Goal: Task Accomplishment & Management: Contribute content

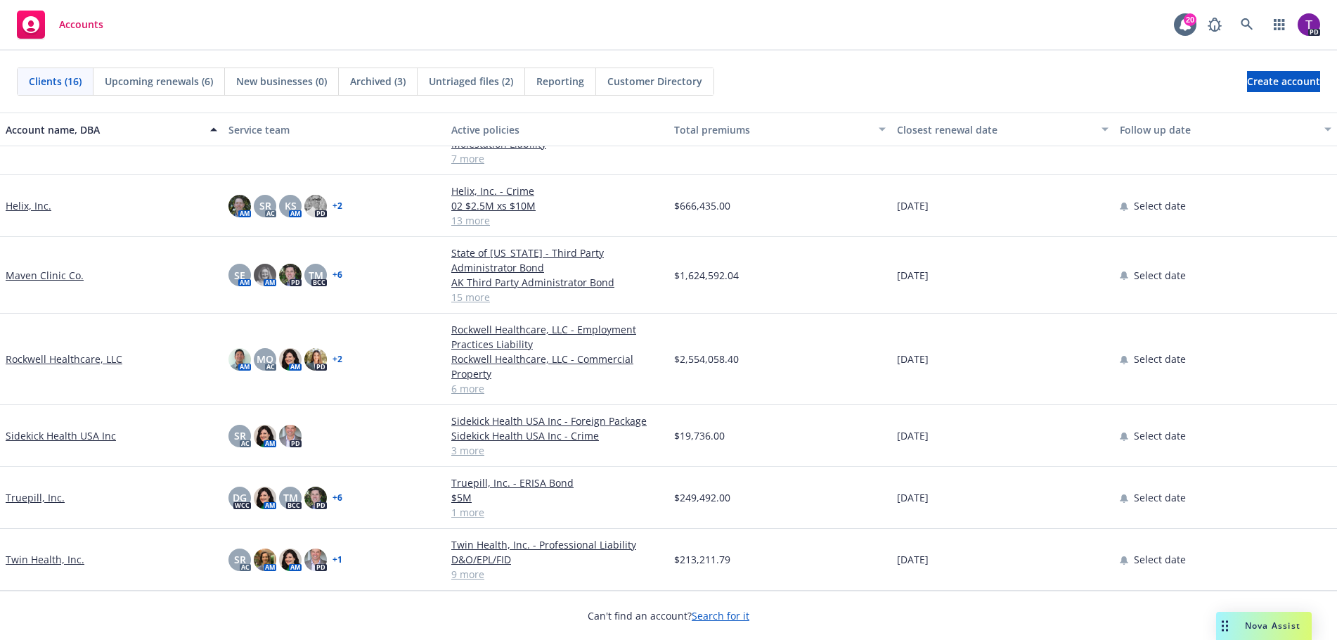
scroll to position [273, 0]
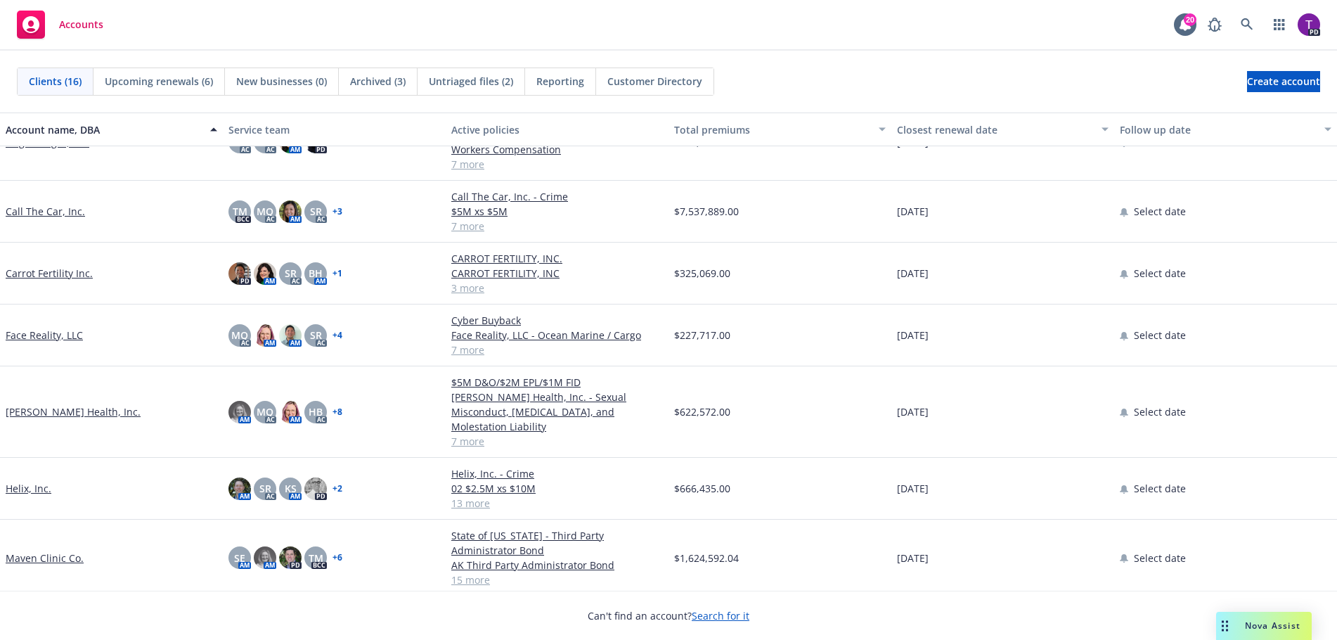
click at [57, 404] on link "[PERSON_NAME] Health, Inc." at bounding box center [73, 411] width 135 height 15
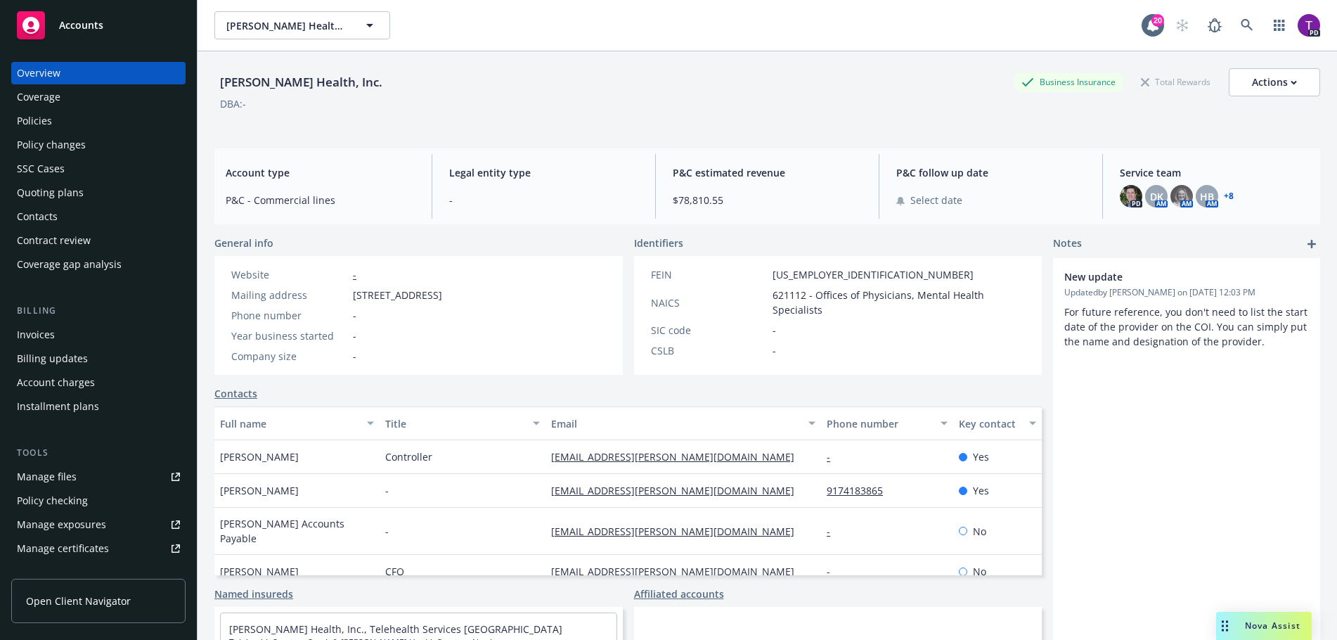
click at [86, 122] on div "Policies" at bounding box center [98, 121] width 163 height 23
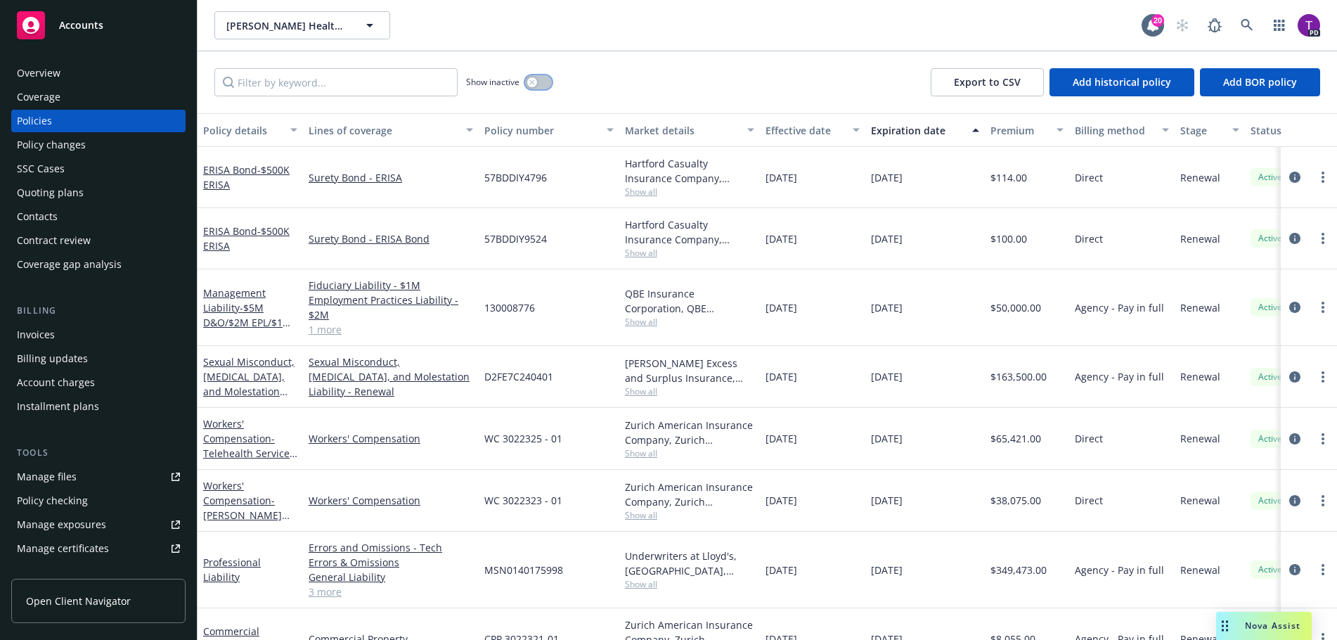
click at [529, 84] on div "button" at bounding box center [532, 82] width 10 height 10
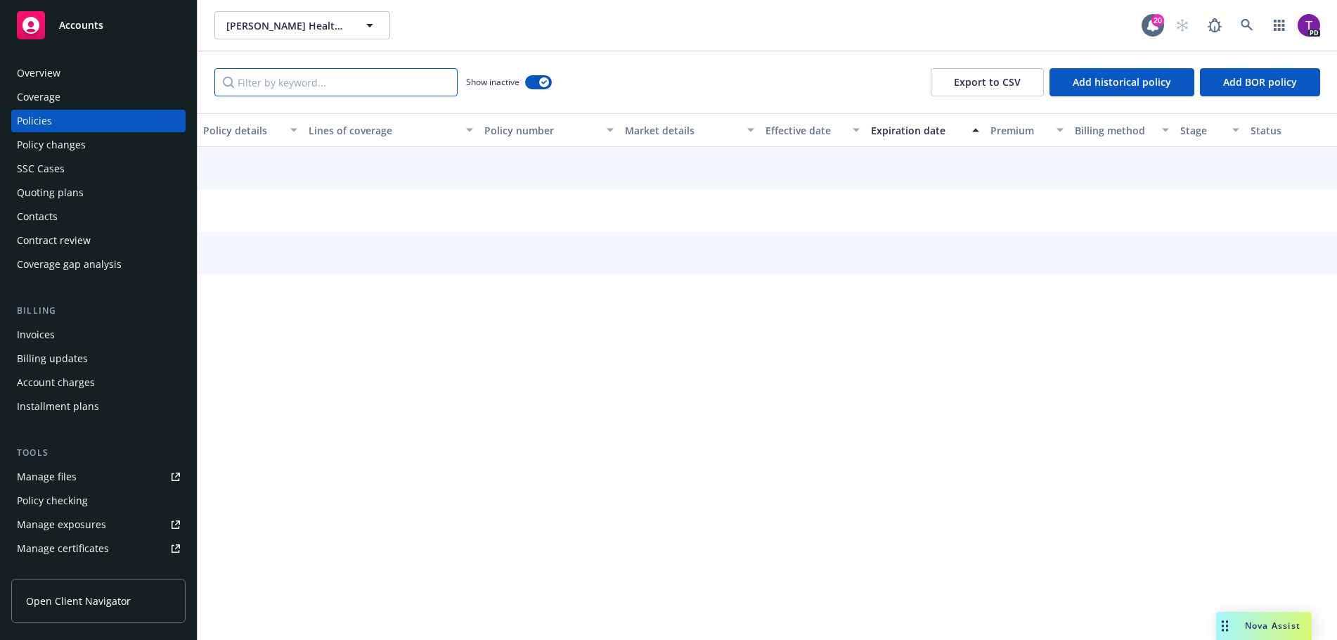
click at [383, 85] on input "Filter by keyword..." at bounding box center [335, 82] width 243 height 28
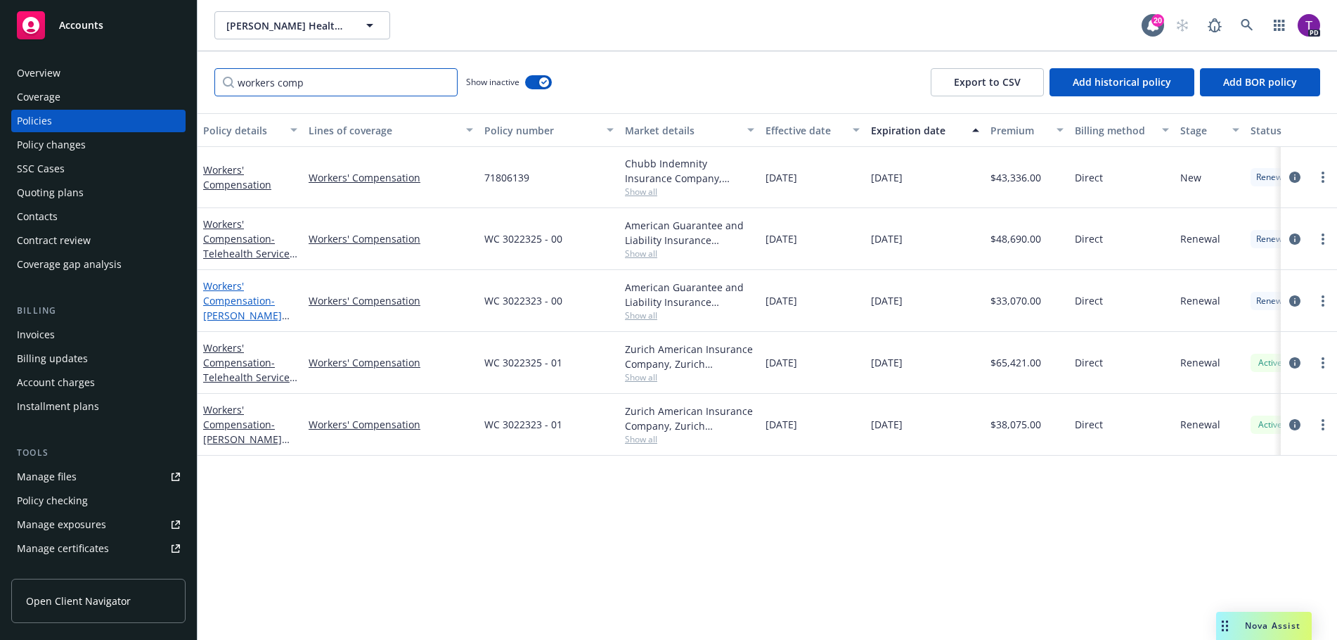
type input "workers comp"
click at [237, 309] on span "- Hazel Health Inc." at bounding box center [246, 315] width 86 height 43
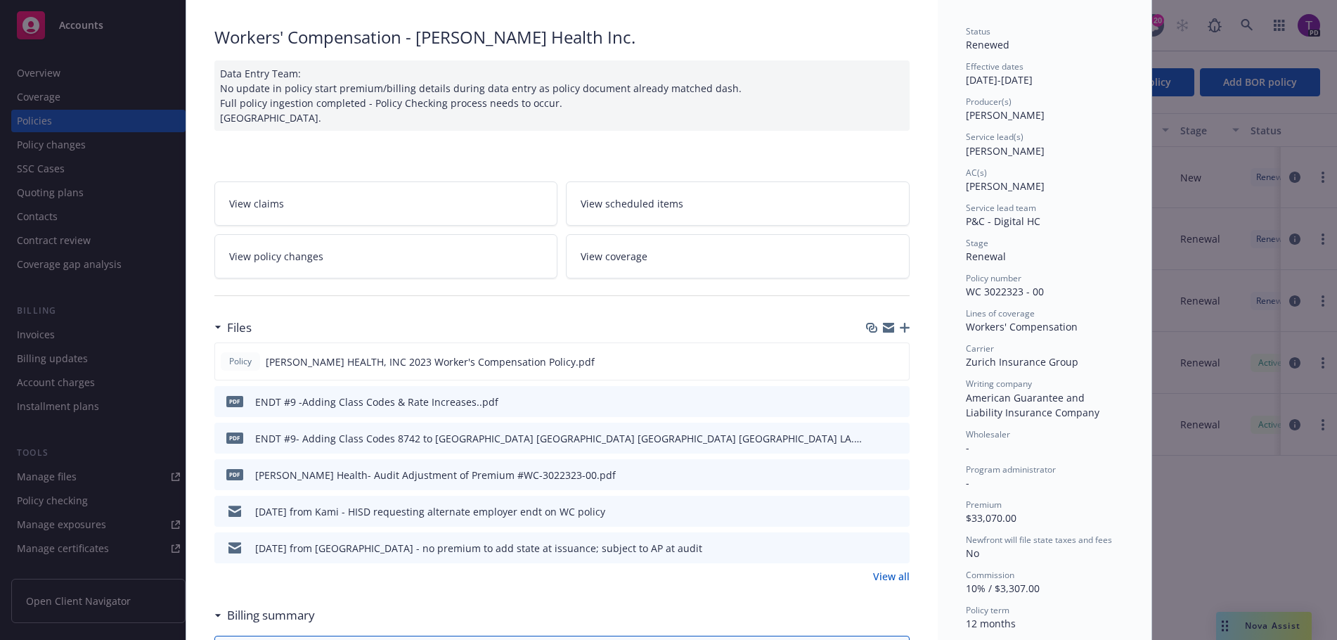
scroll to position [211, 0]
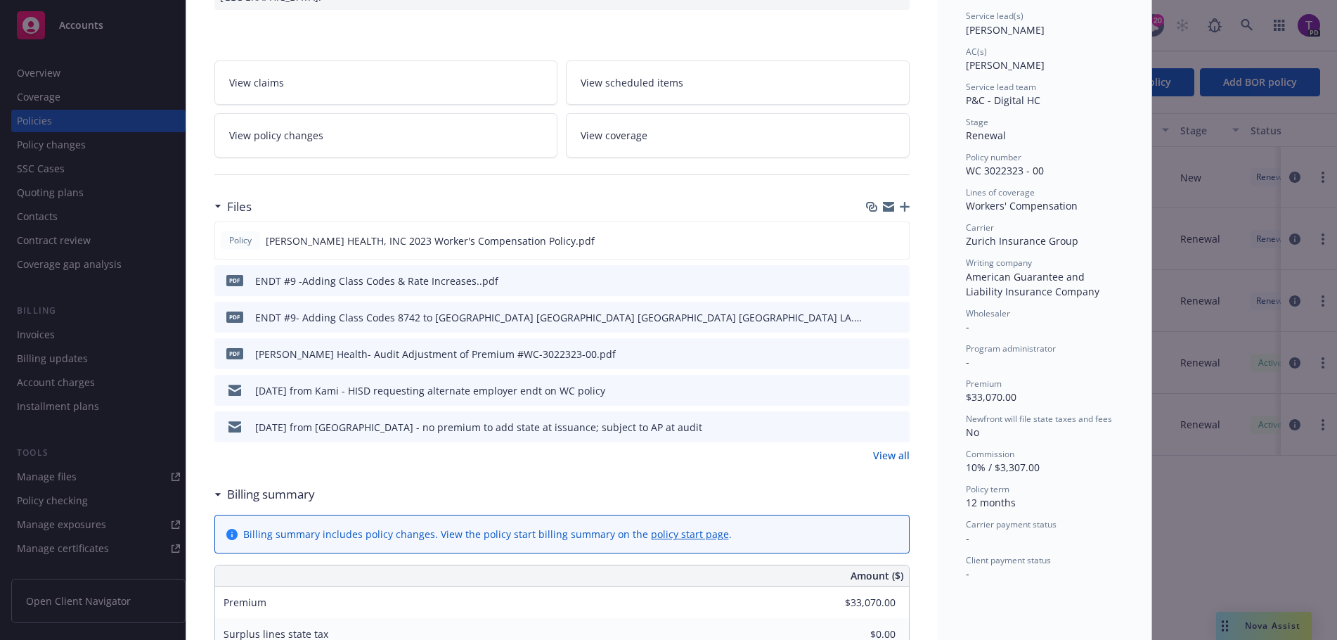
click at [894, 456] on link "View all" at bounding box center [891, 455] width 37 height 15
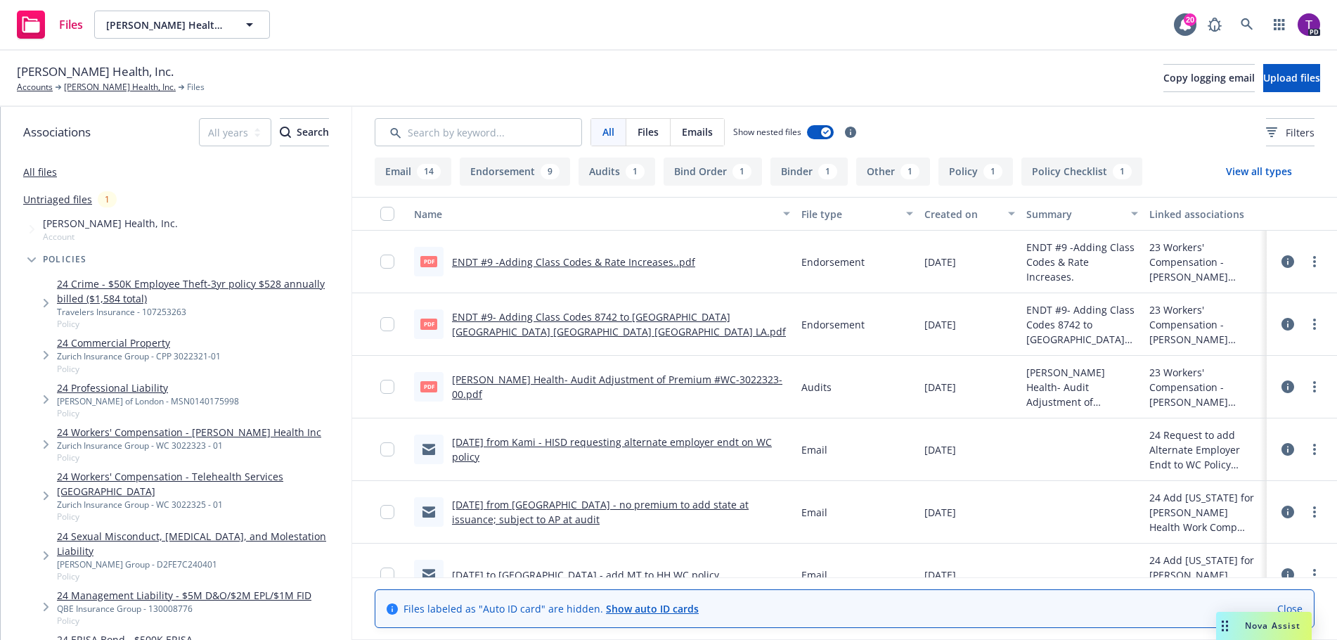
click at [691, 392] on link "[PERSON_NAME] Health- Audit Adjustment of Premium #WC-3022323-00.pdf" at bounding box center [617, 387] width 331 height 28
click at [387, 387] on input "checkbox" at bounding box center [387, 387] width 14 height 14
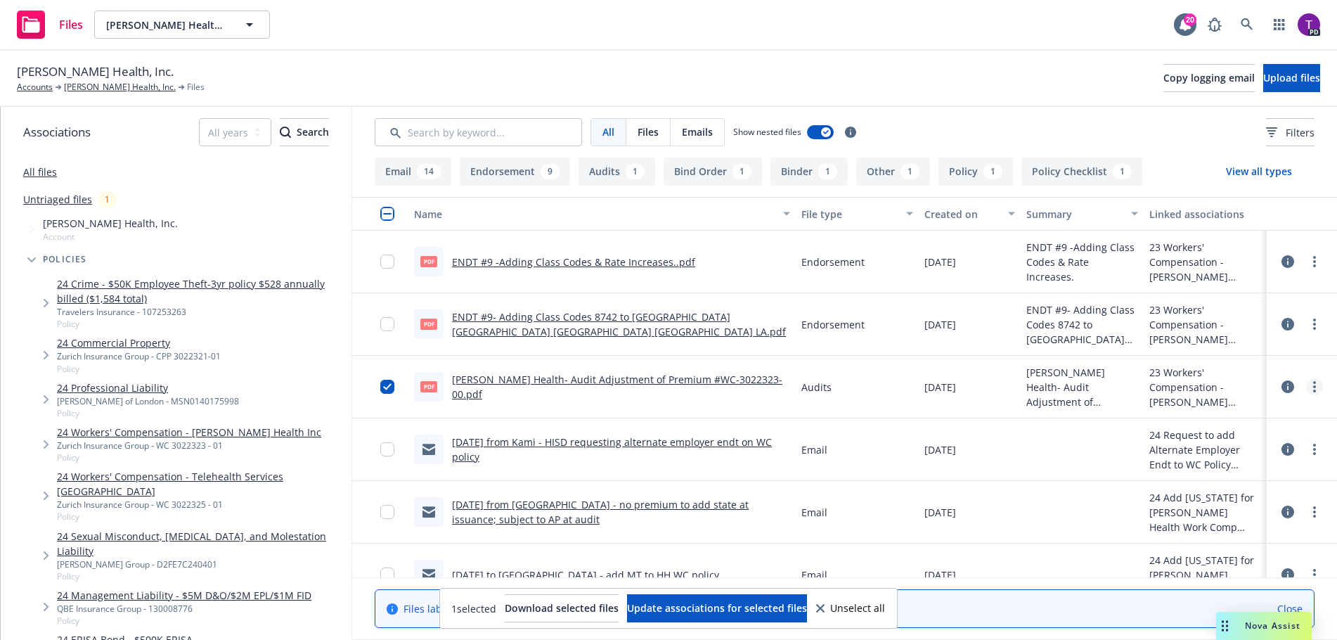
click at [1307, 387] on link "more" at bounding box center [1315, 386] width 17 height 17
click at [1272, 472] on link "Edit" at bounding box center [1242, 472] width 140 height 28
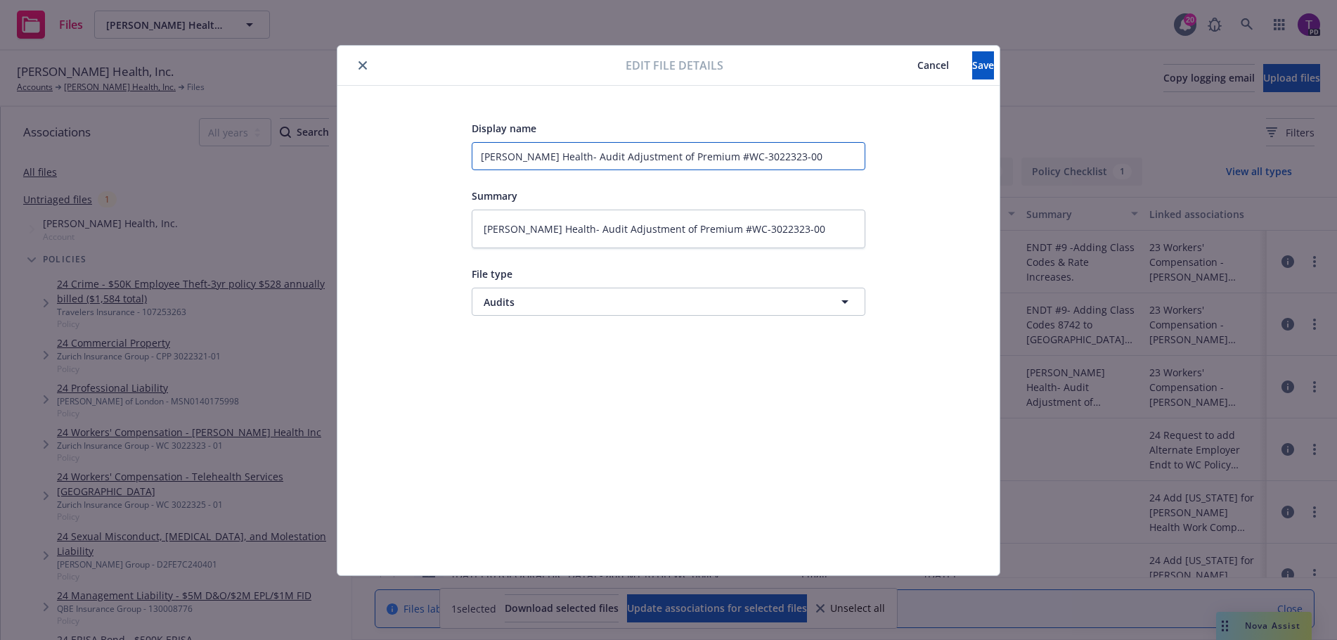
drag, startPoint x: 786, startPoint y: 152, endPoint x: 464, endPoint y: 172, distance: 322.7
click at [464, 172] on div "Display name Hazel Health- Audit Adjustment of Premium #WC-3022323-00 Summary H…" at bounding box center [669, 331] width 606 height 422
type textarea "x"
type input "Wo"
type textarea "x"
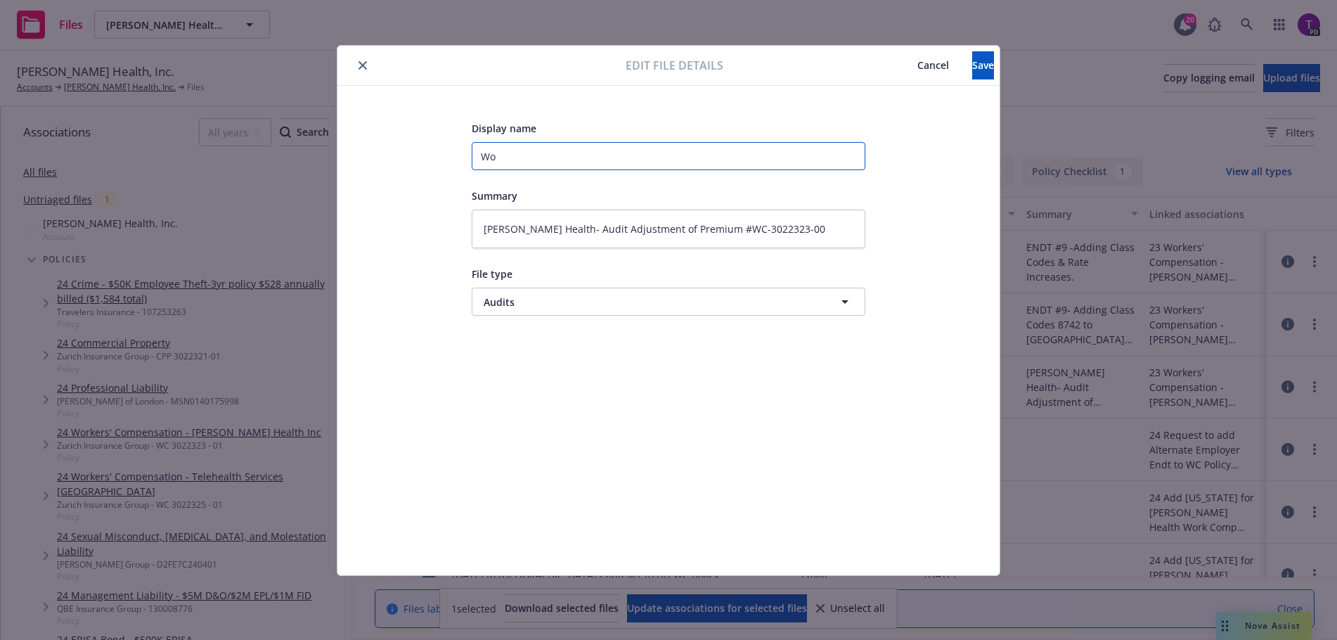
type input "W"
type textarea "x"
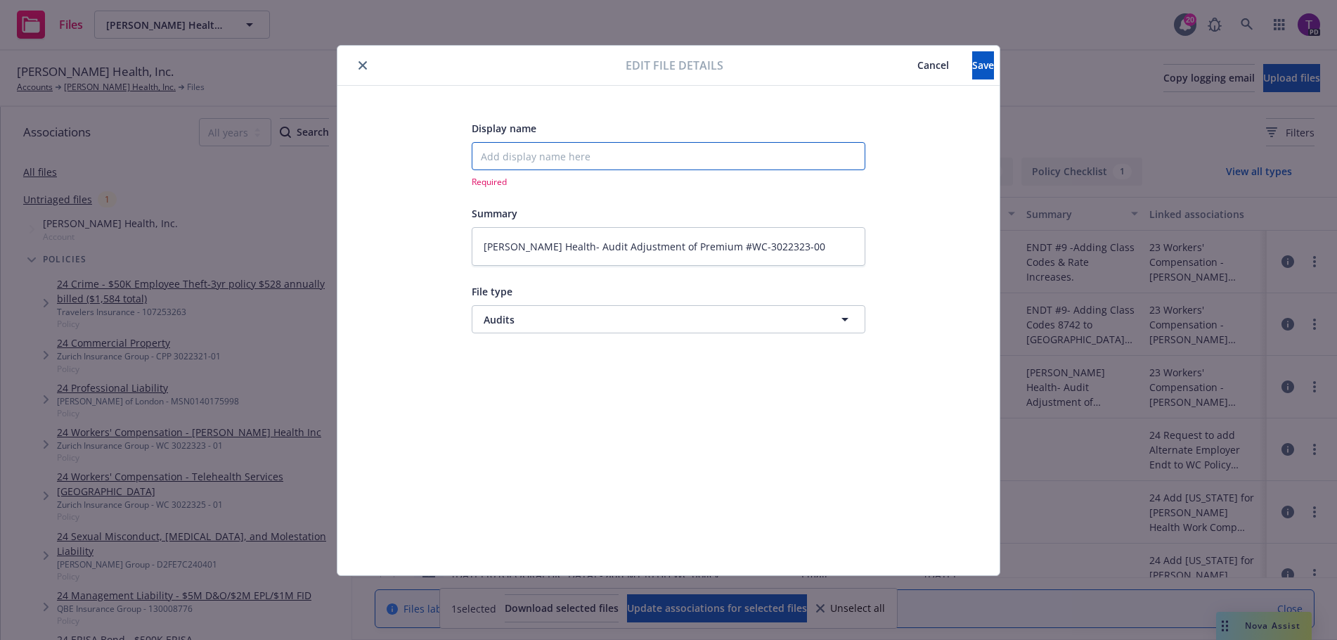
click at [560, 153] on input "Display name" at bounding box center [669, 156] width 394 height 28
type textarea "x"
type input "2"
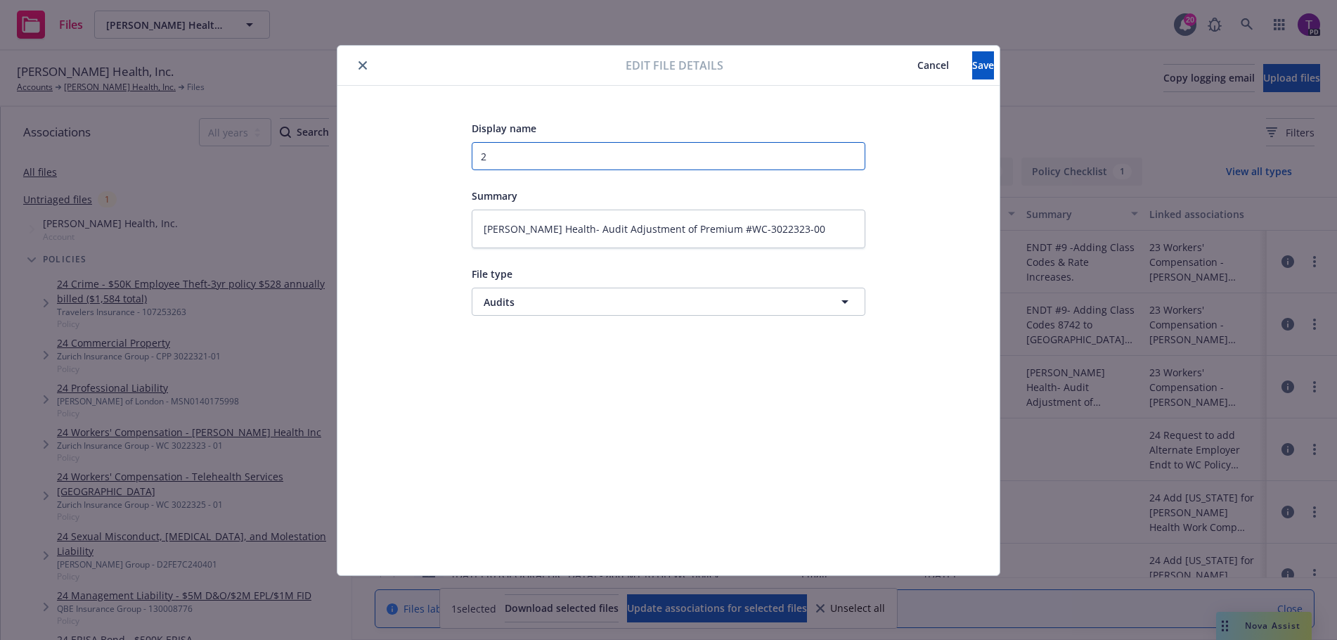
type textarea "x"
type input "20"
type textarea "x"
type input "202"
type textarea "x"
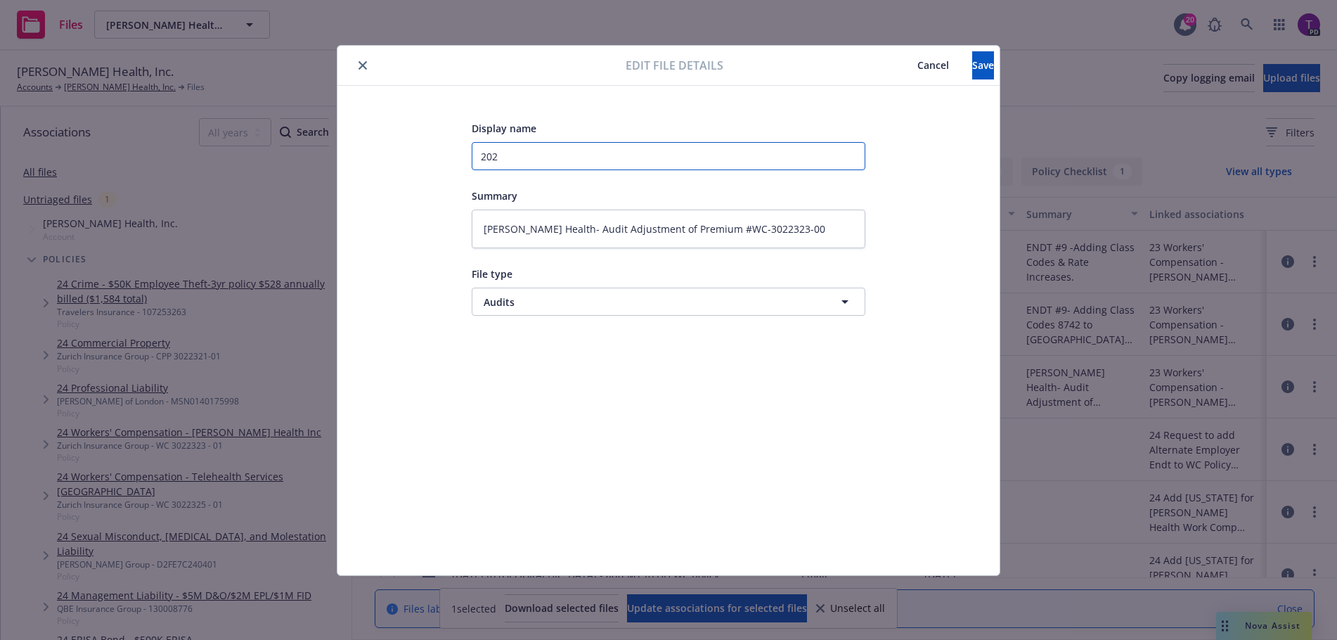
type input "2023"
type textarea "x"
type input "2023-2"
type textarea "x"
type input "2023-24"
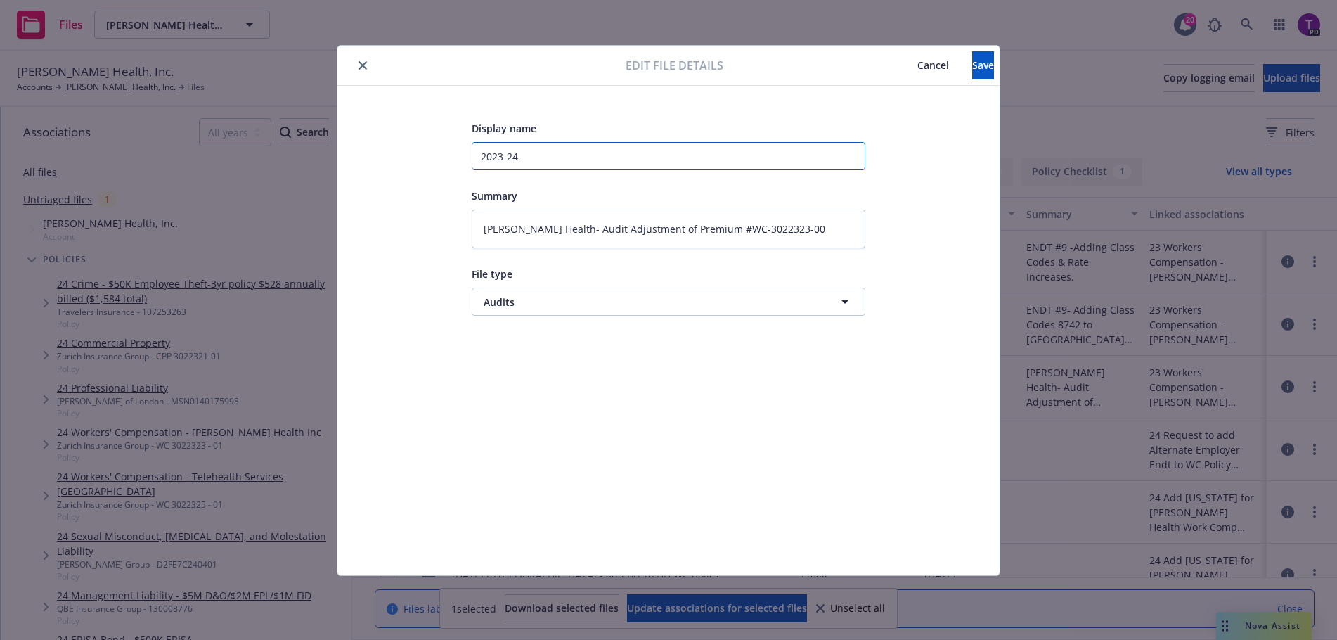
type textarea "x"
type input "2023-24"
type textarea "x"
type input "2023-24 W"
type textarea "x"
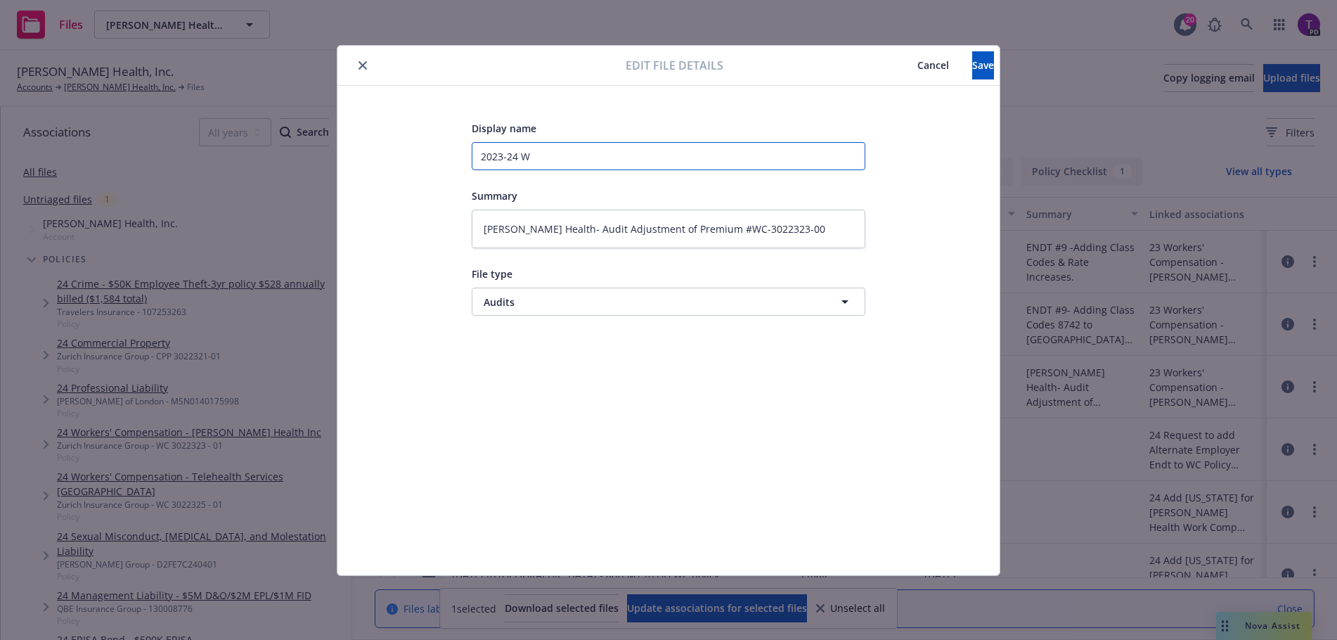
type input "2023-24 Wo"
type textarea "x"
type input "2023-24 Wor"
type textarea "x"
type input "2023-24 Work"
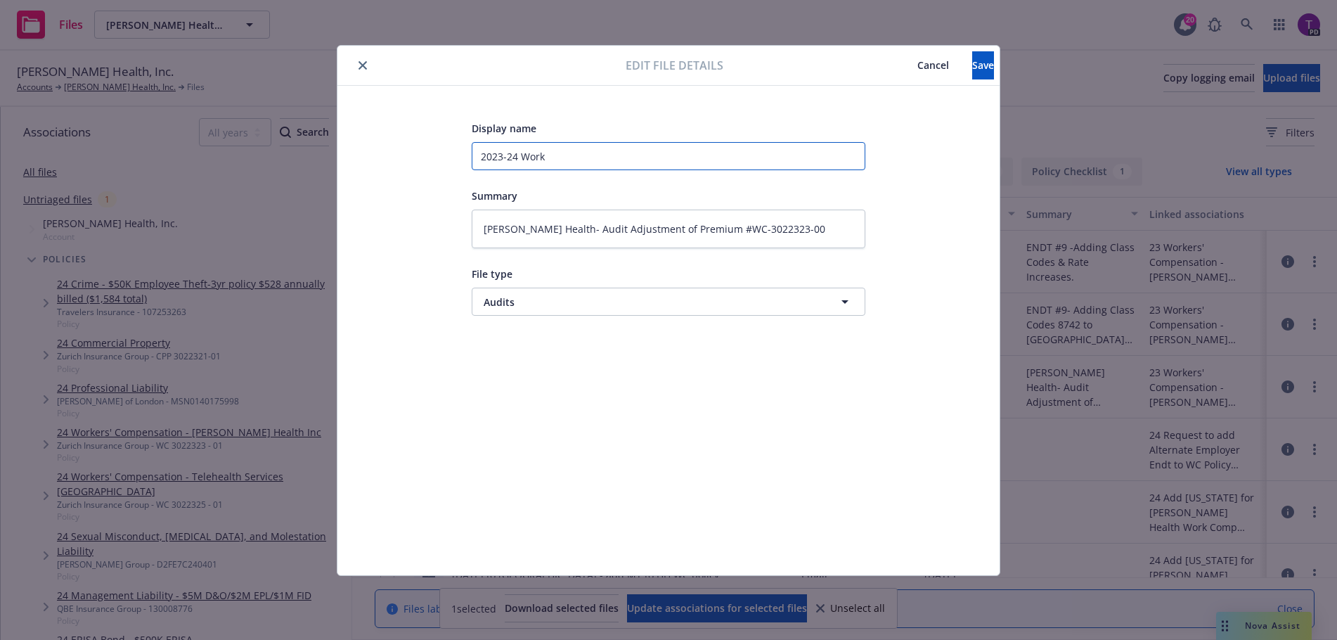
type textarea "x"
type input "2023-24 Worke"
type textarea "x"
type input "2023-24 Workers"
type textarea "x"
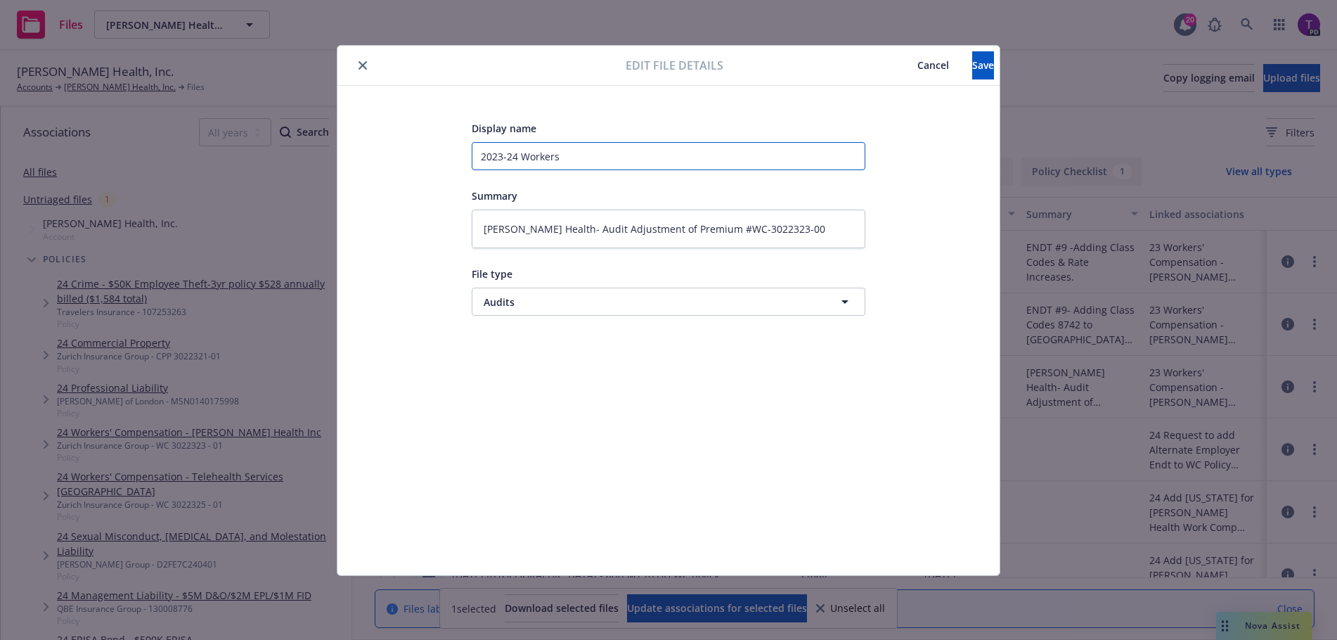
type input "2023-24 Workers"
type textarea "x"
type input "2023-24 Workers C"
type textarea "x"
type input "2023-24 Workers Co"
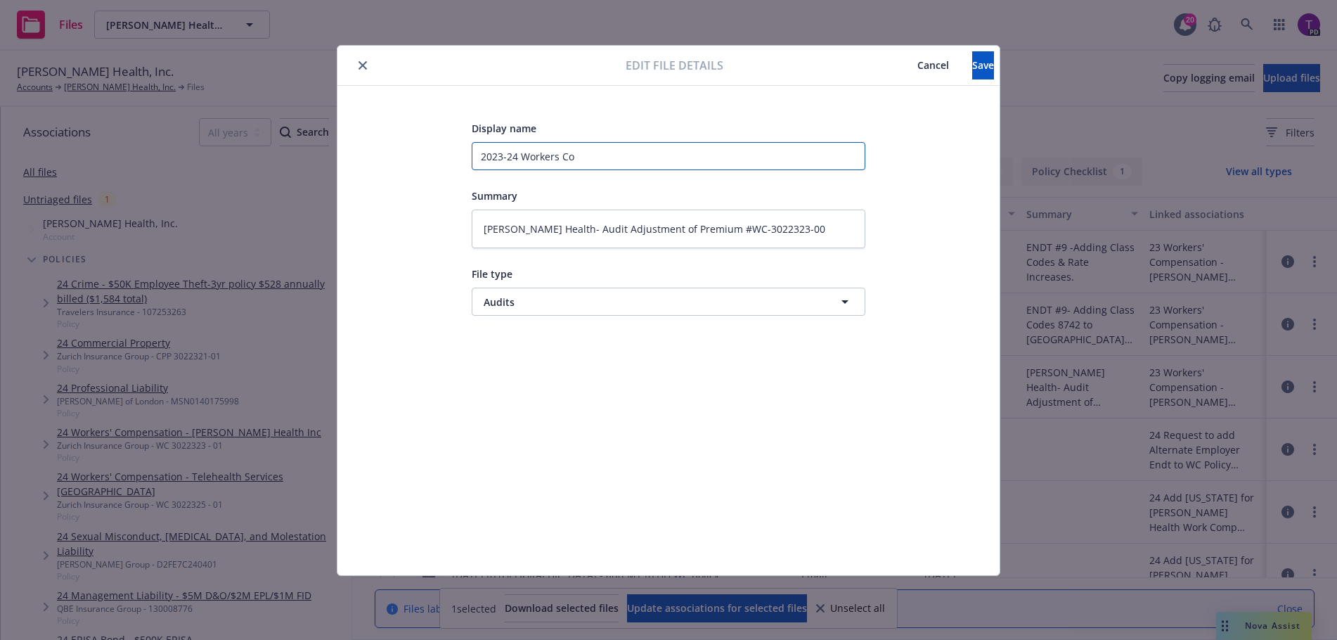
type textarea "x"
type input "2023-24 Workers Com"
type textarea "x"
type input "2023-24 Workers Comp"
type textarea "x"
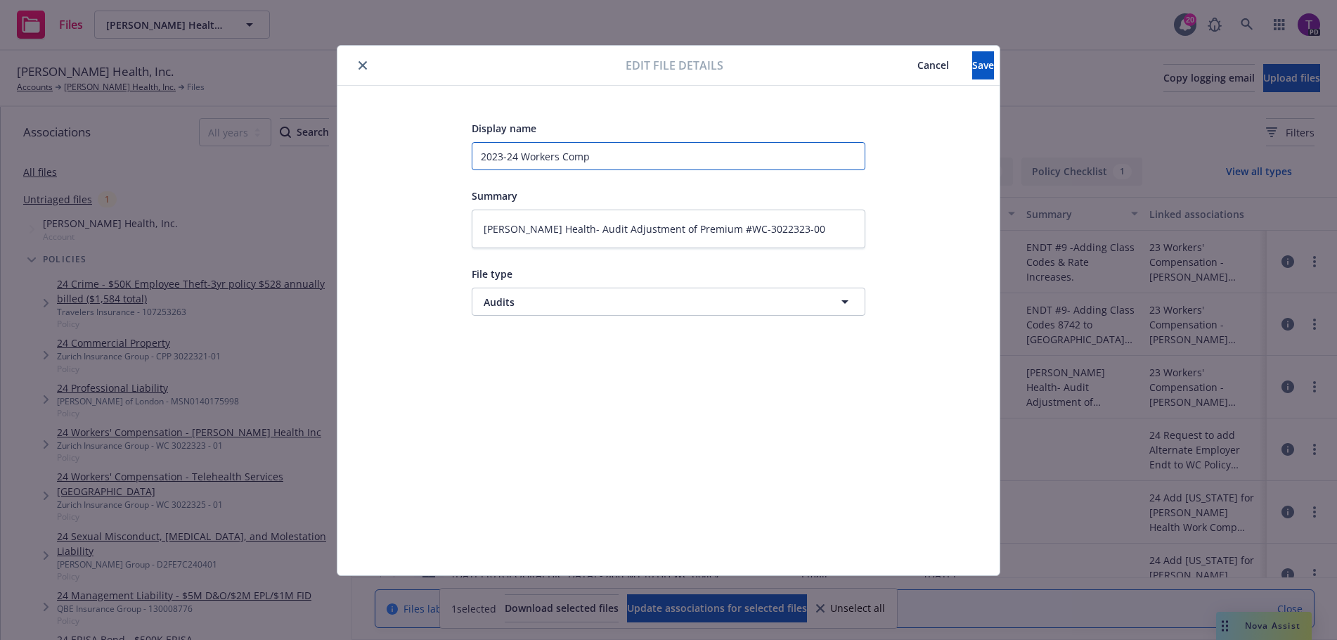
type input "2023-24 Workers Comp A"
type textarea "x"
type input "2023-24 Workers Comp Au"
type textarea "x"
type input "2023-24 Workers Comp Aud"
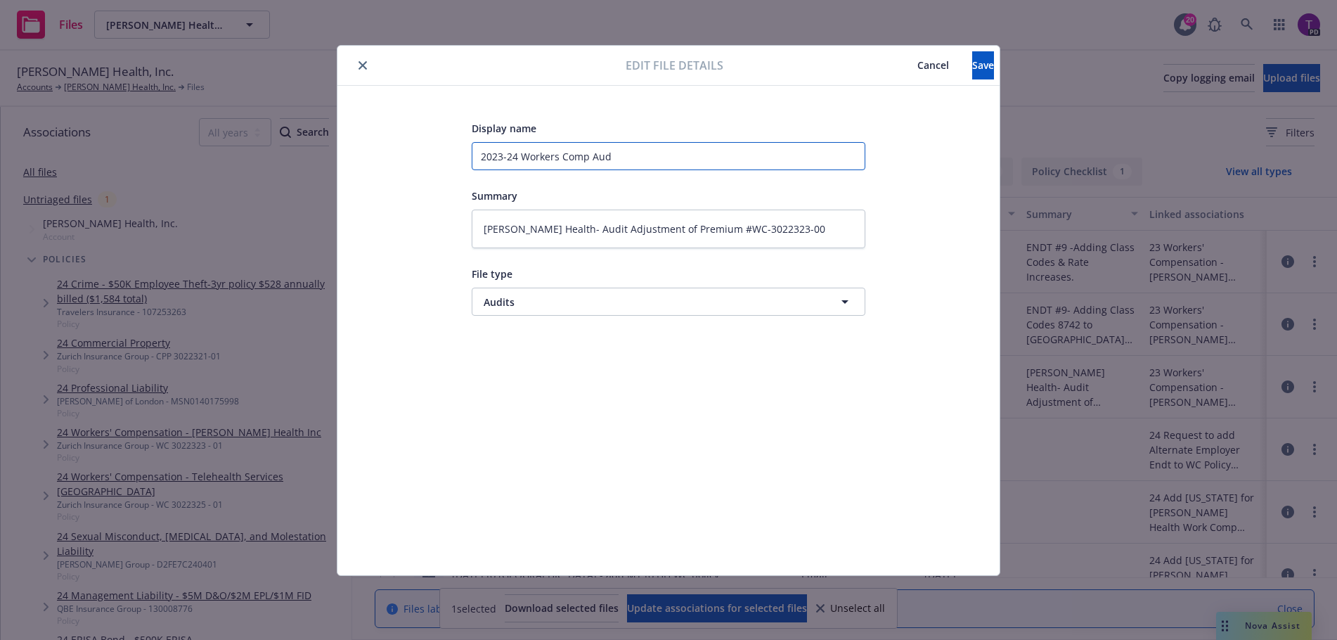
type textarea "x"
type input "2023-24 Workers Comp Audi"
type textarea "x"
type input "2023-24 Workers Comp Audit"
type textarea "x"
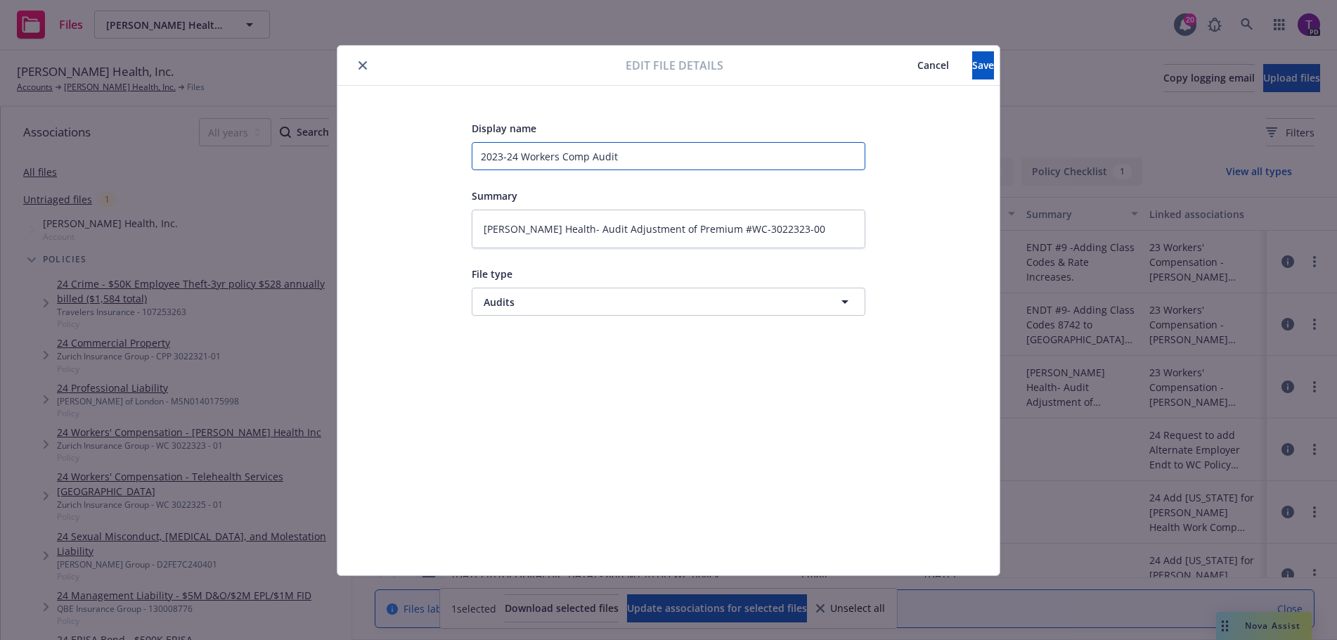
type input "2023-24 Workers Comp Audit"
type textarea "x"
type input "2023-24 Workers Comp Audit -"
type textarea "x"
type input "2023-24 Workers Comp Audit"
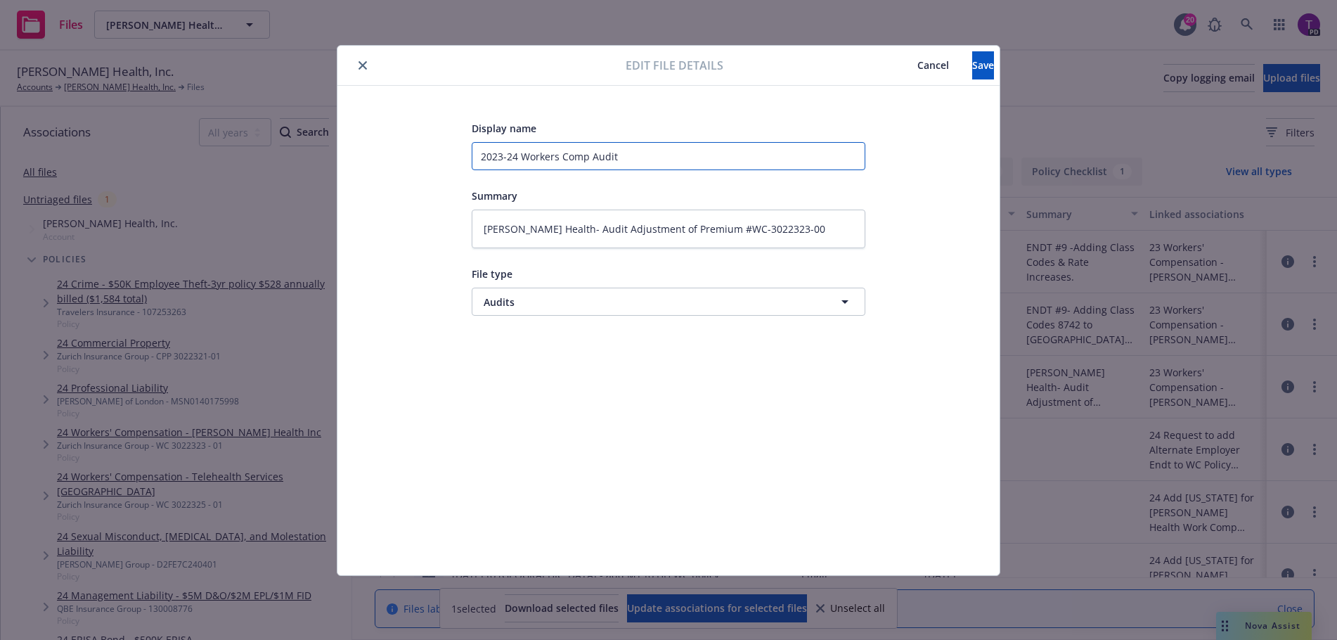
type textarea "x"
type input "2023-24 Workers Comp Audit f"
type textarea "x"
type input "2023-24 Workers Comp Audit fo"
type textarea "x"
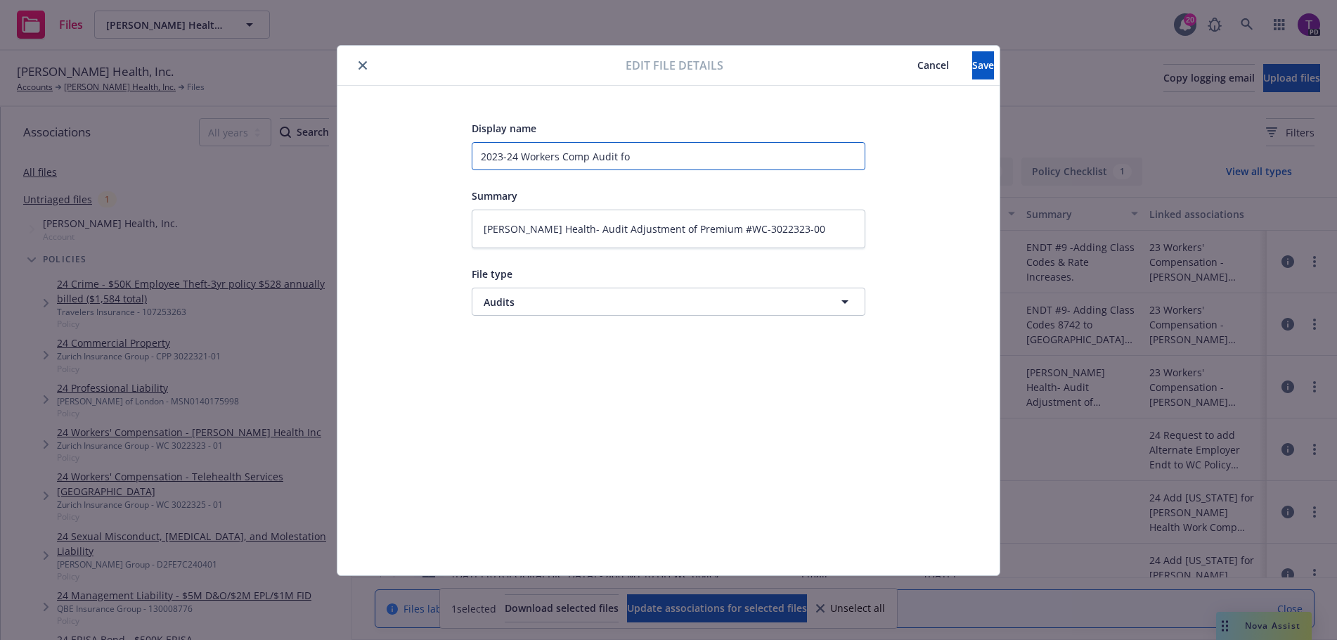
type input "2023-24 Workers Comp Audit for"
type textarea "x"
type input "2023-24 Workers Comp Audit for"
type textarea "x"
type input "2023-24 Workers Comp Audit for a"
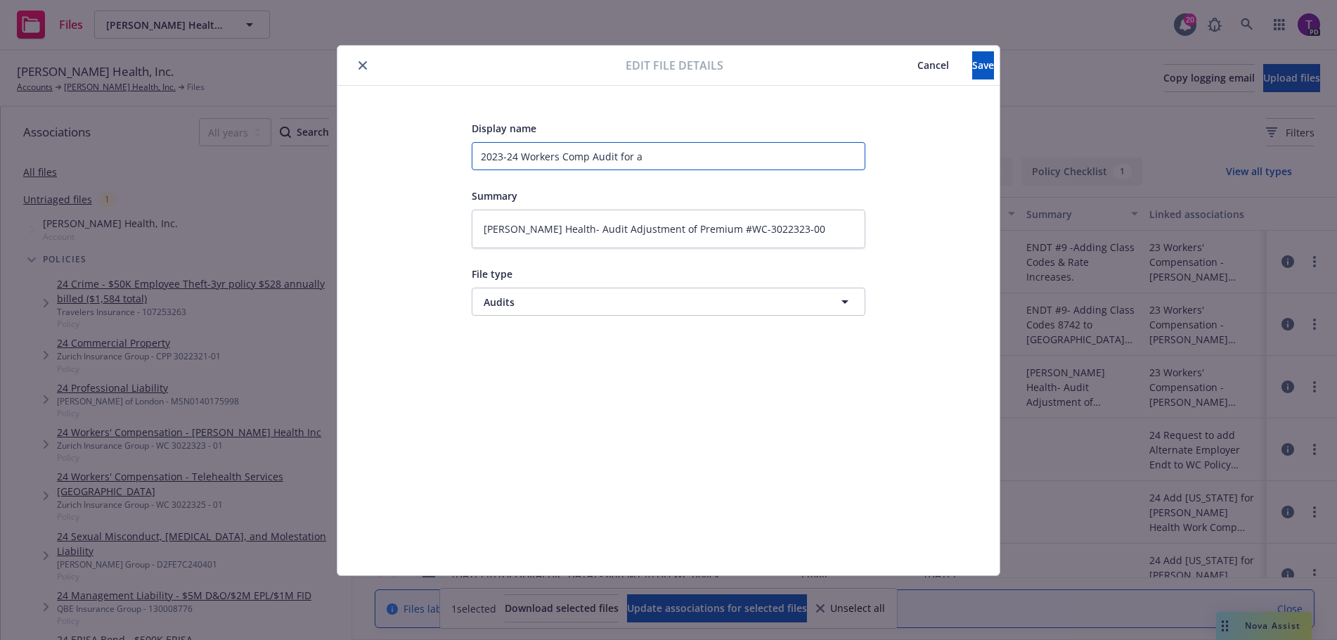
type textarea "x"
type input "2023-24 Workers Comp Audit for ah"
type textarea "x"
type input "2023-24 Workers Comp Audit for ahz"
type textarea "x"
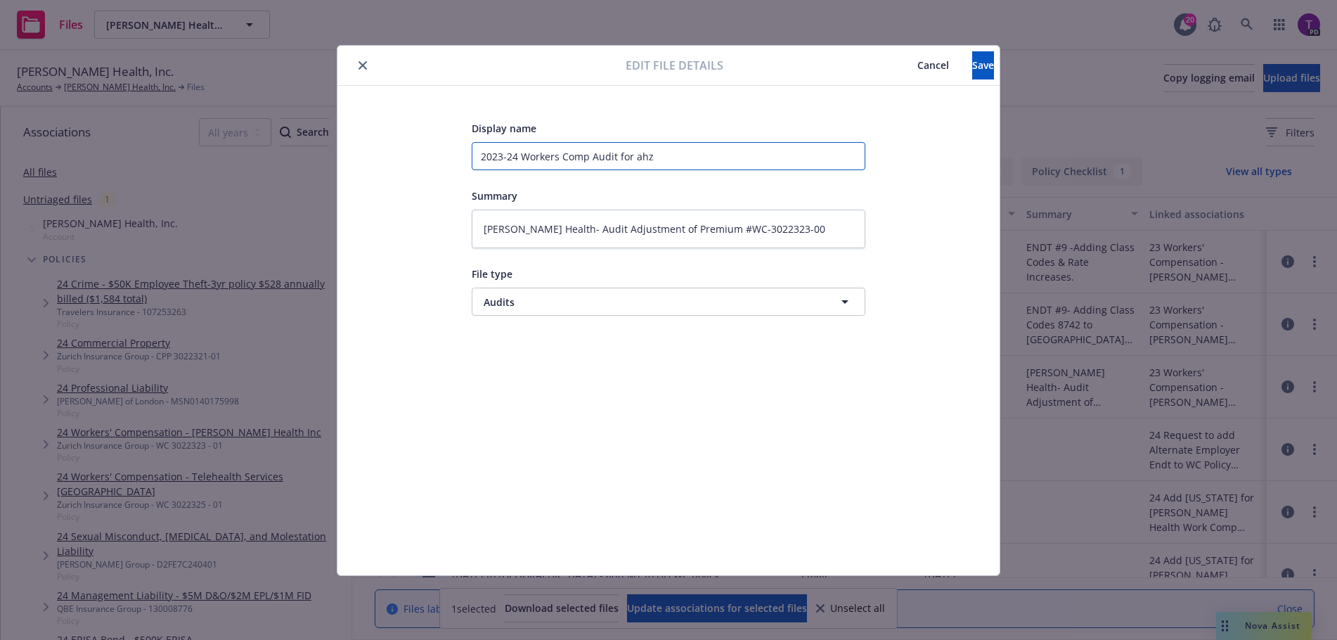
type input "2023-24 Workers Comp Audit for ah"
type textarea "x"
type input "2023-24 Workers Comp Audit for a"
type textarea "x"
type input "2023-24 Workers Comp Audit for"
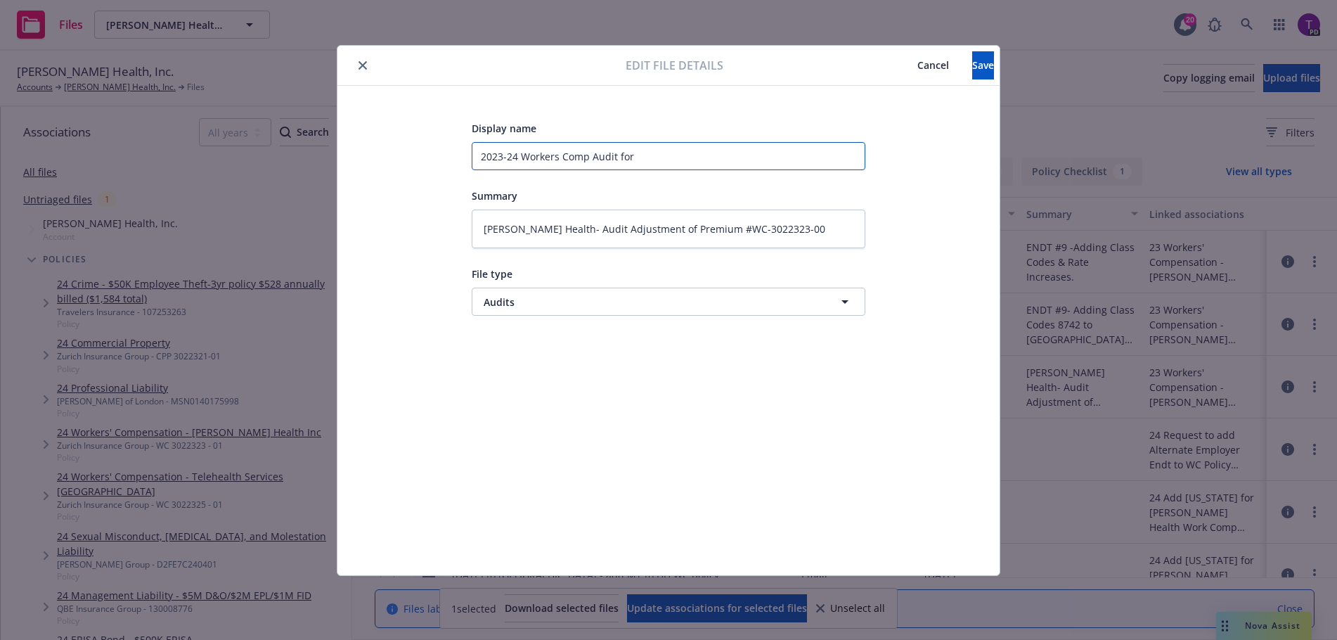
type textarea "x"
type input "2023-24 Workers Comp Audit for H"
type textarea "x"
type input "2023-24 Workers Comp Audit for Ha"
type textarea "x"
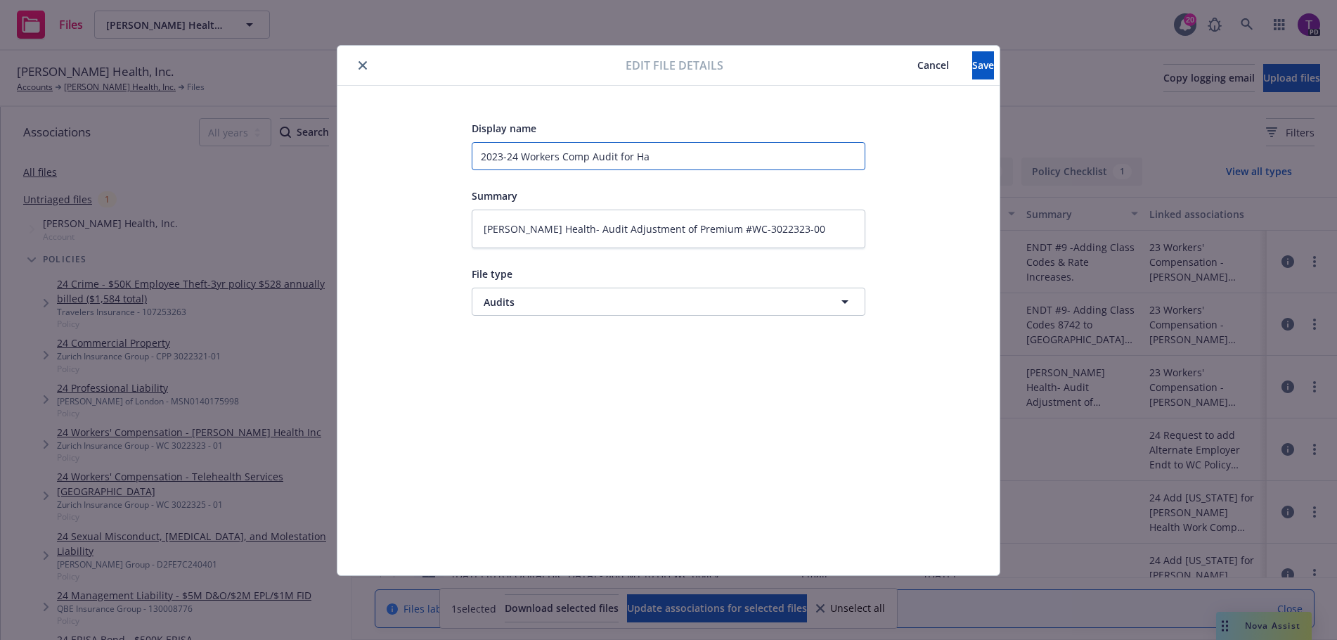
type input "2023-24 Workers Comp Audit for Haz"
type textarea "x"
type input "2023-24 Workers Comp Audit for Haze"
type textarea "x"
type input "2023-24 Workers Comp Audit for Hazel"
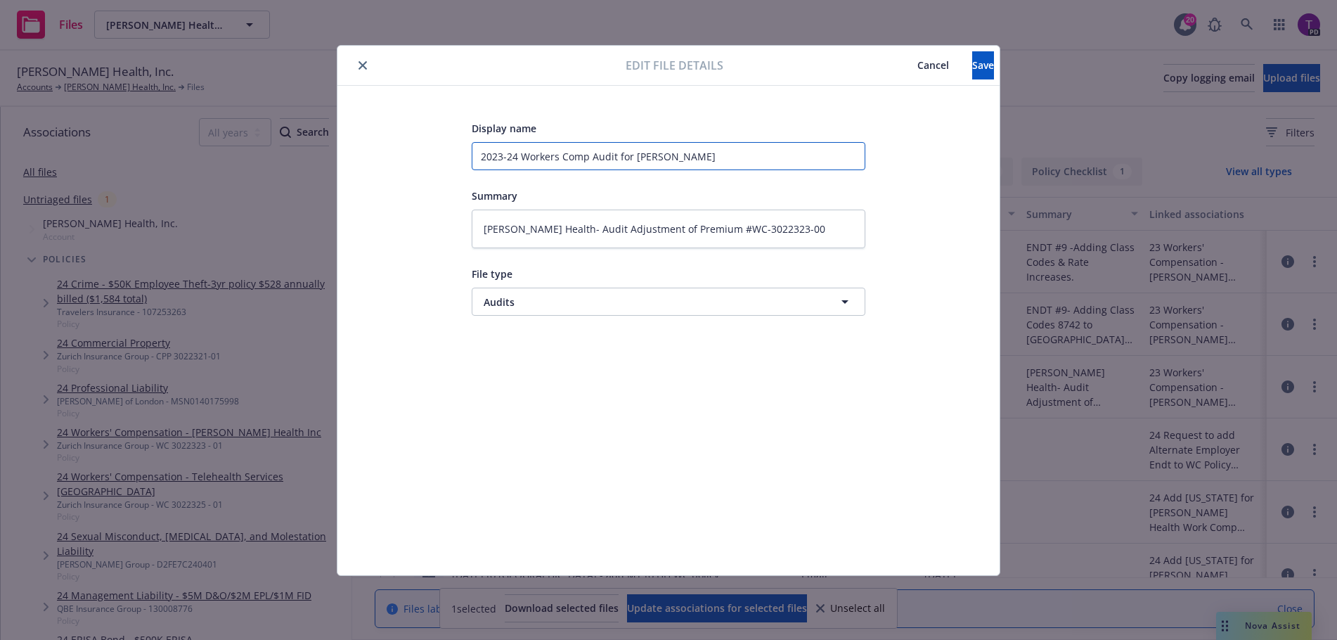
type textarea "x"
type input "2023-24 Workers Comp Audit for Hazel H"
type textarea "x"
type input "2023-24 Workers Comp Audit for Hazel He"
type textarea "x"
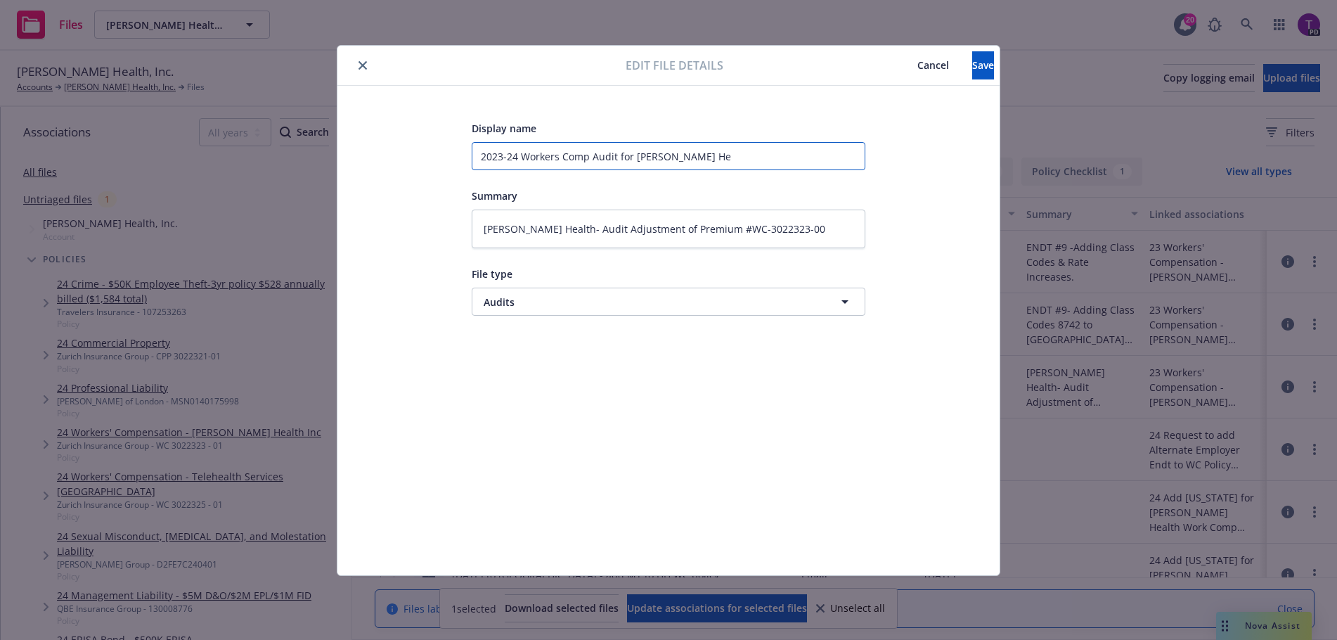
type input "2023-24 Workers Comp Audit for Hazel Hea"
type textarea "x"
type input "2023-24 Workers Comp Audit for Hazel Heal"
type textarea "x"
type input "2023-24 Workers Comp Audit for Hazel Healt"
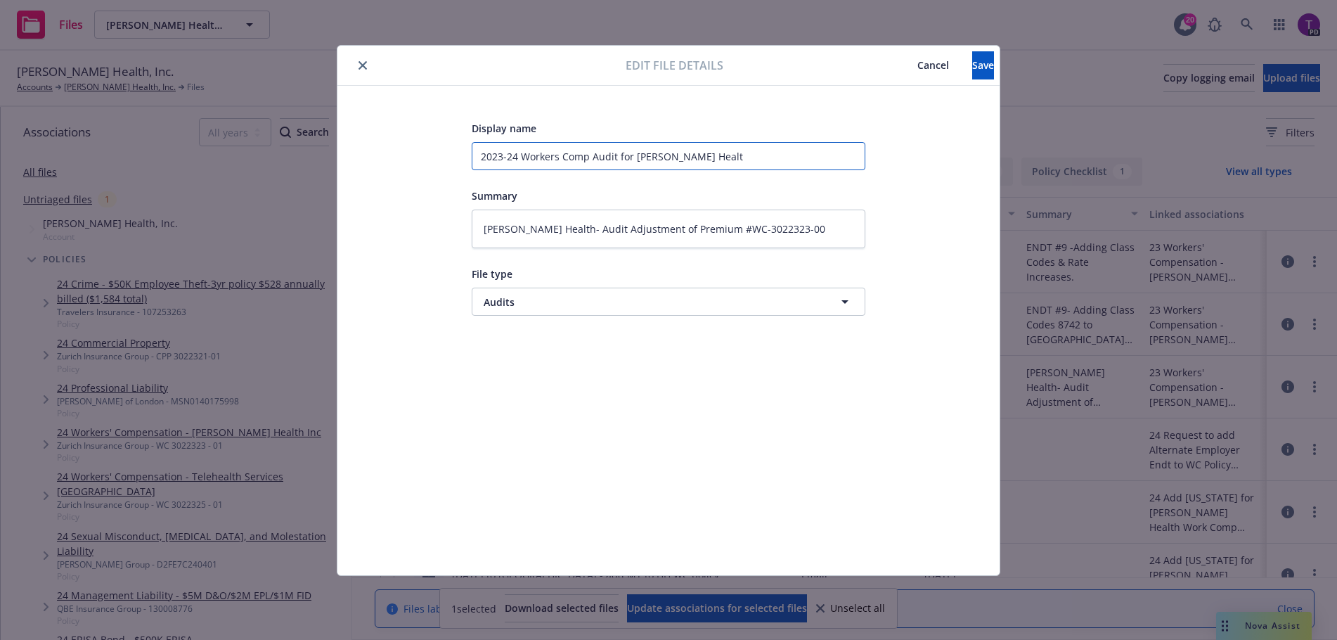
type textarea "x"
type input "2023-24 Workers Comp Audit for Hazel Health"
type textarea "x"
type input "2023-24 Workers Comp Audit for Hazel Health,"
type textarea "x"
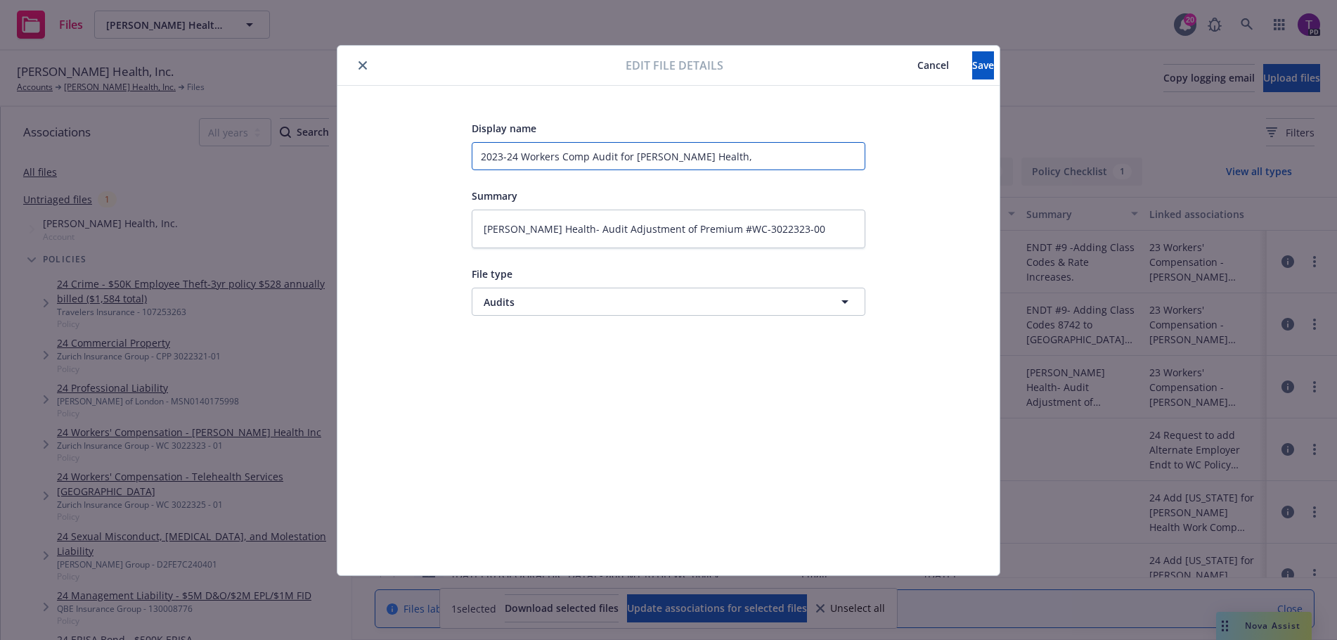
type input "2023-24 Workers Comp Audit for Hazel Health,"
type textarea "x"
type input "2023-24 Workers Comp Audit for Hazel Health, I"
type textarea "x"
type input "2023-24 Workers Comp Audit for Hazel Health, In"
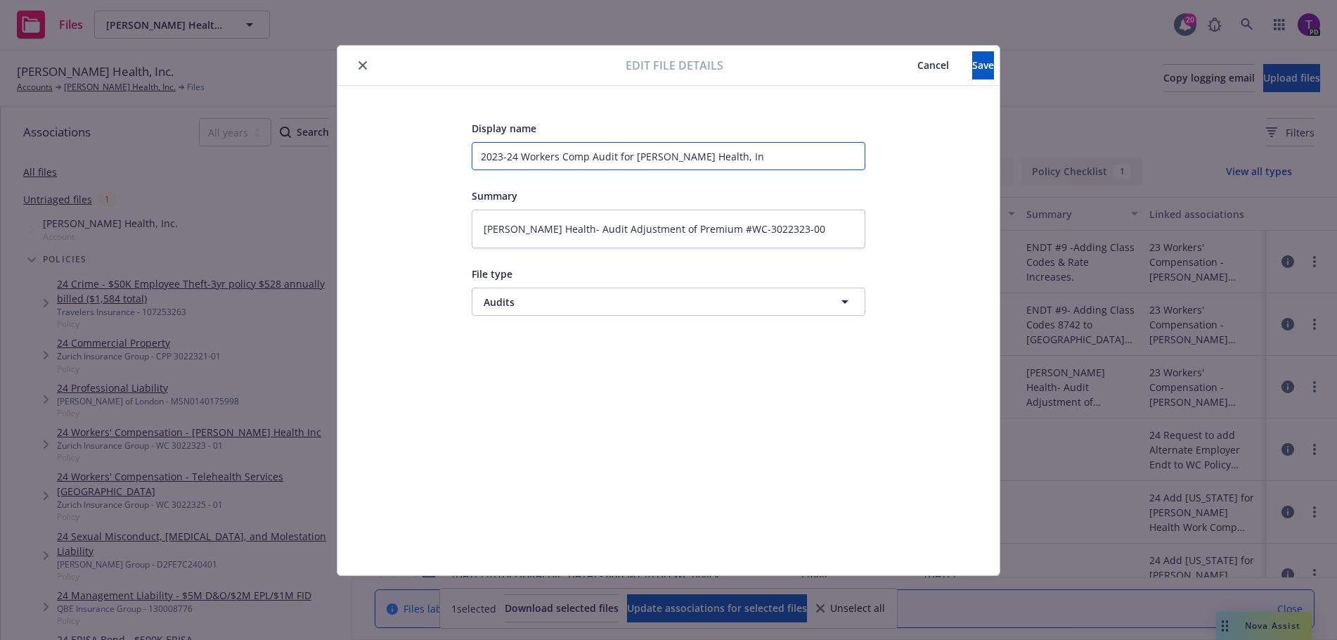
type textarea "x"
type input "2023-24 Workers Comp Audit for Hazel Health, Inc"
type textarea "x"
type input "2023-24 Workers Comp Audit for Hazel Health, Inc"
type textarea "x"
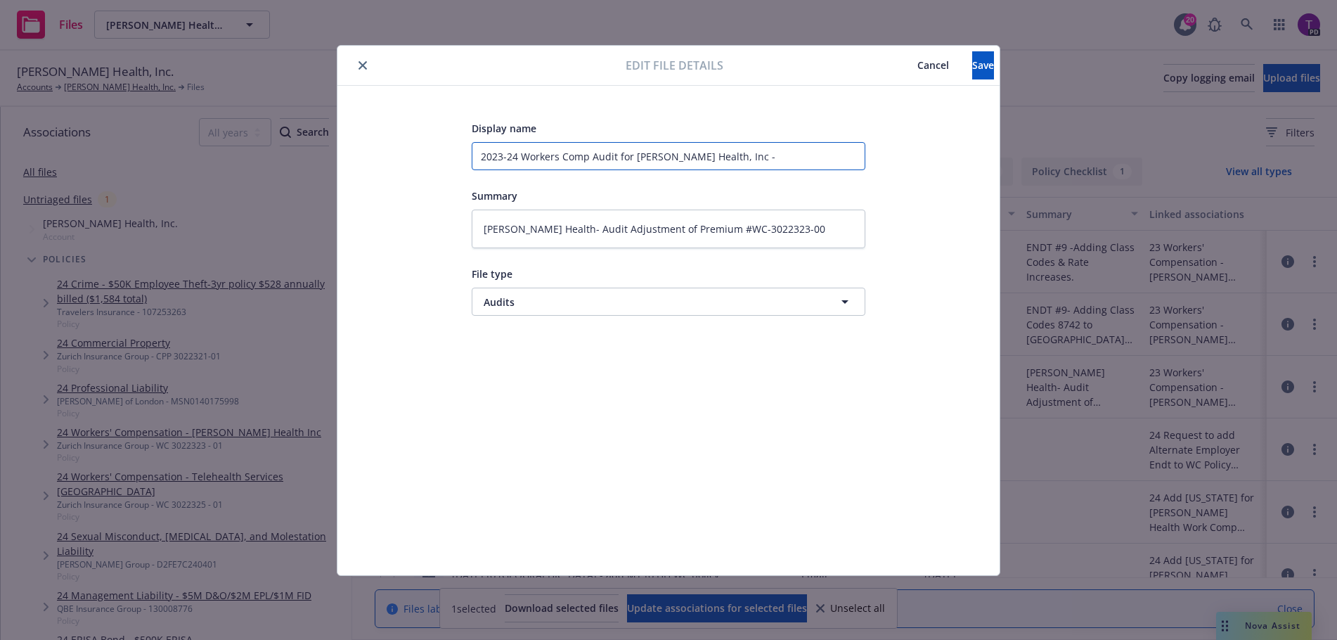
type input "2023-24 Workers Comp Audit for Hazel Health, Inc -"
type textarea "x"
type input "2023-24 Workers Comp Audit for Hazel Health, Inc - v"
type textarea "x"
type input "2023-24 Workers Comp Audit for Hazel Health, Inc - v."
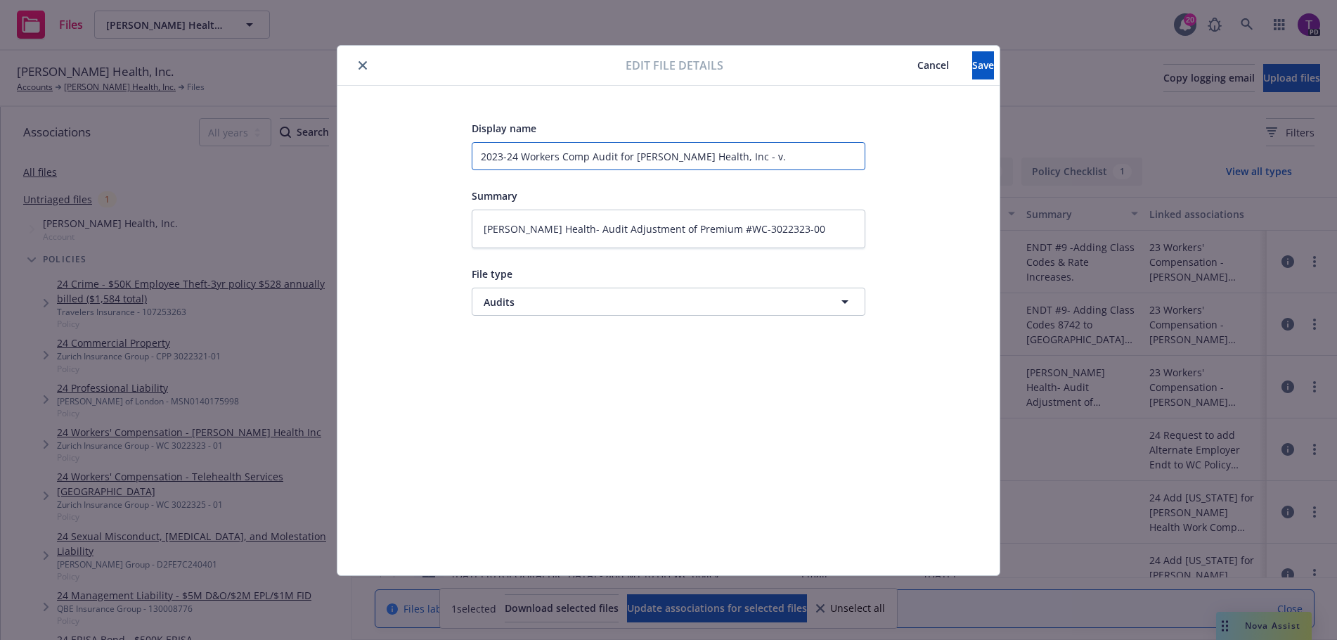
type textarea "x"
type input "2023-24 Workers Comp Audit for Hazel Health, Inc - v.1"
type textarea "x"
type input "2023-24 Workers Comp Audit for Hazel Health, Inc - v.1"
type textarea "x"
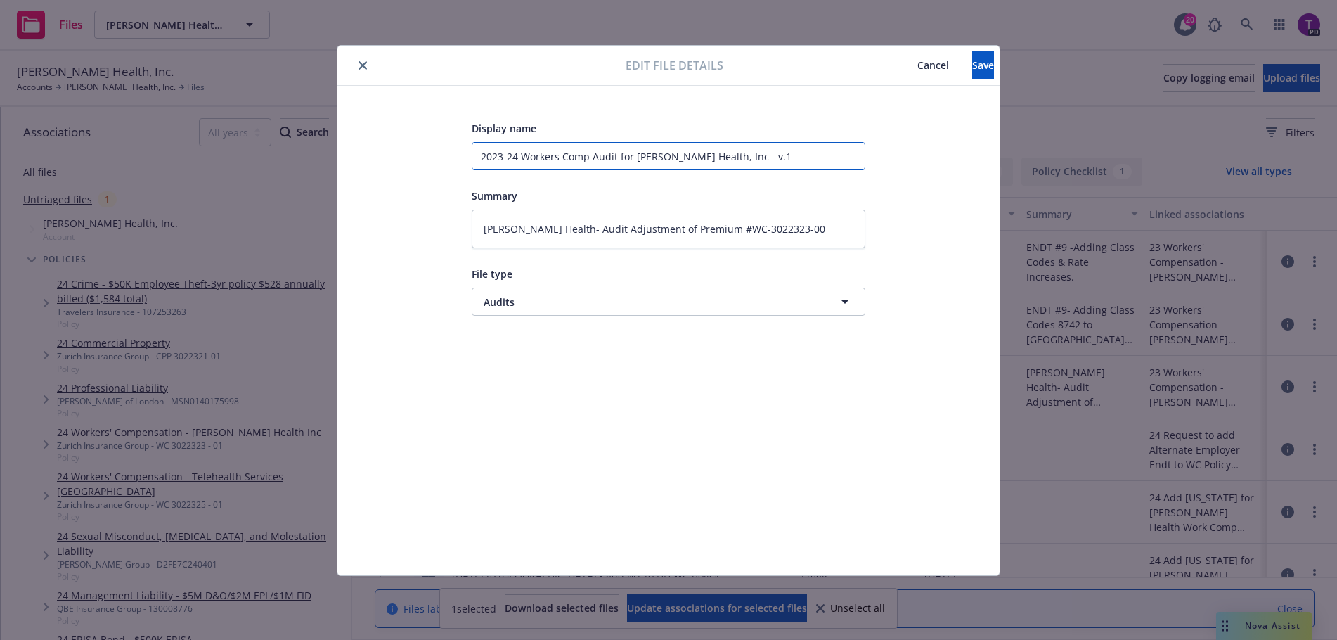
type input "2023-24 Workers Comp Audit for Hazel Health, Inc - v.1 i"
type textarea "x"
type input "2023-24 Workers Comp Audit for Hazel Health, Inc - v.1 is"
type textarea "x"
type input "2023-24 Workers Comp Audit for Hazel Health, Inc - v.1 iss"
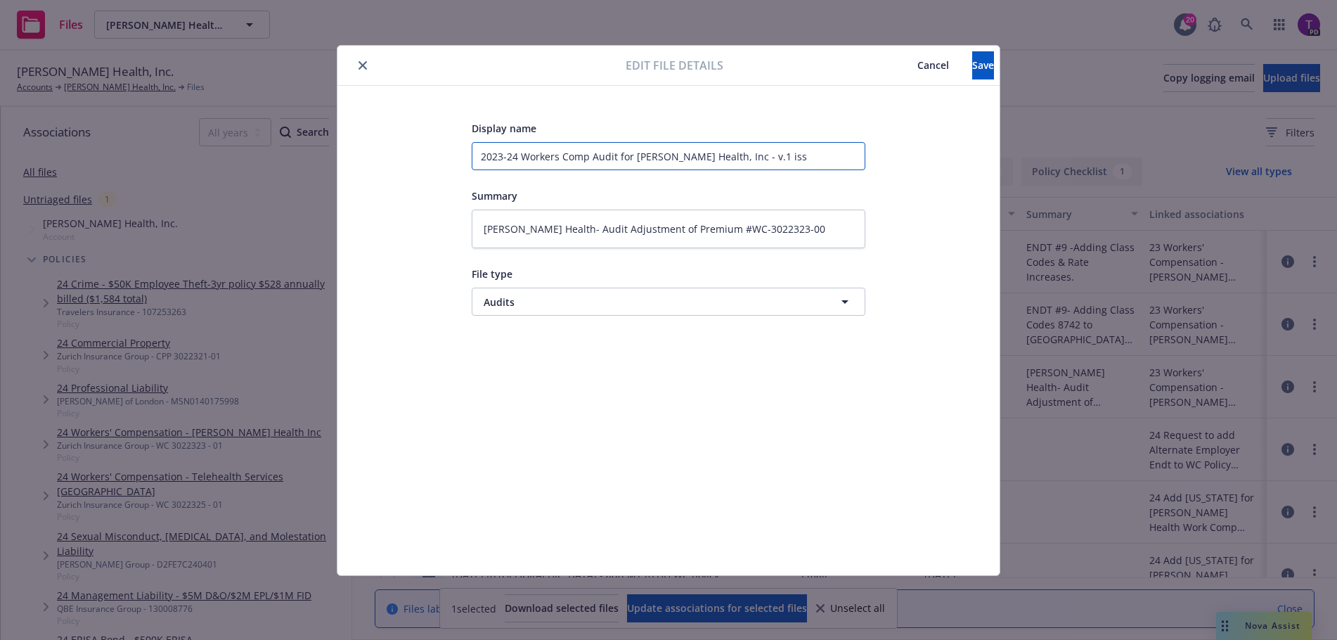
type textarea "x"
type input "2023-24 Workers Comp Audit for Hazel Health, Inc - v.1 is"
type textarea "x"
type input "2023-24 Workers Comp Audit for Hazel Health, Inc - v.1 i"
type textarea "x"
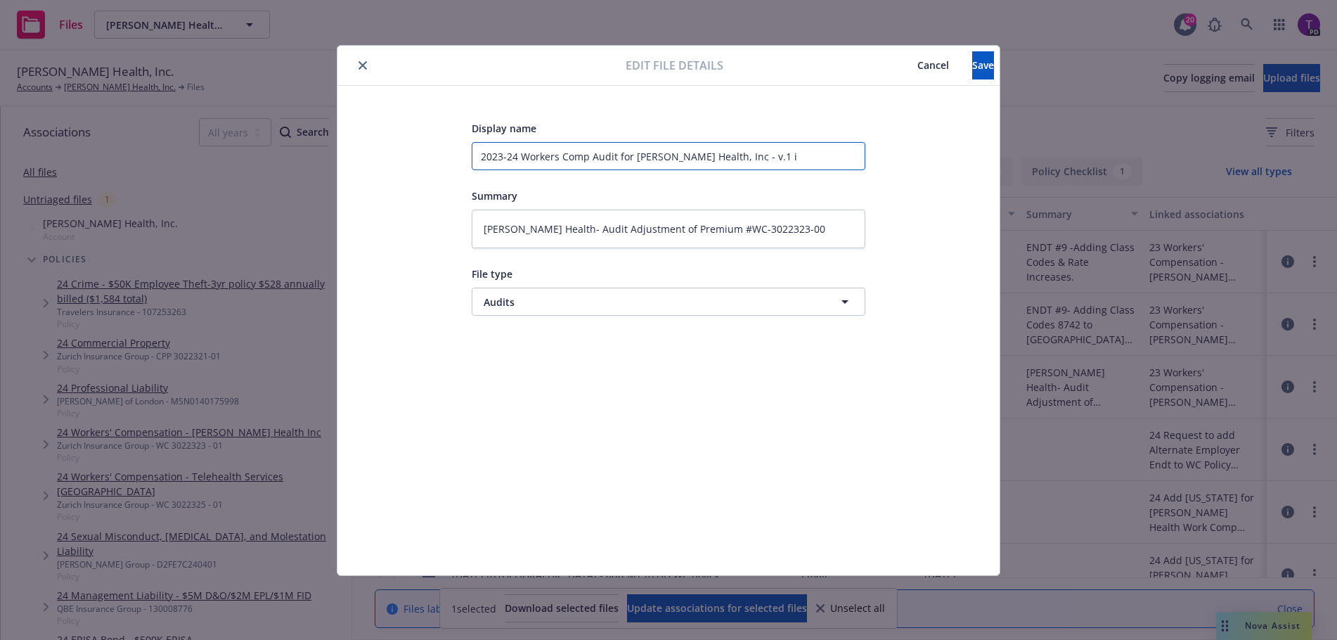
type input "2023-24 Workers Comp Audit for Hazel Health, Inc - v.1"
type textarea "x"
type input "2023-24 Workers Comp Audit for Hazel Health, Inc - v.1 4"
type textarea "x"
type input "2023-24 Workers Comp Audit for Hazel Health, Inc - v.1 4/"
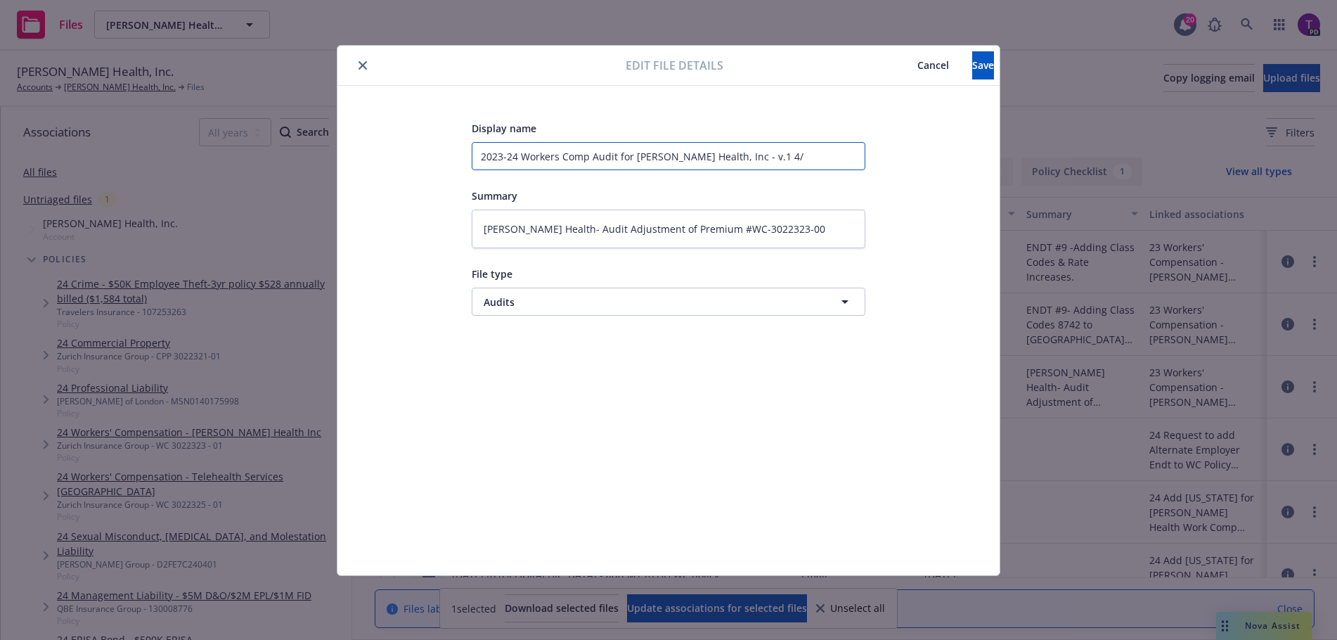
type textarea "x"
type input "2023-24 Workers Comp Audit for Hazel Health, Inc - v.1 4/2"
type textarea "x"
type input "2023-24 Workers Comp Audit for Hazel Health, Inc - v.1 4/25"
type textarea "x"
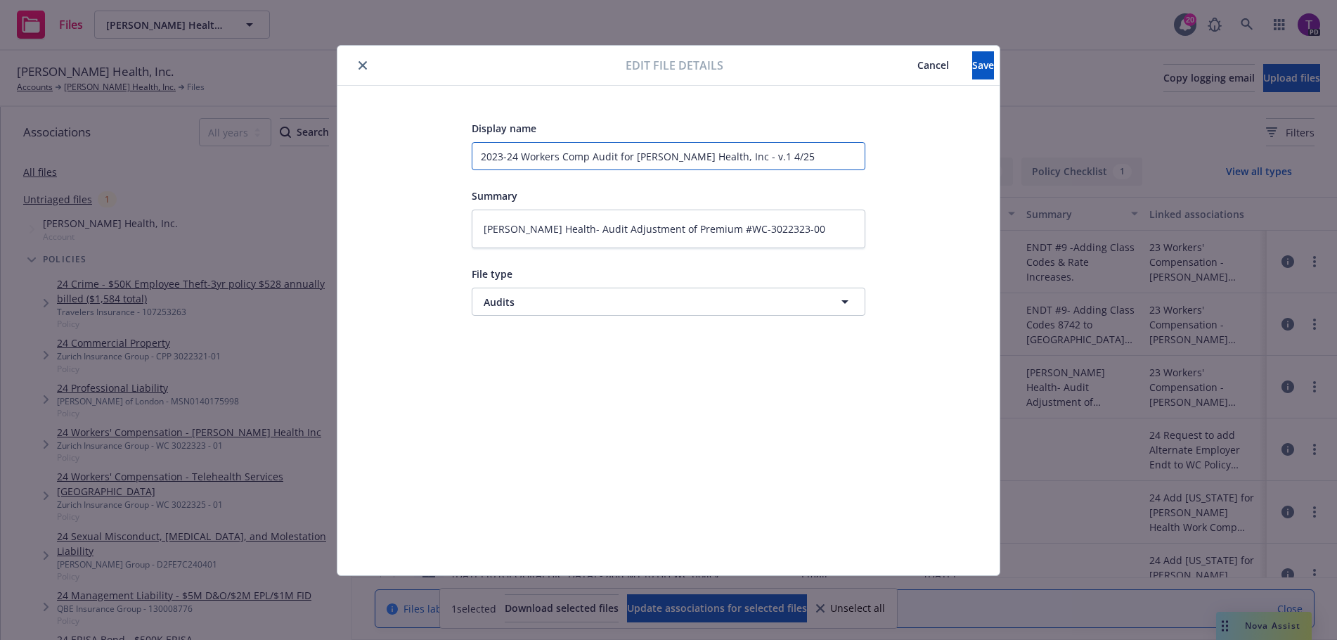
type input "2023-24 Workers Comp Audit for Hazel Health, Inc - v.1 4/25/"
type textarea "x"
type input "2023-24 Workers Comp Audit for Hazel Health, Inc - v.1 4/25/2"
type textarea "x"
type input "2023-24 Workers Comp Audit for Hazel Health, Inc - v.1 4/25/25"
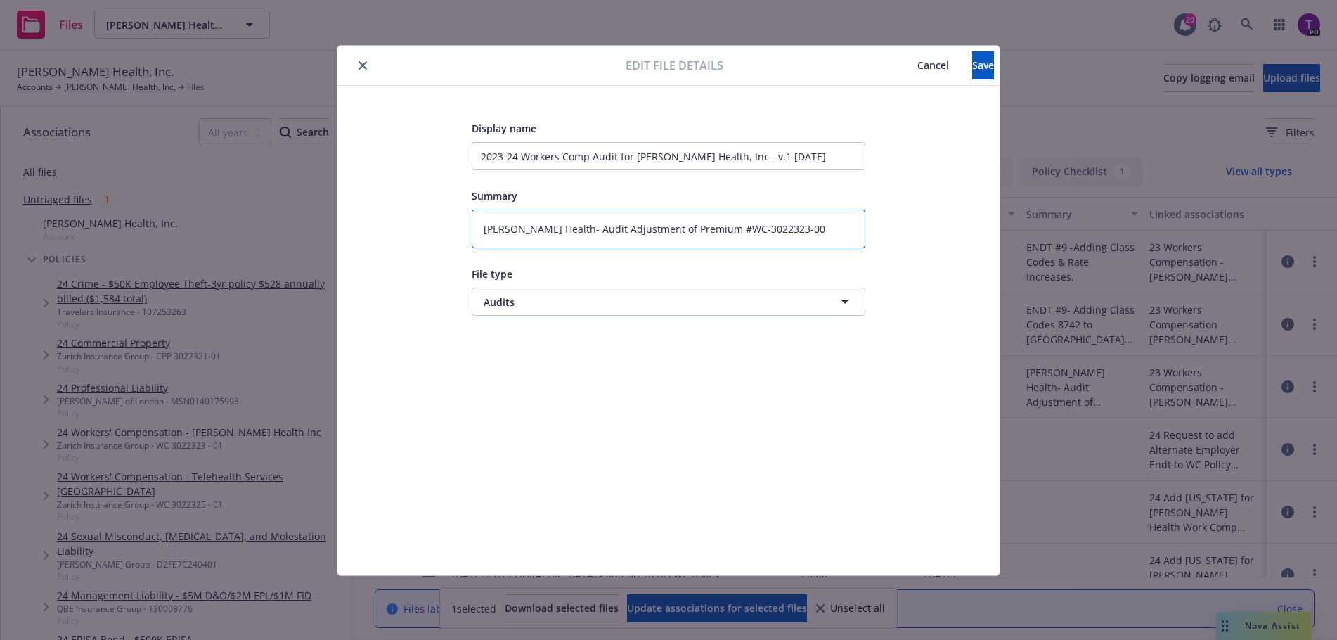
drag, startPoint x: 787, startPoint y: 243, endPoint x: 349, endPoint y: 256, distance: 438.3
click at [349, 256] on div "Display name 2023-24 Workers Comp Audit for Hazel Health, Inc - v.1 4/25/25 Sum…" at bounding box center [669, 330] width 662 height 489
type textarea "x"
click at [973, 69] on span "Save" at bounding box center [984, 64] width 22 height 13
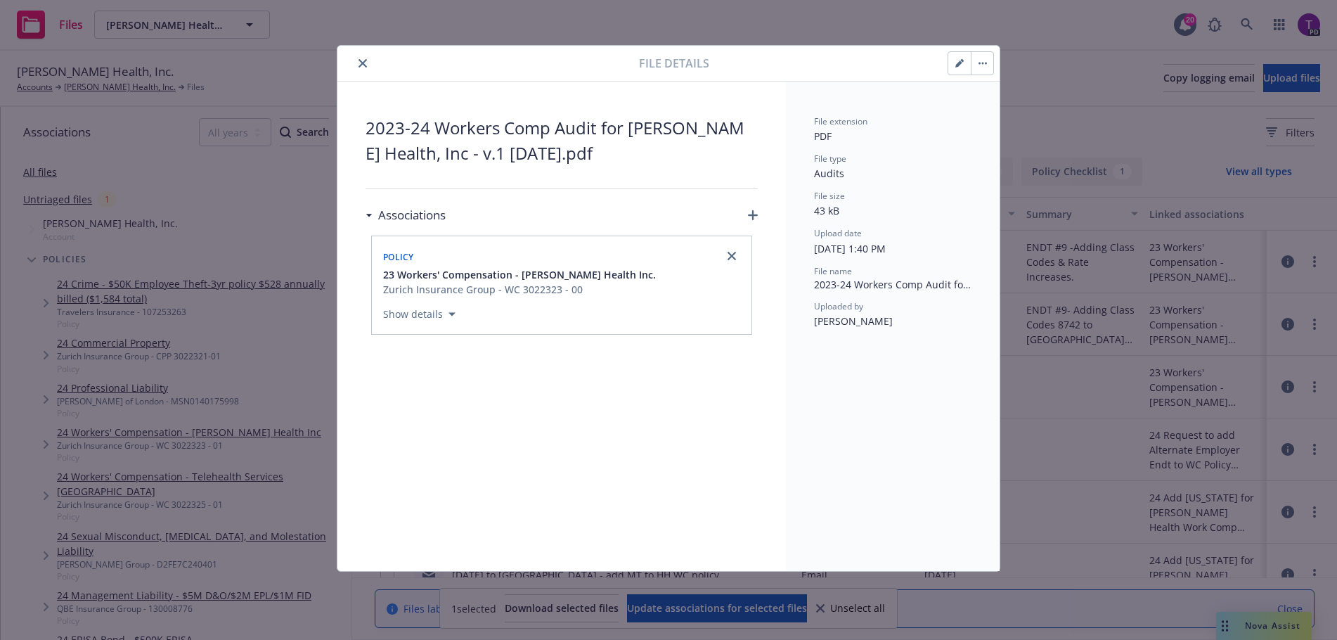
click at [364, 65] on icon "close" at bounding box center [363, 63] width 8 height 8
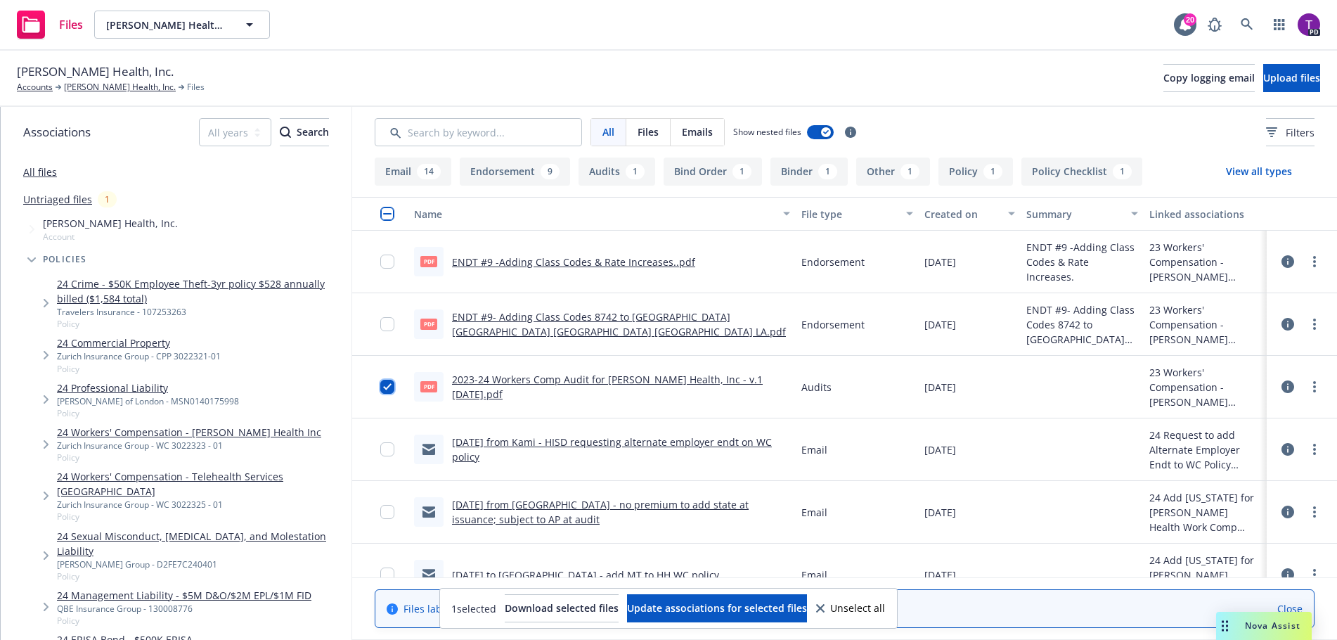
click at [385, 387] on input "checkbox" at bounding box center [387, 387] width 14 height 14
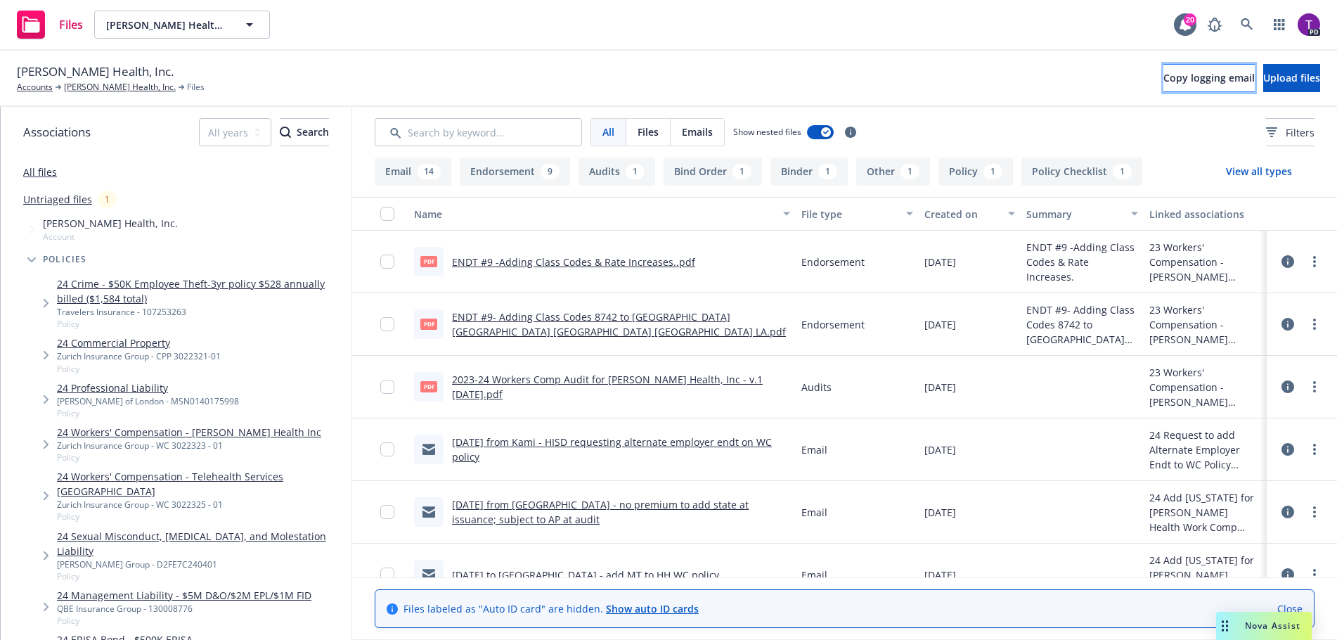
click at [1164, 79] on span "Copy logging email" at bounding box center [1209, 77] width 91 height 13
click at [1267, 87] on button "Upload files" at bounding box center [1292, 78] width 57 height 28
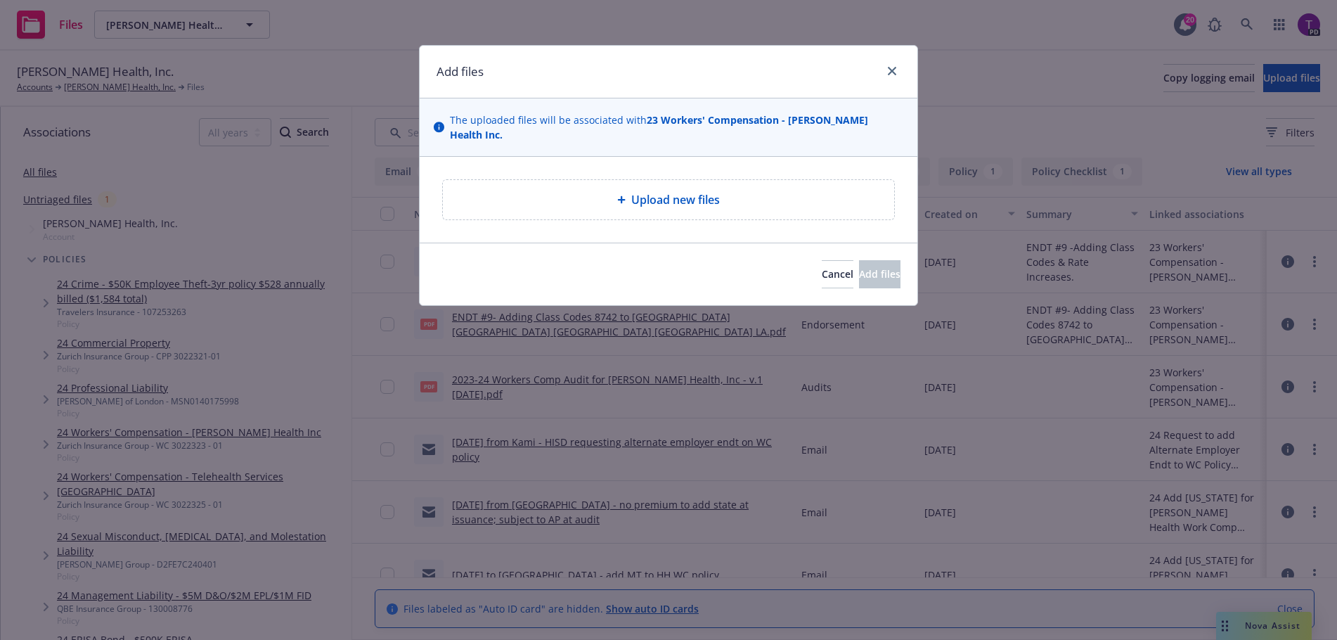
type textarea "x"
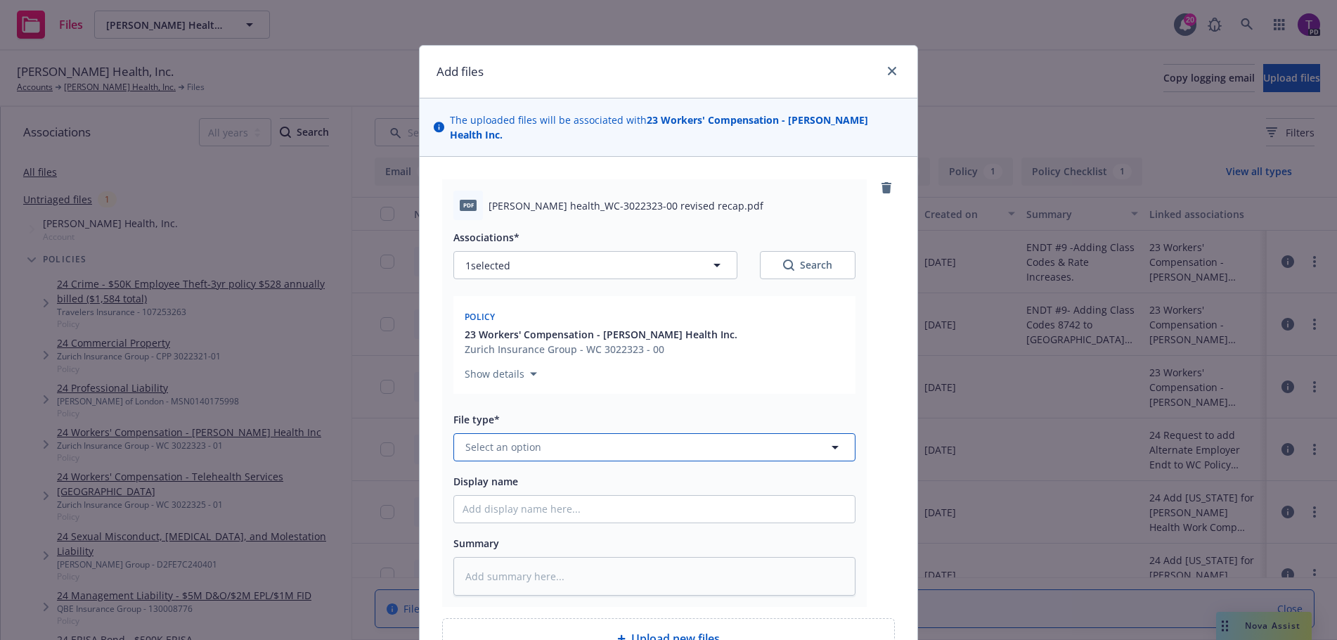
click at [653, 433] on button "Select an option" at bounding box center [655, 447] width 402 height 28
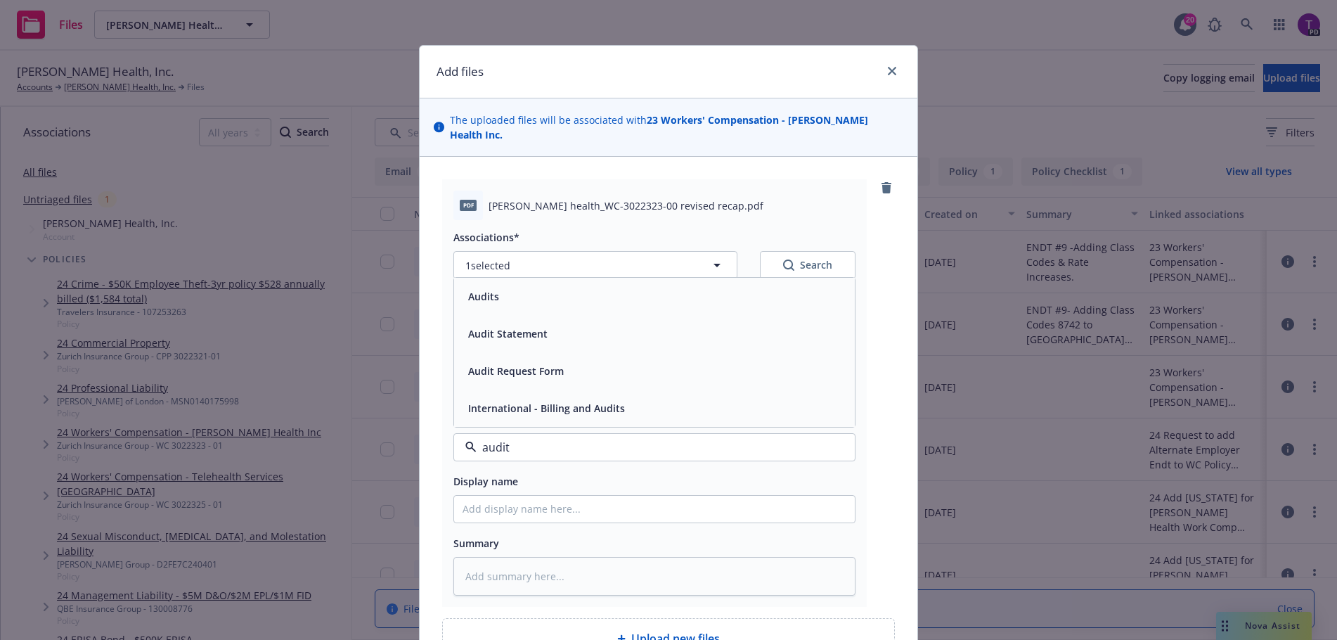
type input "audi"
click at [586, 286] on div "Audits" at bounding box center [655, 296] width 384 height 20
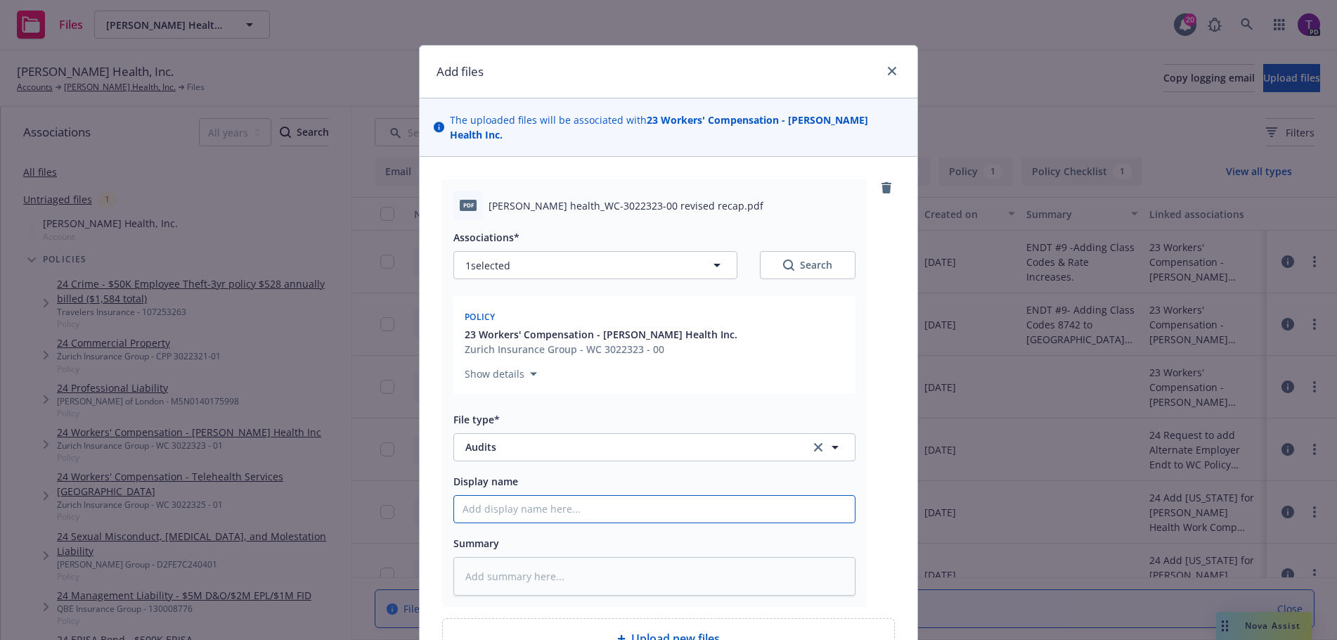
click at [588, 496] on input "Display name" at bounding box center [654, 509] width 401 height 27
type textarea "x"
type input "2"
type textarea "x"
type input "23"
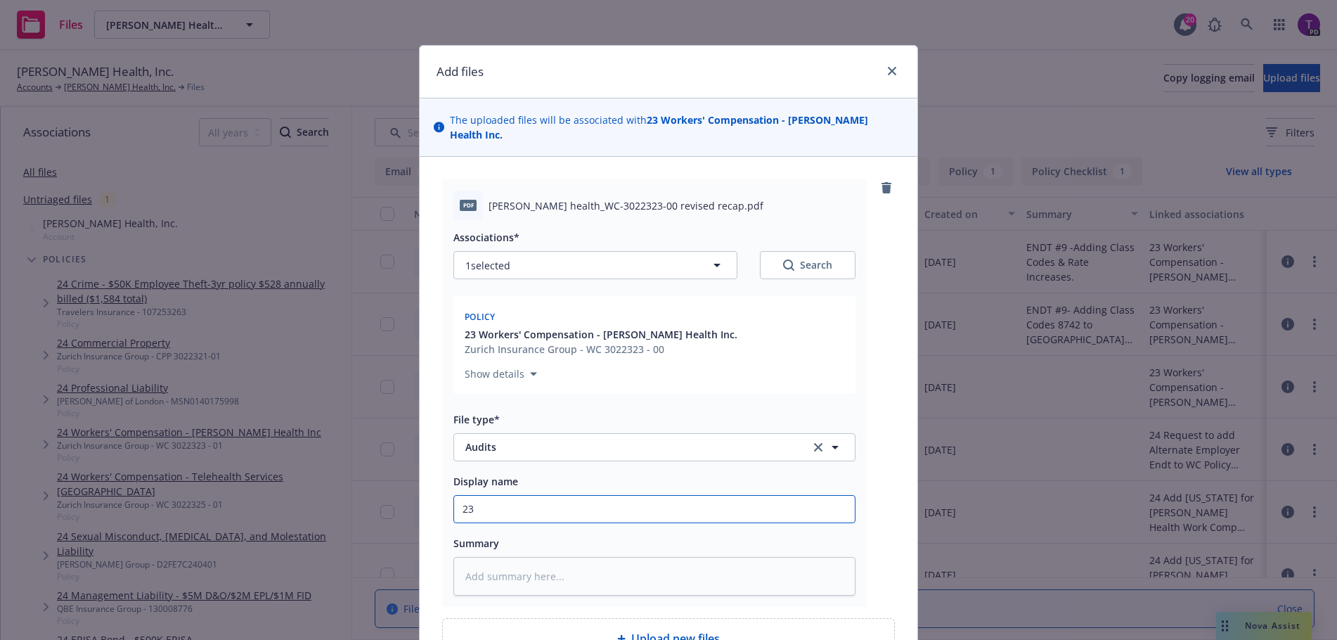
type textarea "x"
type input "2"
type textarea "x"
type input "20"
type textarea "x"
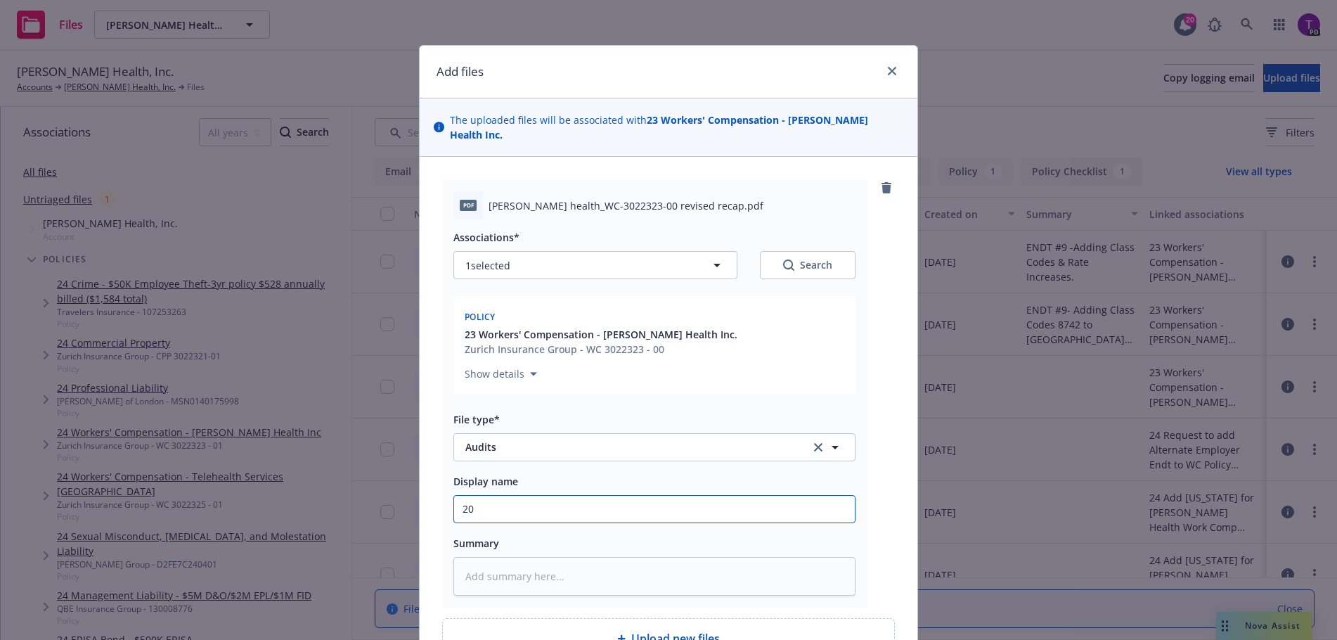
type input "202"
type textarea "x"
type input "2023"
type textarea "x"
type input "2023-"
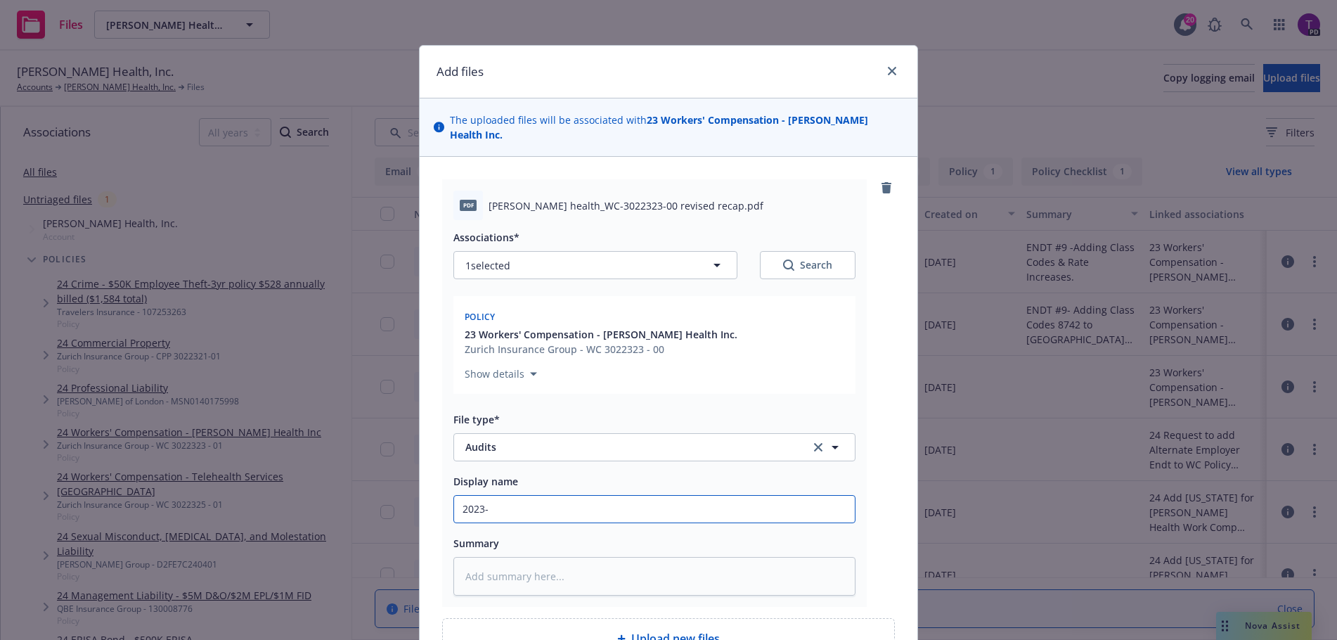
type textarea "x"
type input "2023-2"
type textarea "x"
type input "2023-24"
type textarea "x"
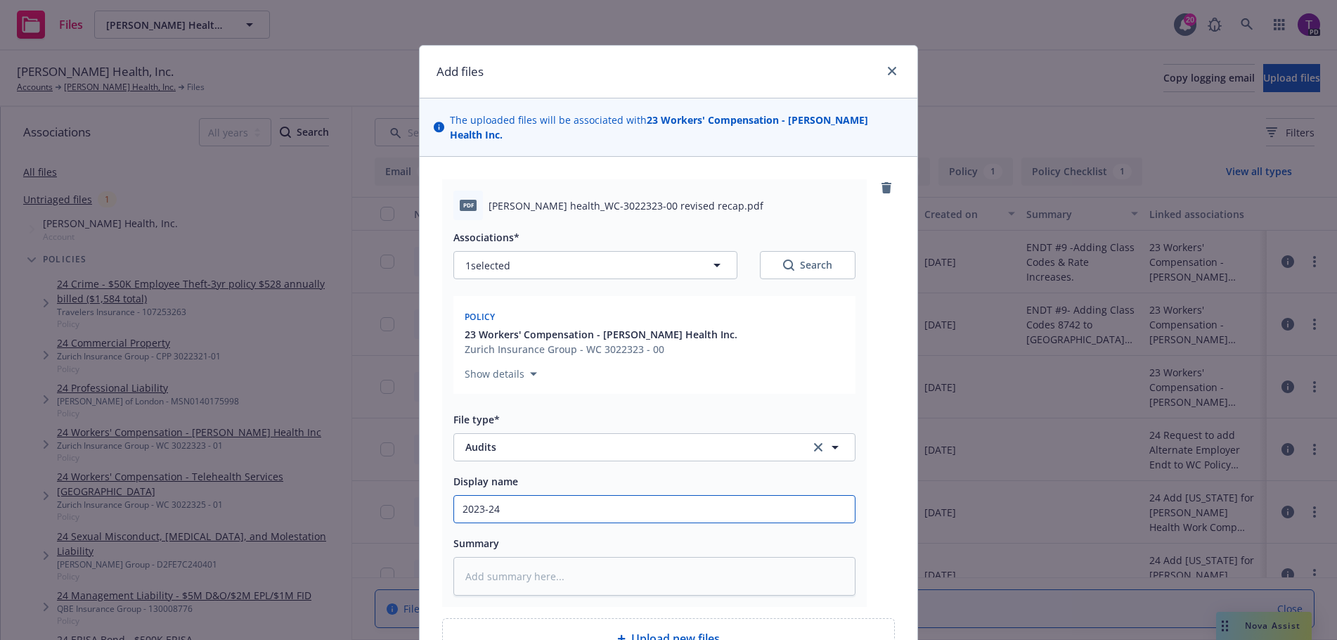
type input "2023-24"
type textarea "x"
type input "2023-24 W"
type textarea "x"
type input "2023-24 Wo"
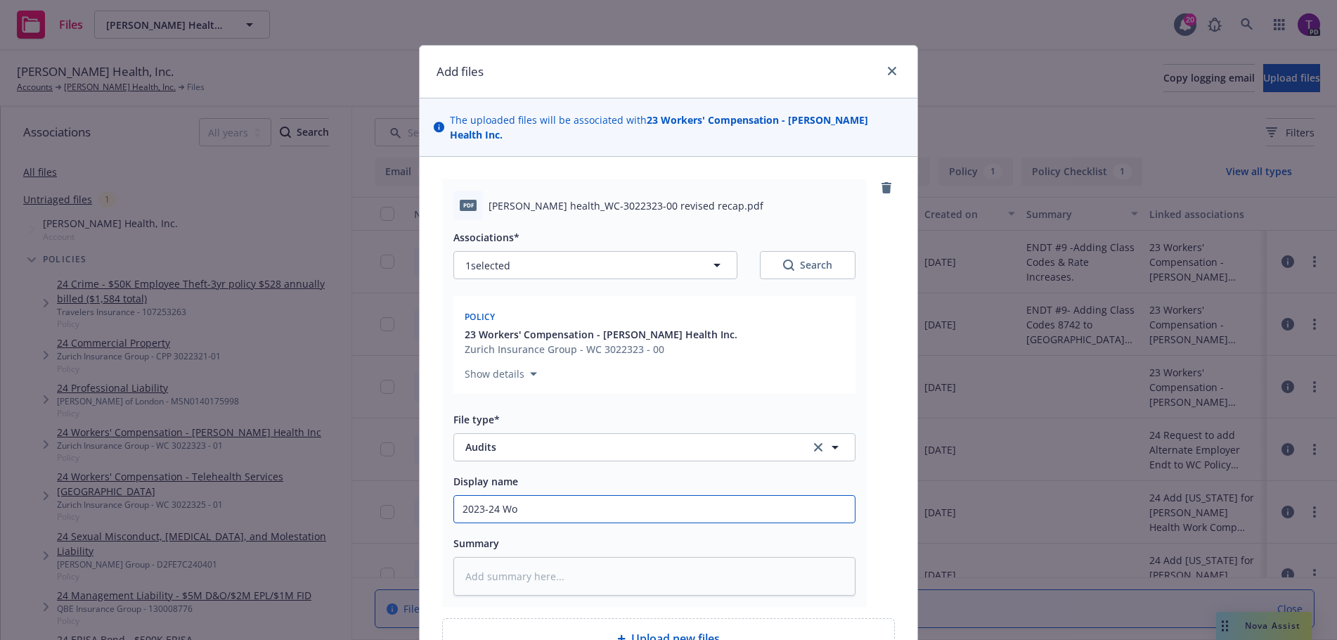
type textarea "x"
type input "2023-24 Wor"
type textarea "x"
type input "2023-24 Work"
type textarea "x"
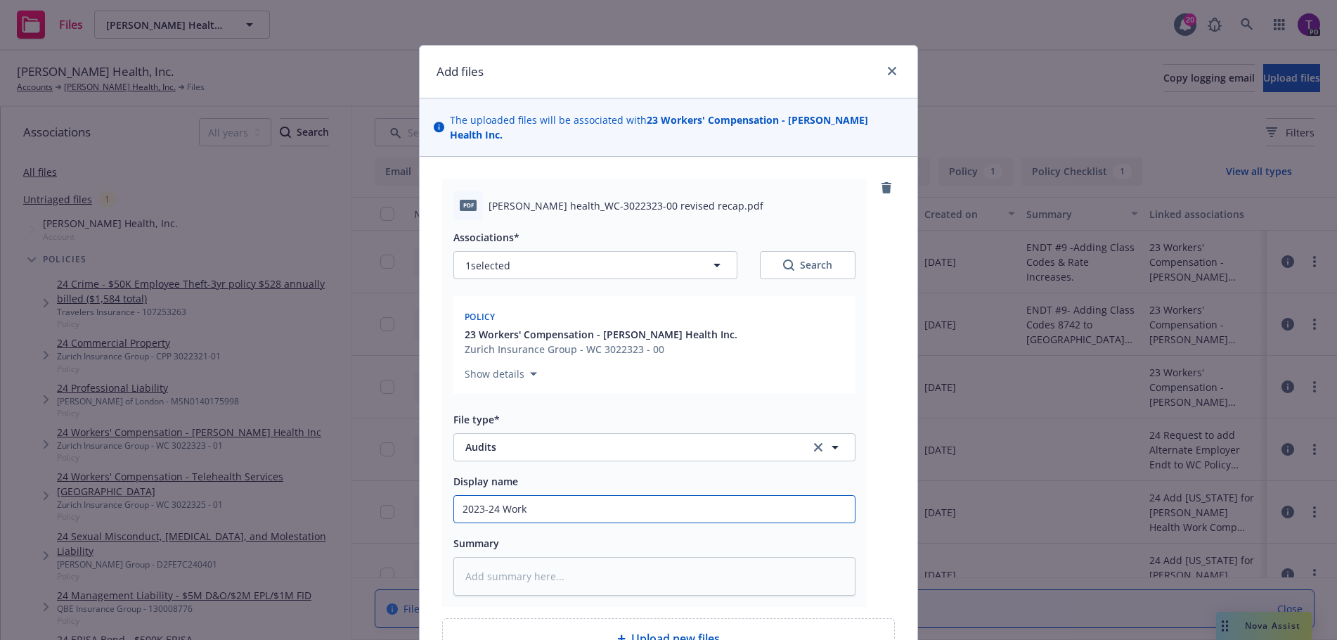
type input "2023-24 Worke"
type textarea "x"
type input "2023-24 Worker"
type textarea "x"
type input "2023-24 Workers"
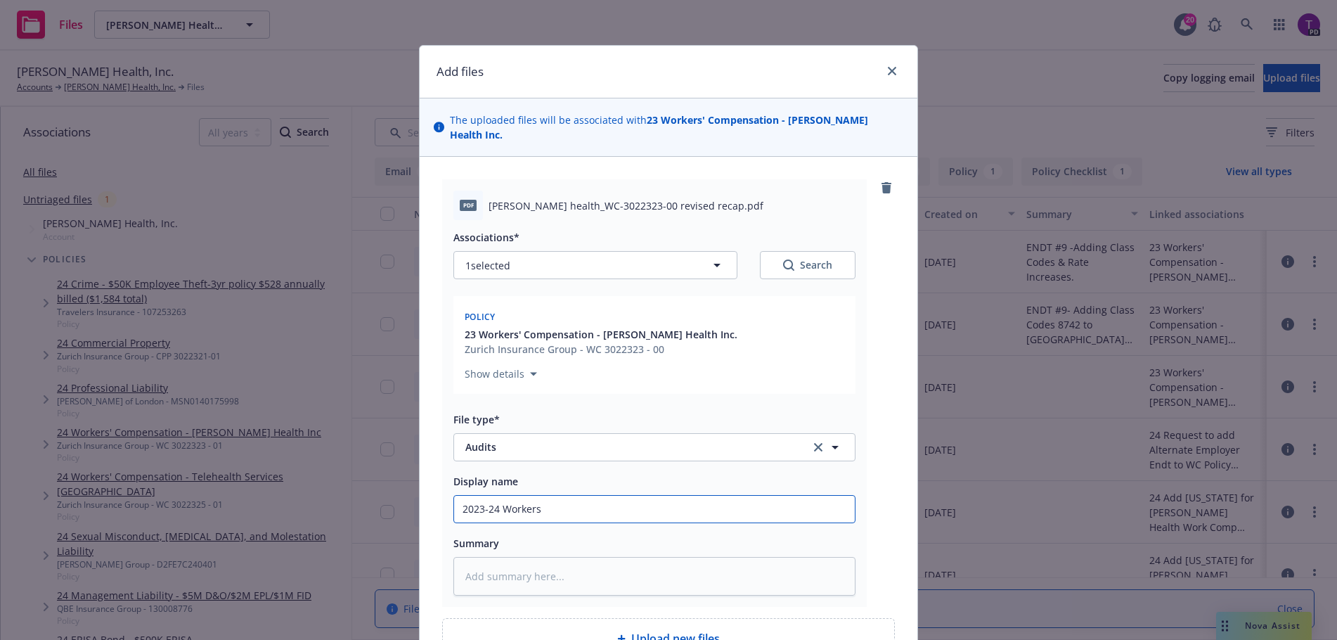
type textarea "x"
type input "2023-24 Workers"
type textarea "x"
type input "2023-24 Workers C"
type textarea "x"
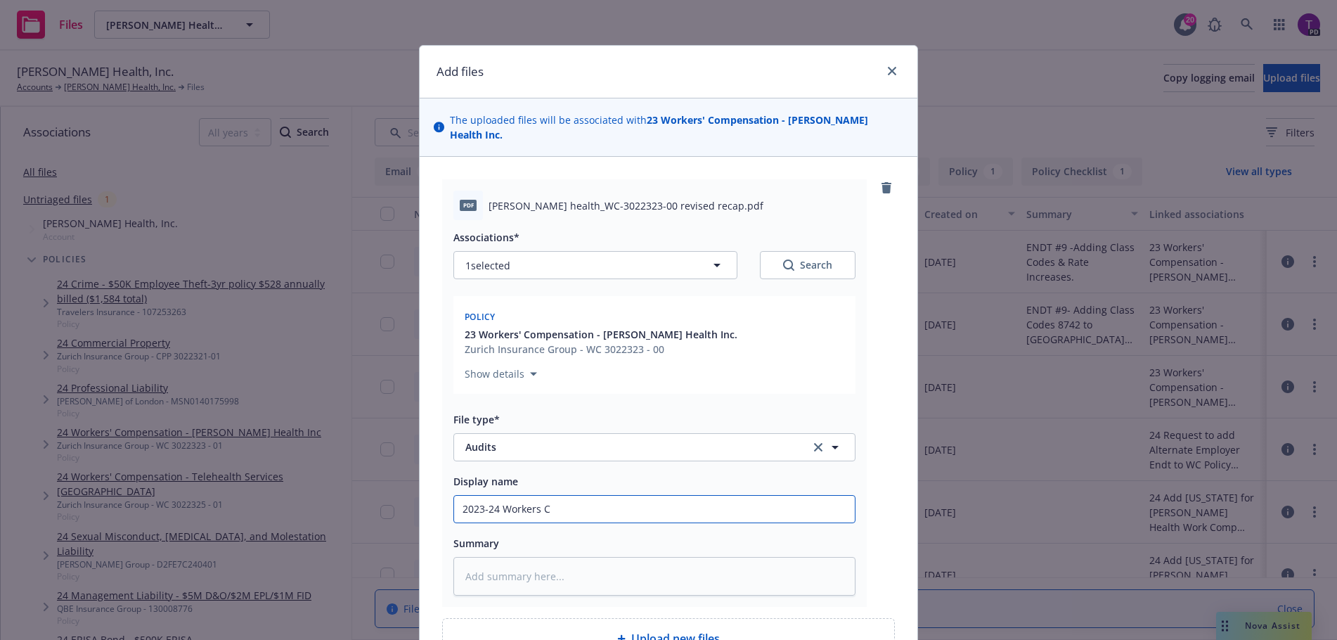
type input "2023-24 Workers Co"
type textarea "x"
type input "2023-24 Workers Com"
type textarea "x"
type input "2023-24 Workers Comp"
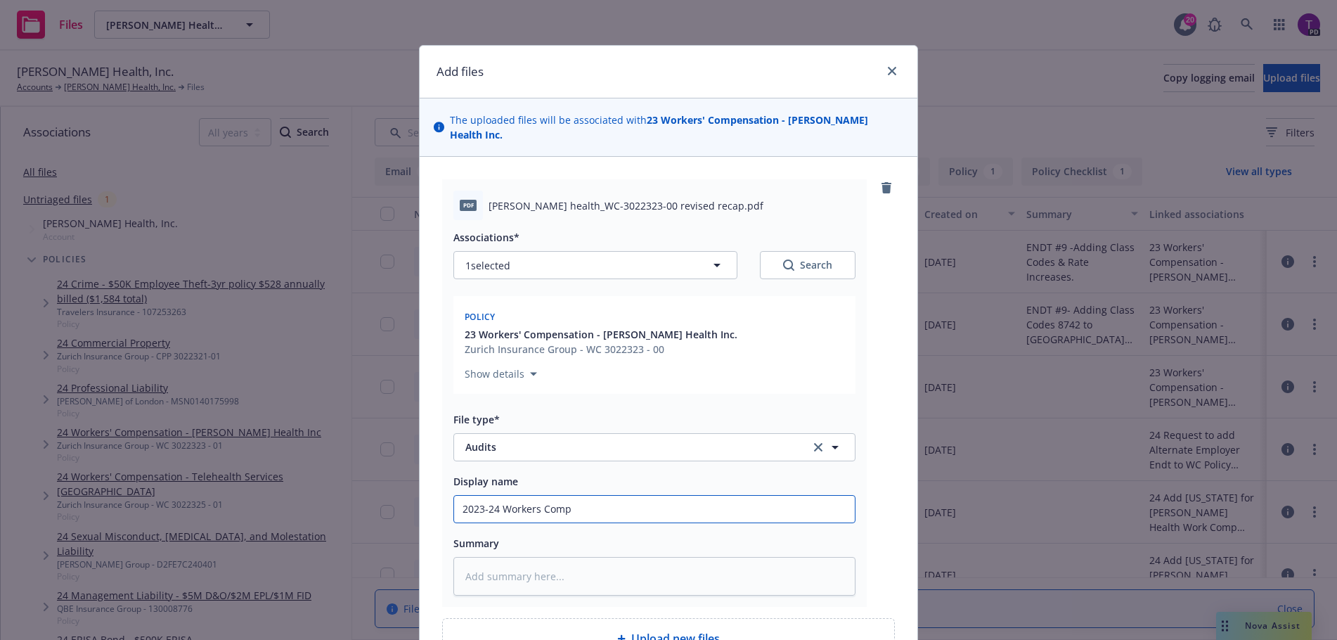
type textarea "x"
type input "2023-24 Workers Comp"
type textarea "x"
type input "2023-24 Workers Comp A"
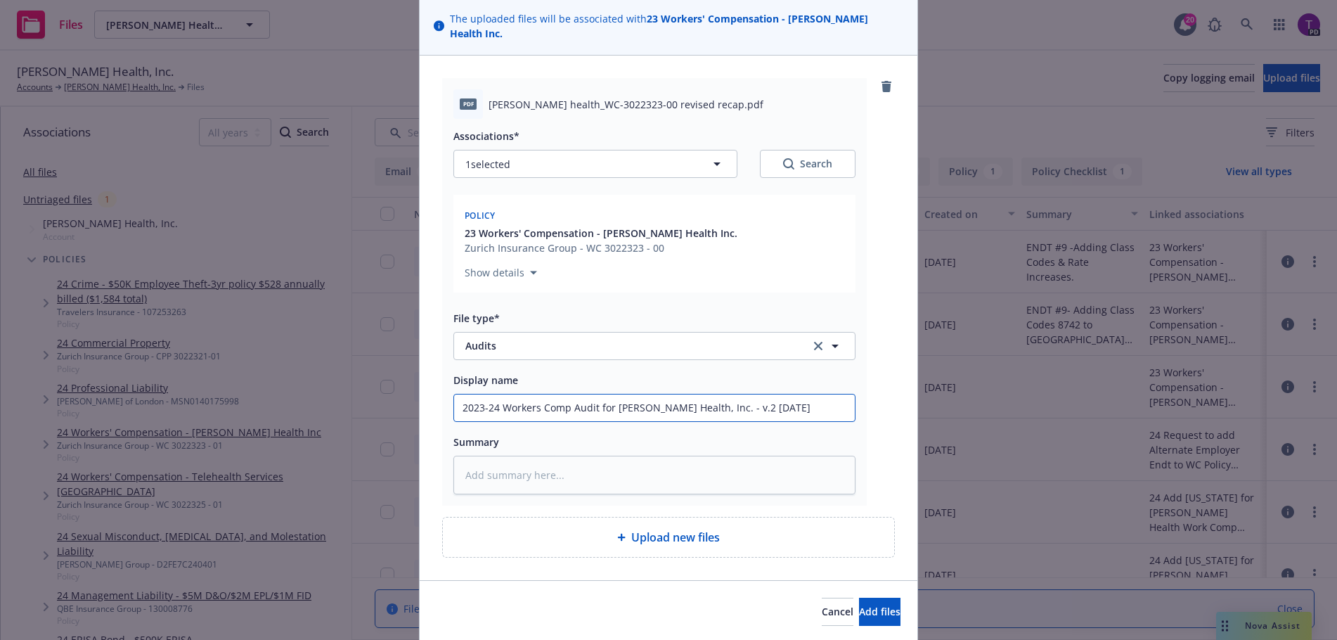
scroll to position [135, 0]
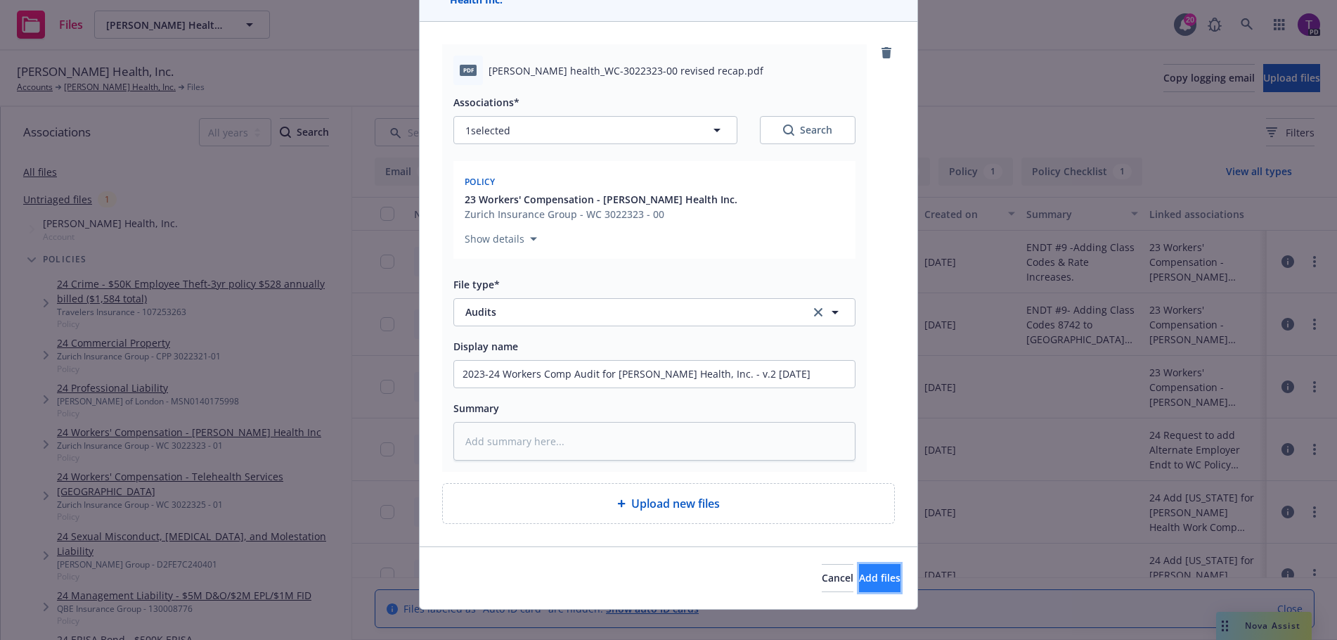
click at [859, 571] on span "Add files" at bounding box center [879, 577] width 41 height 13
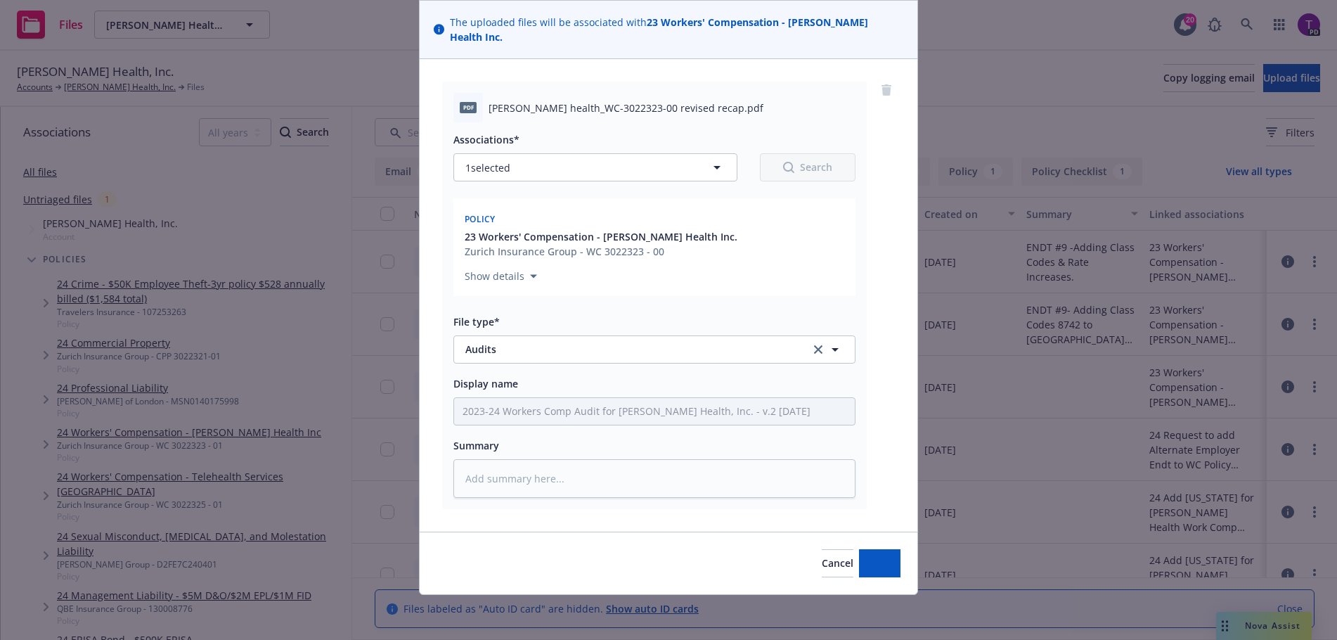
scroll to position [83, 0]
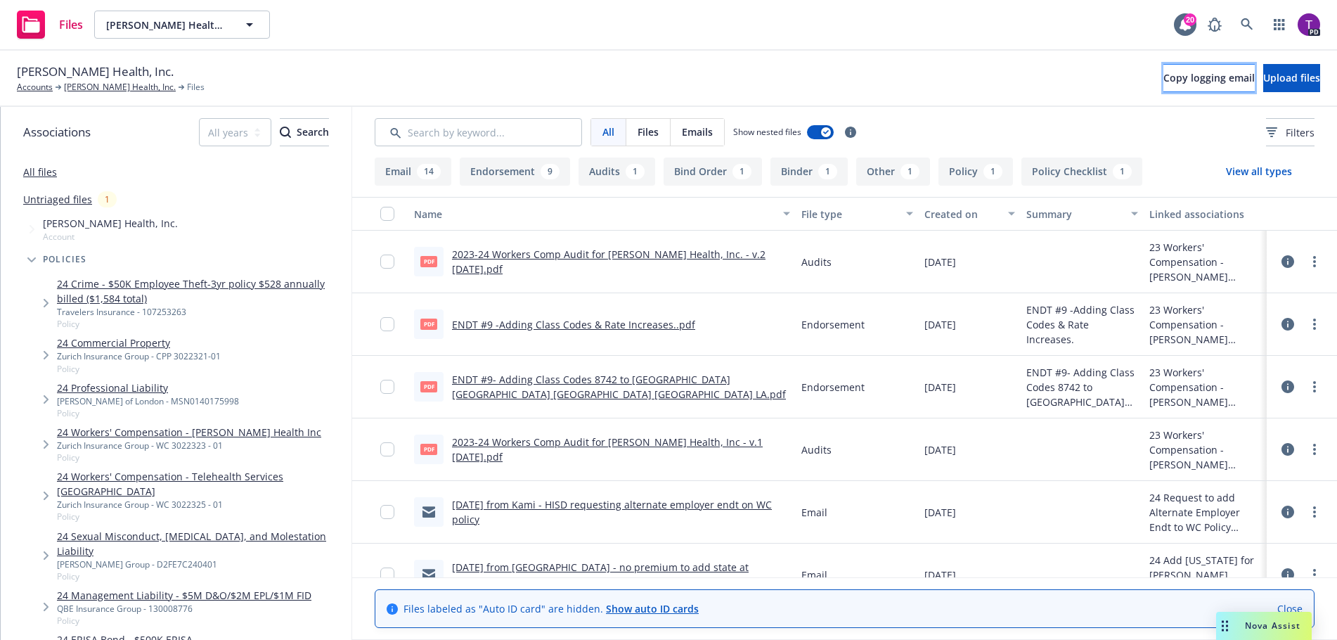
click at [1164, 78] on span "Copy logging email" at bounding box center [1209, 77] width 91 height 13
click at [1164, 76] on span "Copy logging email" at bounding box center [1209, 77] width 91 height 13
click at [1164, 82] on span "Copy logging email" at bounding box center [1209, 77] width 91 height 13
click at [1307, 260] on link "more" at bounding box center [1315, 261] width 17 height 17
click at [1251, 348] on link "Edit" at bounding box center [1242, 347] width 140 height 28
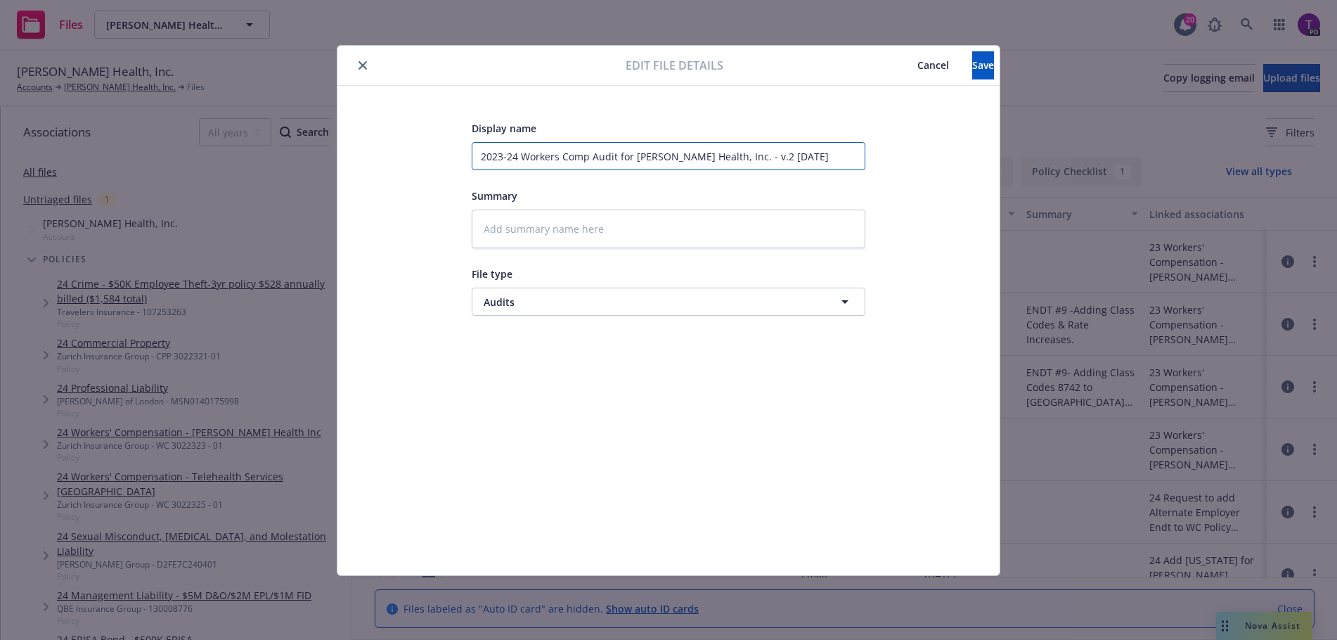
click at [749, 156] on input "2023-24 Workers Comp Audit for Hazel Health, Inc. - v.2 6.9.25" at bounding box center [669, 156] width 394 height 28
click at [973, 69] on span "Save" at bounding box center [984, 64] width 22 height 13
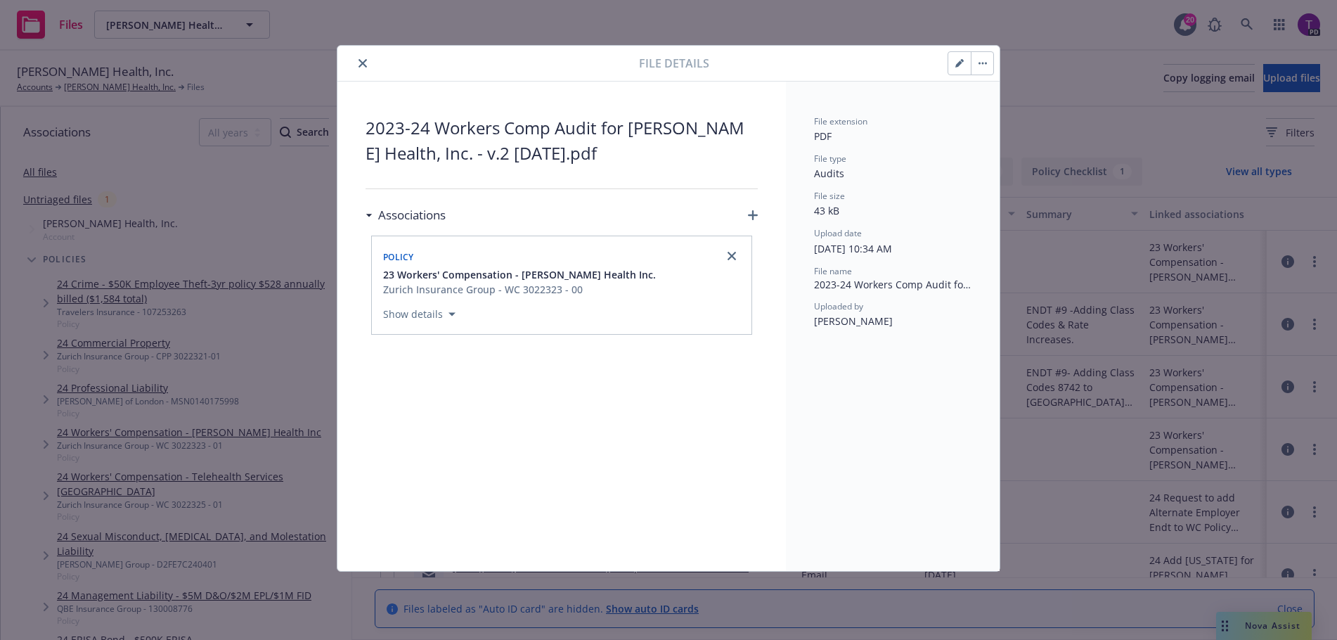
click at [364, 69] on button "close" at bounding box center [362, 63] width 17 height 17
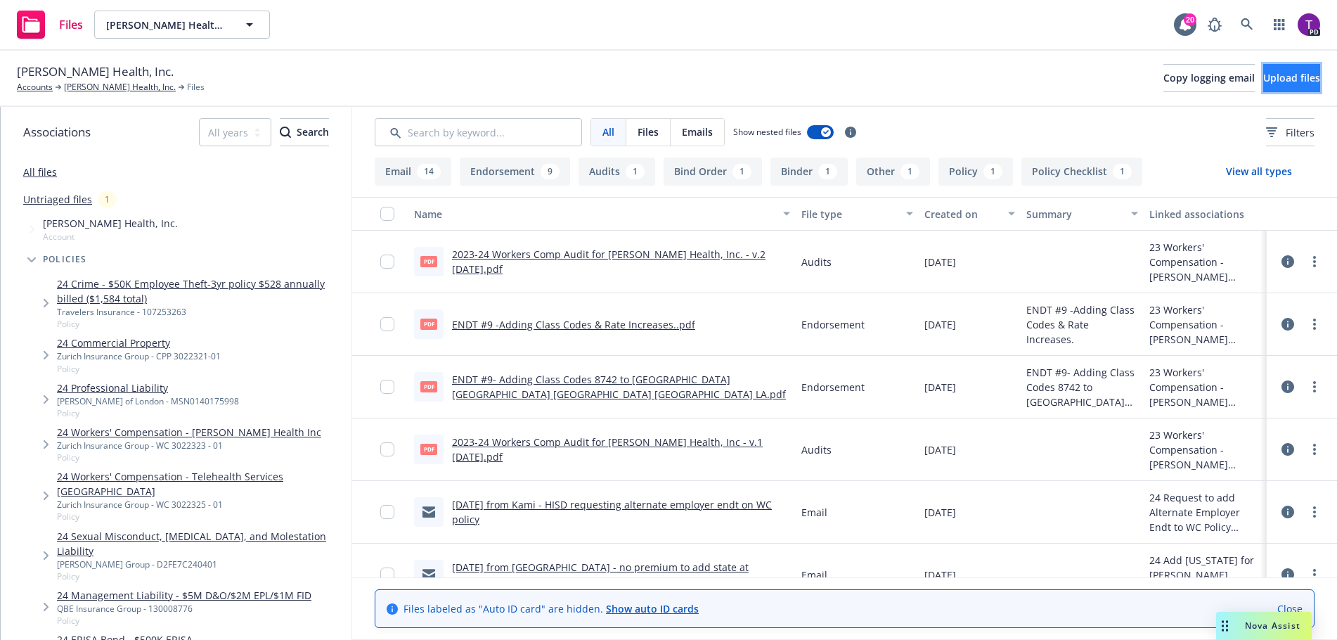
click at [1264, 76] on span "Upload files" at bounding box center [1292, 77] width 57 height 13
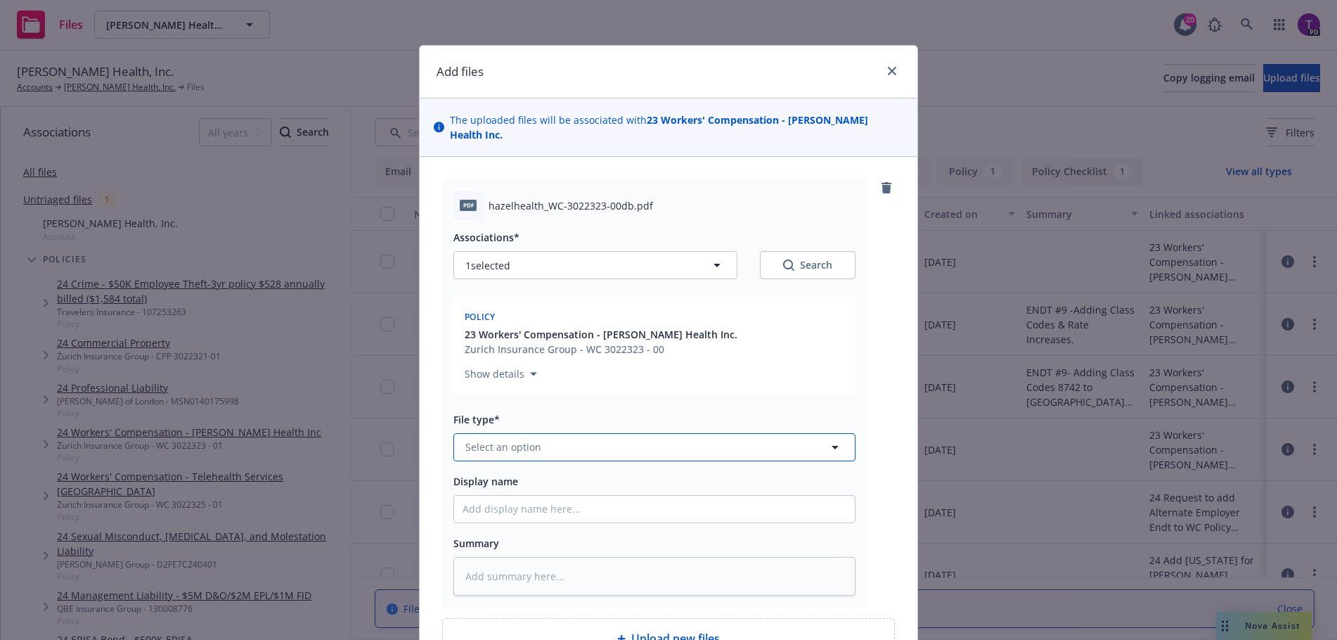
click at [627, 433] on button "Select an option" at bounding box center [655, 447] width 402 height 28
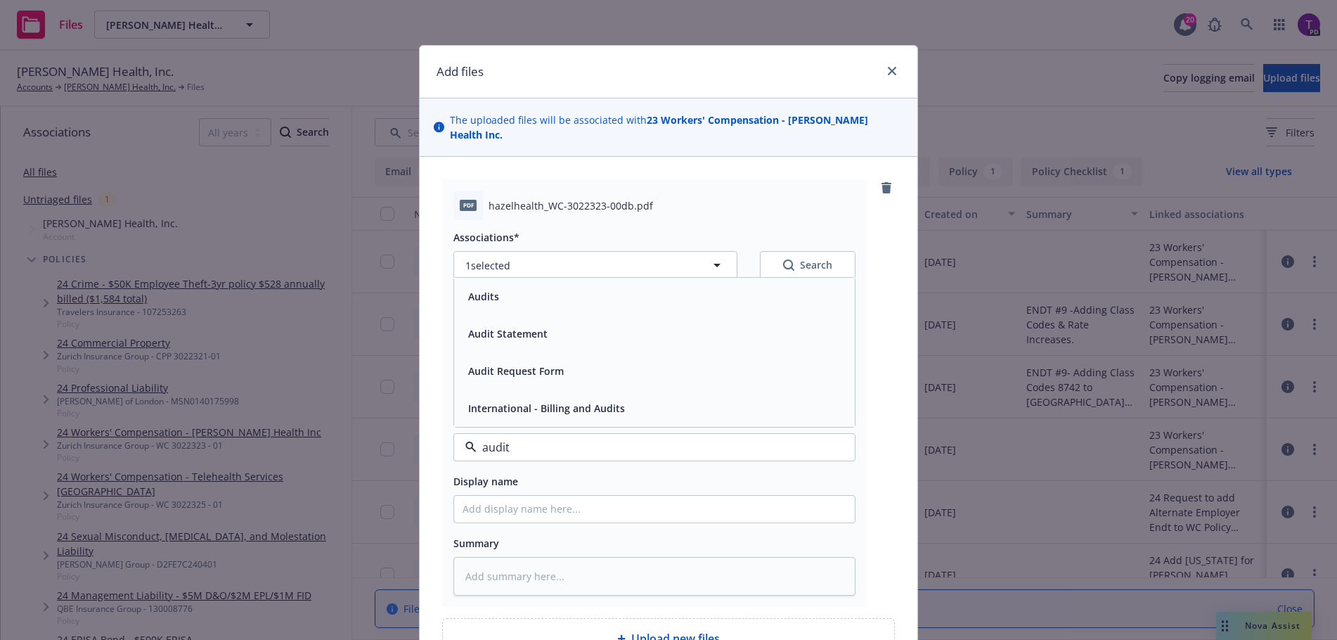
click at [567, 290] on div "Audits" at bounding box center [655, 296] width 384 height 20
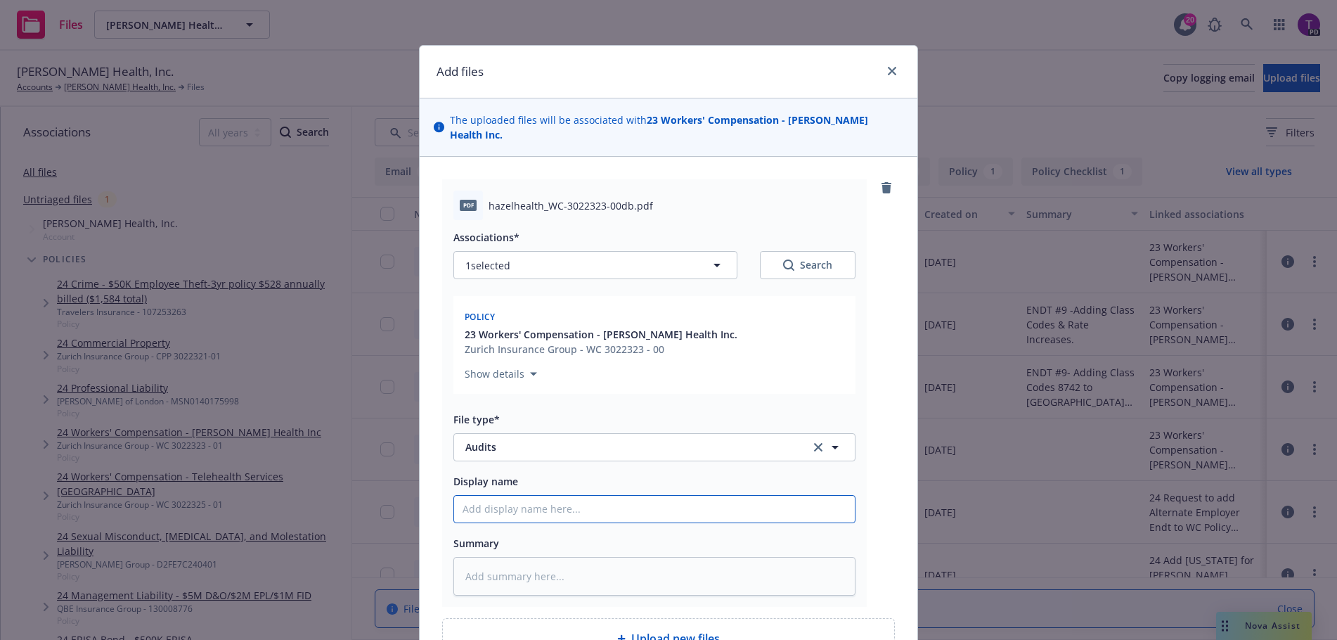
click at [584, 496] on input "Display name" at bounding box center [654, 509] width 401 height 27
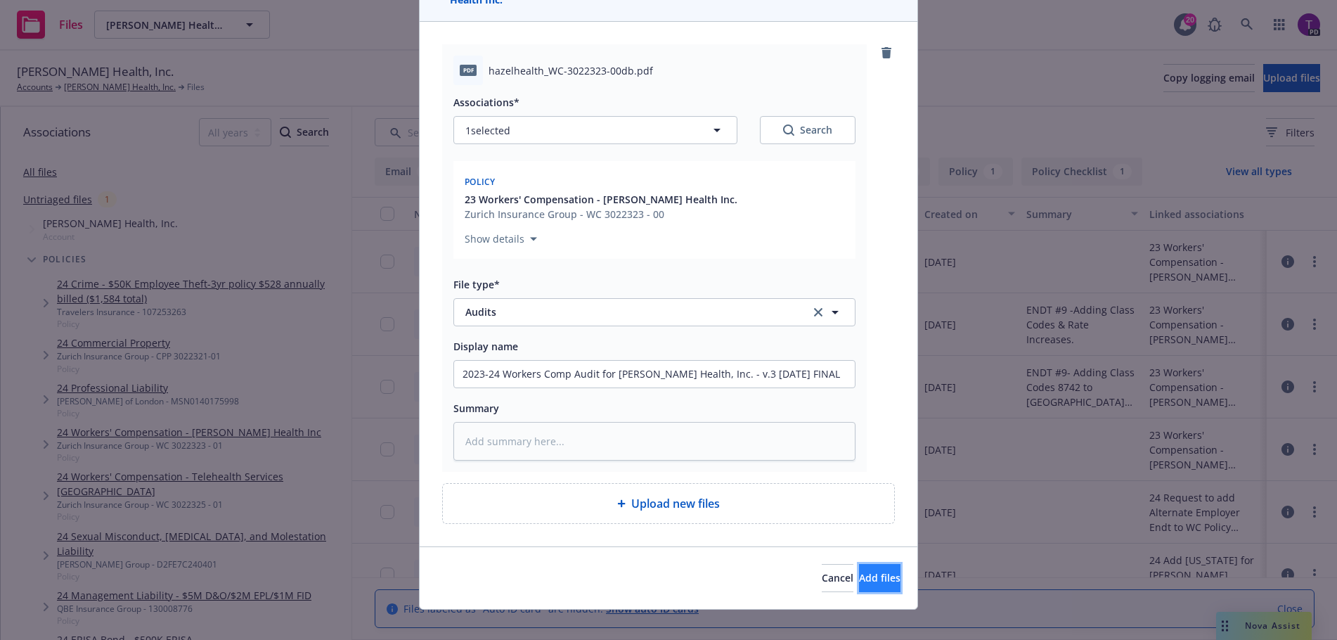
click at [887, 569] on button "Add files" at bounding box center [879, 578] width 41 height 28
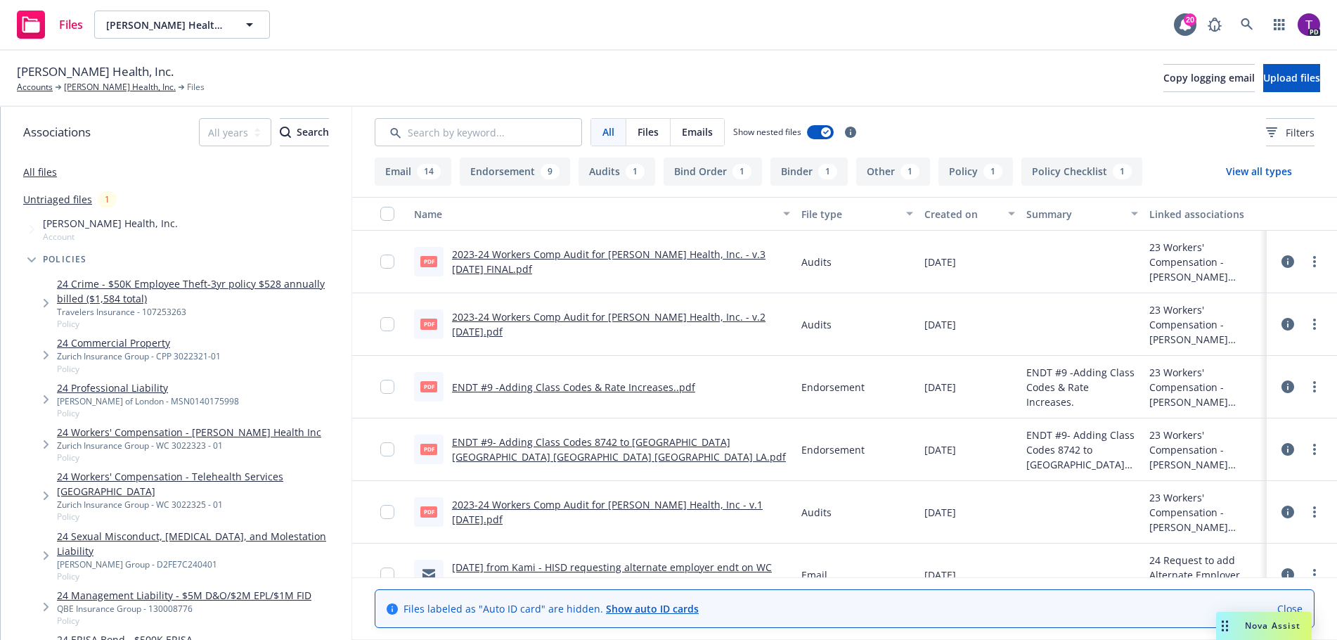
click at [648, 255] on link "2023-24 Workers Comp Audit for Hazel Health, Inc. - v.3 7.28.25 FINAL.pdf" at bounding box center [609, 262] width 314 height 28
click at [1164, 72] on span "Copy logging email" at bounding box center [1209, 77] width 91 height 13
click at [1164, 86] on button "Copy logging email" at bounding box center [1209, 78] width 91 height 28
click at [1264, 79] on span "Upload files" at bounding box center [1292, 77] width 57 height 13
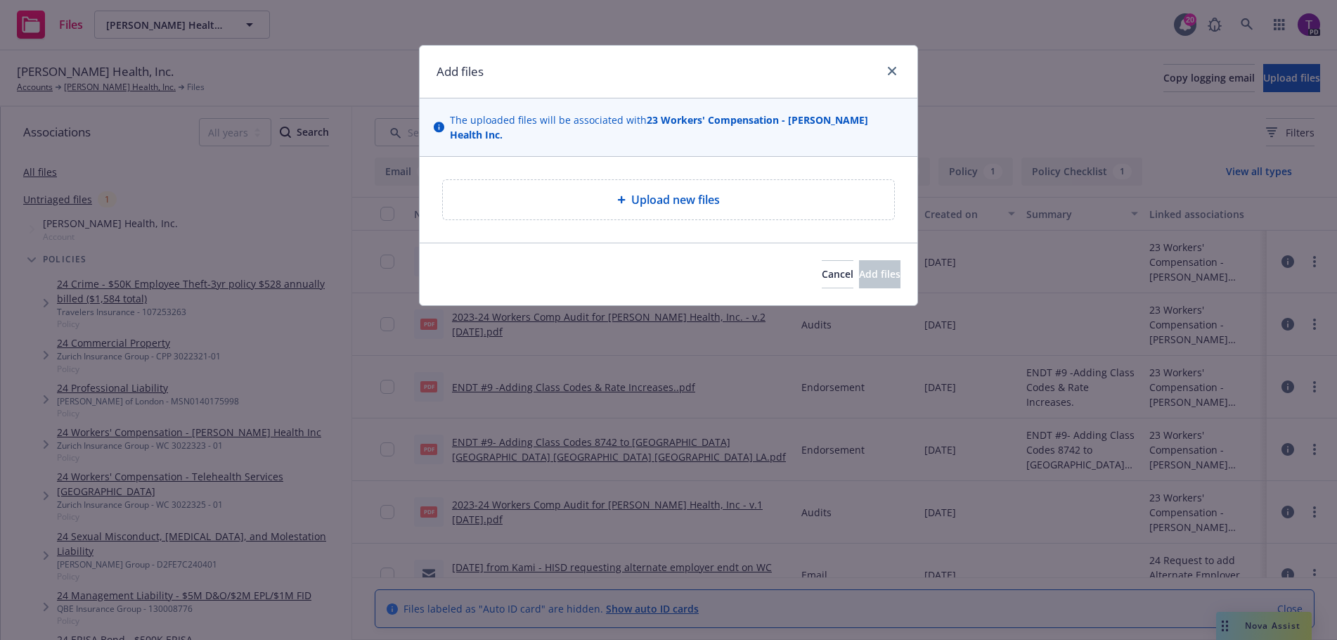
click at [700, 191] on span "Upload new files" at bounding box center [675, 199] width 89 height 17
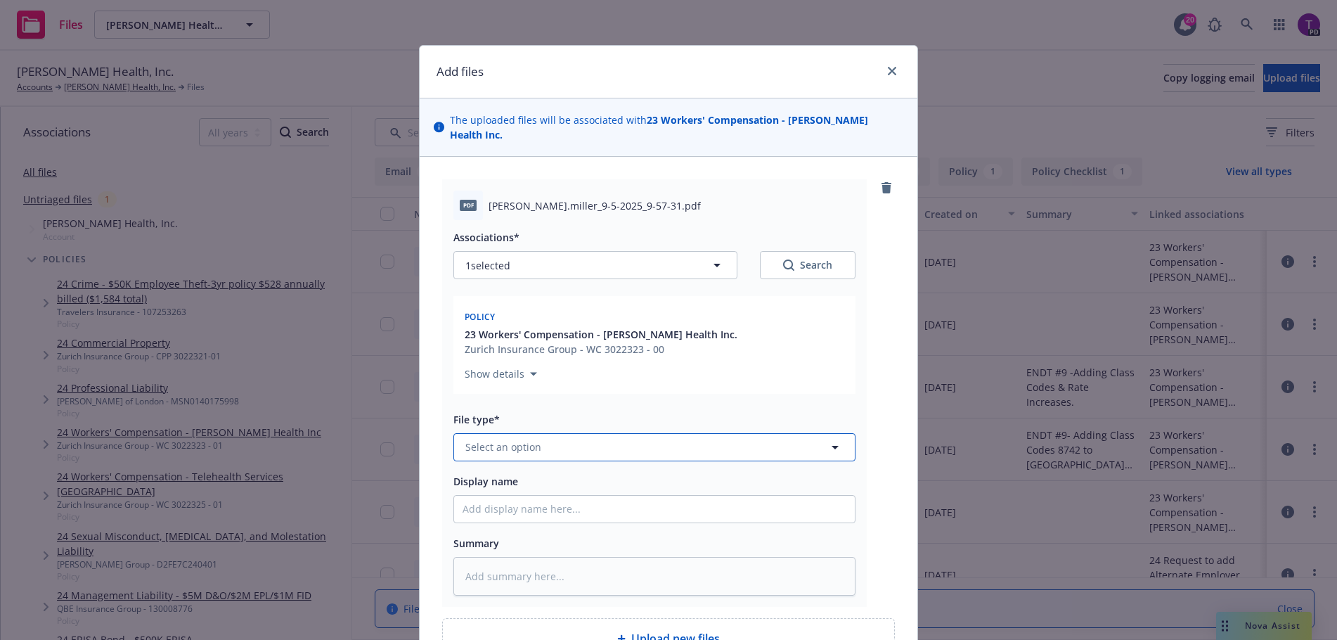
click at [634, 437] on button "Select an option" at bounding box center [655, 447] width 402 height 28
click at [607, 404] on div "Invoice - Third Party" at bounding box center [654, 408] width 401 height 37
click at [605, 503] on input "Display name" at bounding box center [654, 509] width 401 height 27
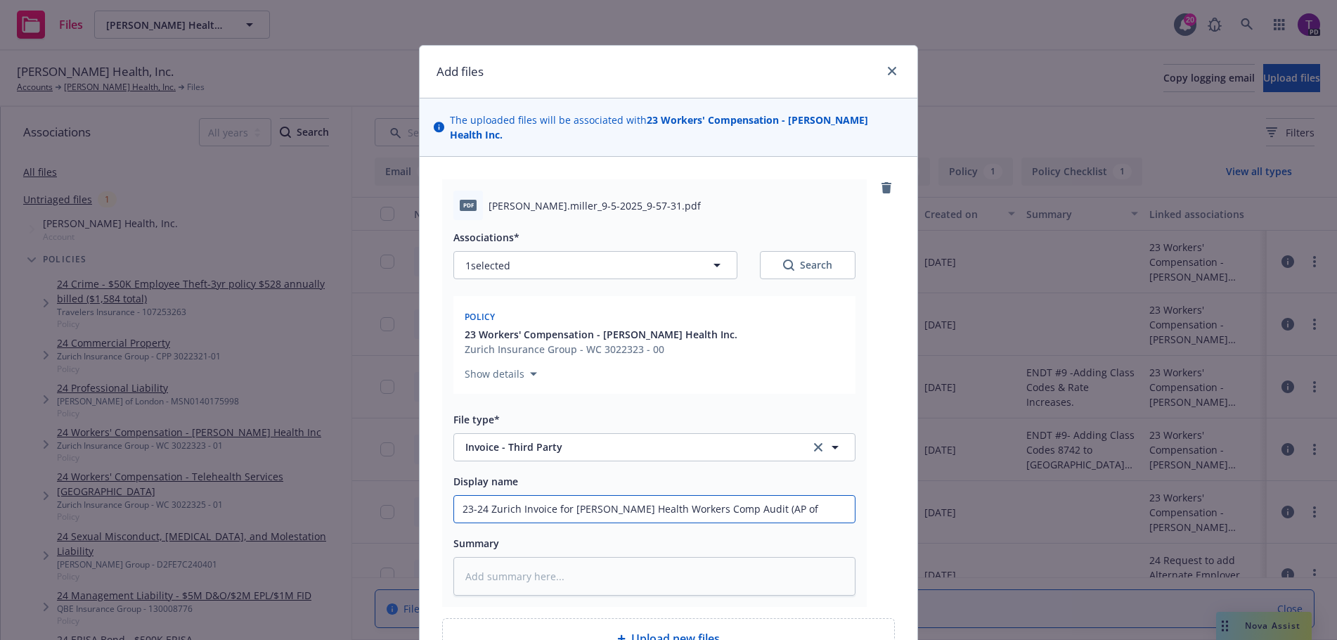
click at [793, 496] on input "23-24 Zurich Invoice for Hazel Health Workers Comp Audit (AP of" at bounding box center [654, 509] width 401 height 27
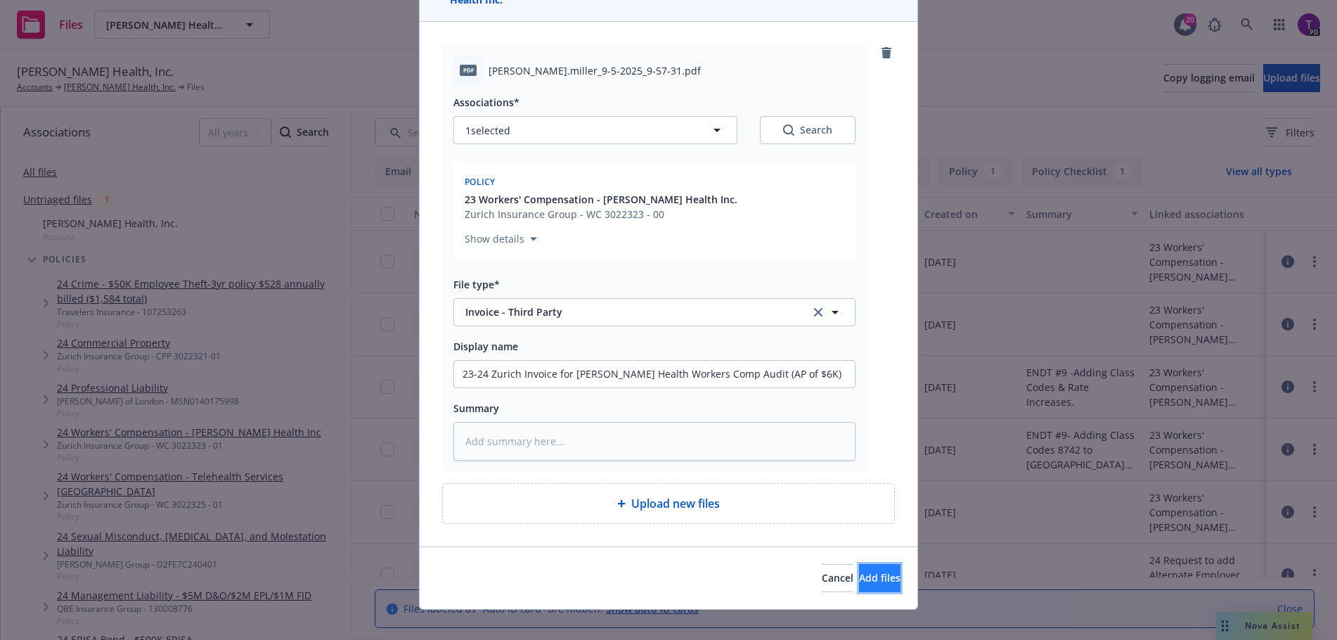
click at [859, 571] on span "Add files" at bounding box center [879, 577] width 41 height 13
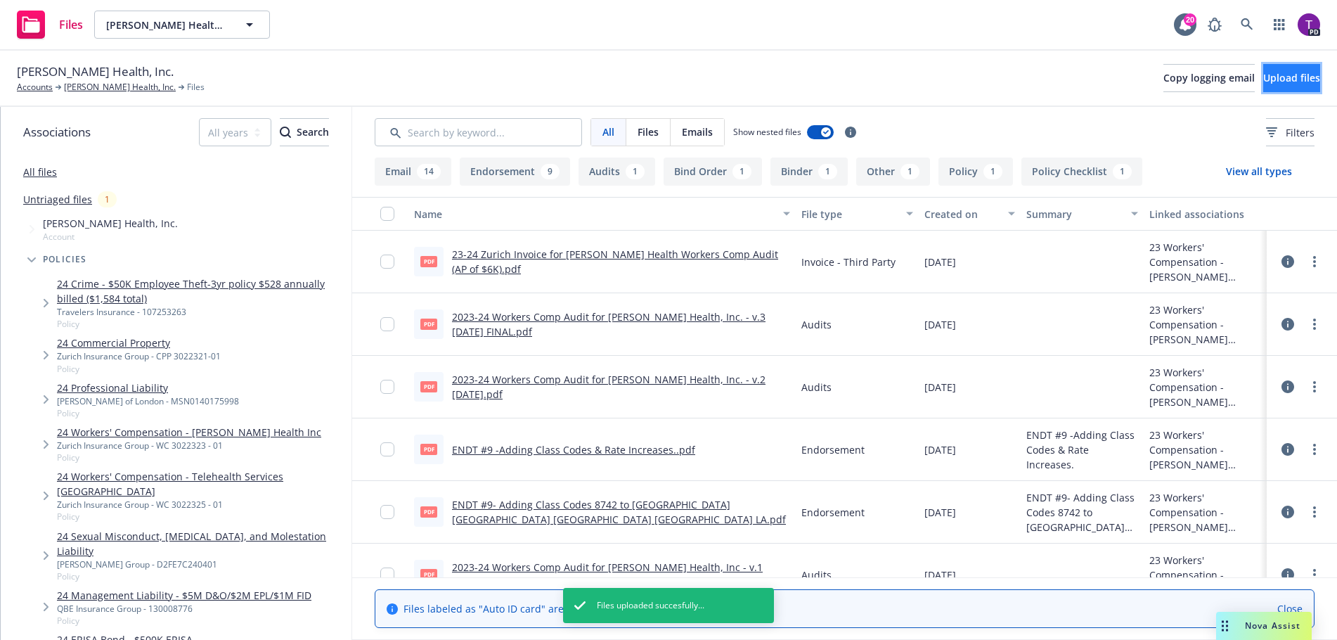
click at [1264, 79] on span "Upload files" at bounding box center [1292, 77] width 57 height 13
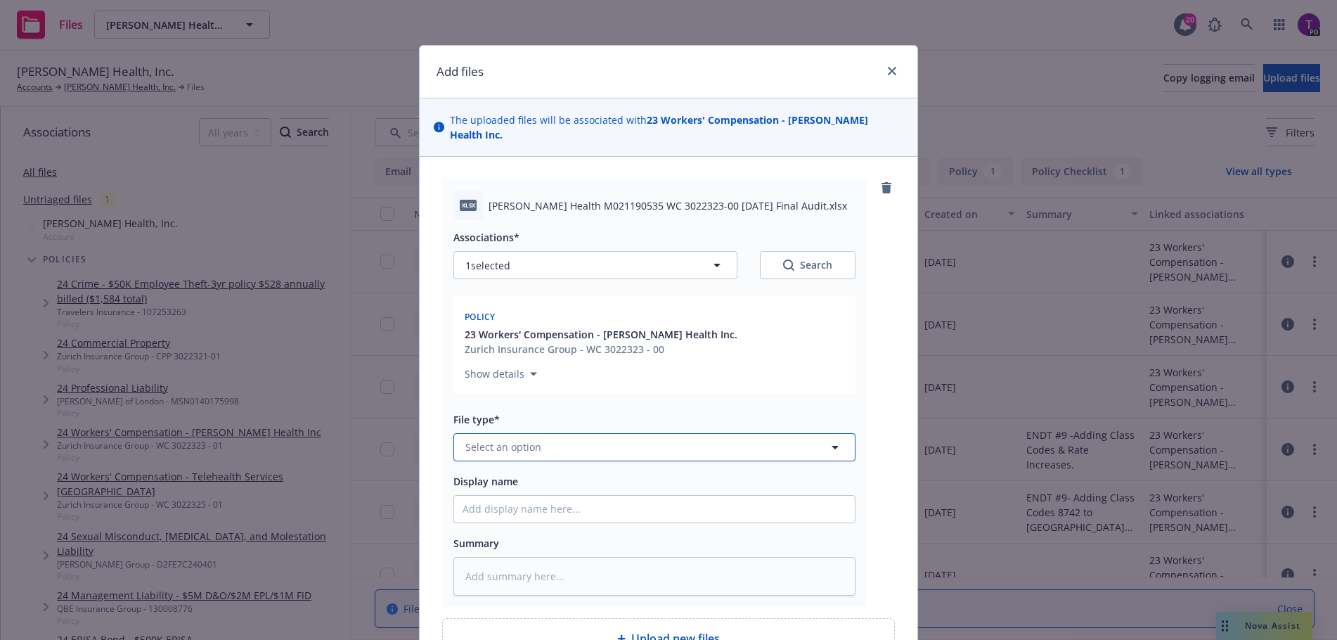
click at [539, 433] on button "Select an option" at bounding box center [655, 447] width 402 height 28
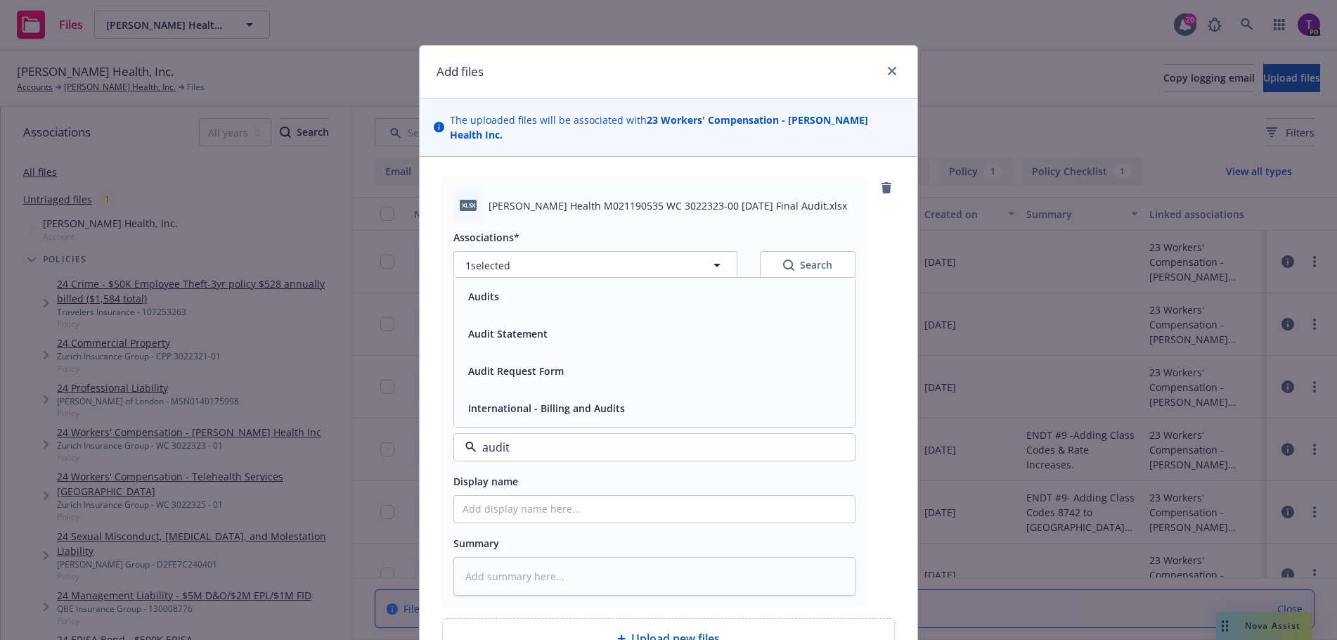
click at [548, 288] on div "Audits" at bounding box center [655, 296] width 384 height 20
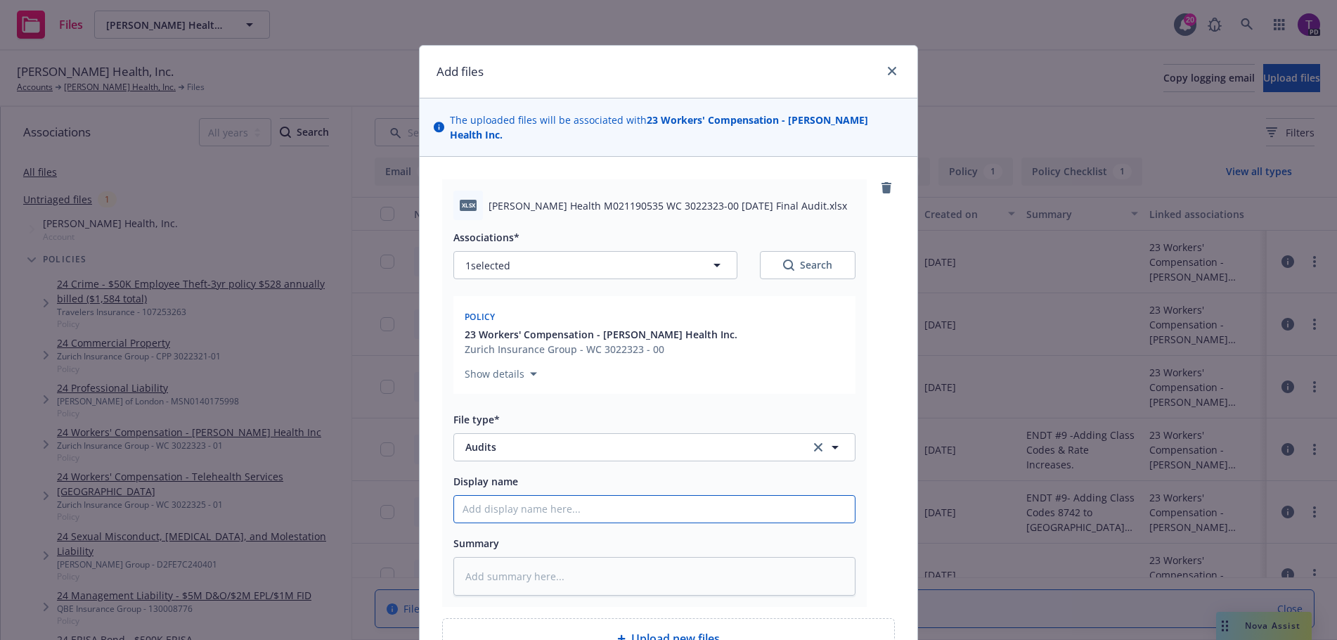
click at [548, 496] on input "Display name" at bounding box center [654, 509] width 401 height 27
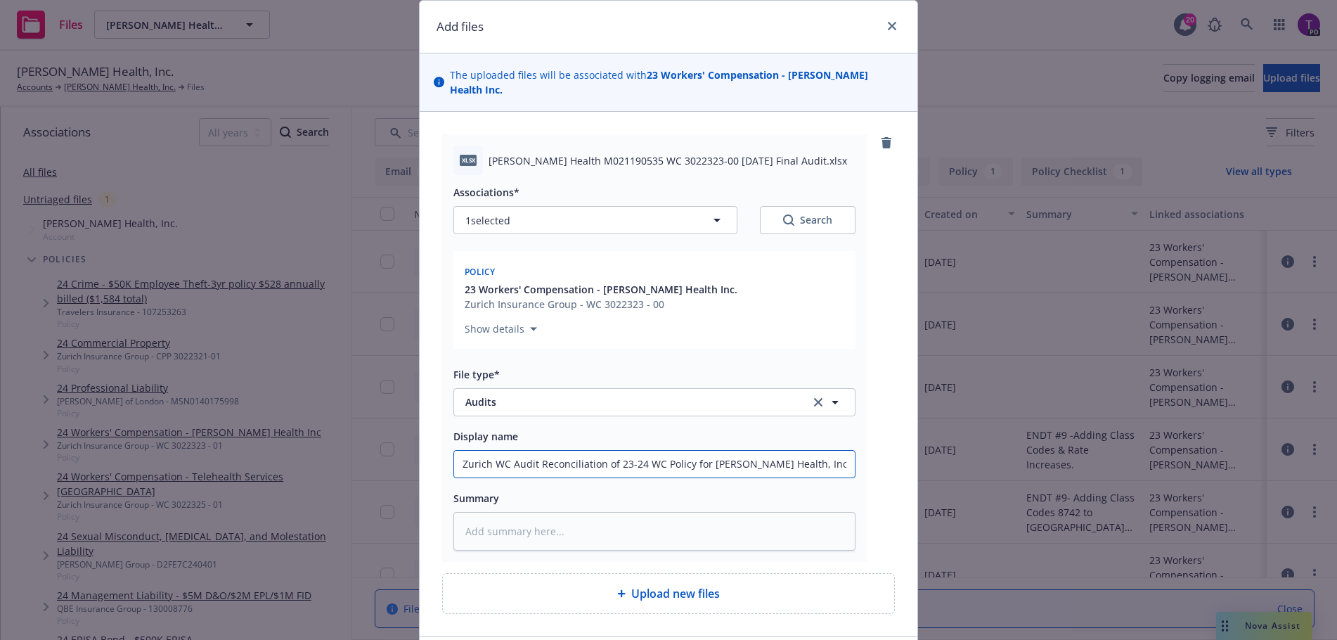
scroll to position [70, 0]
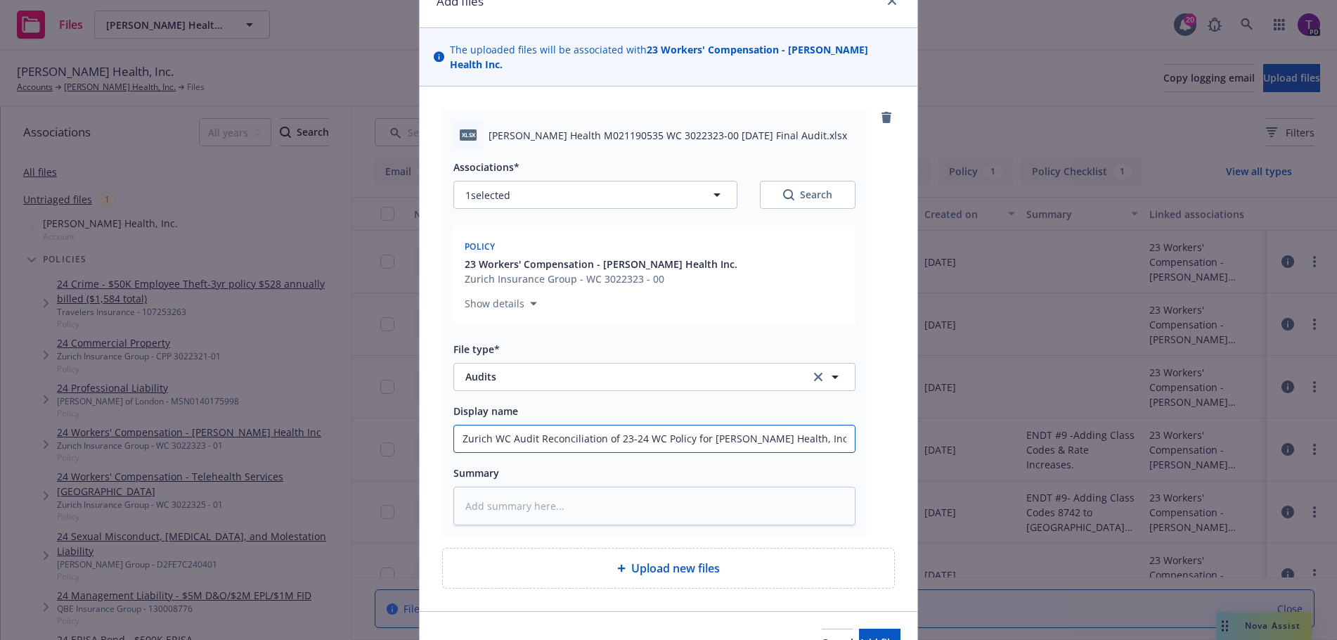
click at [507, 425] on input "Zurich WC Audit Reconciliation of 23-24 WC Policy for Hazel Health, Inc." at bounding box center [654, 438] width 401 height 27
click at [859, 636] on span "Add files" at bounding box center [879, 642] width 41 height 13
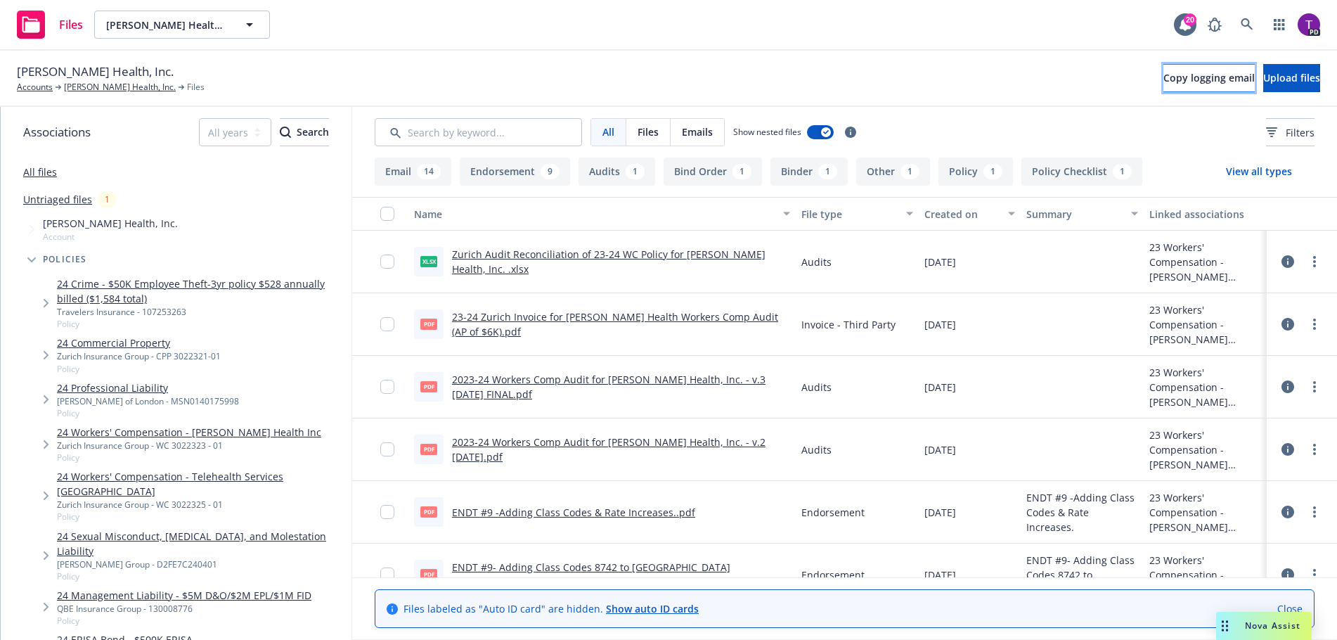
click at [1164, 76] on span "Copy logging email" at bounding box center [1209, 77] width 91 height 13
click at [30, 86] on link "Accounts" at bounding box center [35, 87] width 36 height 13
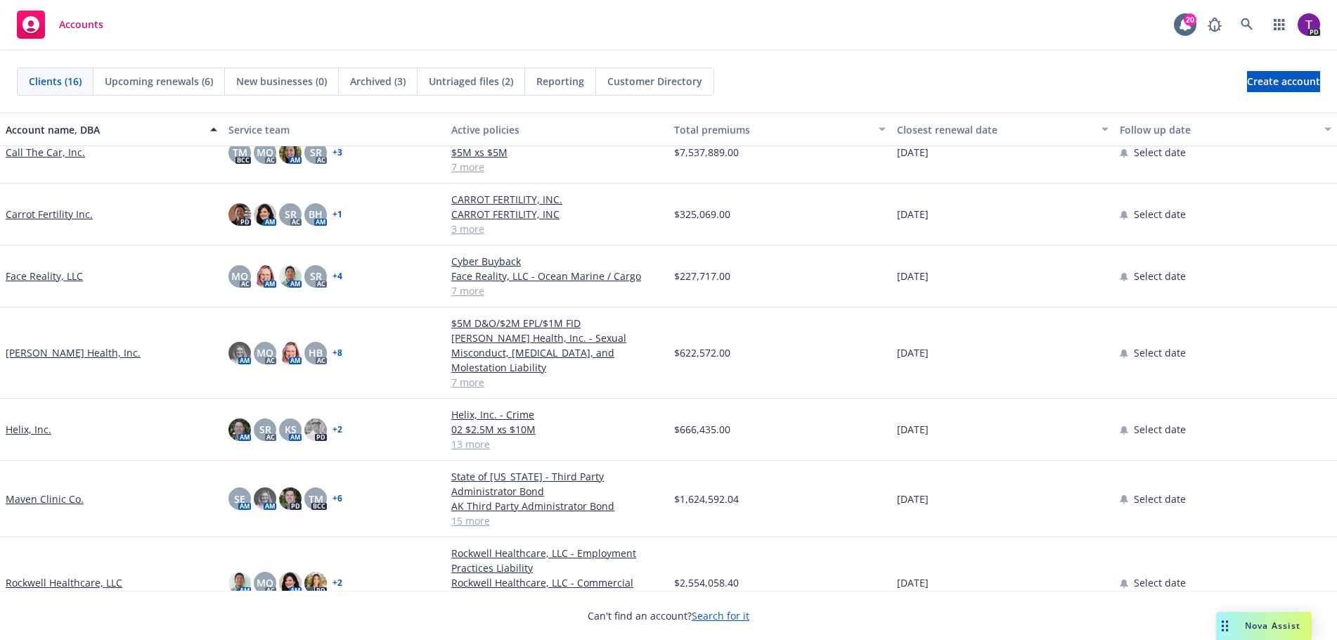
scroll to position [352, 0]
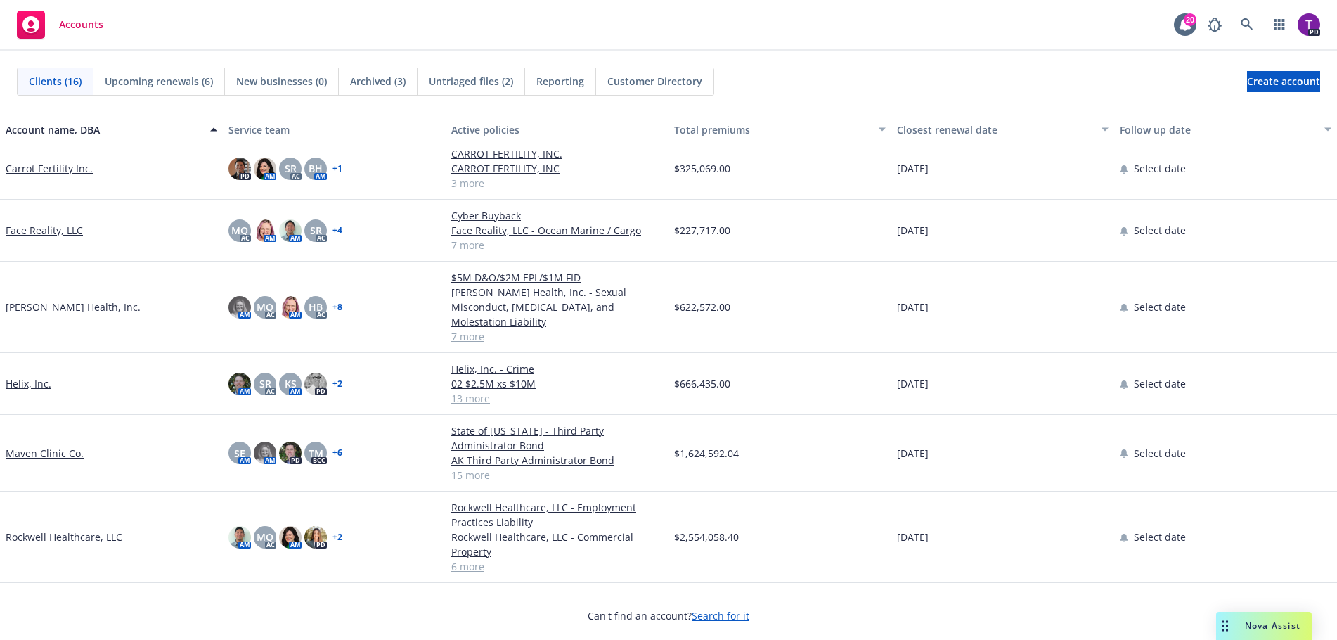
click at [72, 300] on link "[PERSON_NAME] Health, Inc." at bounding box center [73, 307] width 135 height 15
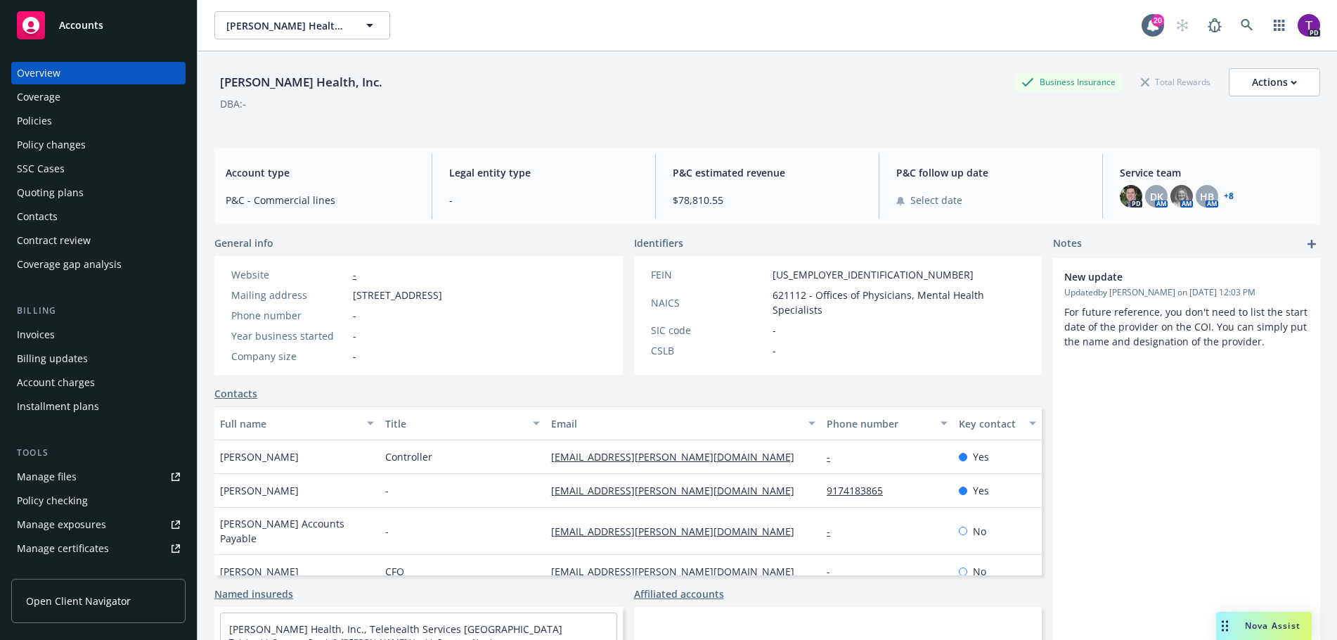
click at [38, 119] on div "Policies" at bounding box center [34, 121] width 35 height 23
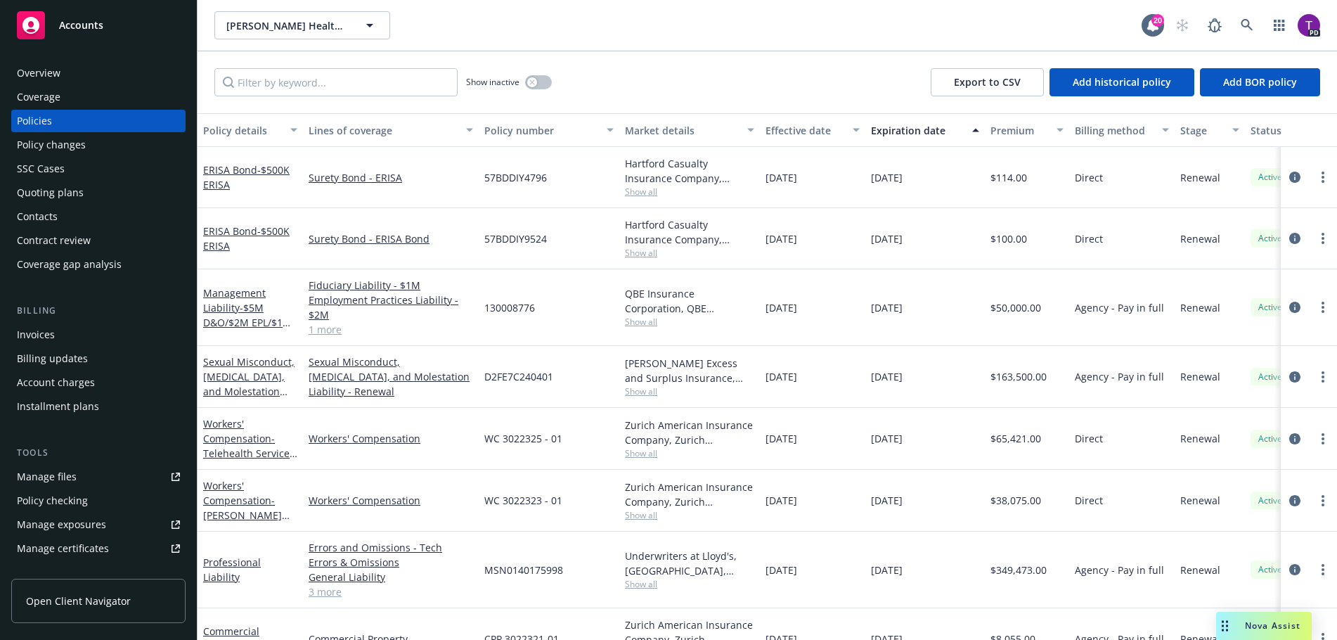
click at [44, 477] on div "Manage files" at bounding box center [47, 477] width 60 height 23
click at [534, 81] on icon "button" at bounding box center [532, 81] width 5 height 5
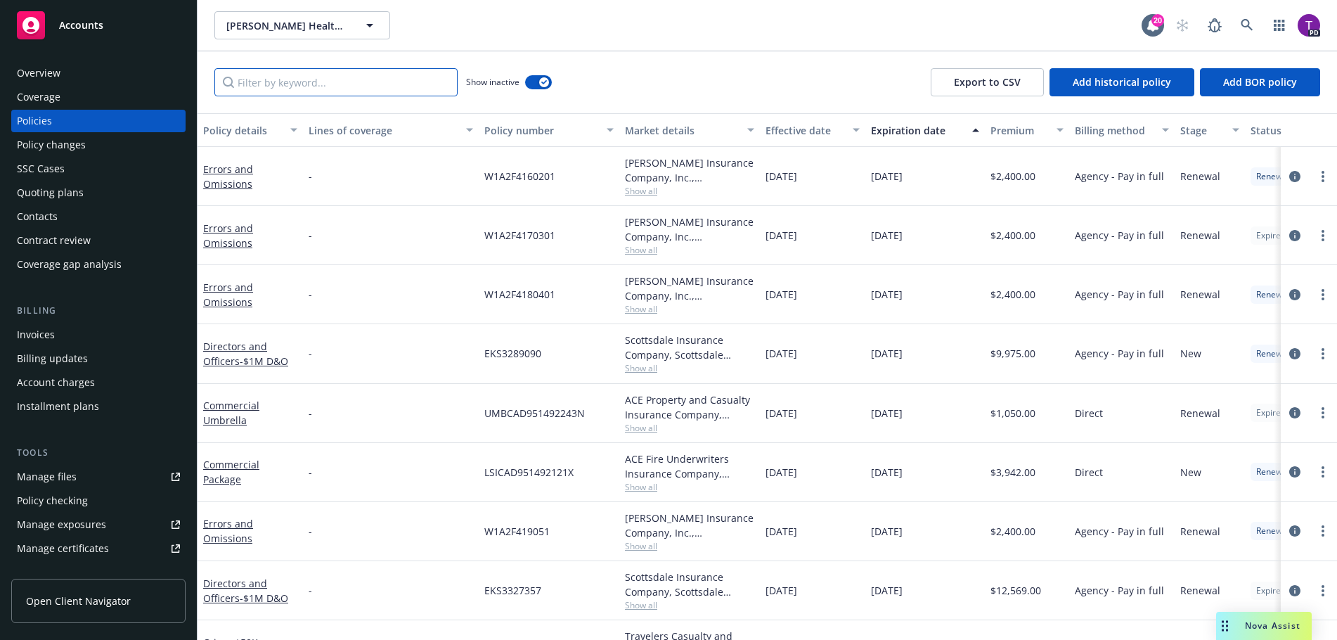
click at [279, 79] on input "Filter by keyword..." at bounding box center [335, 82] width 243 height 28
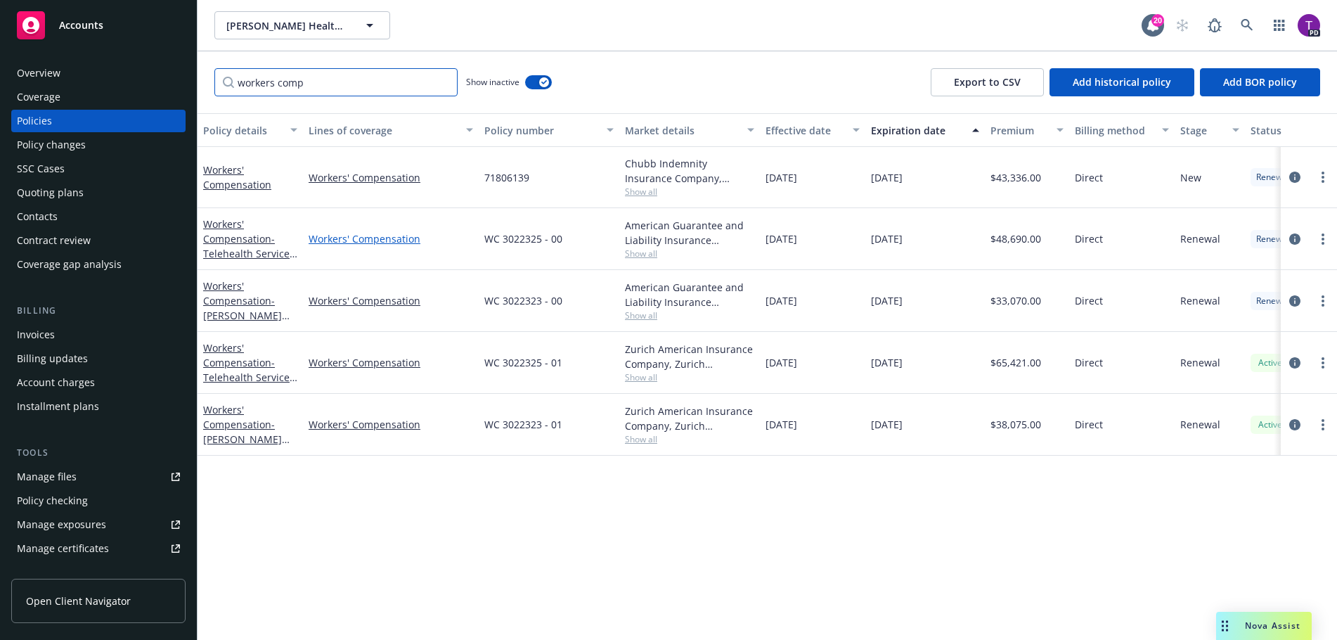
type input "workers comp"
click at [352, 238] on link "Workers' Compensation" at bounding box center [391, 238] width 165 height 15
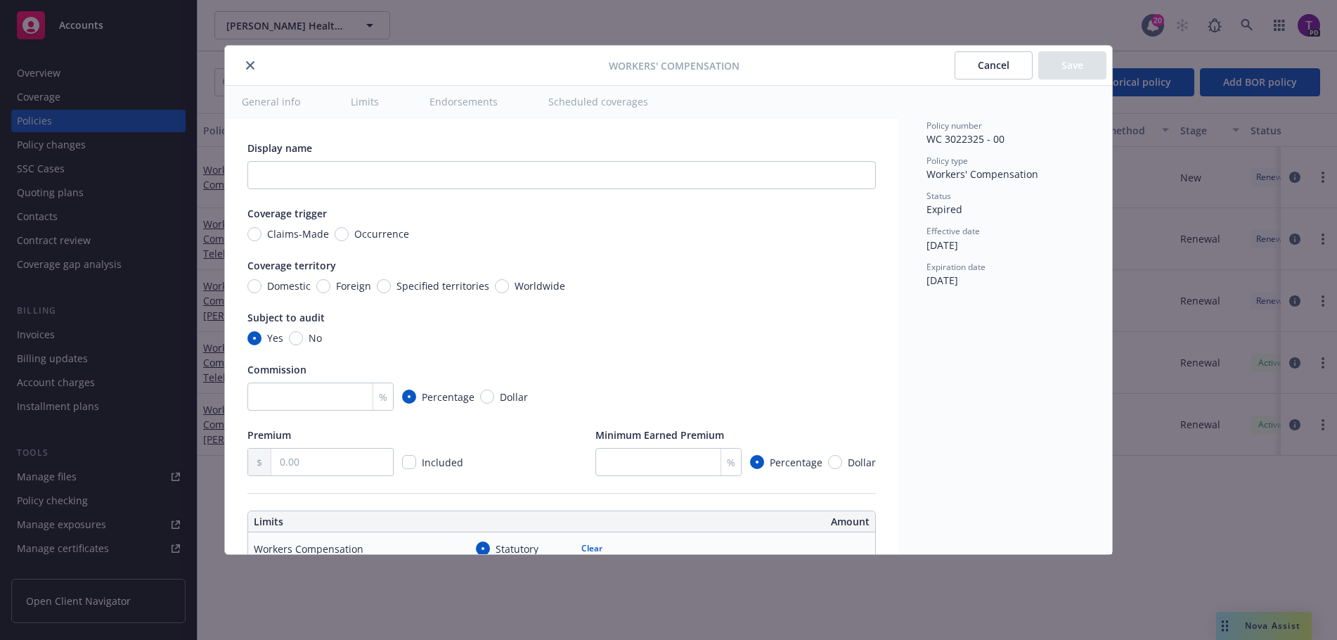
type textarea "x"
click at [255, 65] on button "close" at bounding box center [250, 65] width 17 height 17
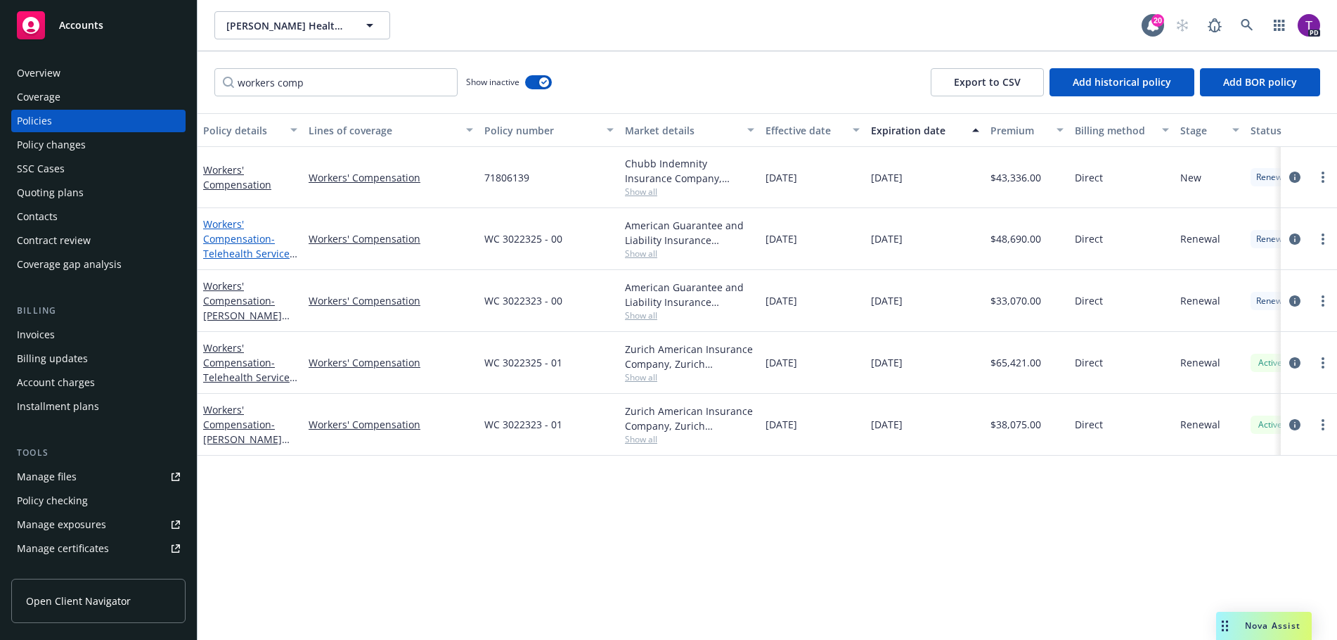
click at [243, 244] on link "Workers' Compensation - Telehealth Services [GEOGRAPHIC_DATA]-Physician Owned E…" at bounding box center [250, 260] width 94 height 87
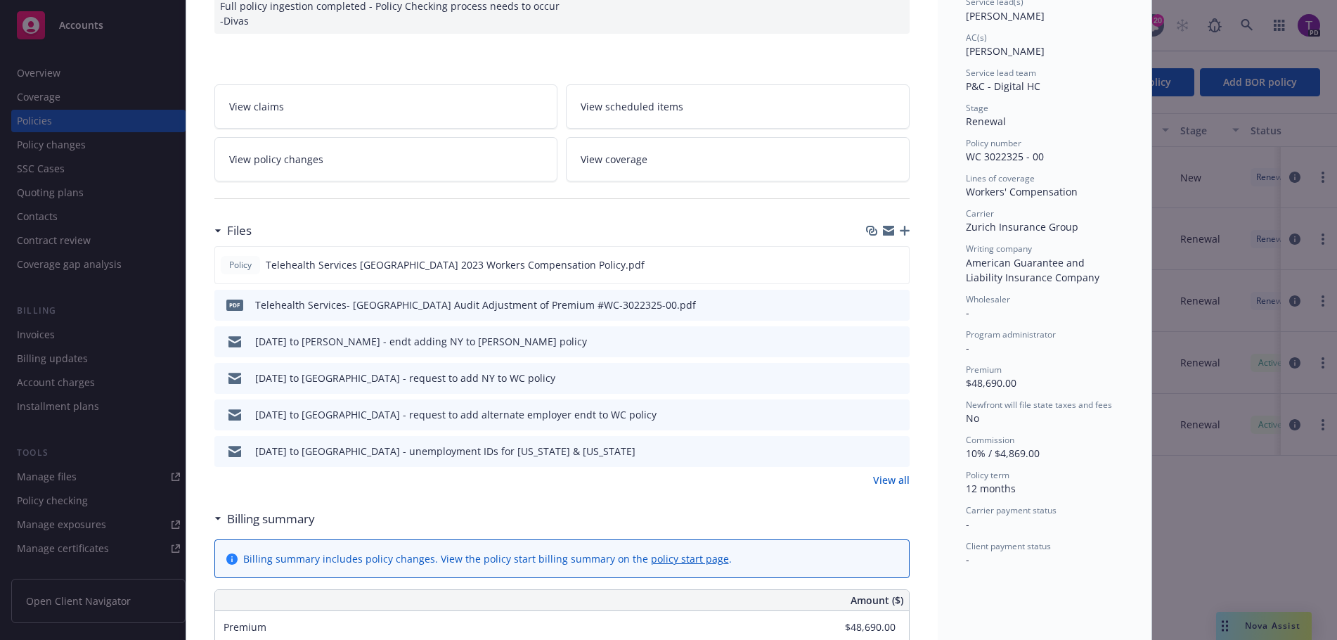
scroll to position [281, 0]
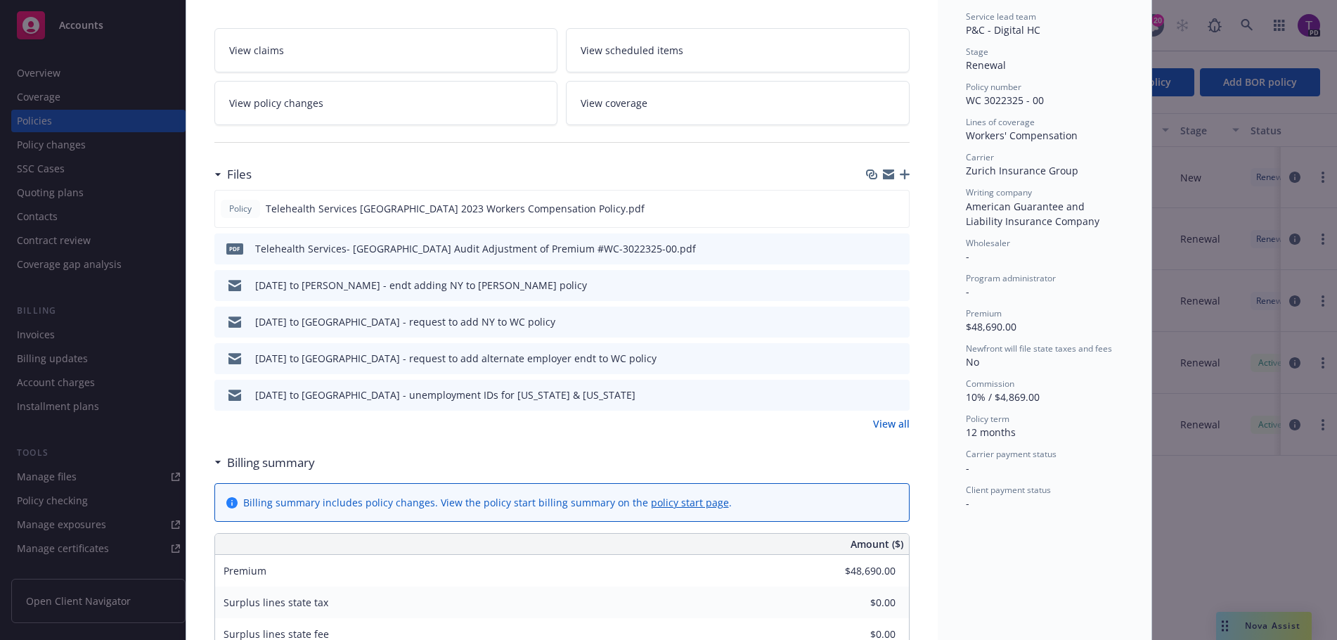
click at [888, 416] on link "View all" at bounding box center [891, 423] width 37 height 15
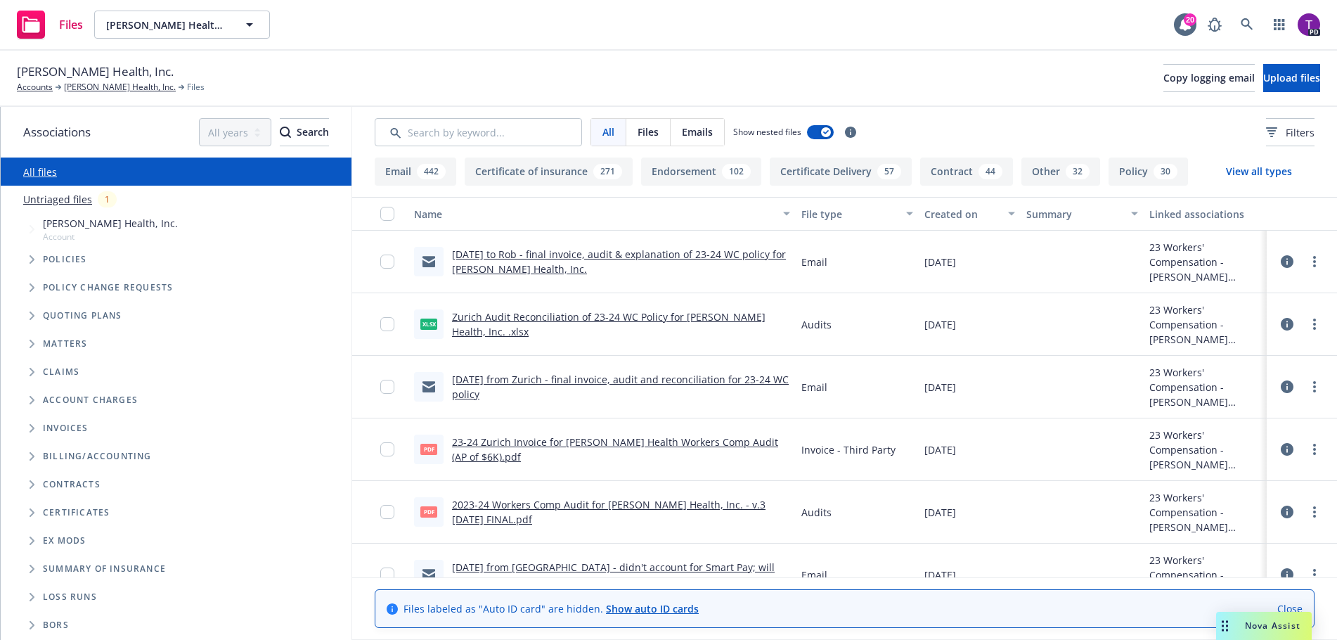
click at [610, 255] on link "9/17/25 to Rob - final invoice, audit & explanation of 23-24 WC policy for Haze…" at bounding box center [619, 262] width 334 height 28
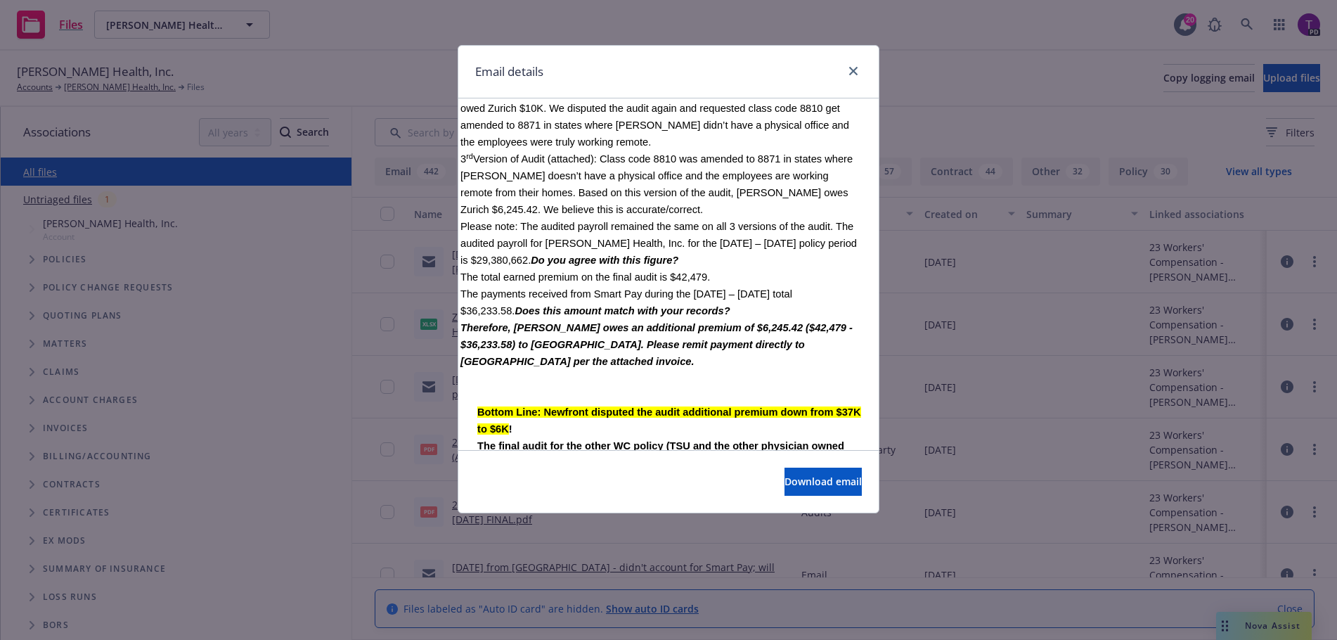
scroll to position [492, 0]
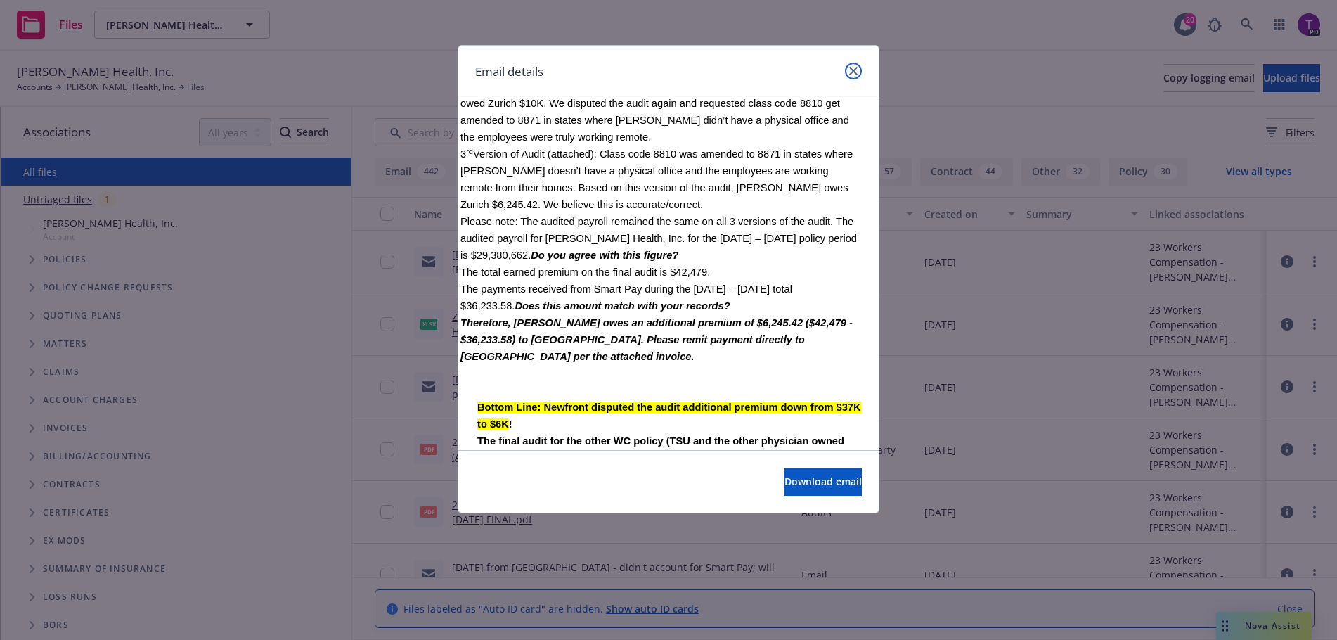
click at [852, 72] on icon "close" at bounding box center [853, 71] width 8 height 8
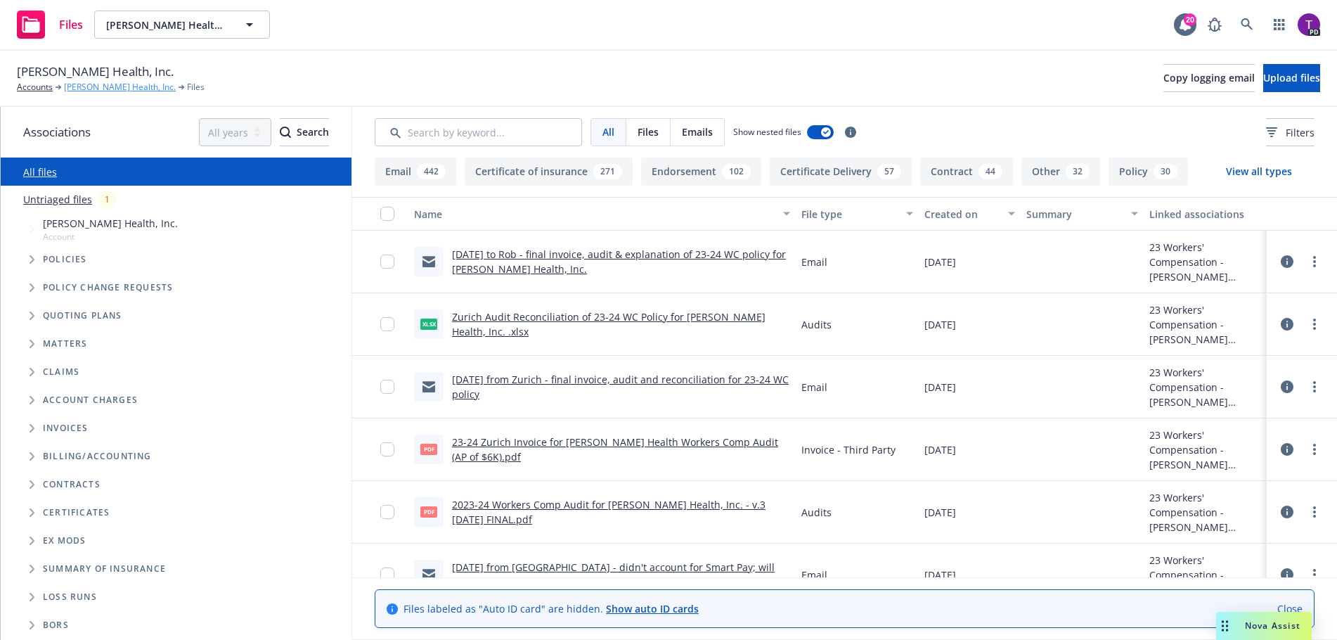
click at [109, 84] on link "[PERSON_NAME] Health, Inc." at bounding box center [120, 87] width 112 height 13
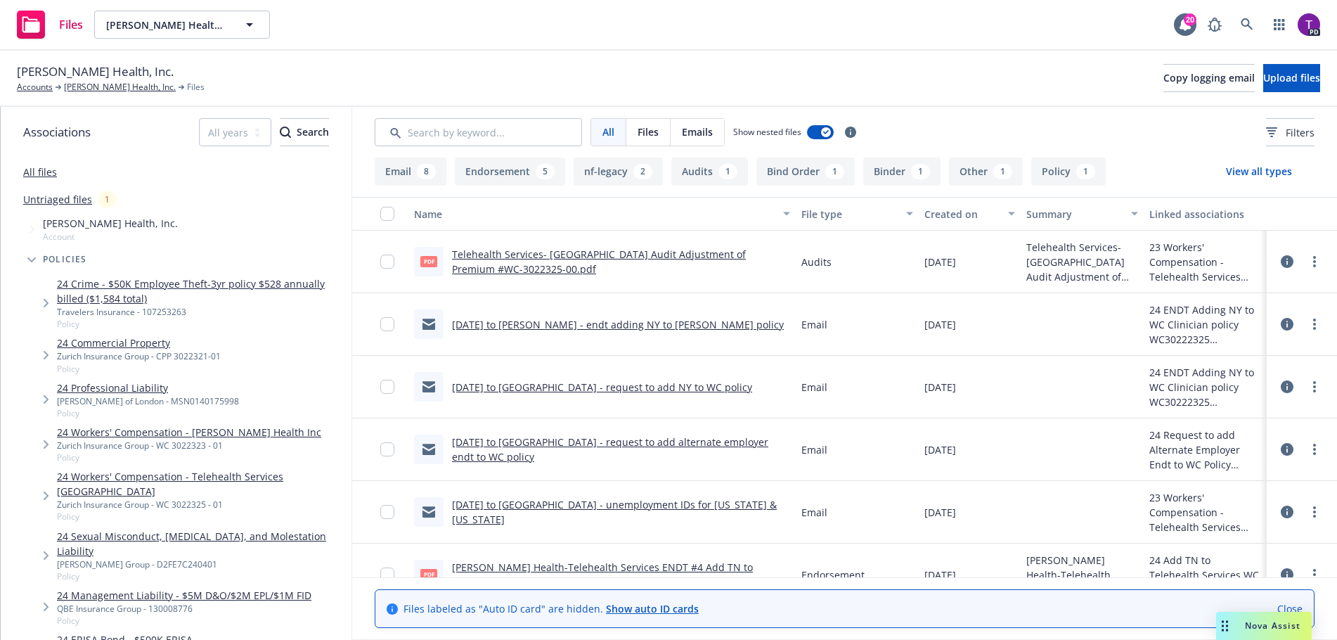
click at [650, 255] on link "Telehealth Services- Zurich Audit Adjustment of Premium #WC-3022325-00.pdf" at bounding box center [599, 262] width 294 height 28
click at [388, 263] on input "checkbox" at bounding box center [387, 262] width 14 height 14
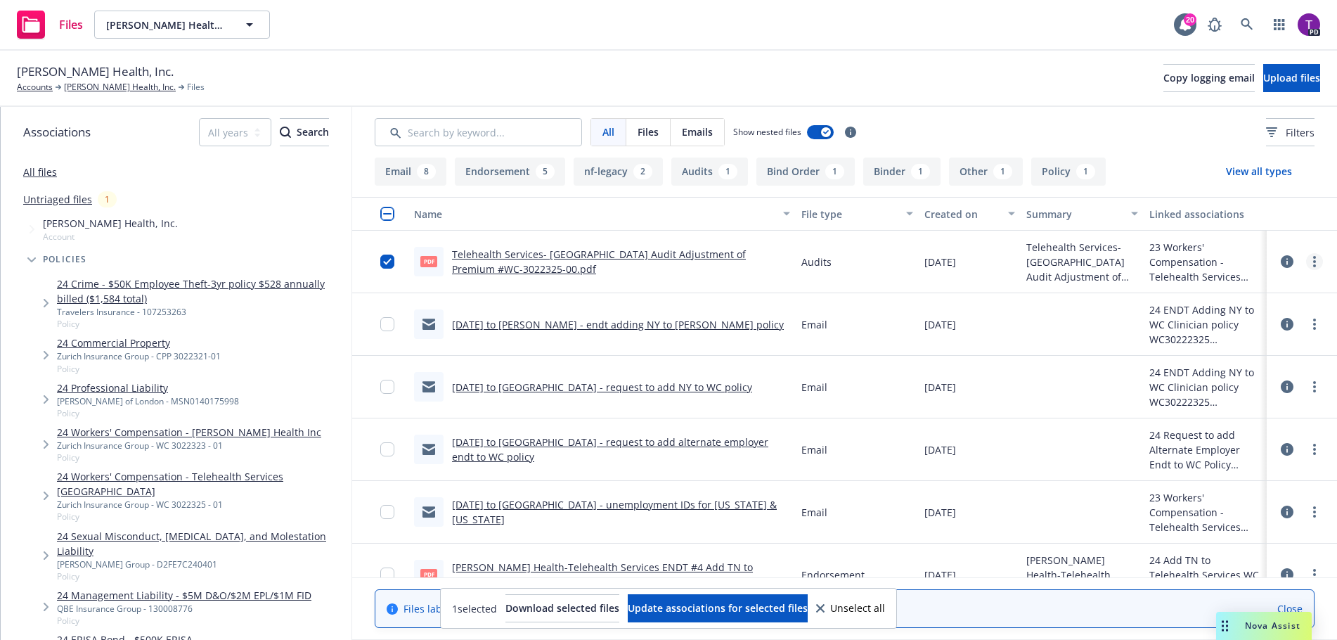
click at [1314, 260] on icon "more" at bounding box center [1315, 261] width 3 height 11
click at [1235, 342] on link "Edit" at bounding box center [1242, 347] width 140 height 28
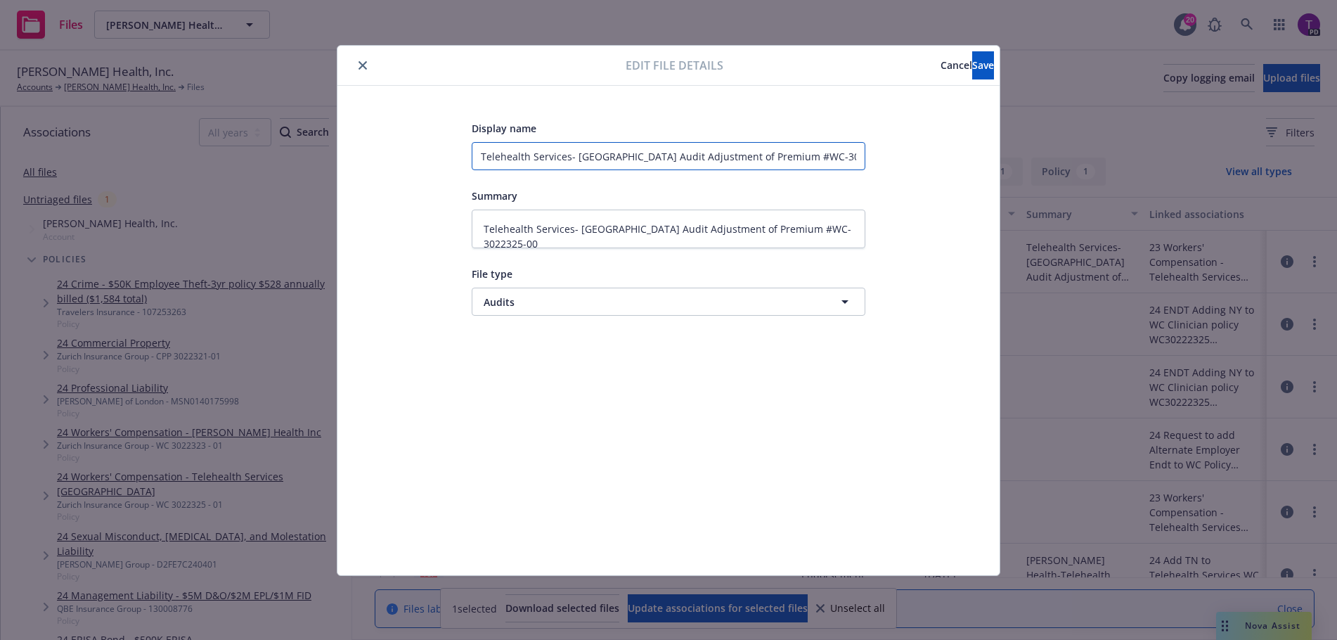
drag, startPoint x: 840, startPoint y: 164, endPoint x: 439, endPoint y: 210, distance: 403.5
click at [439, 210] on div "Display name Telehealth Services- Zurich Audit Adjustment of Premium #WC-302232…" at bounding box center [669, 331] width 606 height 422
type textarea "x"
type input "2"
type textarea "x"
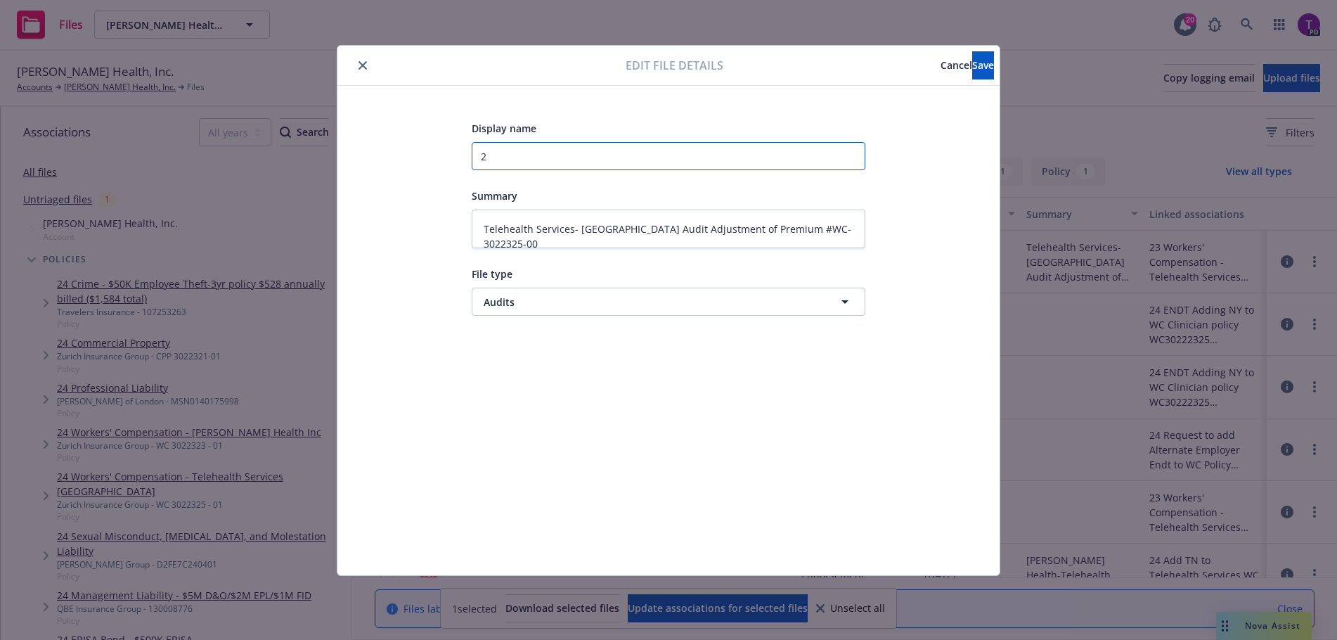
type input "20"
type textarea "x"
type input "202"
type textarea "x"
type input "2023"
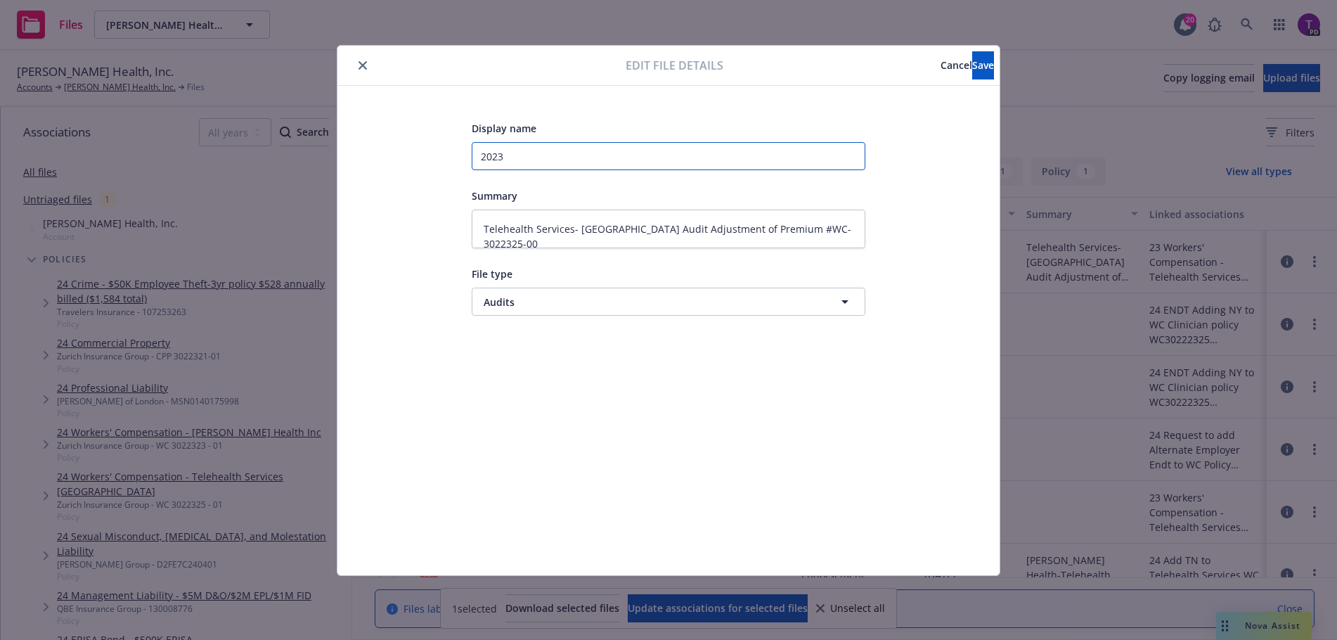
type textarea "x"
type input "2023-"
type textarea "x"
type input "2023-2"
type textarea "x"
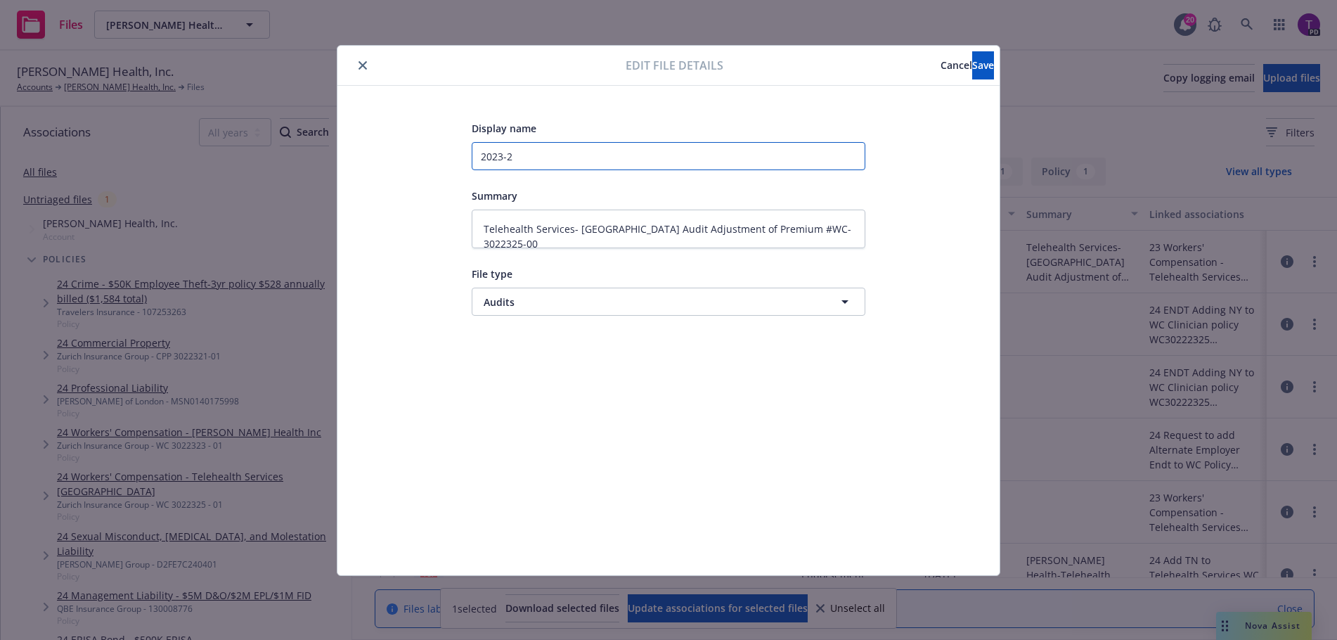
type input "2023-24"
type textarea "x"
type input "2023-24"
type textarea "x"
type input "2023-24 Wo"
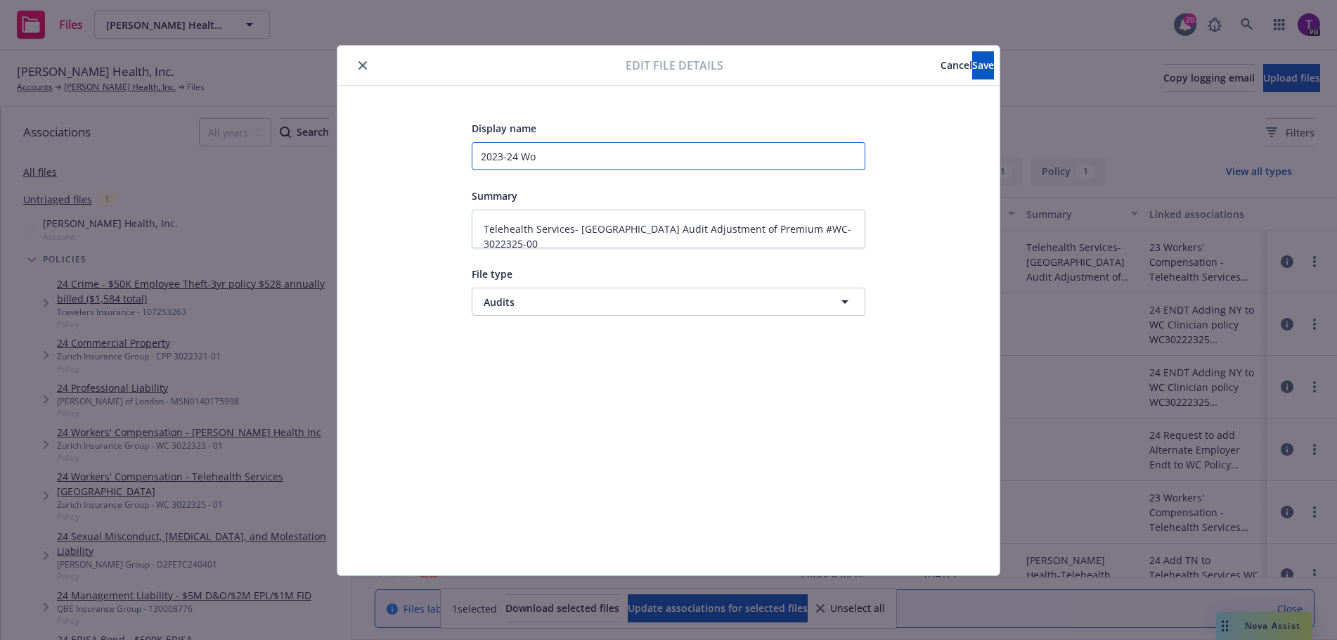
type textarea "x"
type input "2023-24 Wor"
type textarea "x"
type input "2023-24 Work"
type textarea "x"
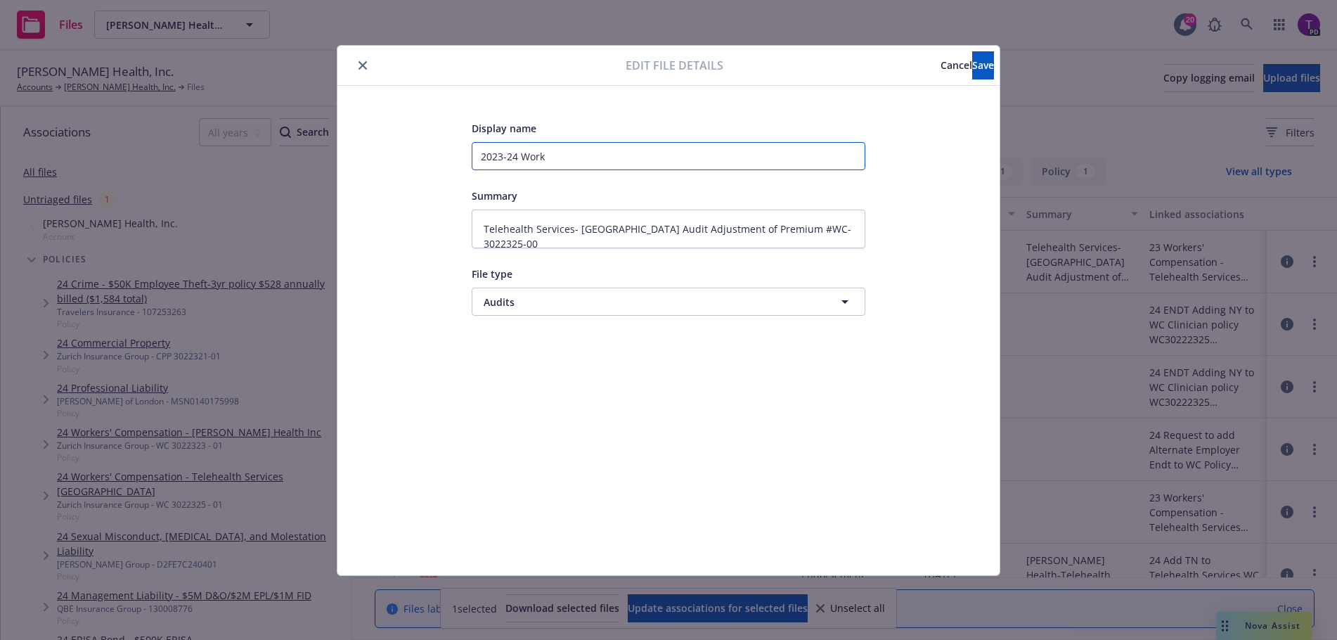
type input "2023-24 Worke"
type textarea "x"
type input "2023-24 Worker"
type textarea "x"
type input "2023-24 Workers"
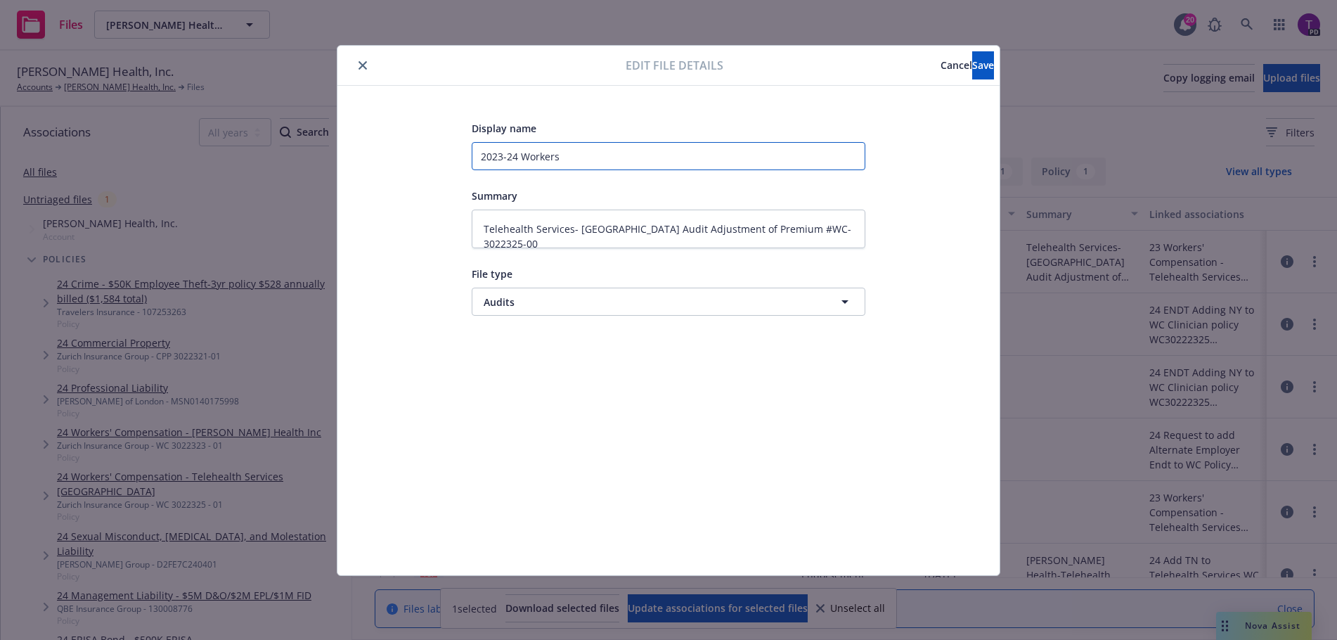
type textarea "x"
type input "2023-24 Workers"
type textarea "x"
type input "2023-24 Workers C"
type textarea "x"
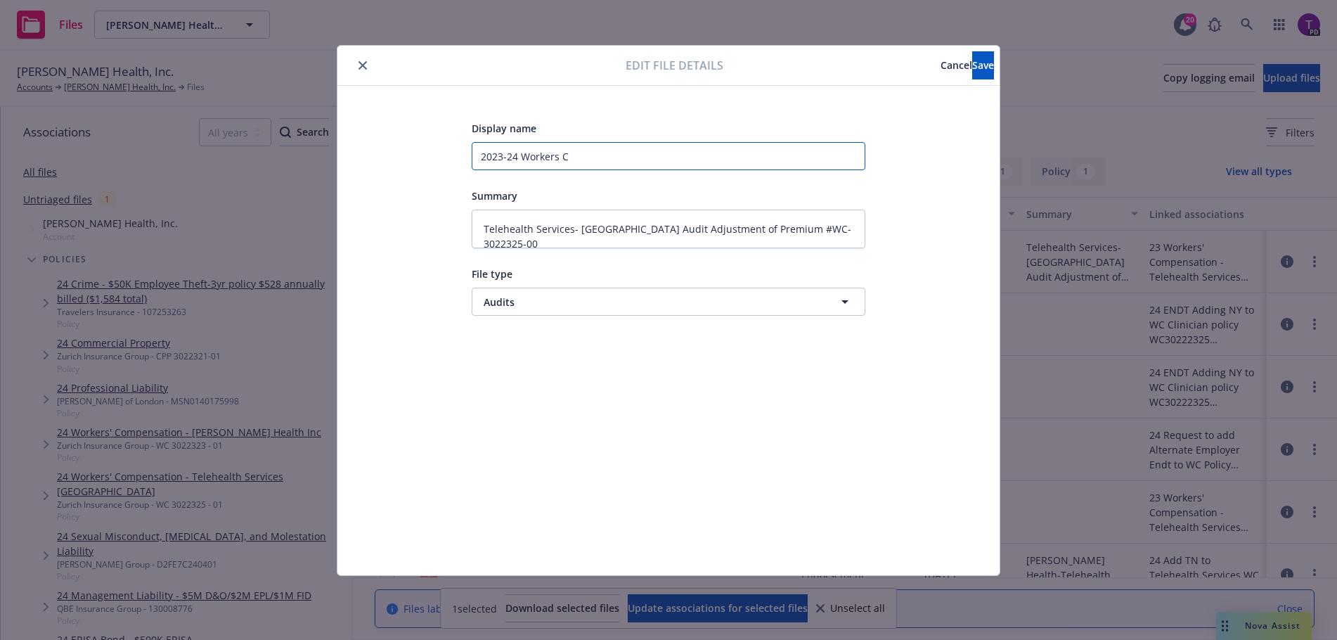
type input "2023-24 Workers Co"
type textarea "x"
type input "2023-24 Workers Com"
type textarea "x"
type input "2023-24 Workers Comp"
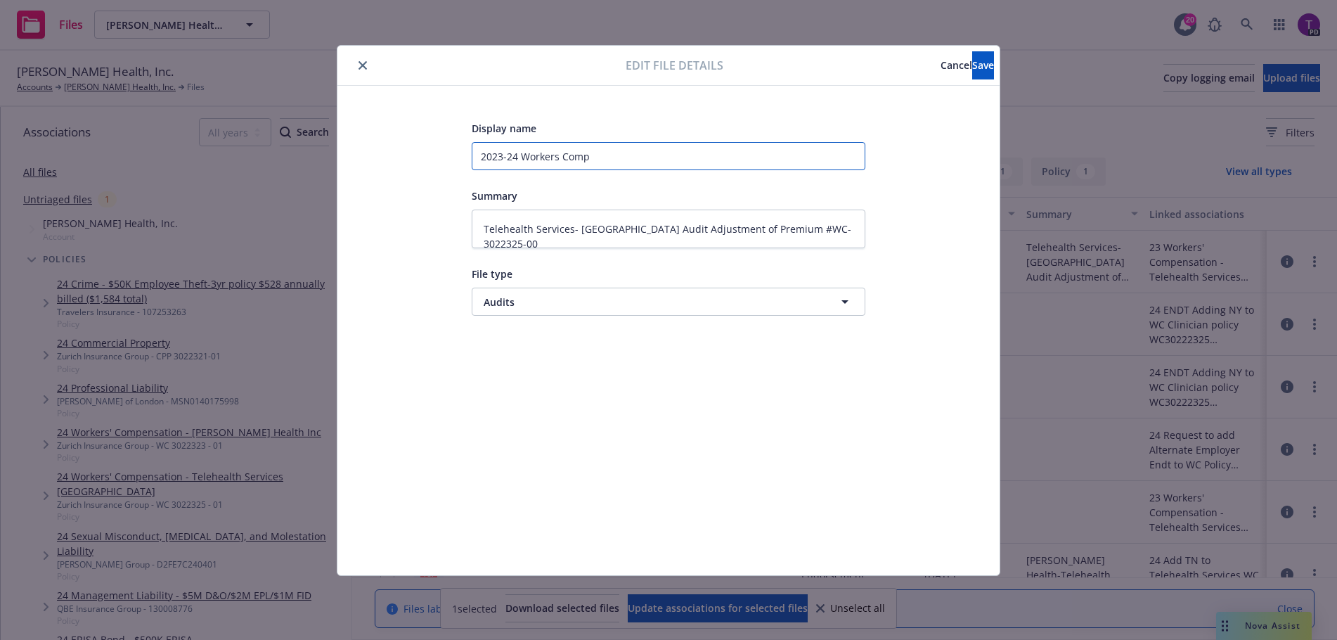
type textarea "x"
type input "2023-24 Workers Comp"
type textarea "x"
type input "2023-24 Workers Comp A"
type textarea "x"
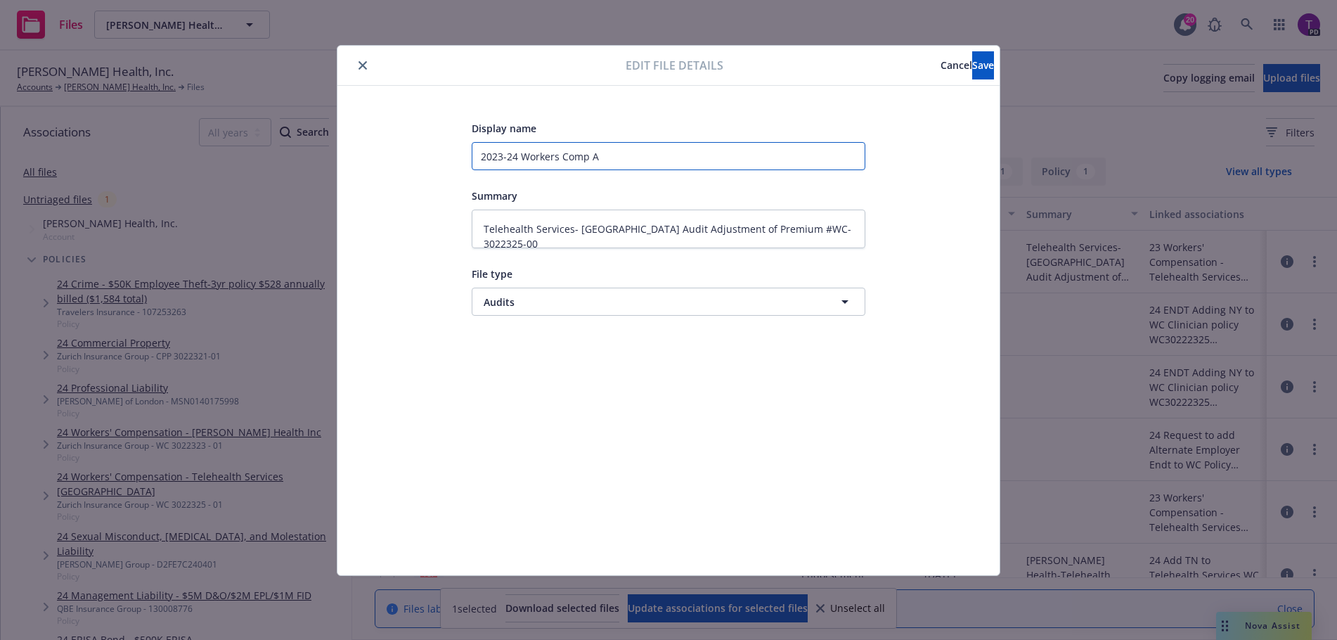
type input "2023-24 Workers Comp Au"
type textarea "x"
type input "2023-24 Workers Comp Aud"
type textarea "x"
type input "2023-24 Workers Comp Audi"
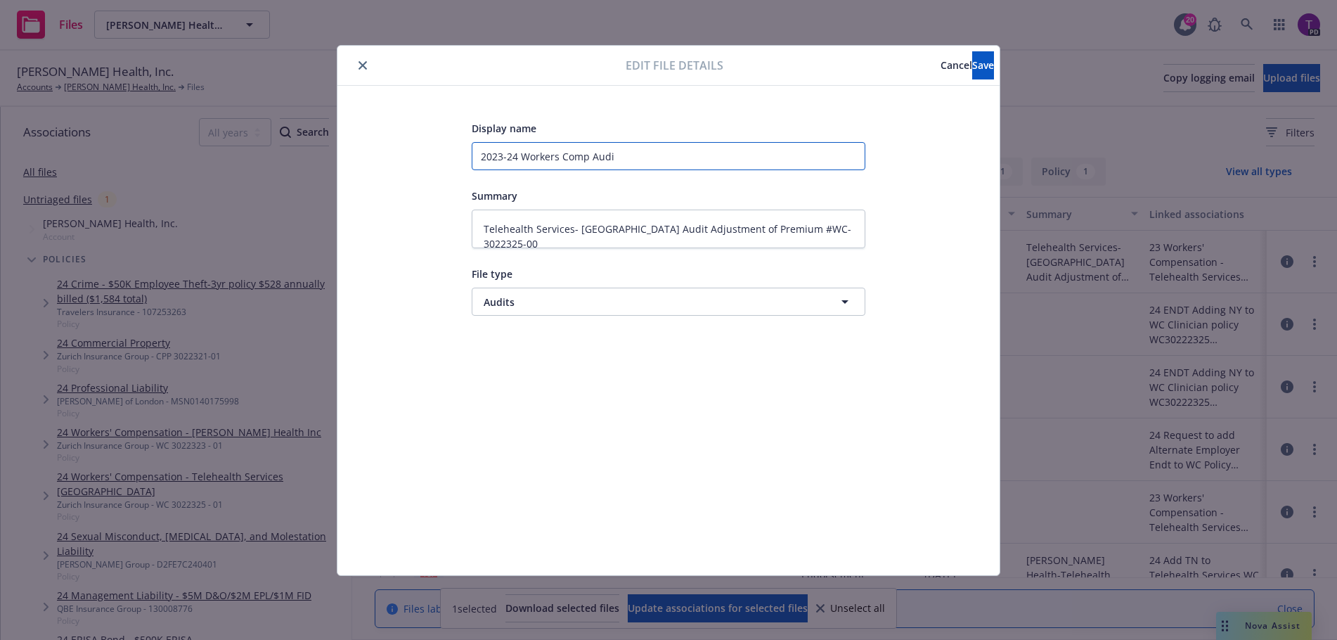
type textarea "x"
type input "2023-24 Workers Comp Audio"
type textarea "x"
type input "2023-24 Workers Comp Audiot"
type textarea "x"
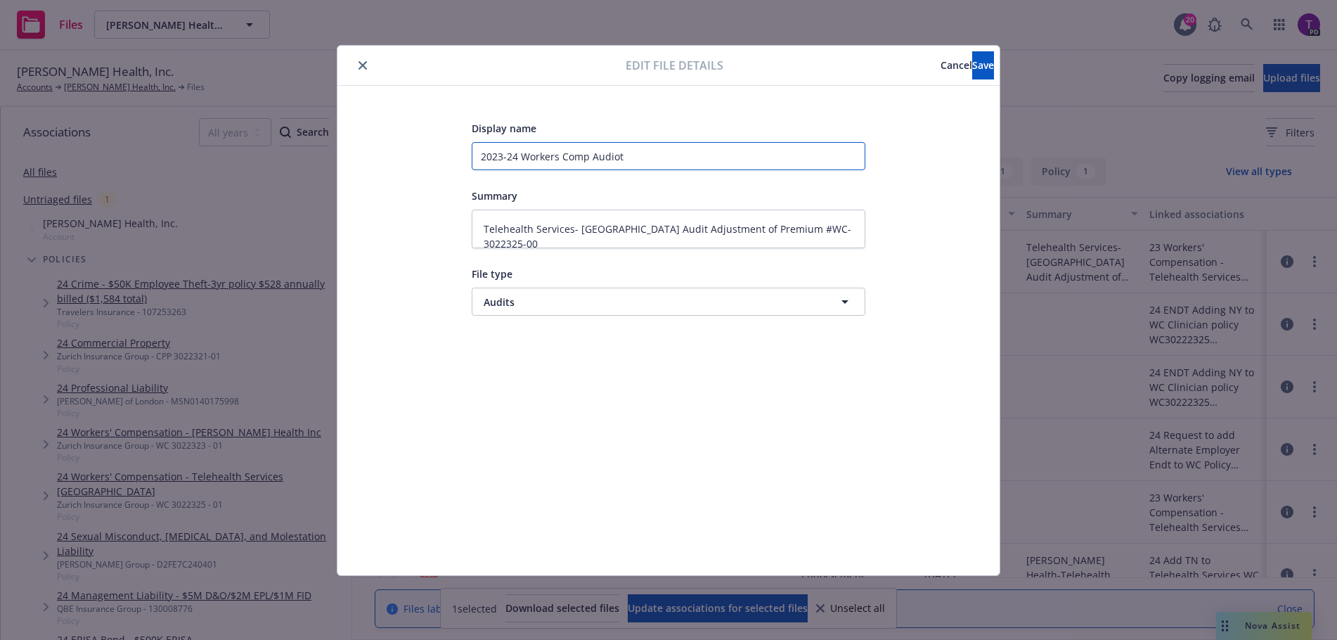
type input "2023-24 Workers Comp Audiot"
type textarea "x"
type input "2023-24 Workers Comp Audiot"
type textarea "x"
type input "2023-24 Workers Comp Audio"
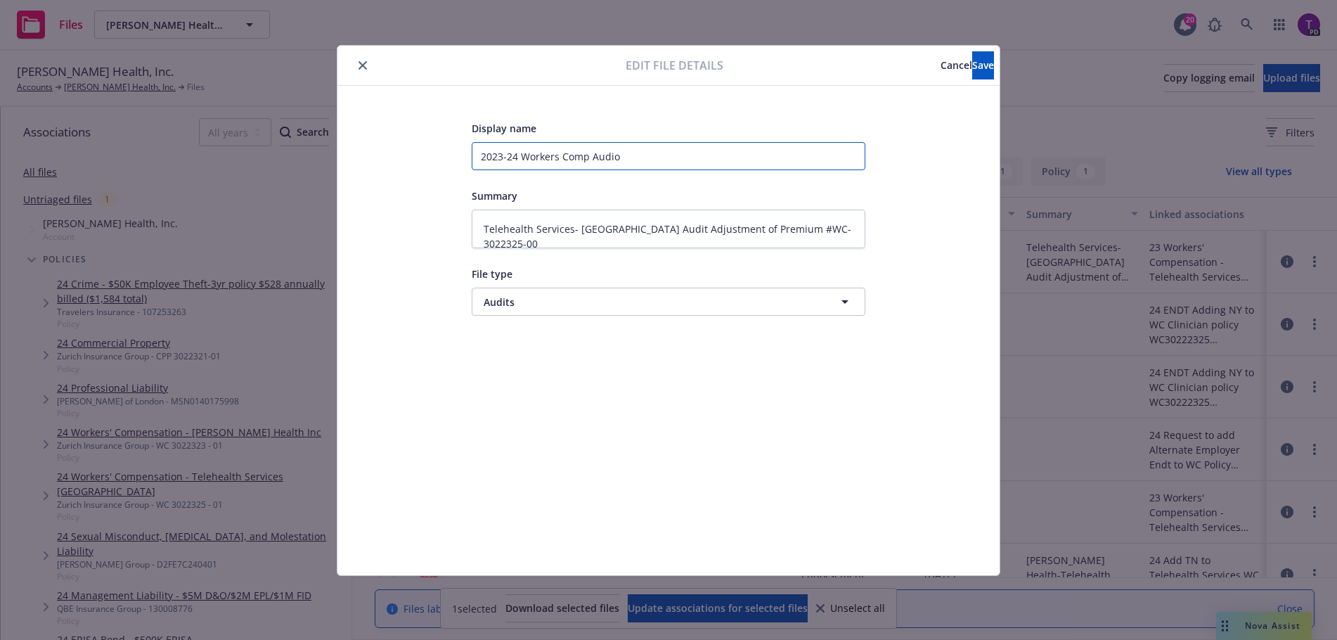
type textarea "x"
type input "2023-24 Workers Comp Audi"
type textarea "x"
type input "2023-24 Workers Comp Audit"
type textarea "x"
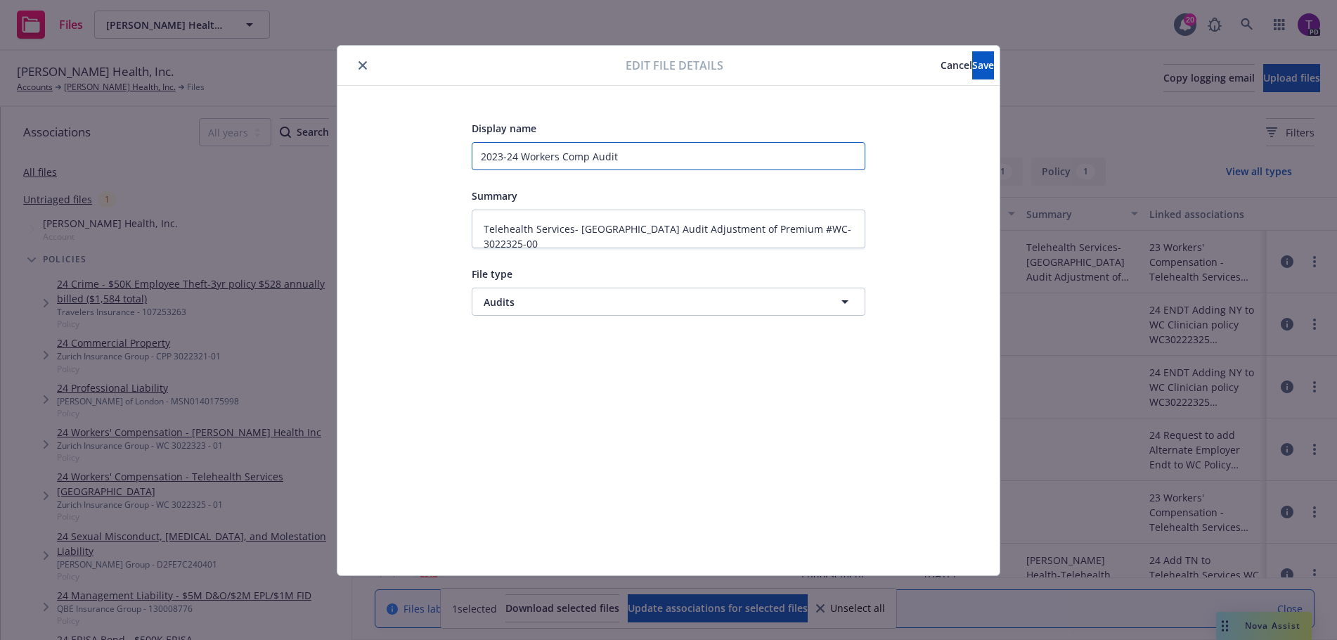
type input "2023-24 Workers Comp Audit"
type textarea "x"
type input "2023-24 Workers Comp Audit f"
type textarea "x"
type input "2023-24 Workers Comp Audit fo"
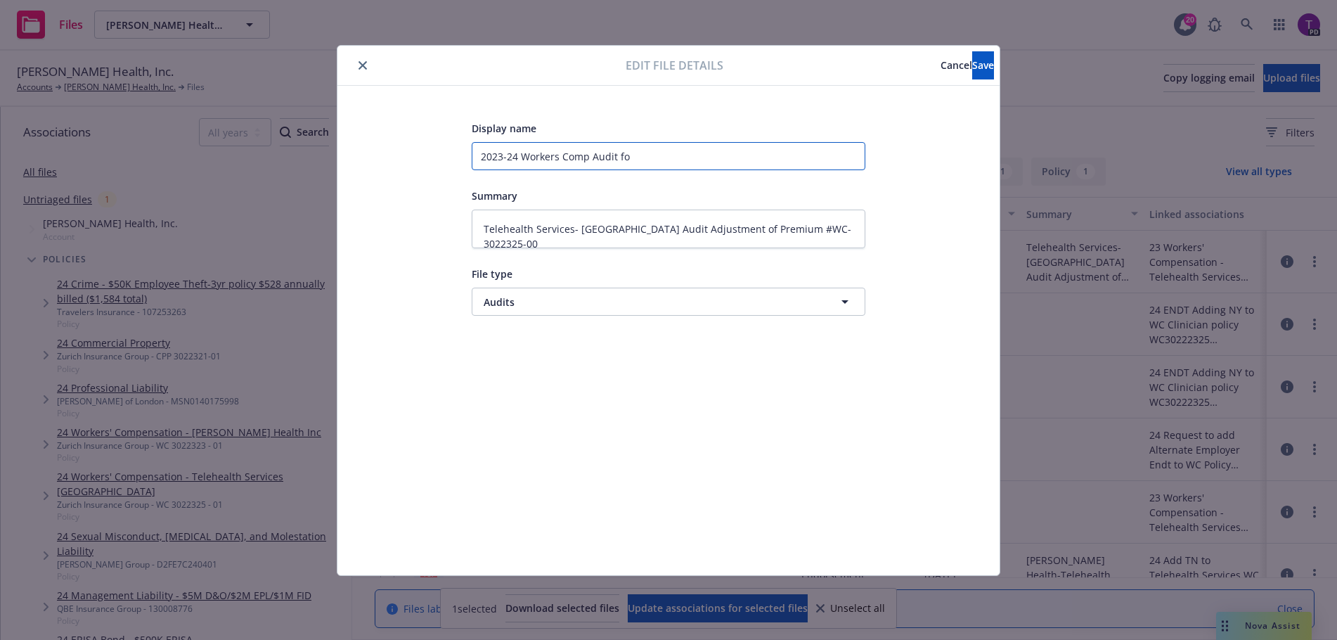
type textarea "x"
type input "2023-24 Workers Comp Audit for"
type textarea "x"
type input "2023-24 Workers Comp Audit for"
type textarea "x"
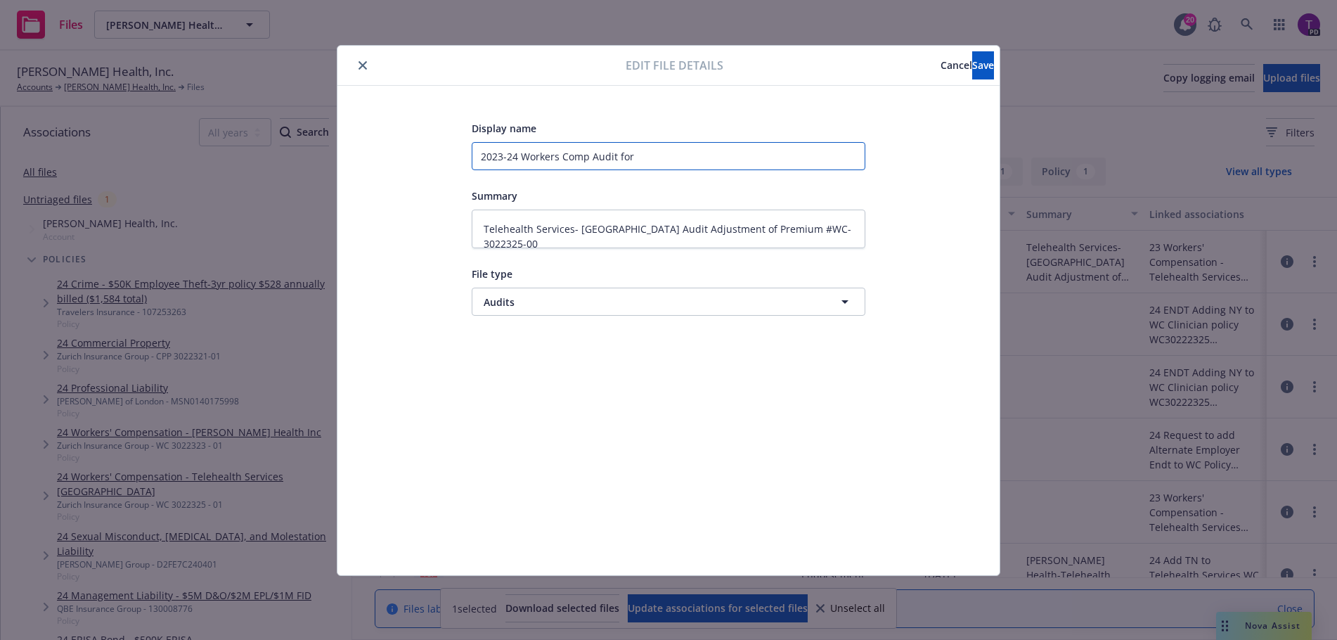
type input "2023-24 Workers Comp Audit for T"
type textarea "x"
type input "2023-24 Workers Comp Audit for Ts"
type textarea "x"
type input "2023-24 Workers Comp Audit for T"
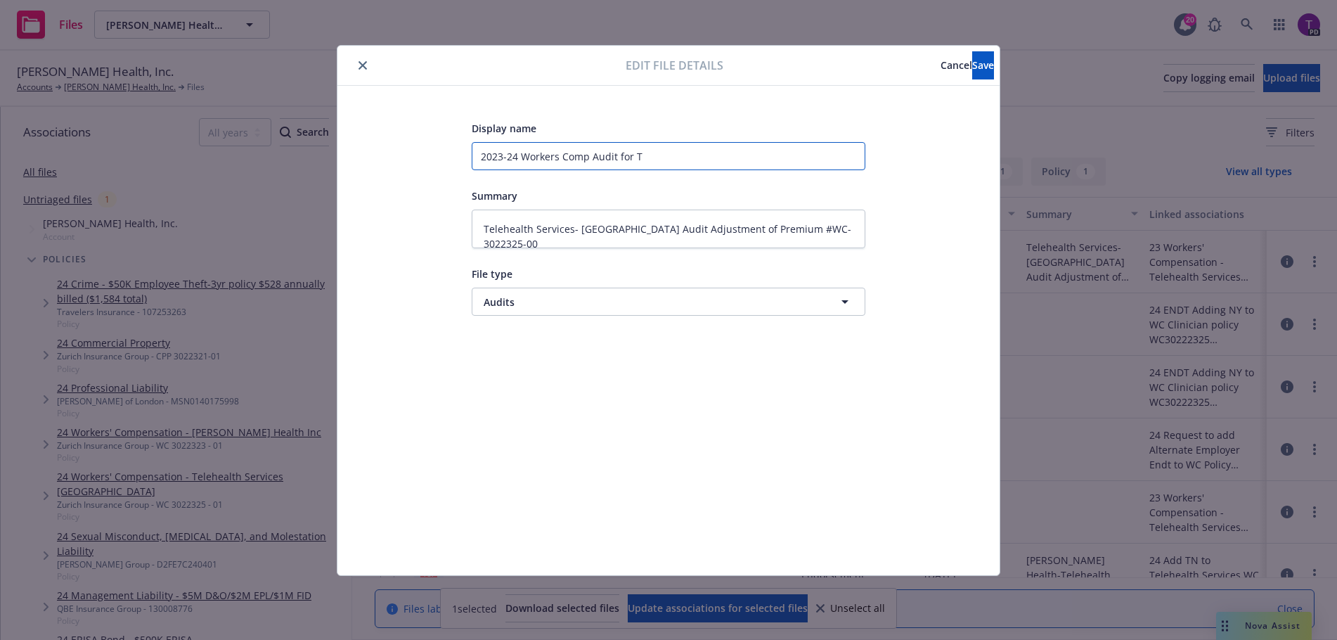
type textarea "x"
type input "2023-24 Workers Comp Audit for TS"
type textarea "x"
type input "2023-24 Workers Comp Audit for TSU"
type textarea "x"
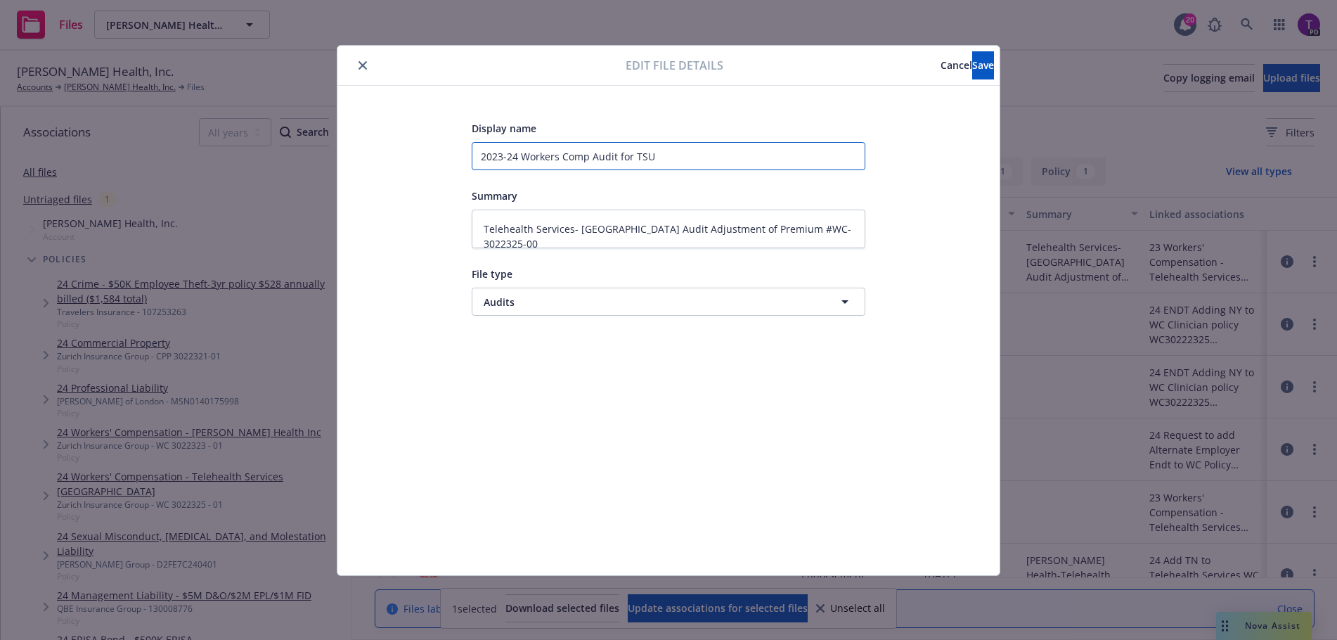
type input "2023-24 Workers Comp Audit for TSU"
type textarea "x"
type input "2023-24 Workers Comp Audit for TSU -"
type textarea "x"
type input "2023-24 Workers Comp Audit for TSU -"
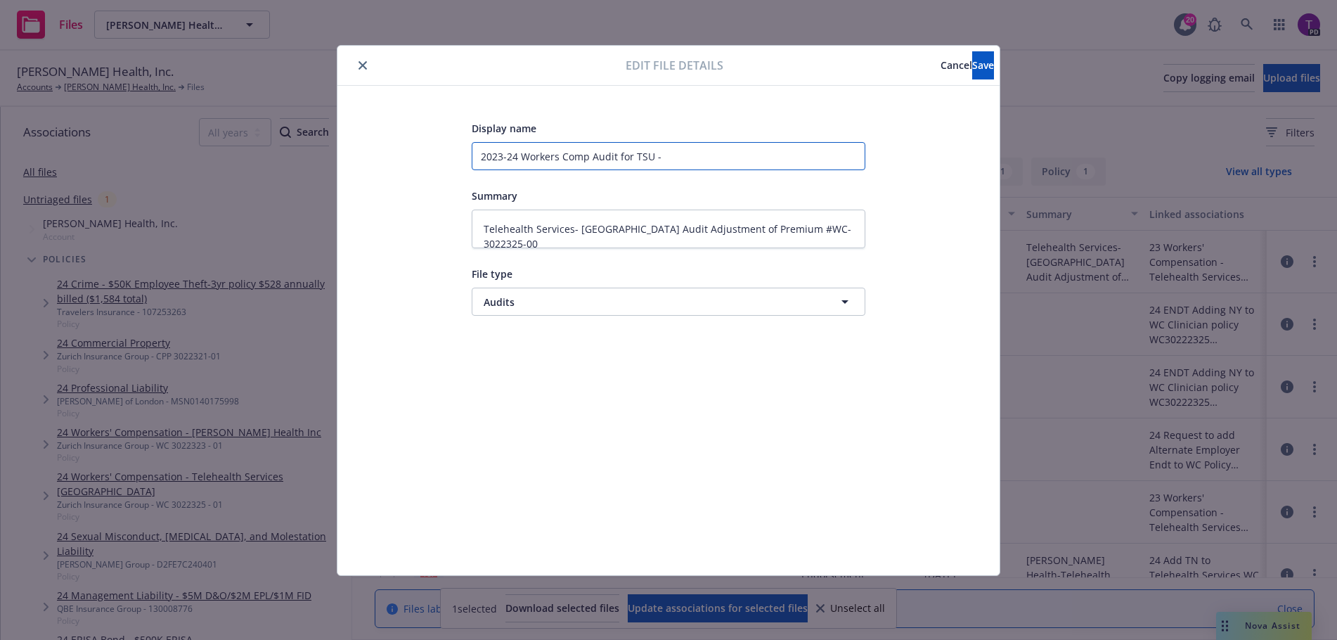
type textarea "x"
type input "2023-24 Workers Comp Audit for TSU - v"
type textarea "x"
type input "2023-24 Workers Comp Audit for TSU - v."
type textarea "x"
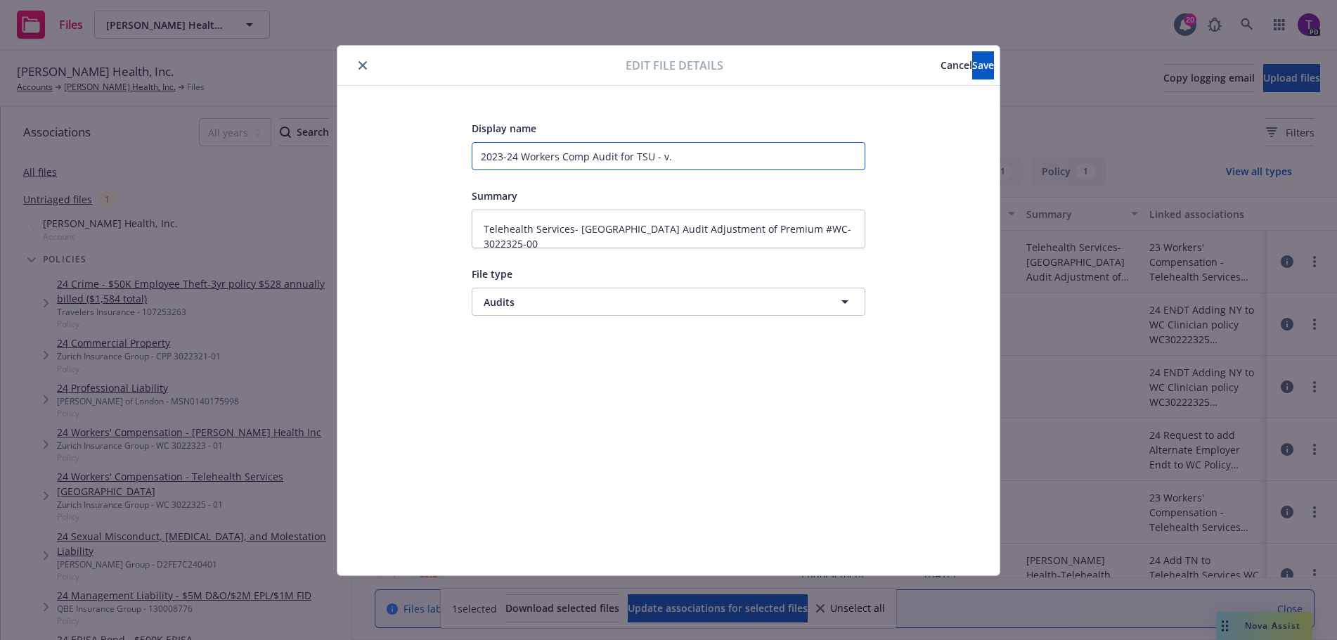
type input "2023-24 Workers Comp Audit for TSU - v.1"
type textarea "x"
type input "2023-24 Workers Comp Audit for TSU - v.1"
type textarea "x"
type input "2023-24 Workers Comp Audit for TSU - v.1 4"
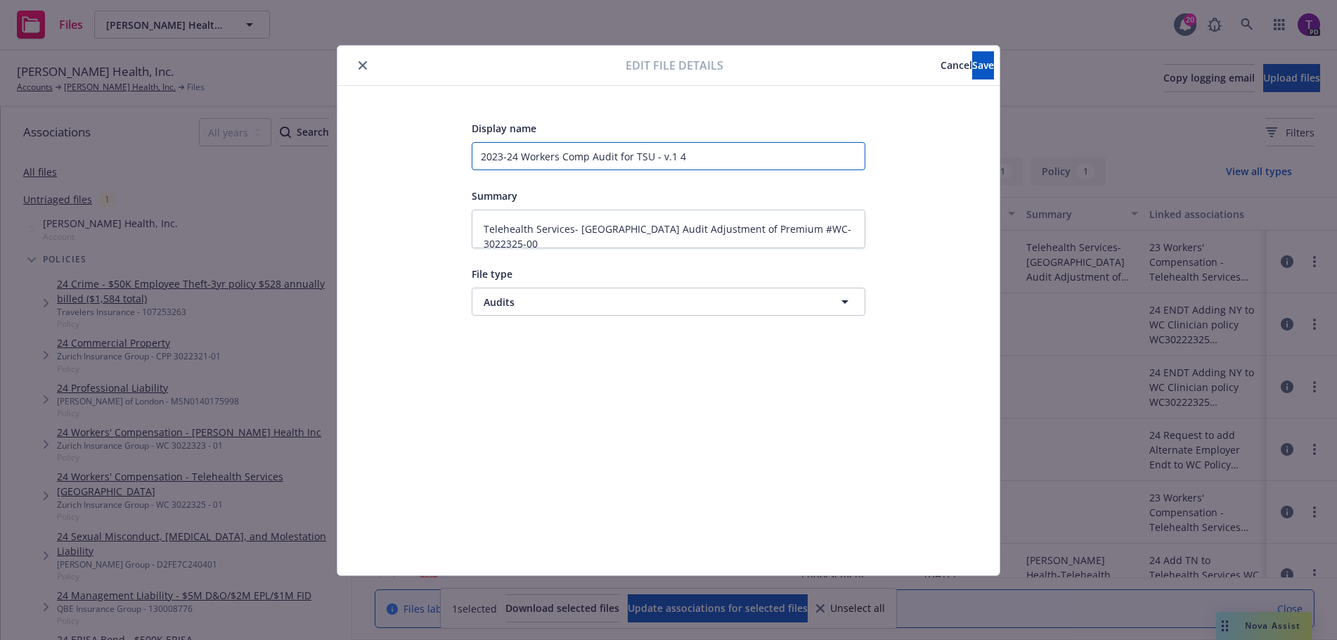
type textarea "x"
type input "2023-24 Workers Comp Audit for TSU - v.1 4."
type textarea "x"
type input "2023-24 Workers Comp Audit for TSU - v.1 4.2"
type textarea "x"
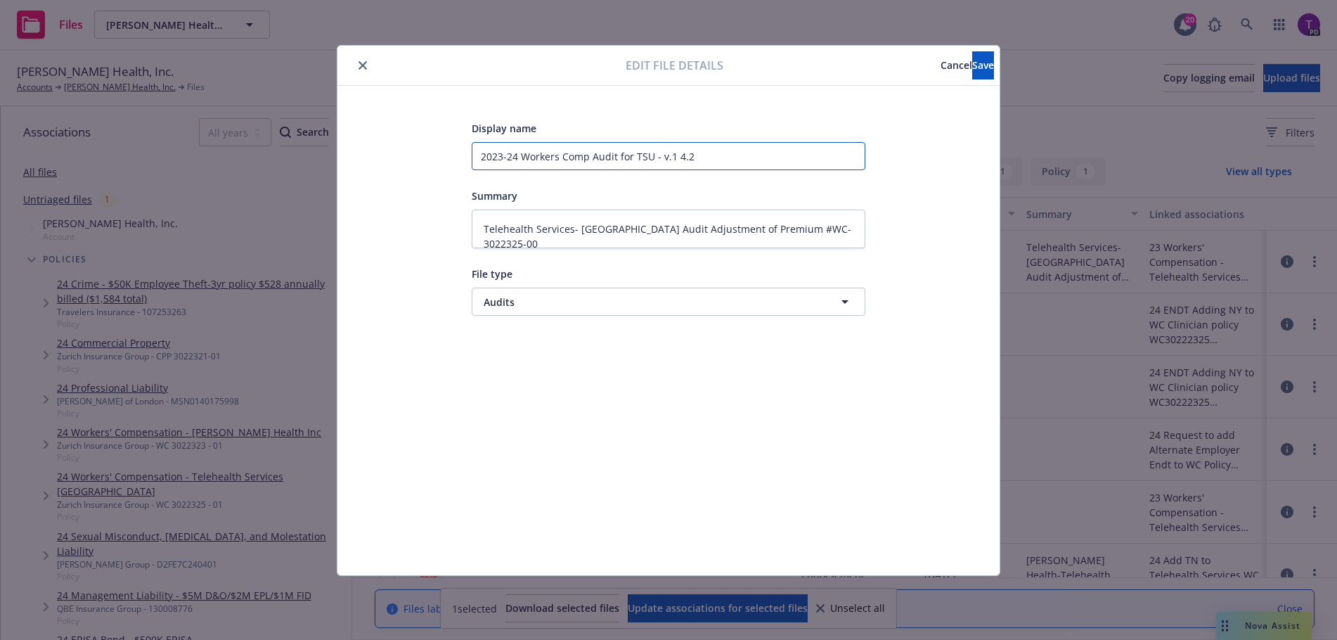
type input "2023-24 Workers Comp Audit for TSU - v.1 4.23"
type textarea "x"
type input "2023-24 Workers Comp Audit for TSU - v.1 4.23."
type textarea "x"
type input "2023-24 Workers Comp Audit for TSU - v.1 4.23.2"
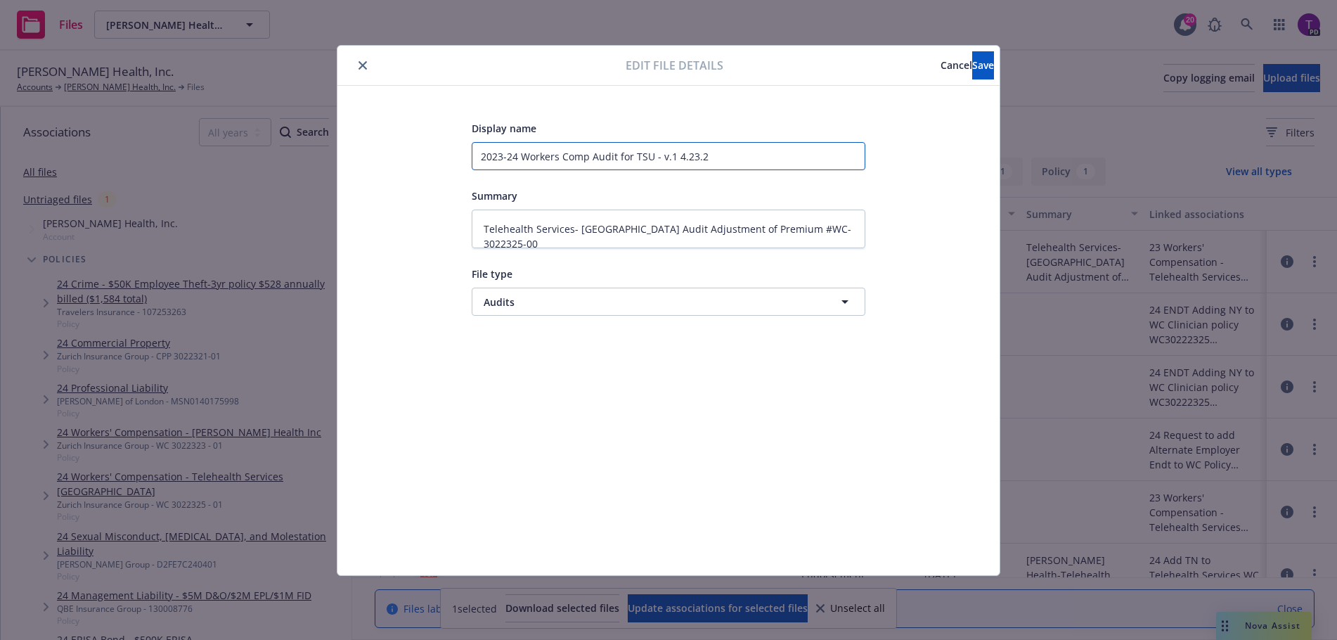
type textarea "x"
type input "2023-24 Workers Comp Audit for TSU - v.1 4.23.25"
drag, startPoint x: 859, startPoint y: 222, endPoint x: 157, endPoint y: 266, distance: 703.9
click at [157, 266] on div "Edit file details Cancel Save Display name 2023-24 Workers Comp Audit for TSU -…" at bounding box center [668, 320] width 1337 height 640
type textarea "x"
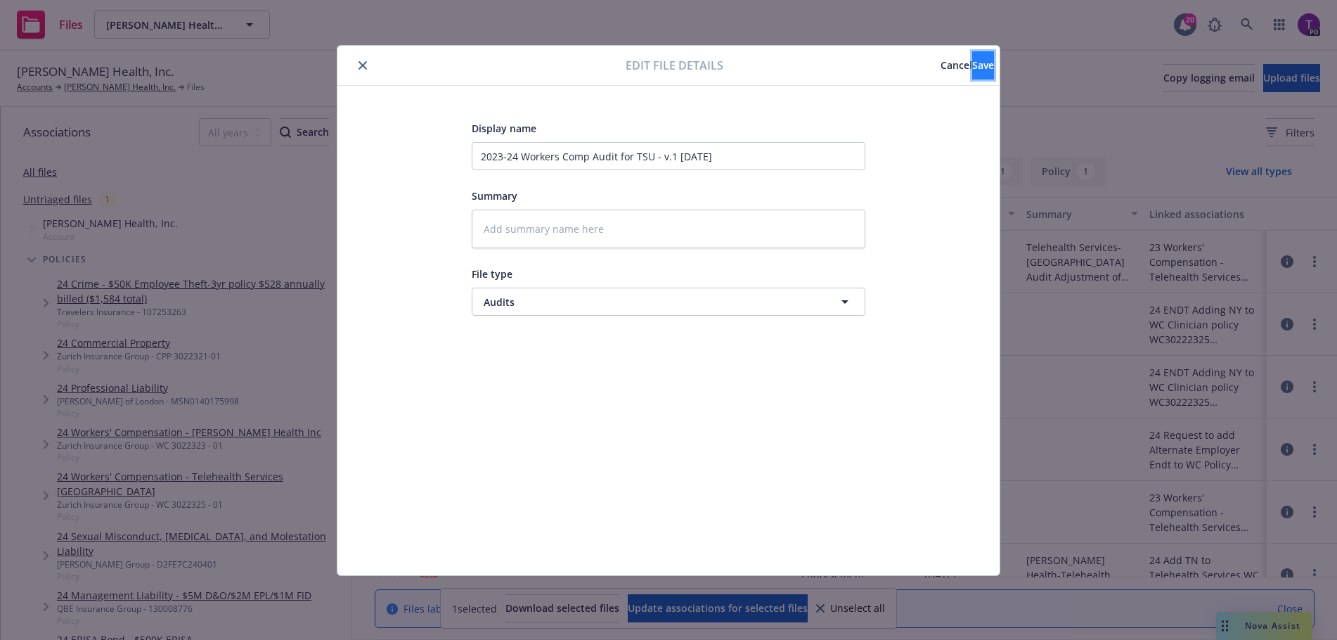
click at [989, 69] on button "Save" at bounding box center [984, 65] width 22 height 28
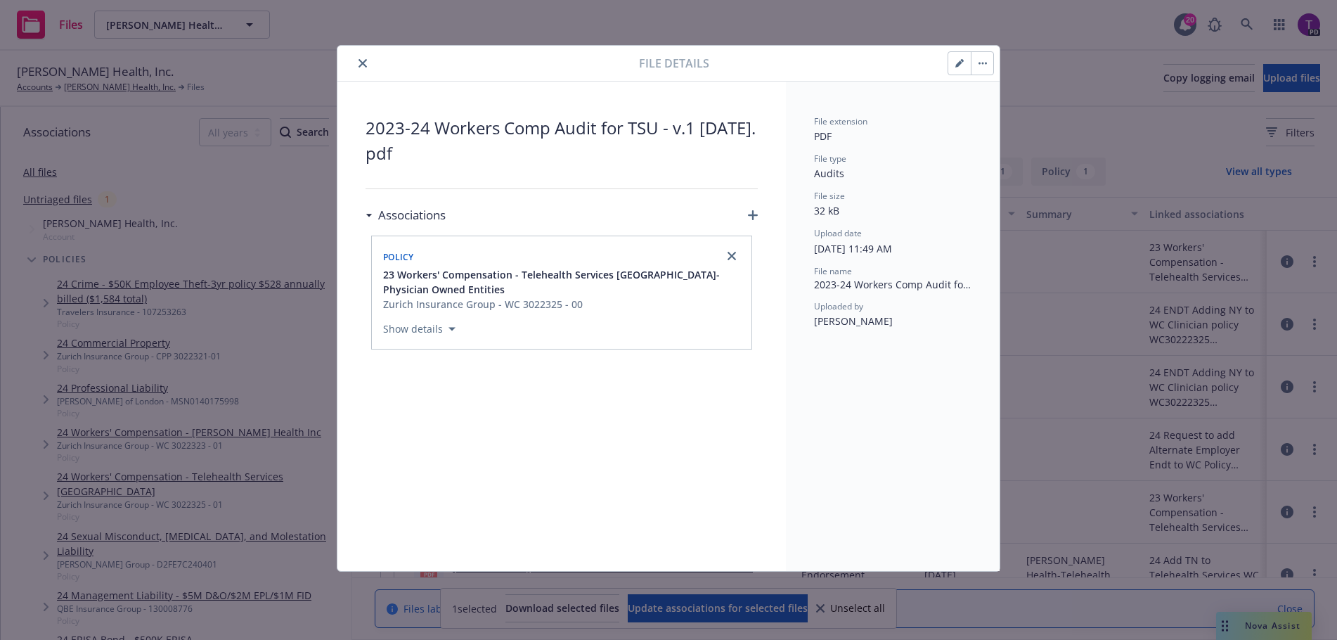
click at [366, 64] on icon "close" at bounding box center [363, 63] width 8 height 8
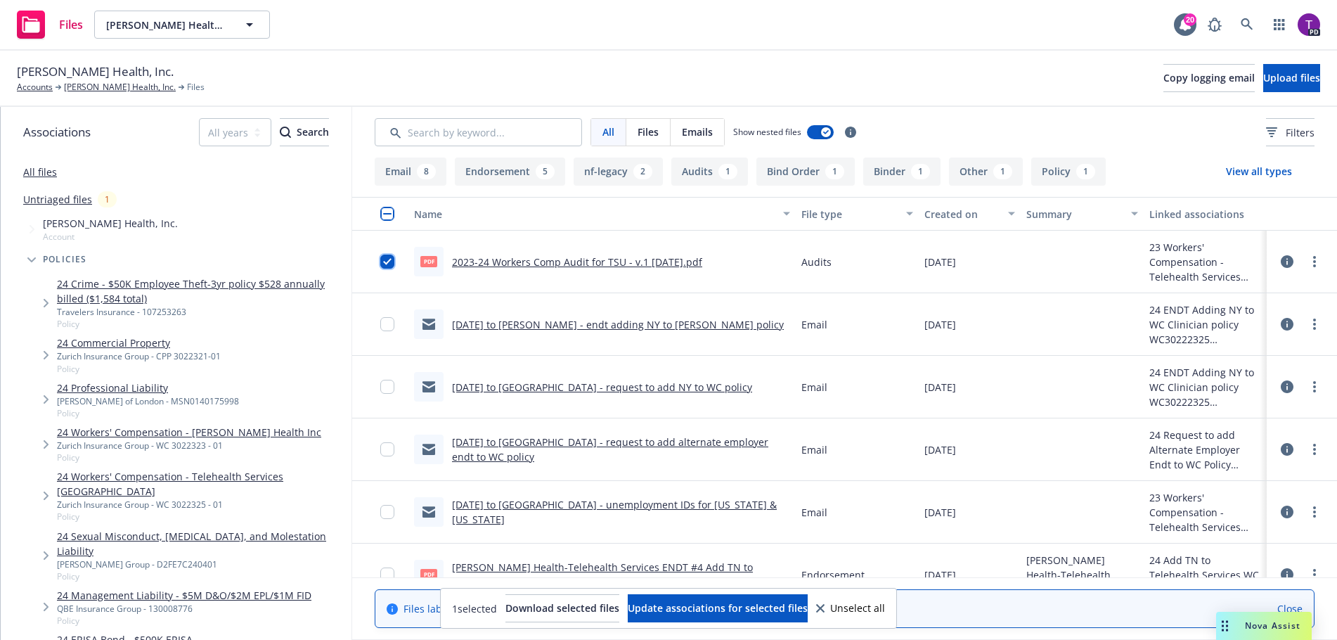
click at [388, 267] on input "checkbox" at bounding box center [387, 262] width 14 height 14
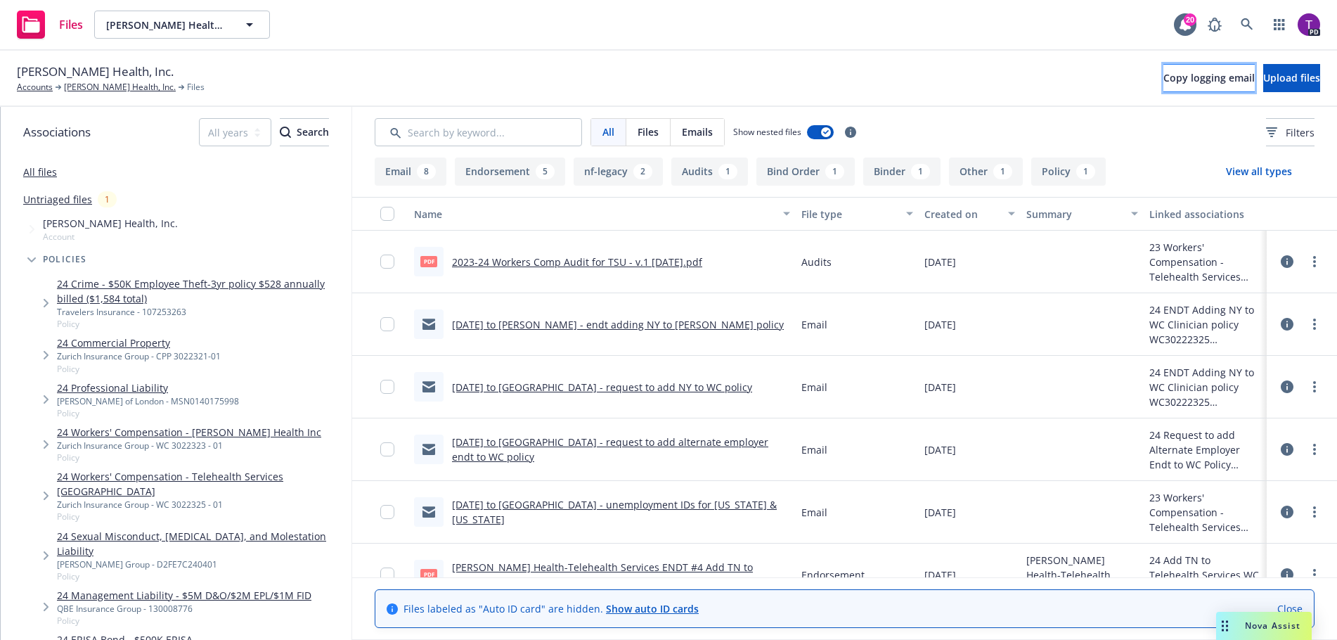
click at [1170, 79] on span "Copy logging email" at bounding box center [1209, 77] width 91 height 13
click at [383, 262] on input "checkbox" at bounding box center [387, 262] width 14 height 14
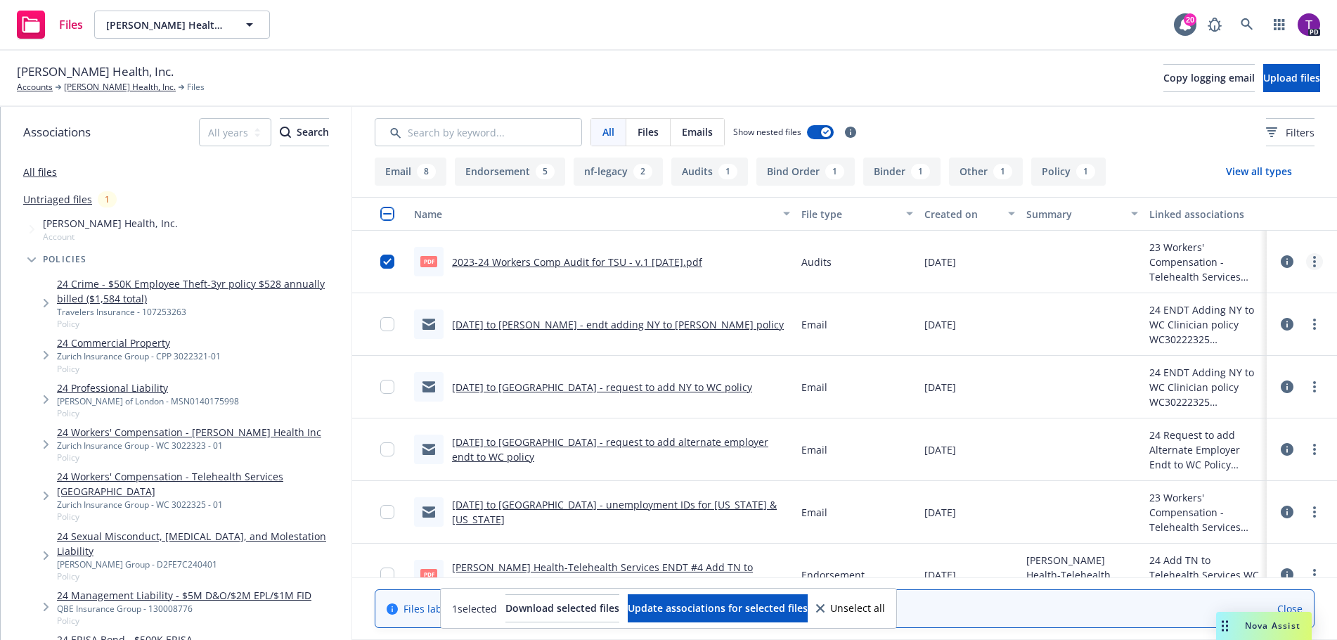
click at [1307, 269] on link "more" at bounding box center [1315, 261] width 17 height 17
click at [1218, 351] on link "Edit" at bounding box center [1242, 347] width 140 height 28
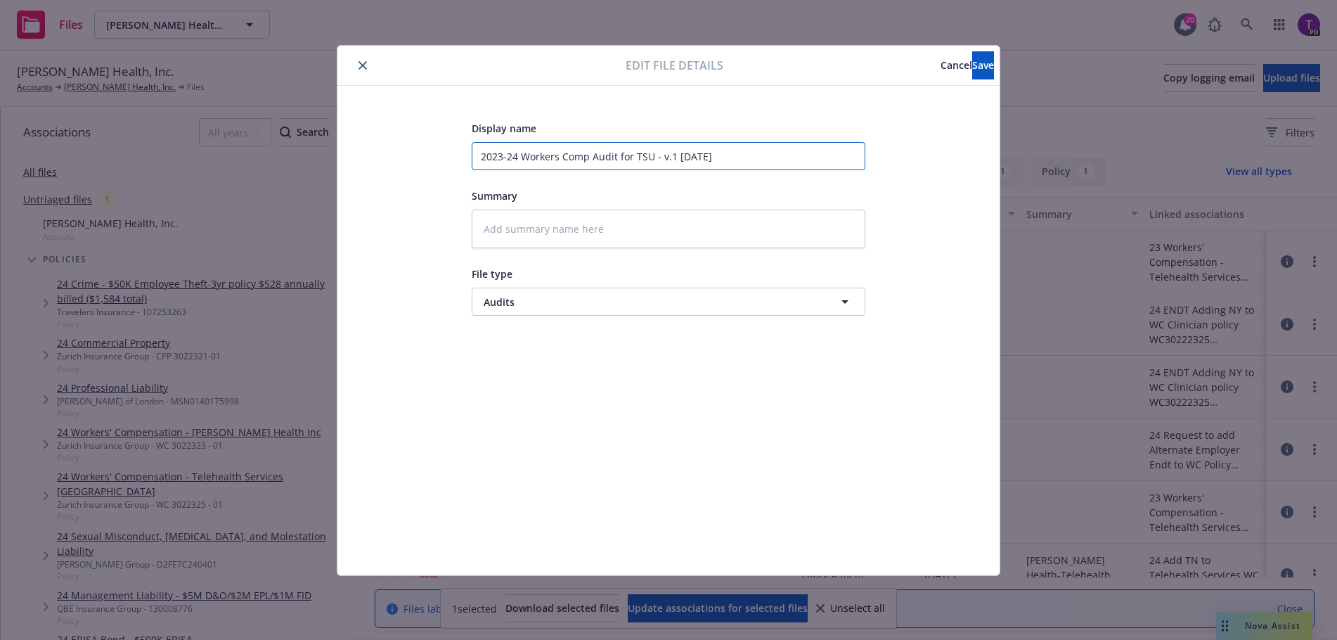
click at [695, 158] on input "2023-24 Workers Comp Audit for TSU - v.1 4.23.25" at bounding box center [669, 156] width 394 height 28
type textarea "x"
type input "2023-24 Workers Comp Audit for TSU - v.1 4.2.25"
type textarea "x"
type input "2023-24 Workers Comp Audit for TSU - v.1 4.21.25"
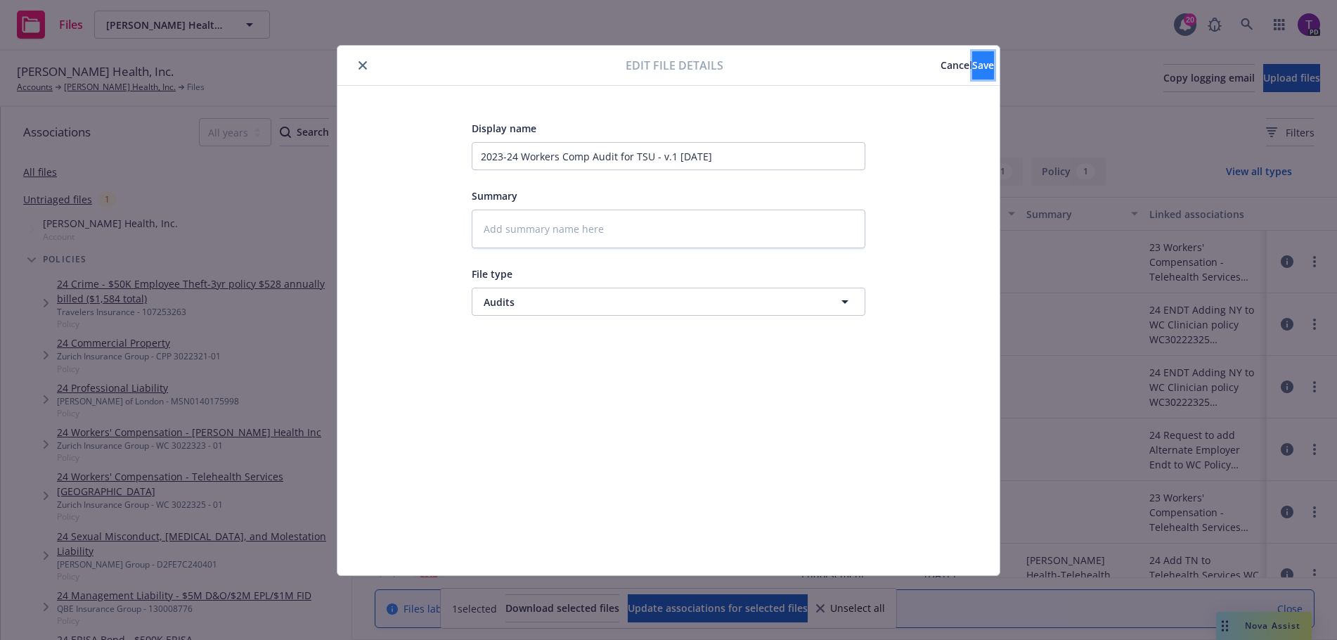
click at [979, 63] on button "Save" at bounding box center [984, 65] width 22 height 28
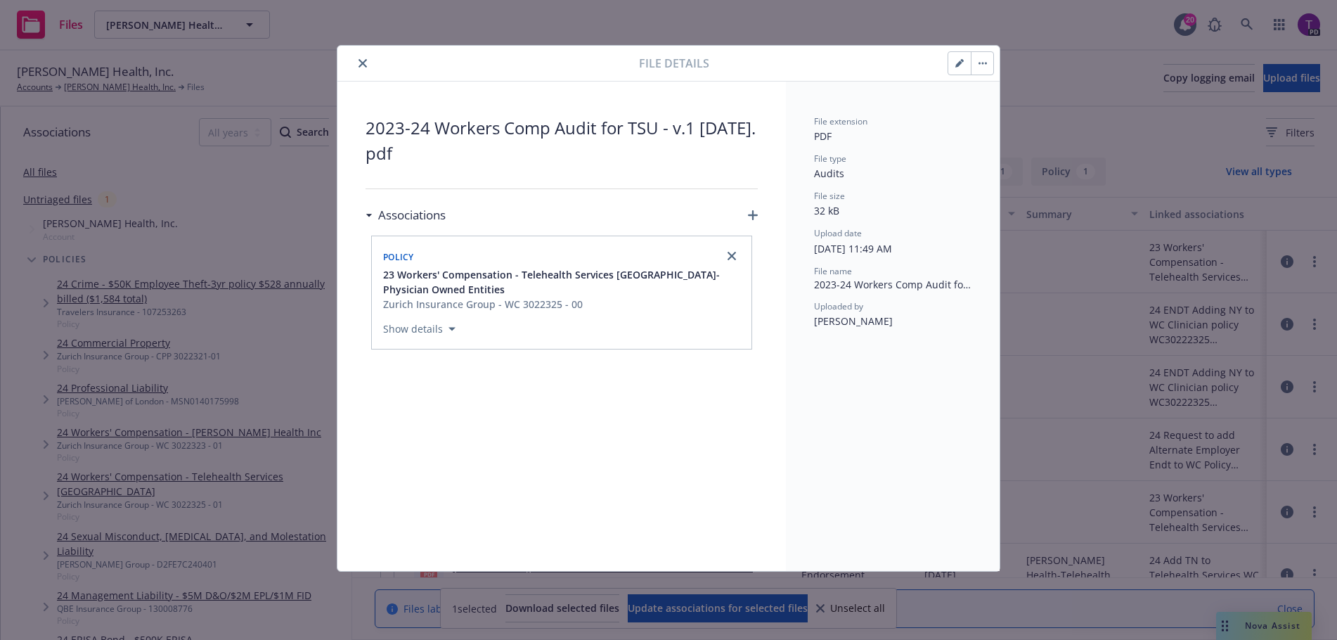
click at [368, 61] on button "close" at bounding box center [362, 63] width 17 height 17
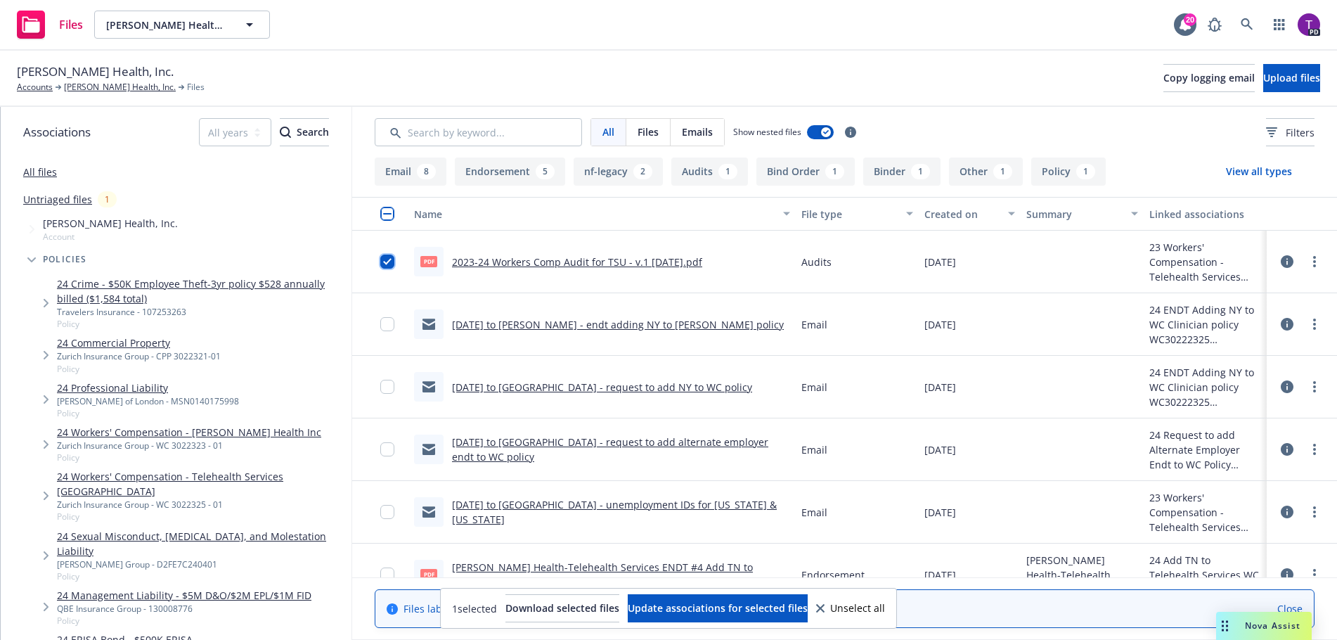
click at [385, 267] on input "checkbox" at bounding box center [387, 262] width 14 height 14
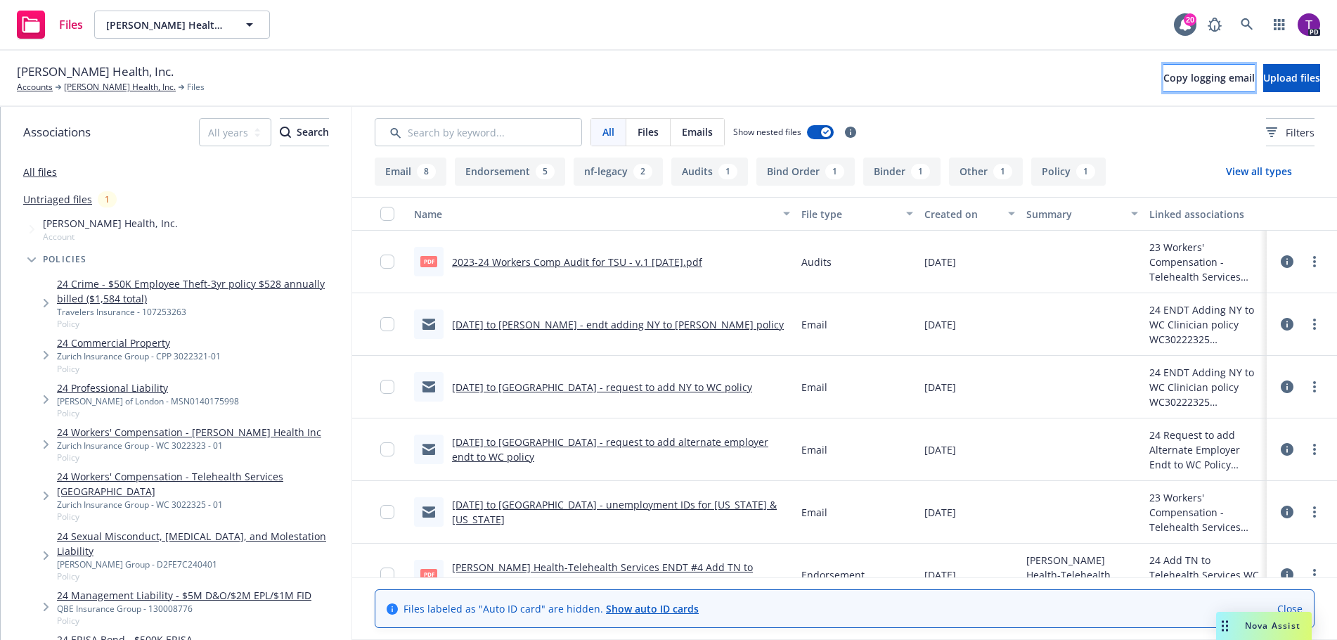
click at [1164, 85] on button "Copy logging email" at bounding box center [1209, 78] width 91 height 28
click at [1283, 78] on span "Upload files" at bounding box center [1292, 77] width 57 height 13
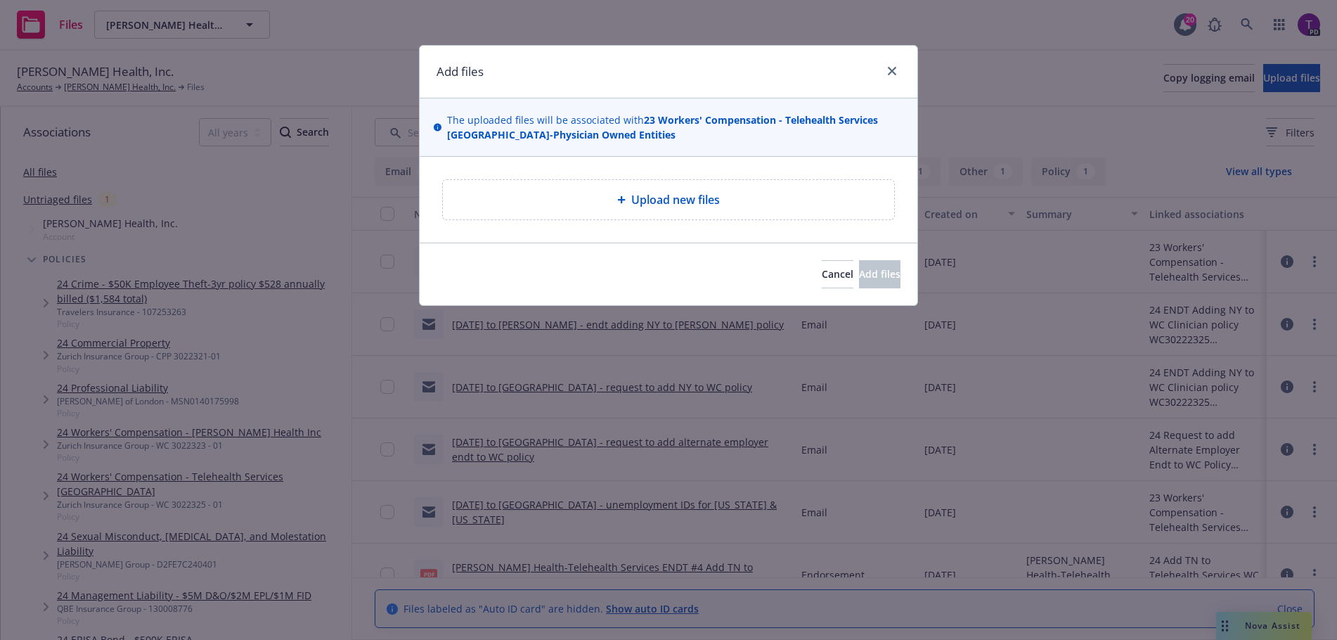
type textarea "x"
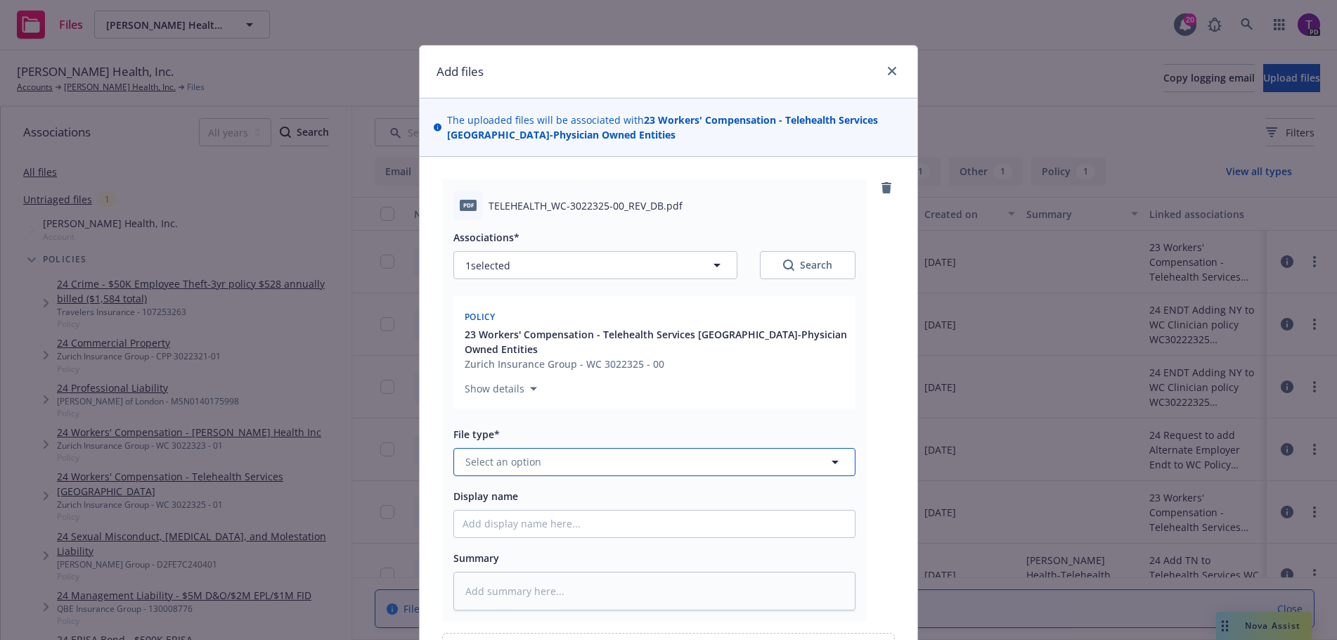
click at [619, 448] on button "Select an option" at bounding box center [655, 462] width 402 height 28
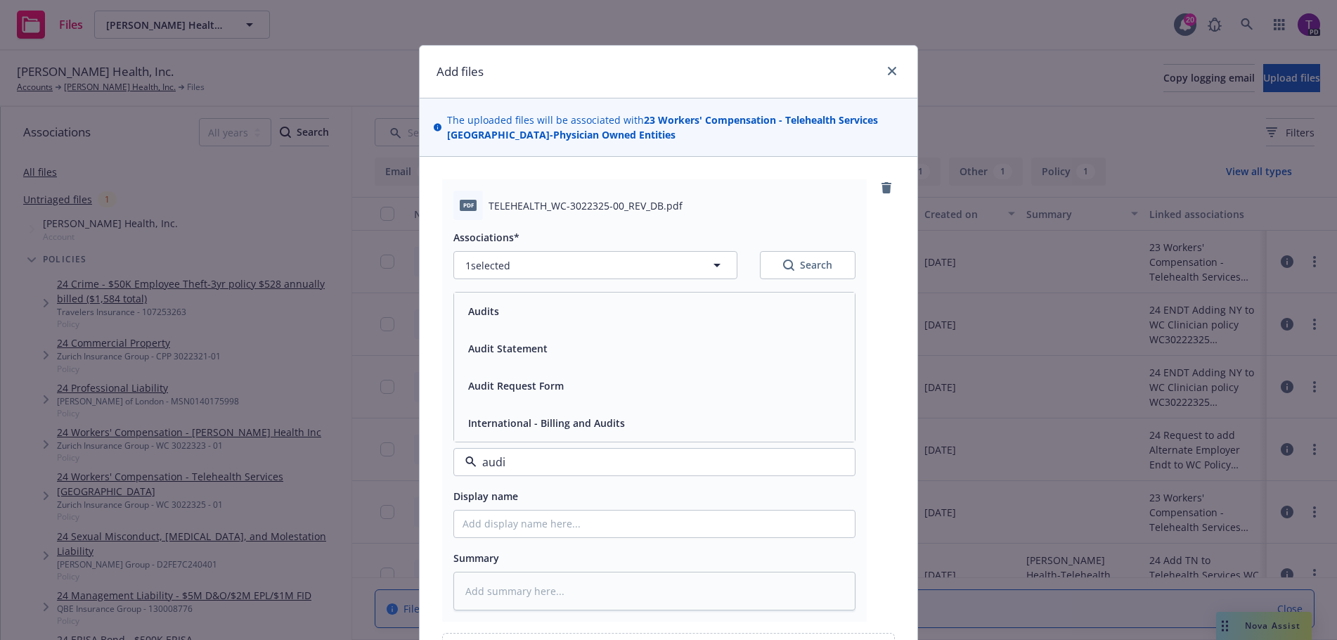
type input "audit"
click at [602, 306] on div "Audits" at bounding box center [655, 311] width 384 height 20
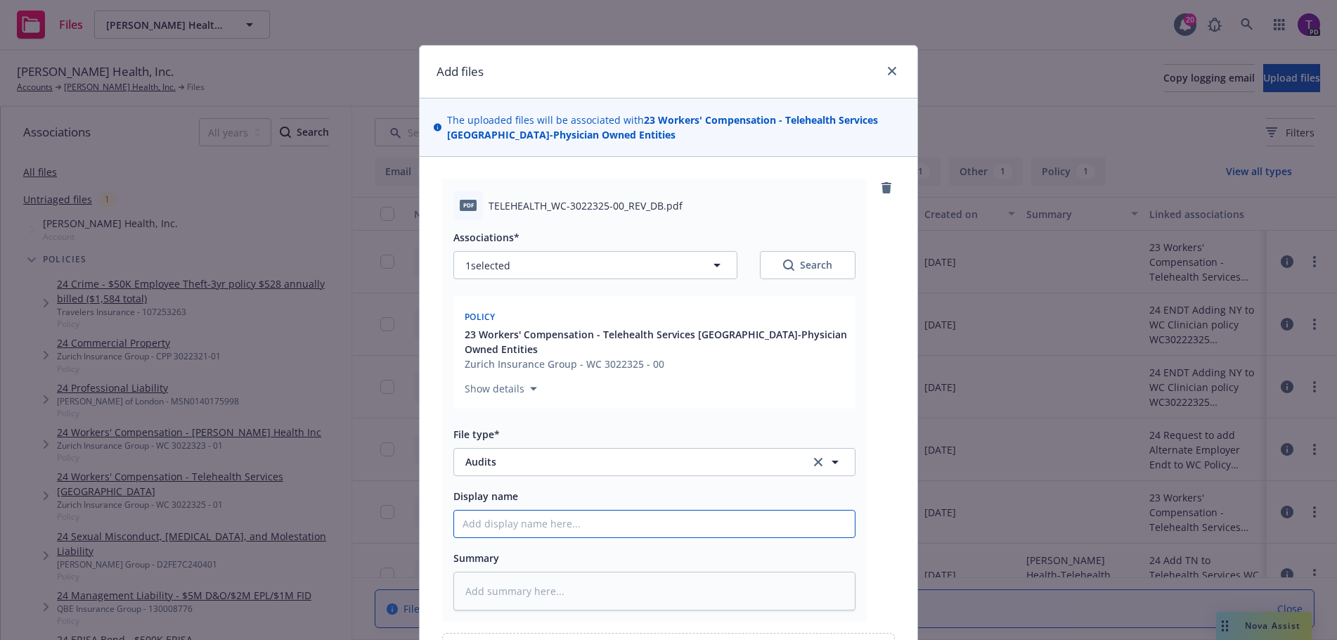
click at [550, 511] on input "Display name" at bounding box center [654, 524] width 401 height 27
type textarea "x"
type input "2"
type textarea "x"
type input "20"
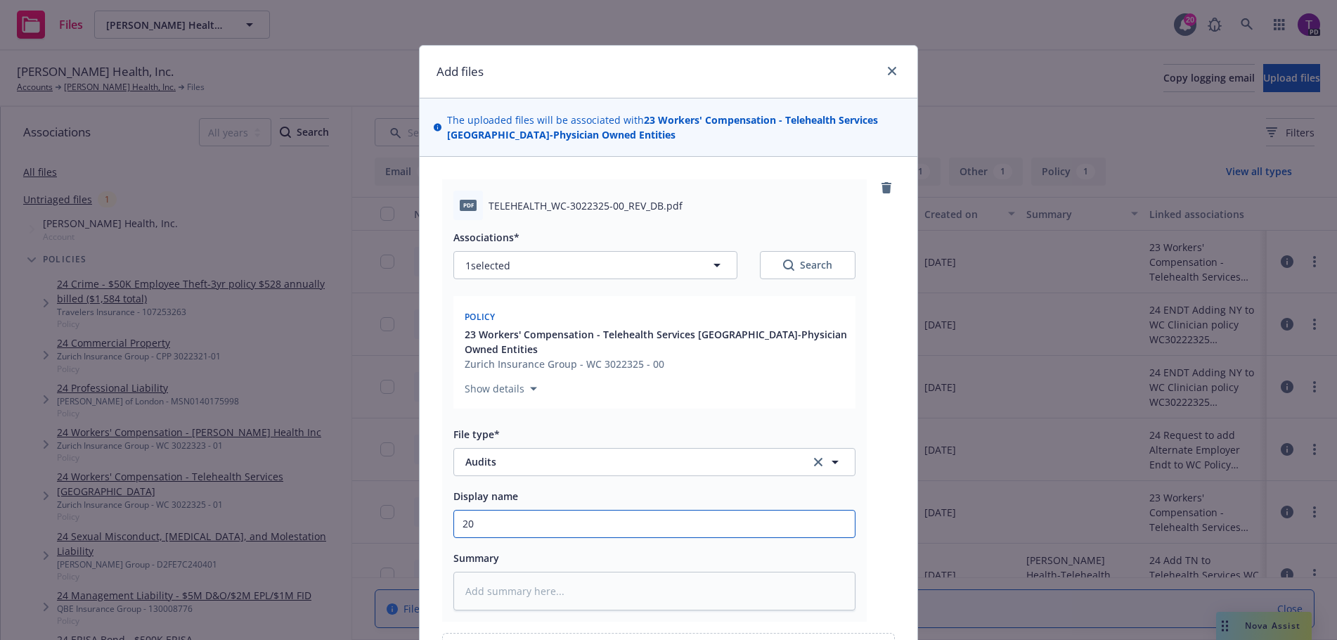
type textarea "x"
type input "202"
type textarea "x"
type input "2023"
type textarea "x"
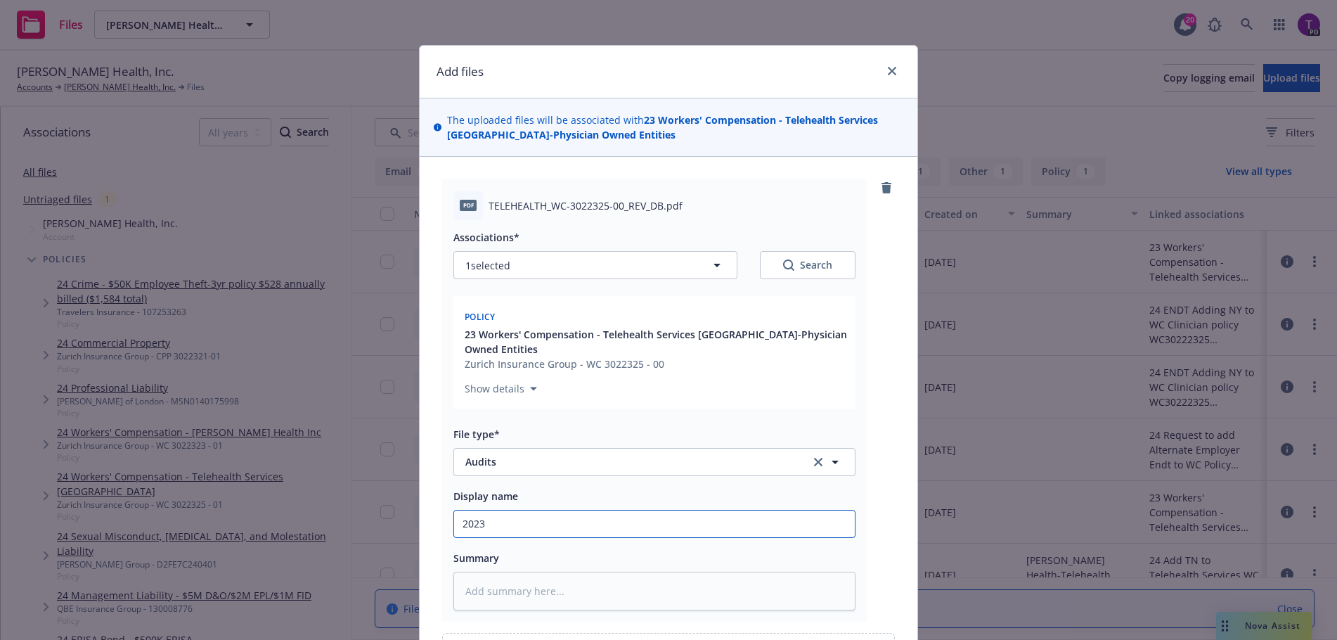
type input "2023-"
type textarea "x"
type input "2023-2"
type textarea "x"
type input "2023-24"
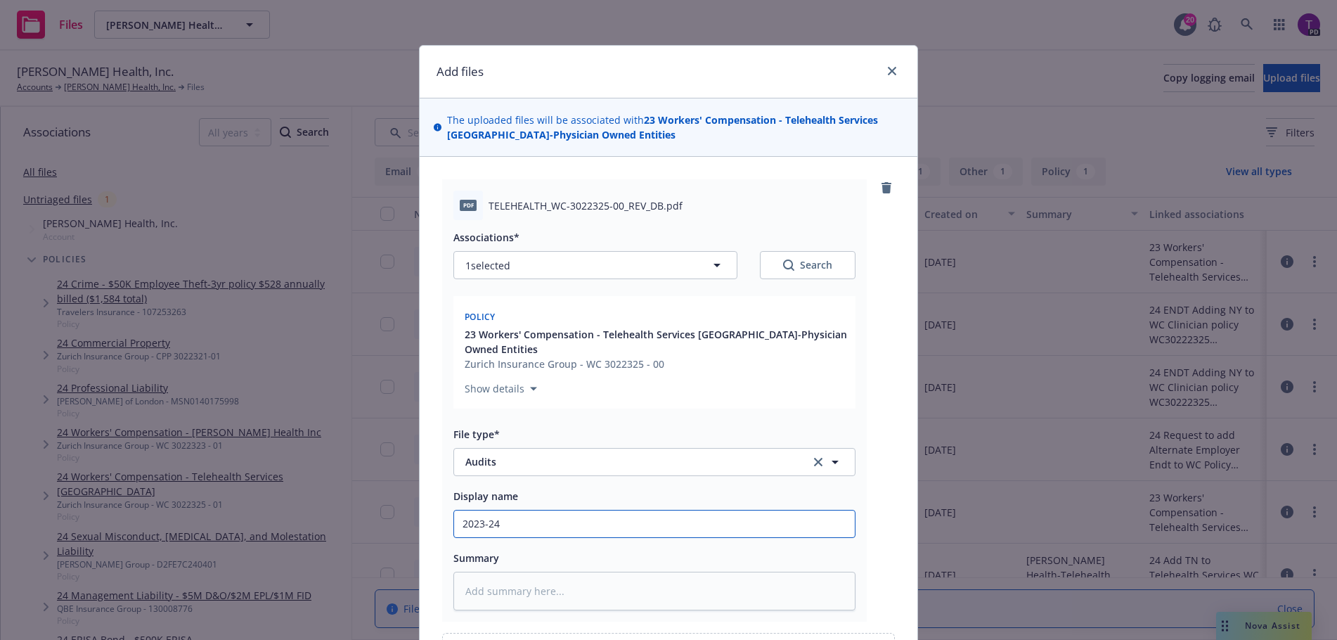
type textarea "x"
type input "2023-24"
type textarea "x"
type input "2023-24 W"
type textarea "x"
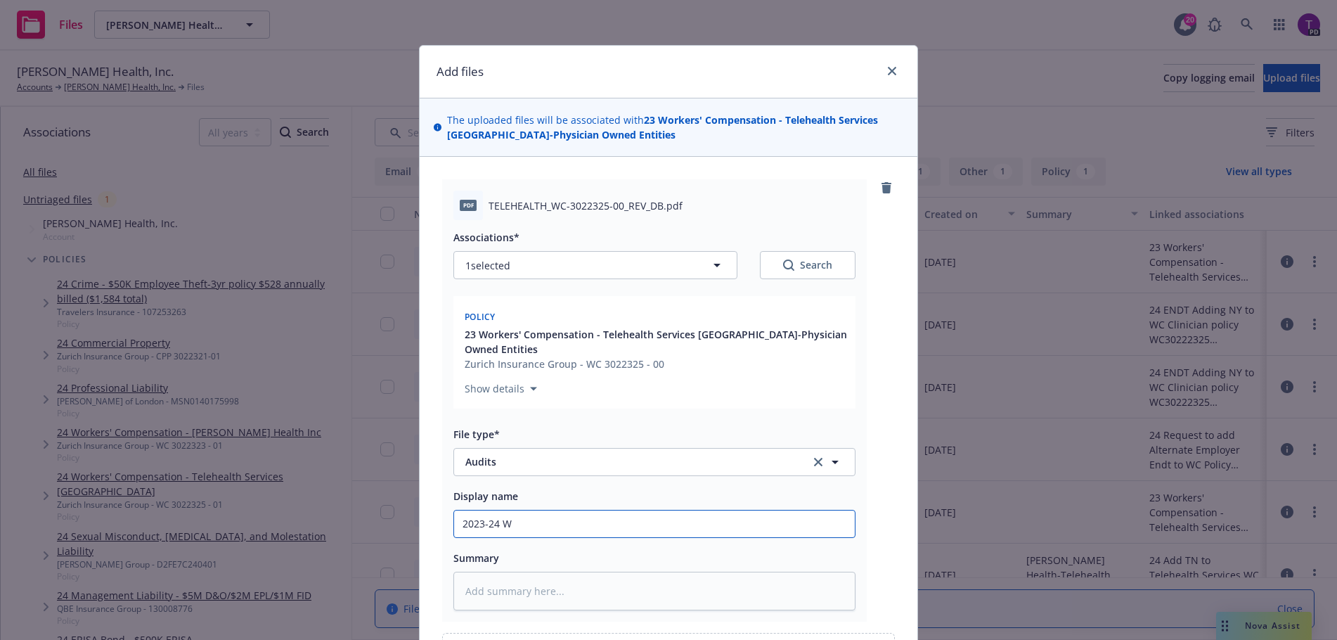
type input "2023-24 Wo"
type textarea "x"
type input "2023-24 Wor"
type textarea "x"
type input "2023-24 Work"
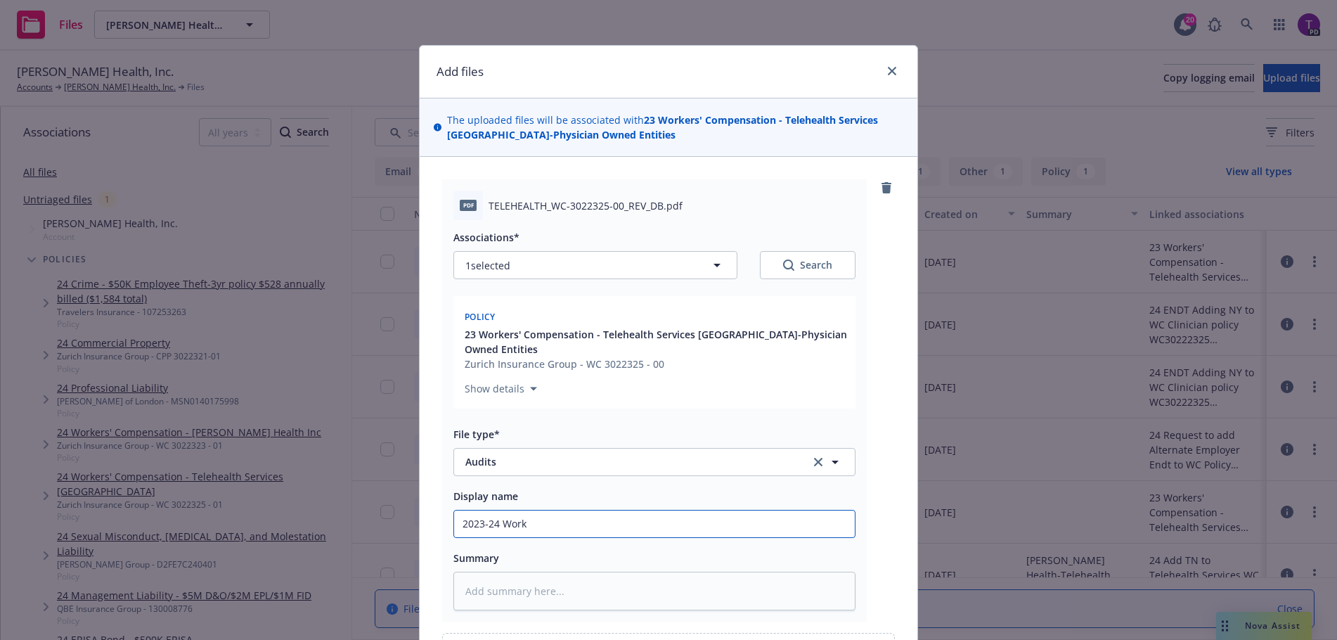
type textarea "x"
type input "2023-24 Worke"
type textarea "x"
type input "2023-24 Worker"
type textarea "x"
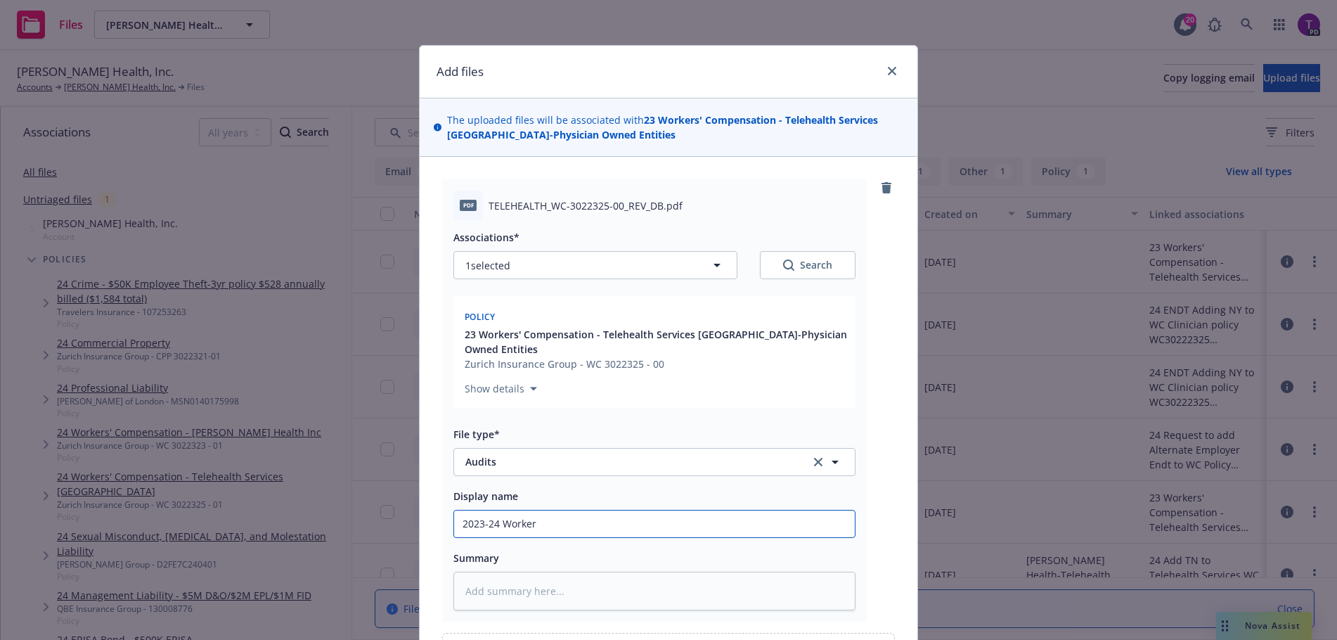
type input "2023-24 Workers"
type textarea "x"
type input "2023-24 Workers"
type textarea "x"
type input "2023-24 Workers C"
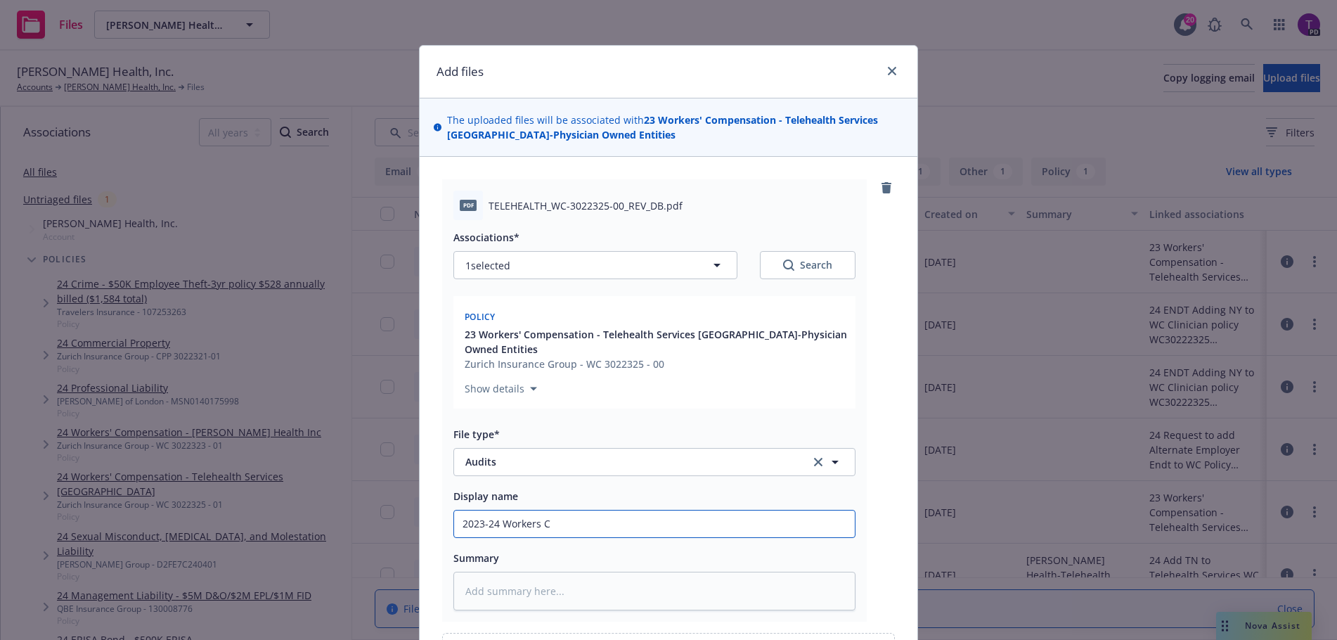
type textarea "x"
type input "2023-24 Workers Co"
type textarea "x"
type input "2023-24 Workers Com"
type textarea "x"
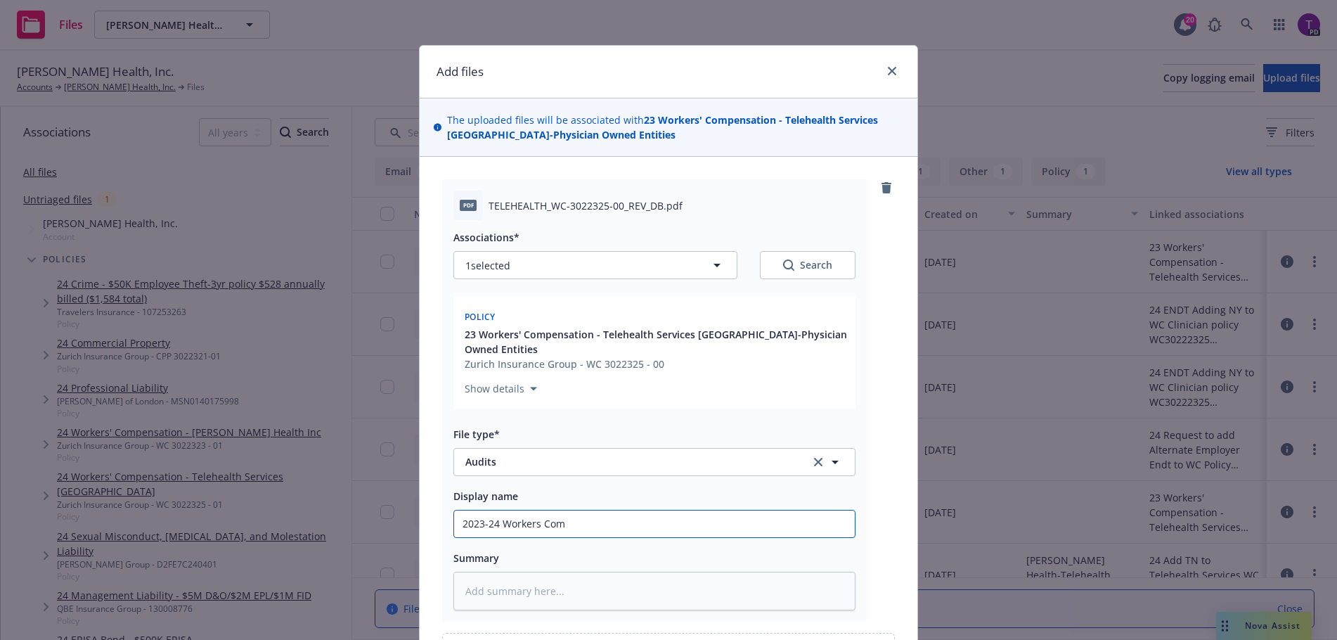
type input "2023-24 Workers Comp"
type textarea "x"
type input "2023-24 Workers Comp"
type textarea "x"
type input "2023-24 Workers Comp A"
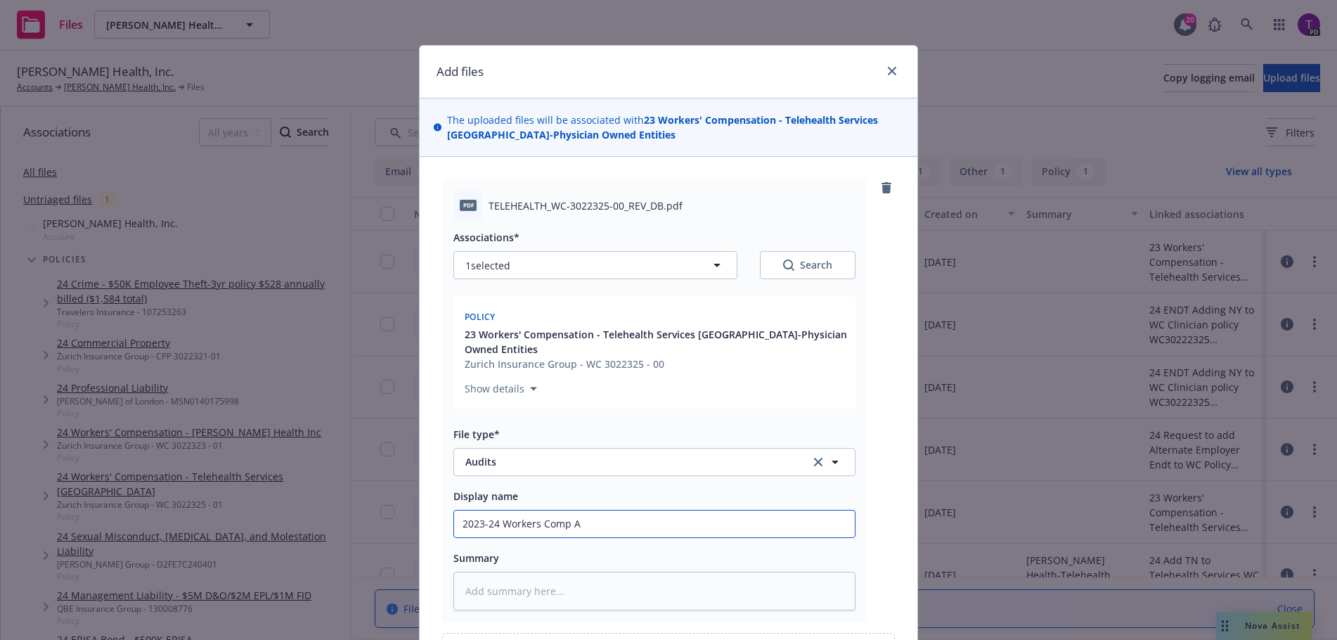
type textarea "x"
type input "2023-24 Workers Comp Au"
type textarea "x"
type input "2023-24 Workers Comp Aud"
type textarea "x"
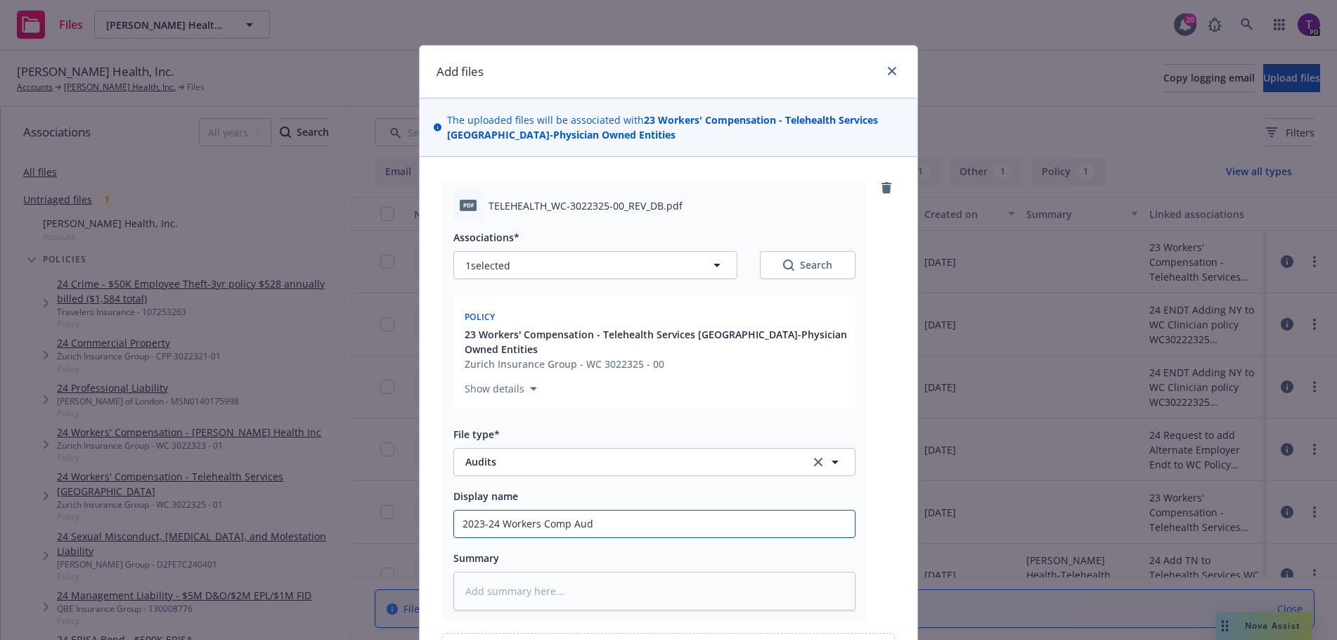
type input "2023-24 Workers Comp Audi"
type textarea "x"
type input "2023-24 Workers Comp Audit"
type textarea "x"
type input "2023-24 Workers Comp Audit f"
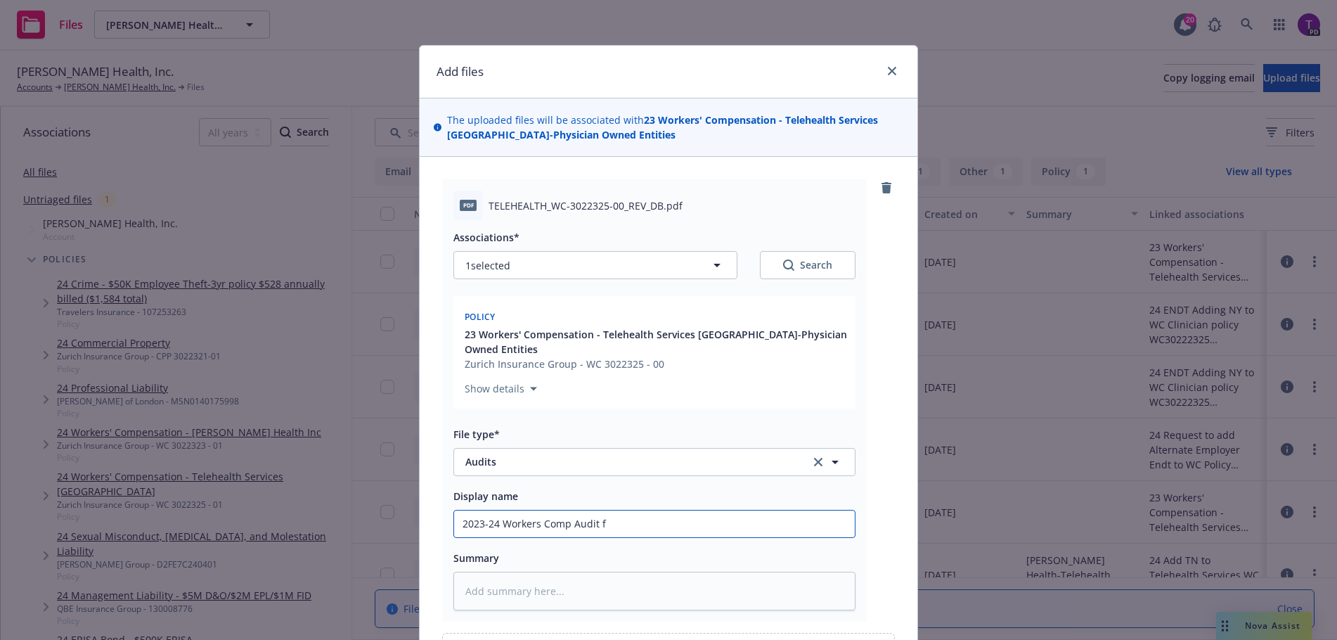
type textarea "x"
type input "2023-24 Workers Comp Audit fo"
type textarea "x"
type input "2023-24 Workers Comp Audit for"
type textarea "x"
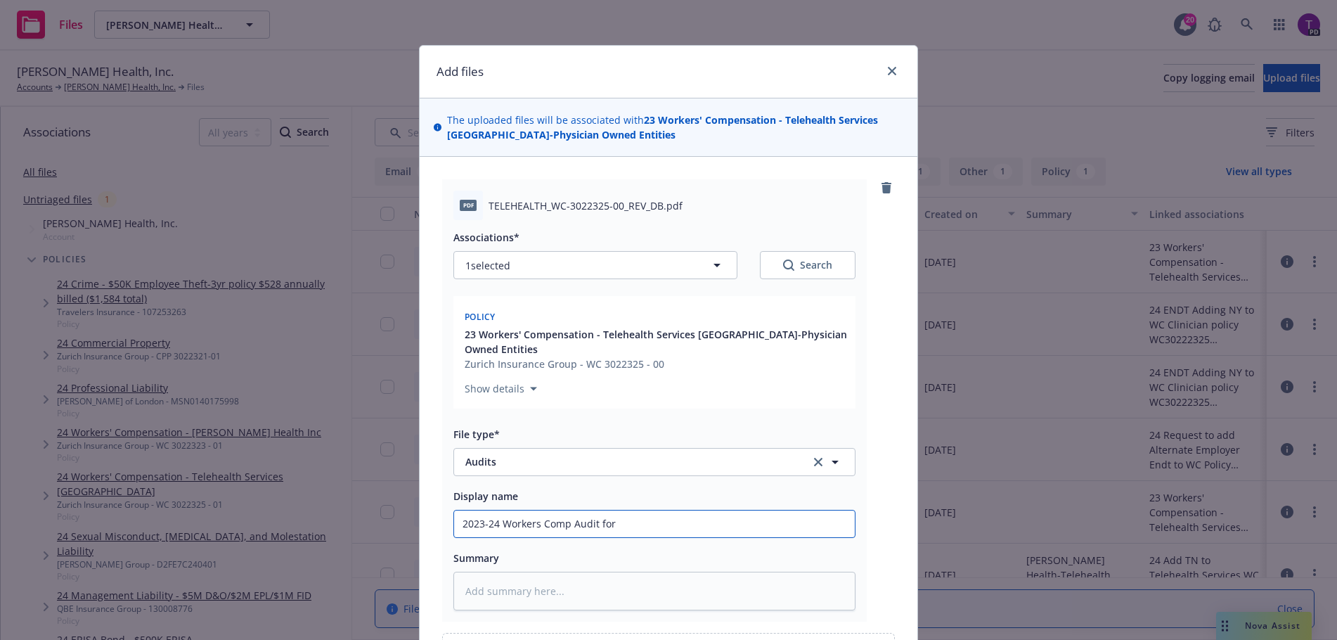
type input "2023-24 Workers Comp Audit for"
type textarea "x"
type input "2023-24 Workers Comp Audit for T"
type textarea "x"
type input "2023-24 Workers Comp Audit for TS"
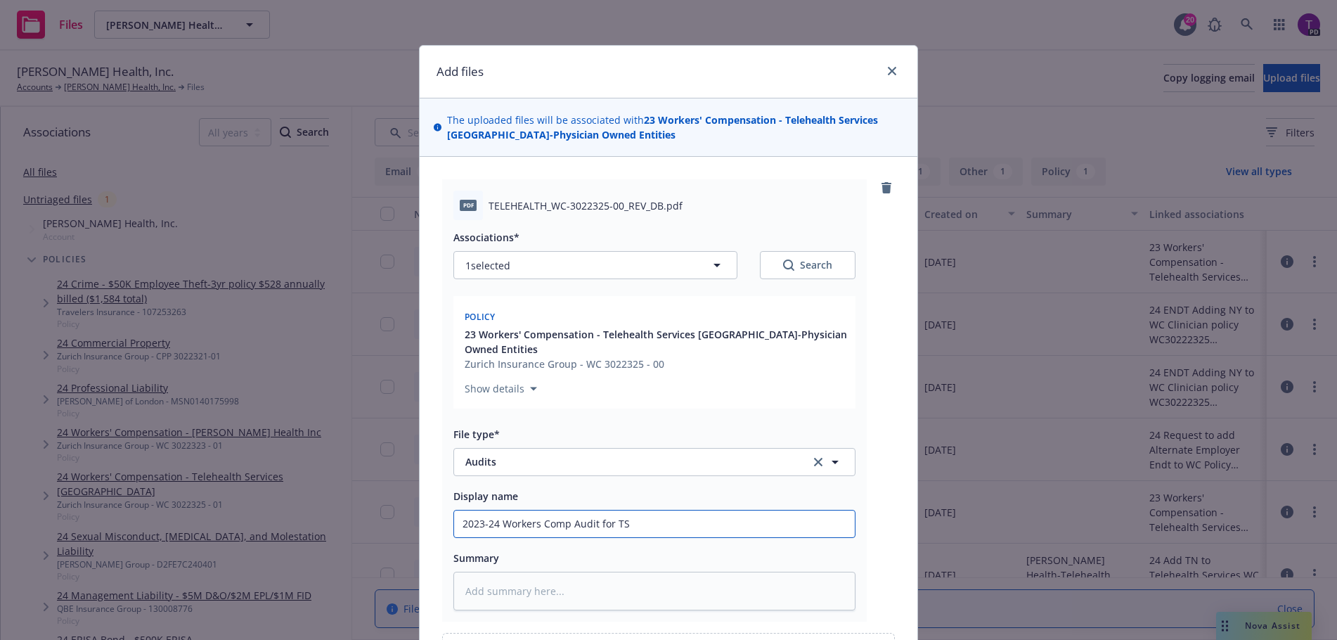
type textarea "x"
type input "2023-24 Workers Comp Audit for TSU"
type textarea "x"
type input "2023-24 Workers Comp Audit for TSU"
type textarea "x"
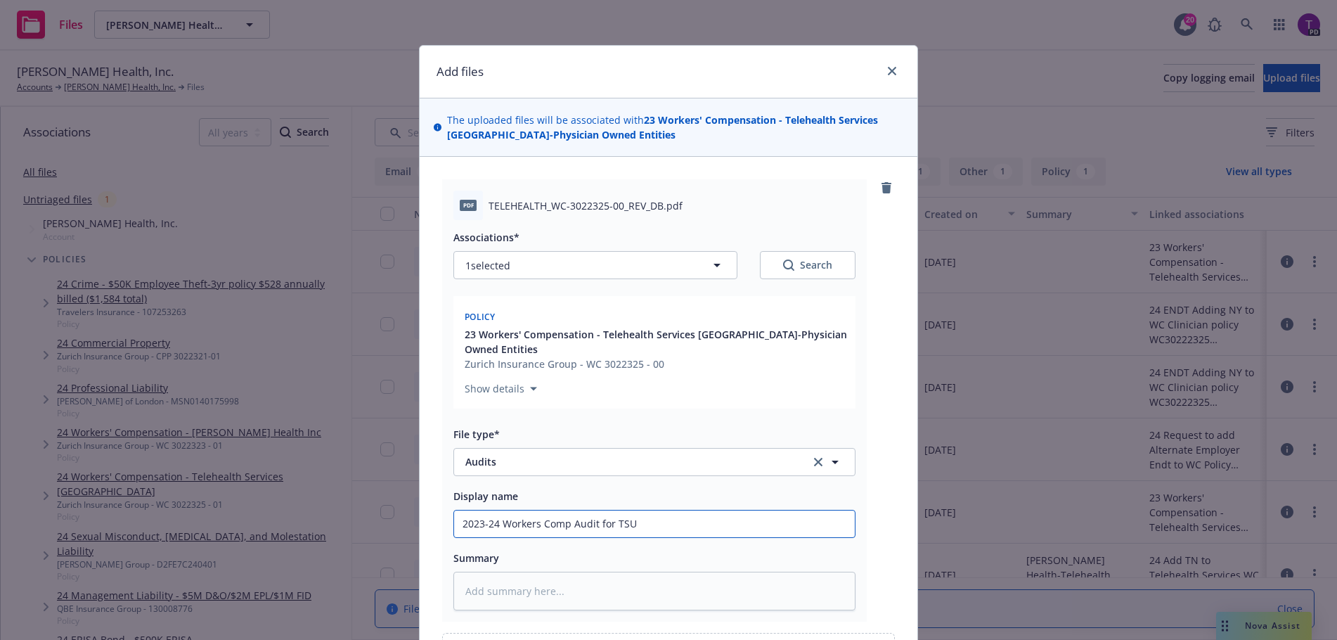
type input "2023-24 Workers Comp Audit for TSU -"
type textarea "x"
type input "2023-24 Workers Comp Audit for TSU -"
type textarea "x"
type input "2023-24 Workers Comp Audit for TSU - v"
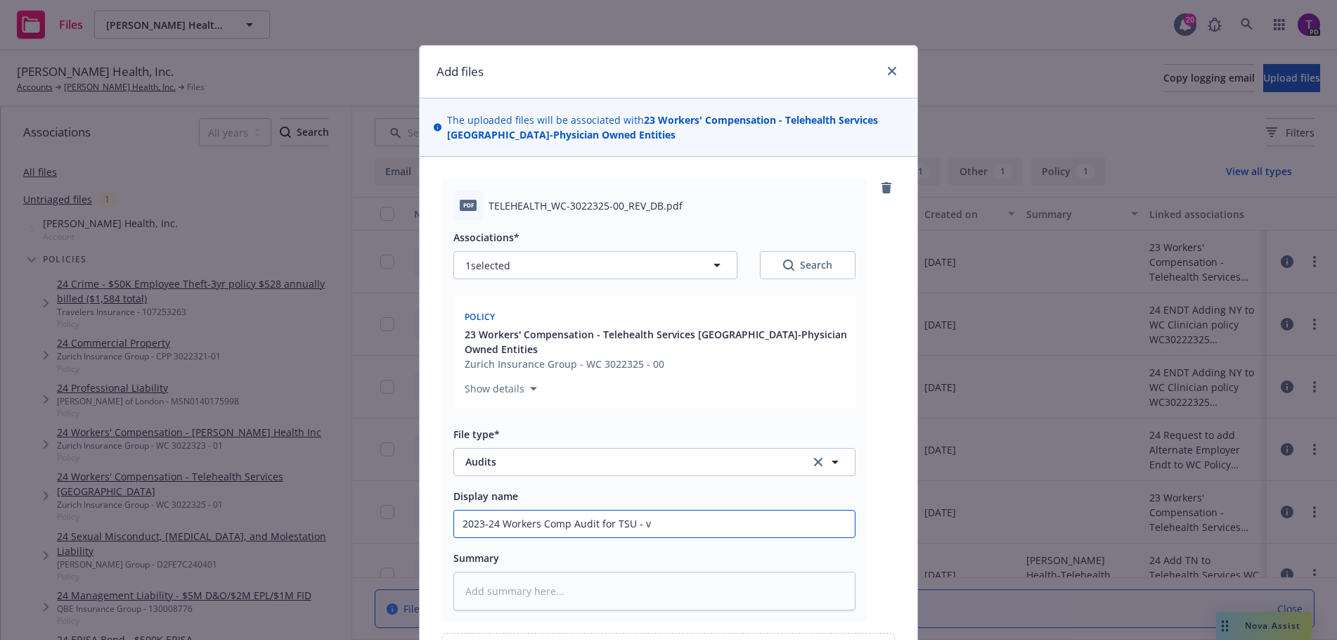
type textarea "x"
type input "2023-24 Workers Comp Audit for TSU - v."
type textarea "x"
type input "2023-24 Workers Comp Audit for TSU - v.2"
type textarea "x"
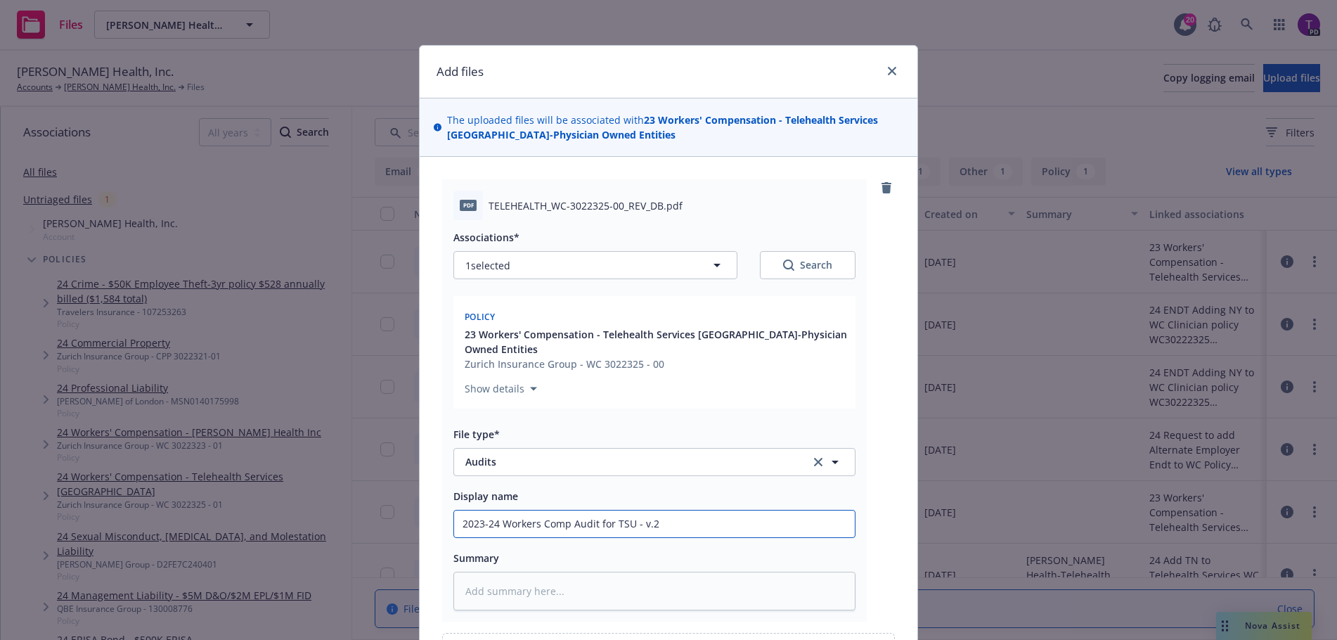
type input "2023-24 Workers Comp Audit for TSU - v.2"
type textarea "x"
type input "2023-24 Workers Comp Audit for TSU - v.2 7"
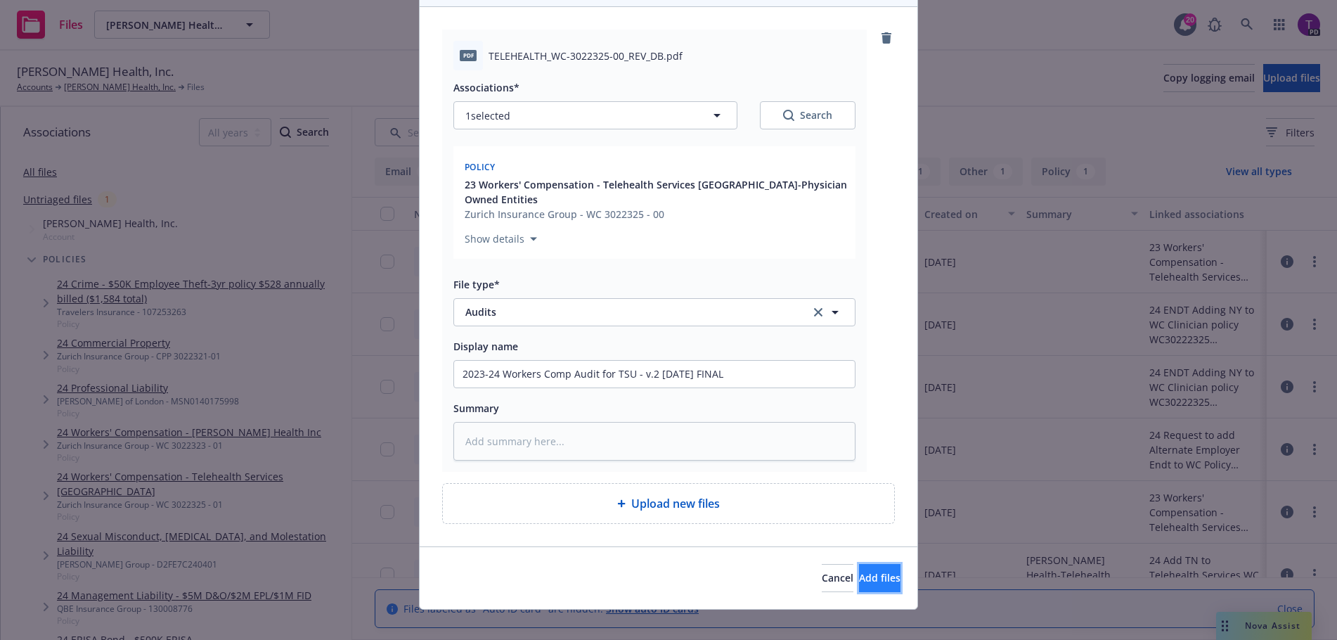
click at [861, 564] on button "Add files" at bounding box center [879, 578] width 41 height 28
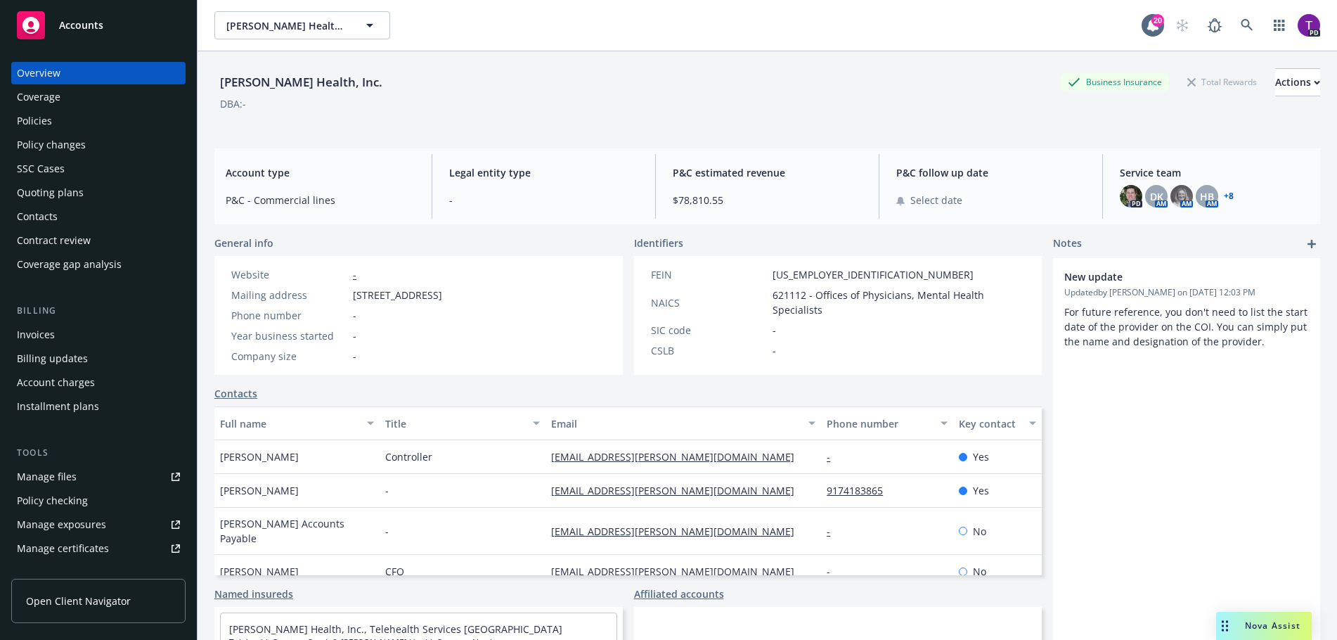
click at [85, 116] on div "Policies" at bounding box center [98, 121] width 163 height 23
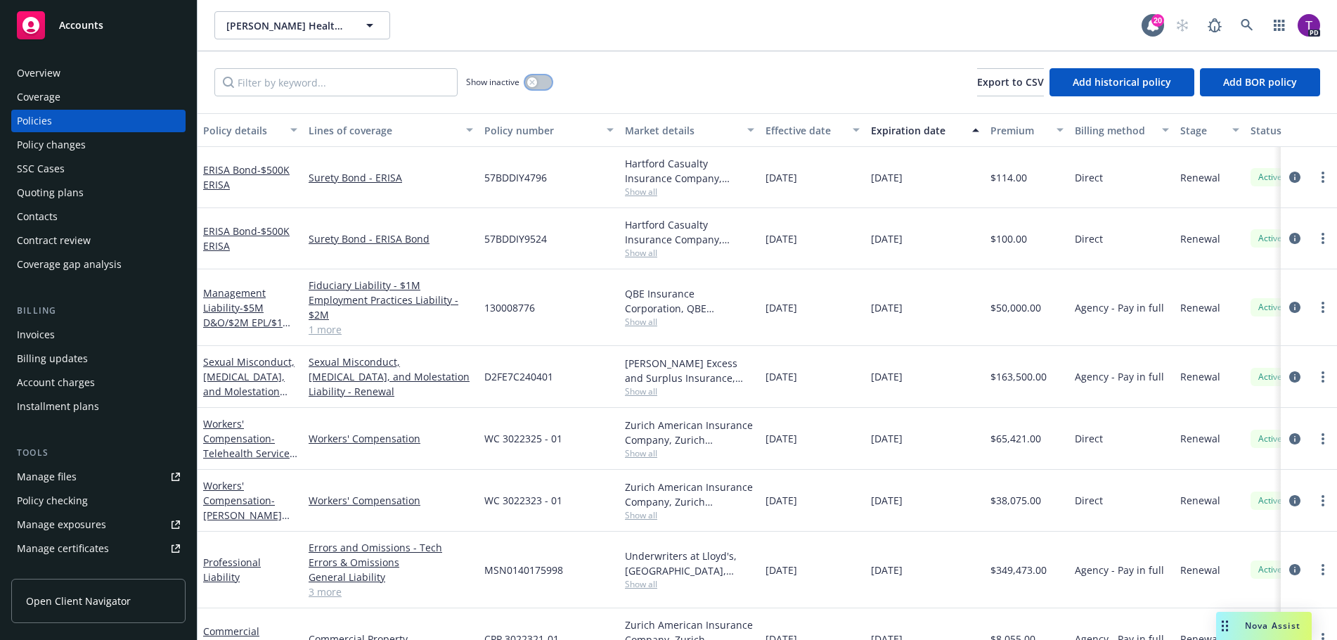
click at [536, 79] on div "button" at bounding box center [532, 82] width 10 height 10
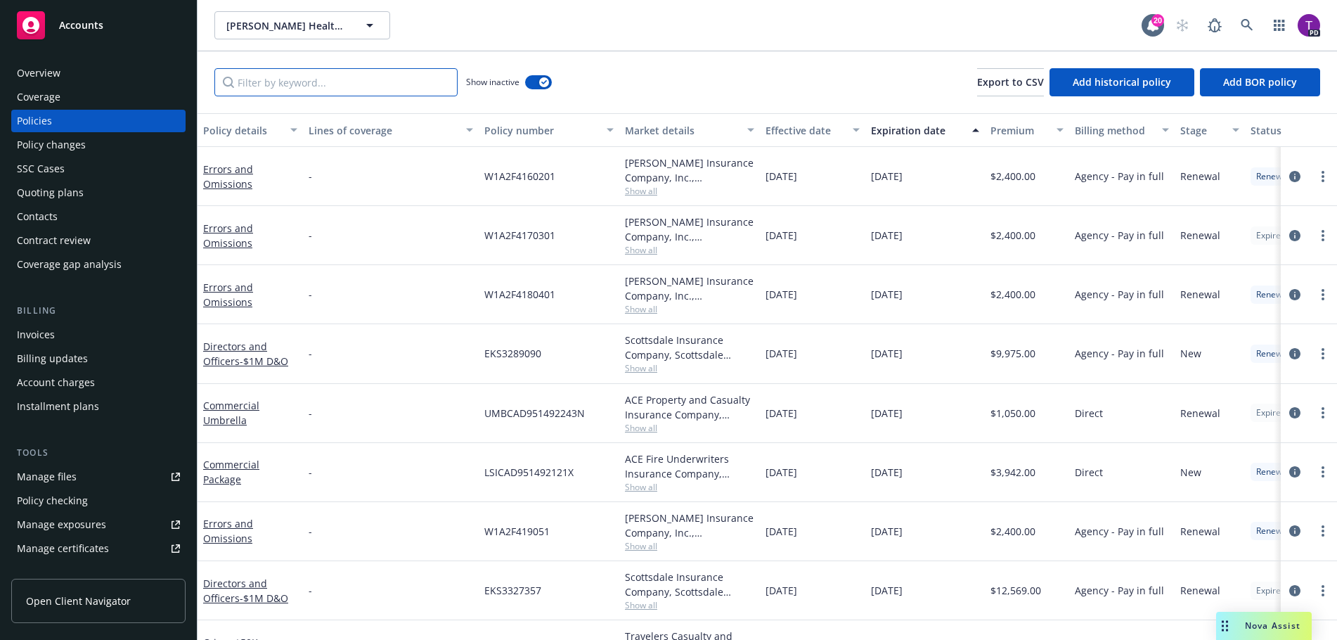
click at [353, 79] on input "Filter by keyword..." at bounding box center [335, 82] width 243 height 28
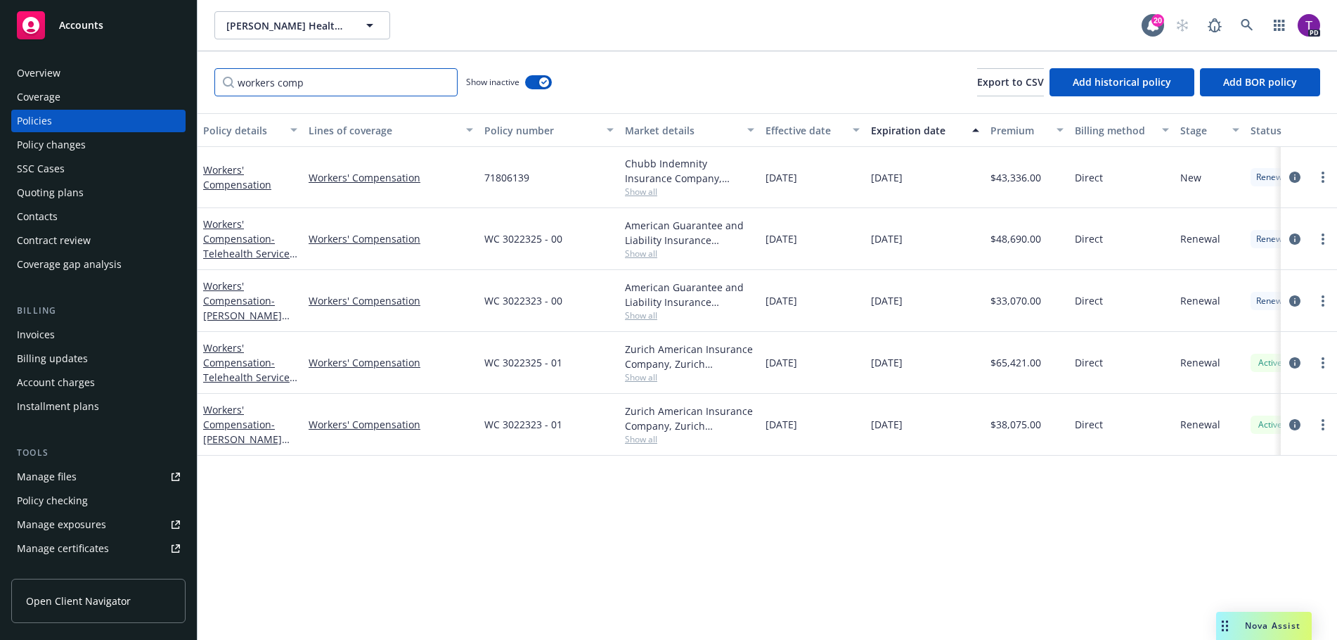
type input "workers comp"
click at [246, 241] on link "Workers' Compensation - Telehealth Services USA-Physician Owned Entities" at bounding box center [250, 260] width 94 height 87
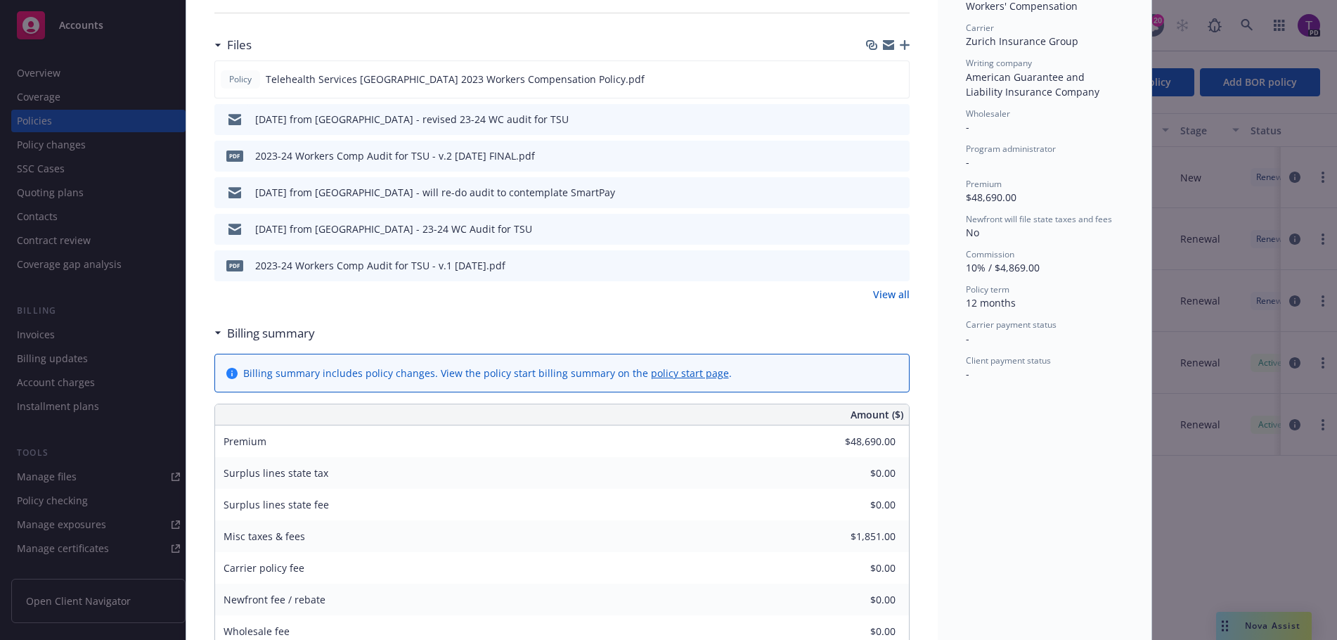
scroll to position [281, 0]
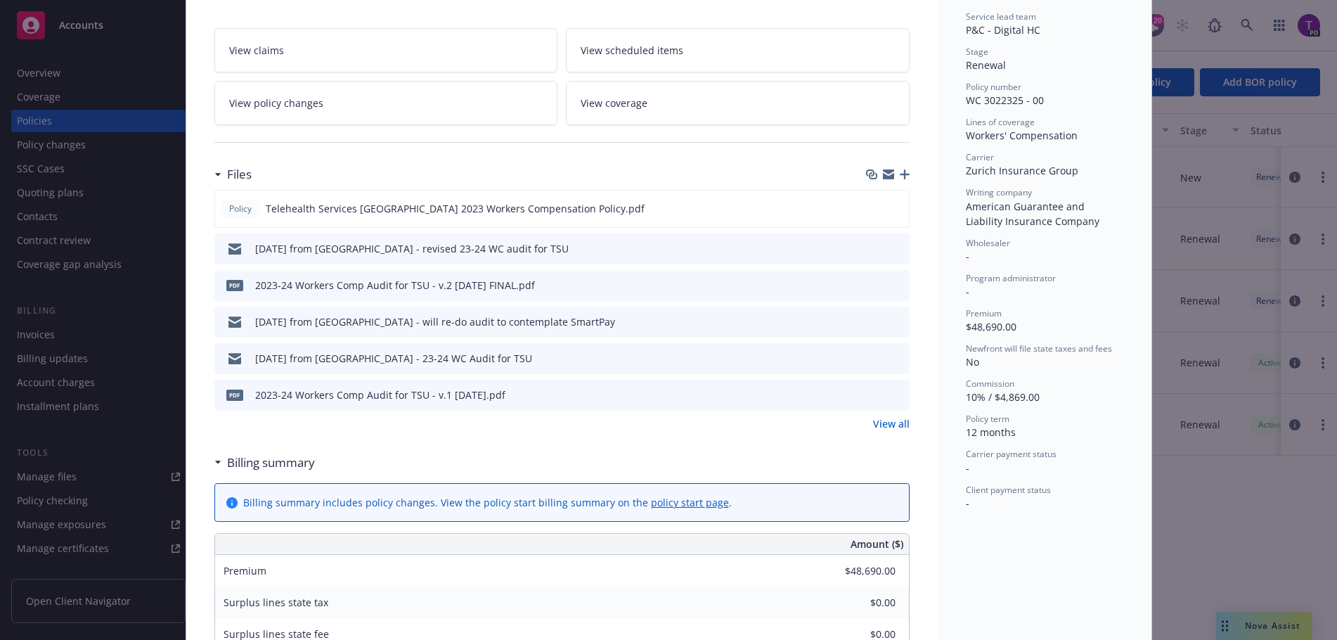
click at [885, 416] on link "View all" at bounding box center [891, 423] width 37 height 15
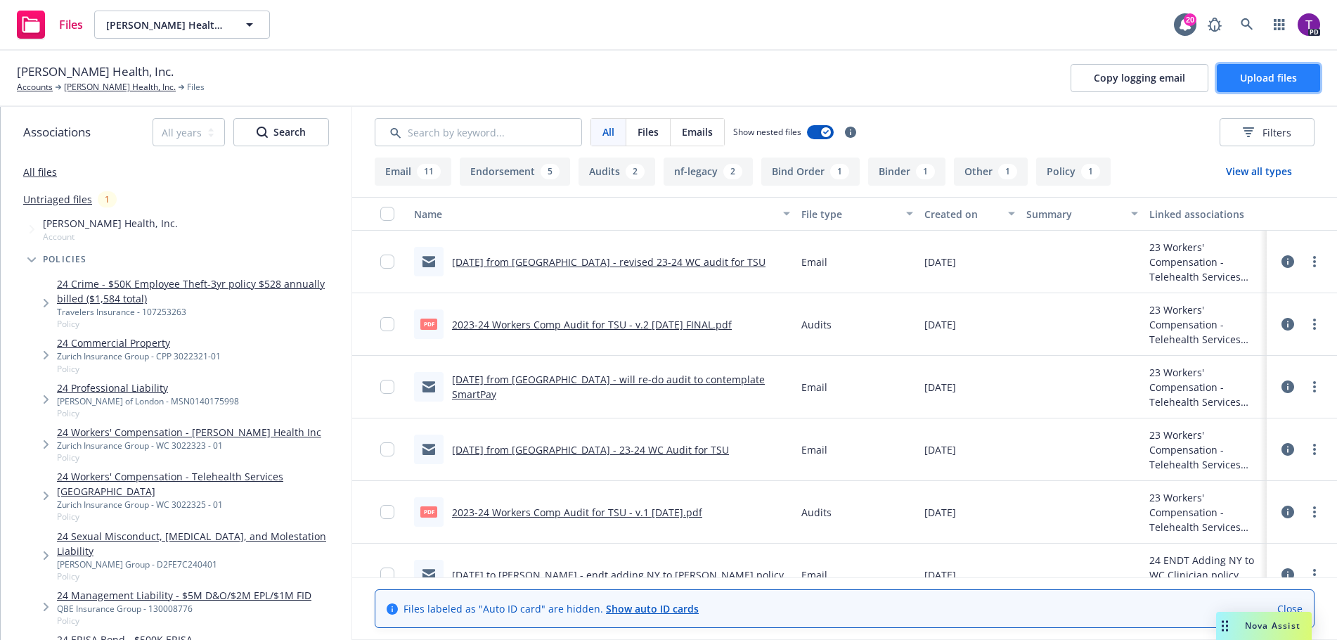
click at [1264, 80] on span "Upload files" at bounding box center [1268, 77] width 57 height 13
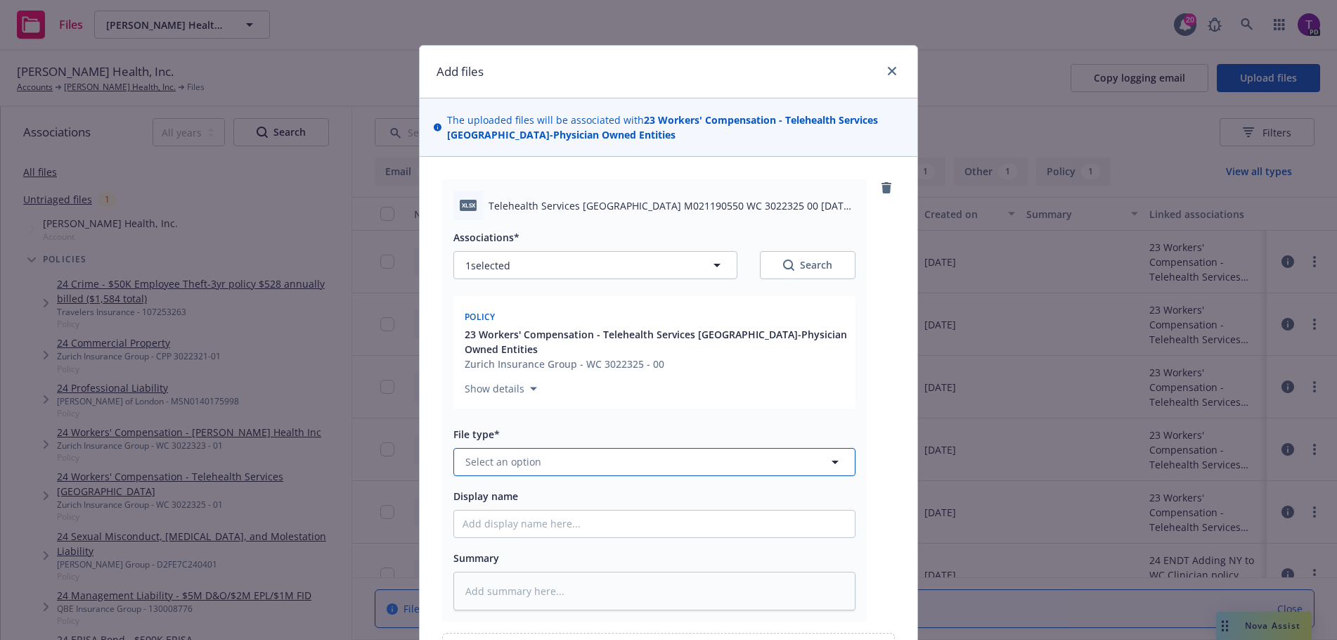
click at [620, 448] on button "Select an option" at bounding box center [655, 462] width 402 height 28
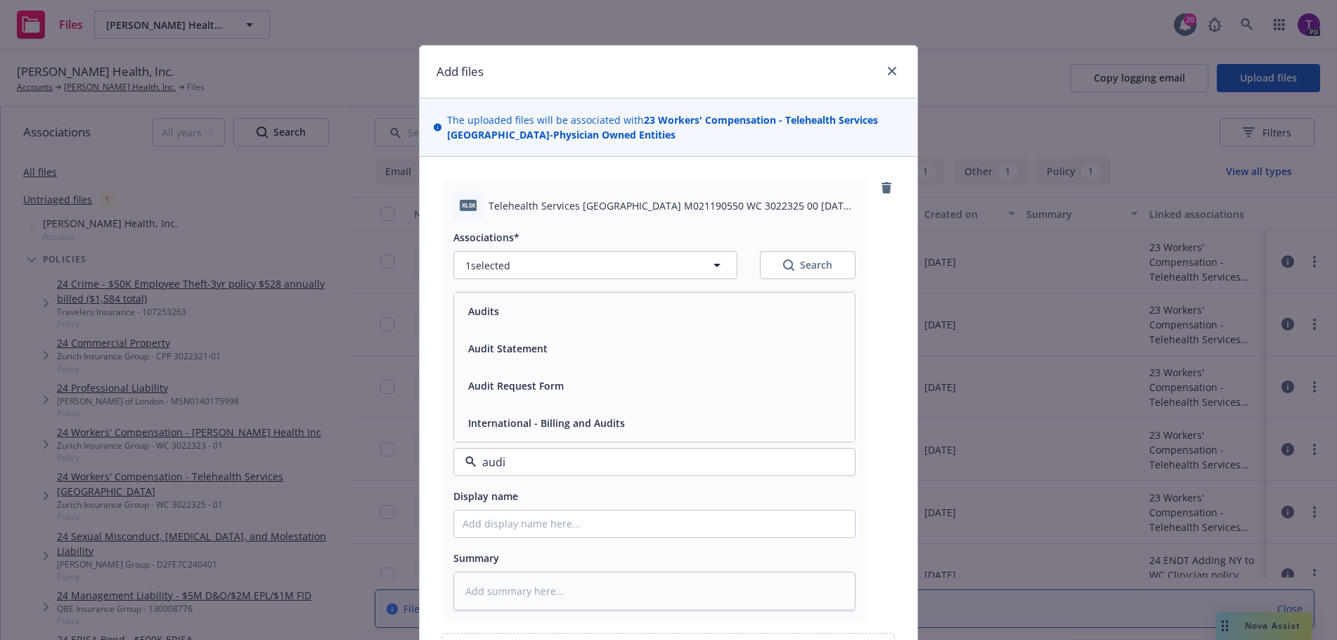
type input "audit"
click at [541, 340] on div "Audit Statement" at bounding box center [507, 348] width 88 height 20
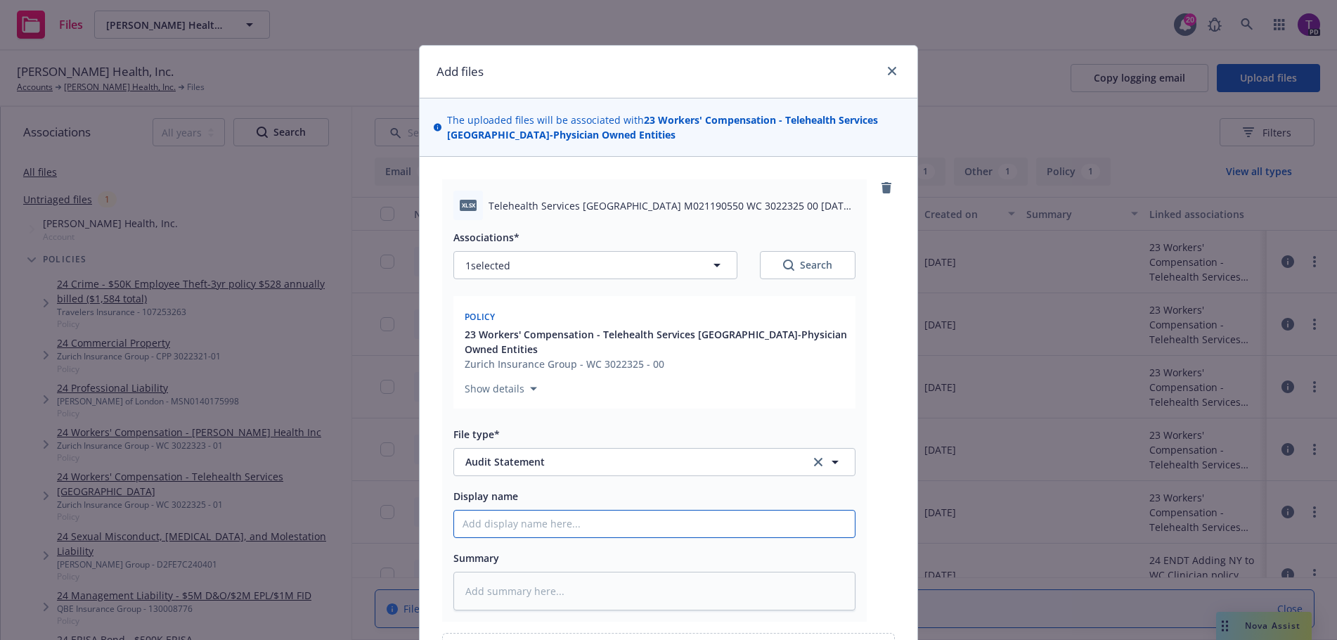
click at [545, 511] on input "Display name" at bounding box center [654, 524] width 401 height 27
type textarea "x"
type input "2"
type textarea "x"
type input "23"
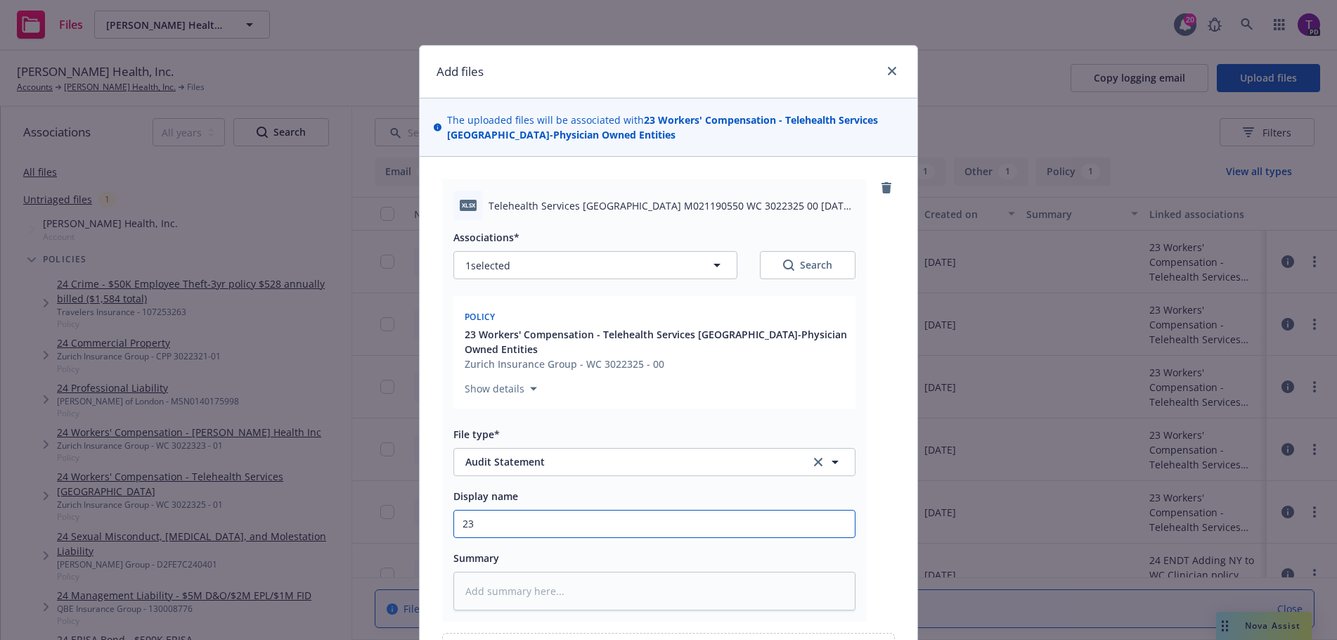
type textarea "x"
type input "23-"
type textarea "x"
type input "23-2"
type textarea "x"
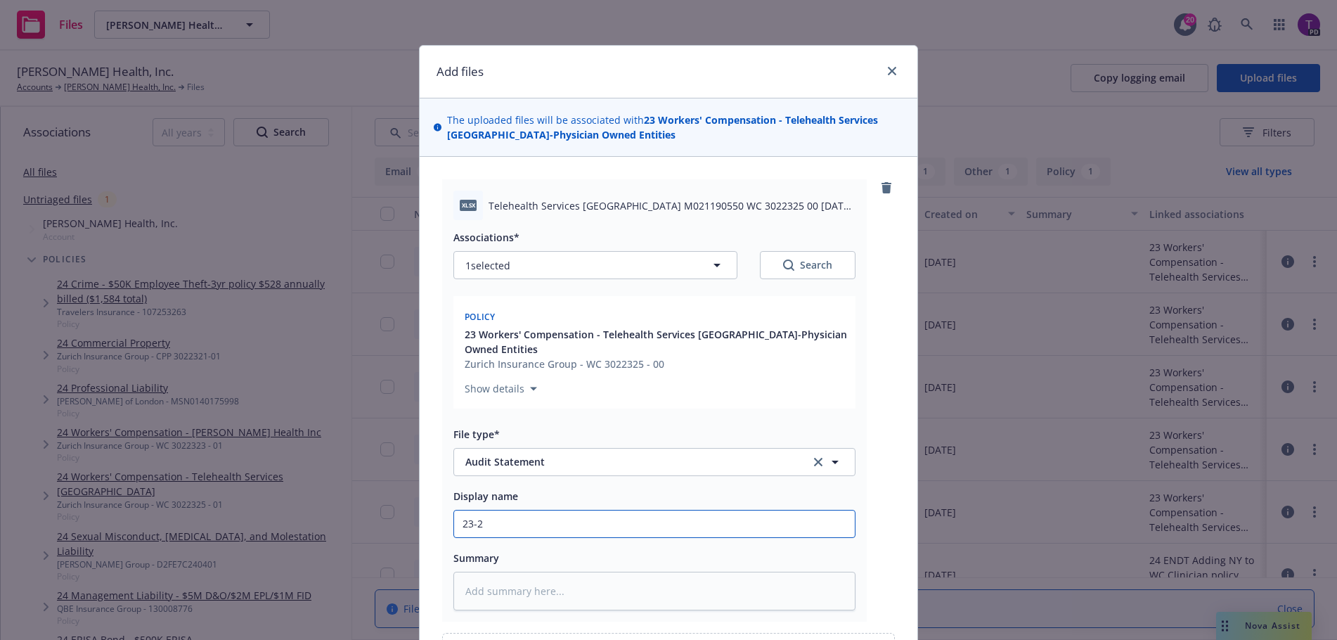
type input "23-24"
type textarea "x"
type input "23-24"
type textarea "x"
type input "23-24 A"
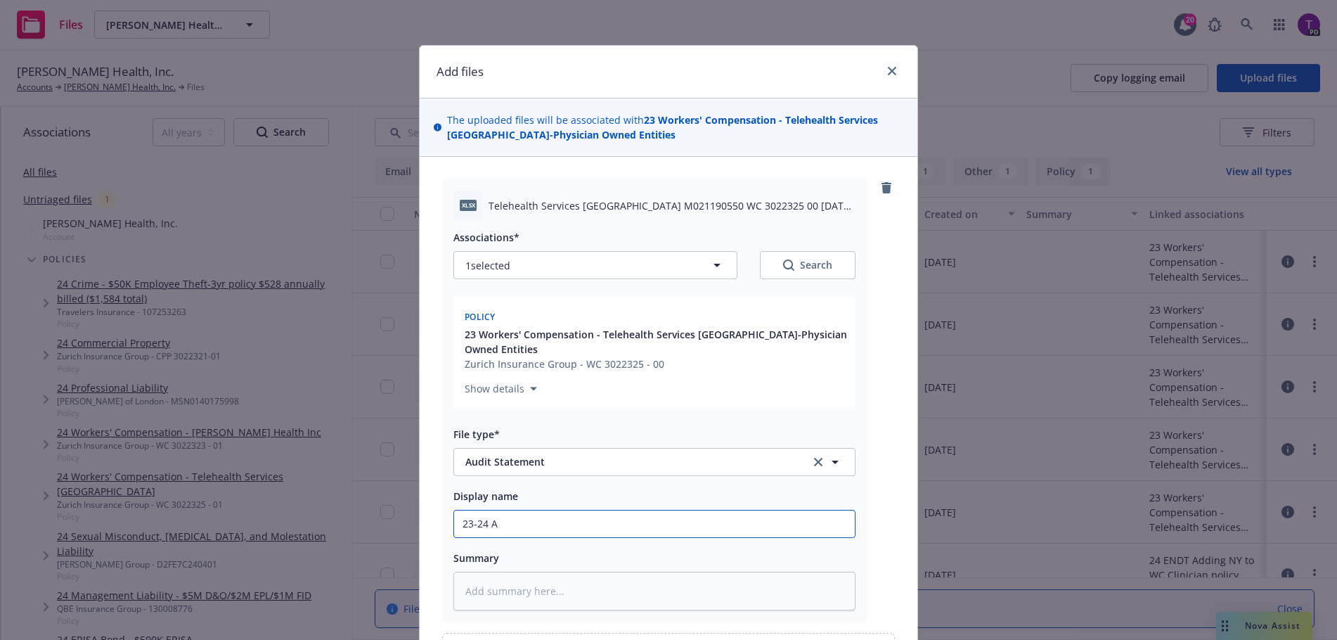
type textarea "x"
type input "23-24 Au"
type textarea "x"
type input "23-24 Aud"
type textarea "x"
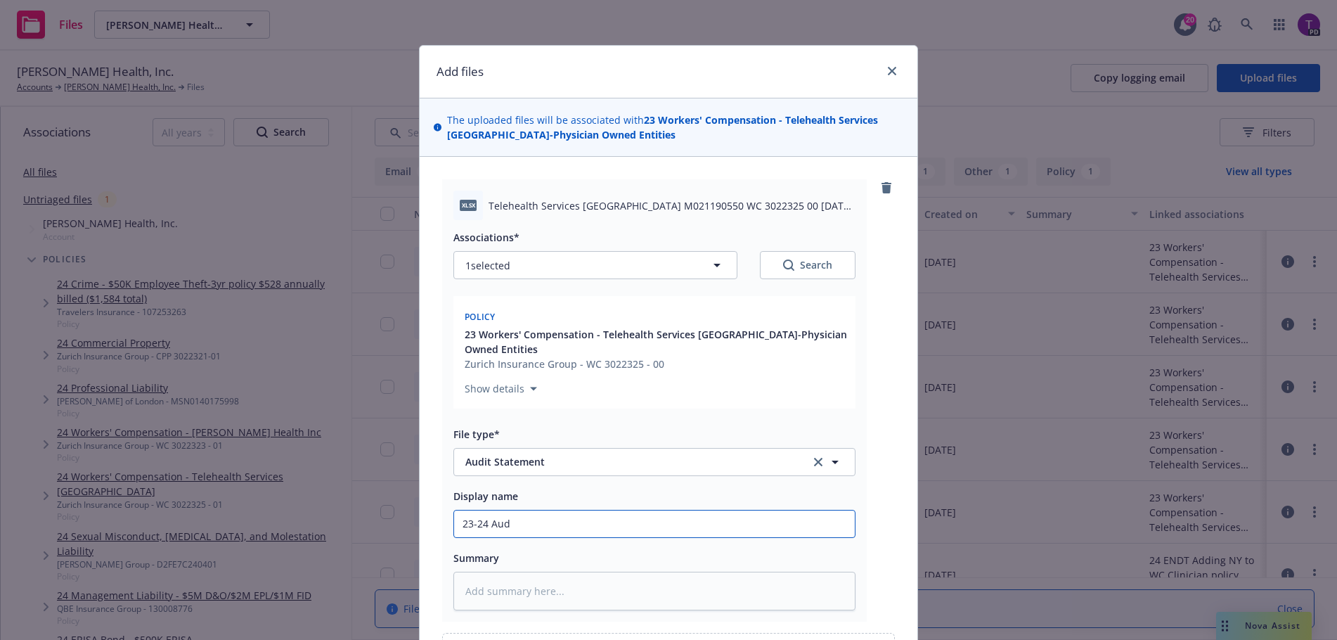
type input "23-24 Audi"
type textarea "x"
type input "23-24 Audit"
type textarea "x"
type input "23-24 Audit"
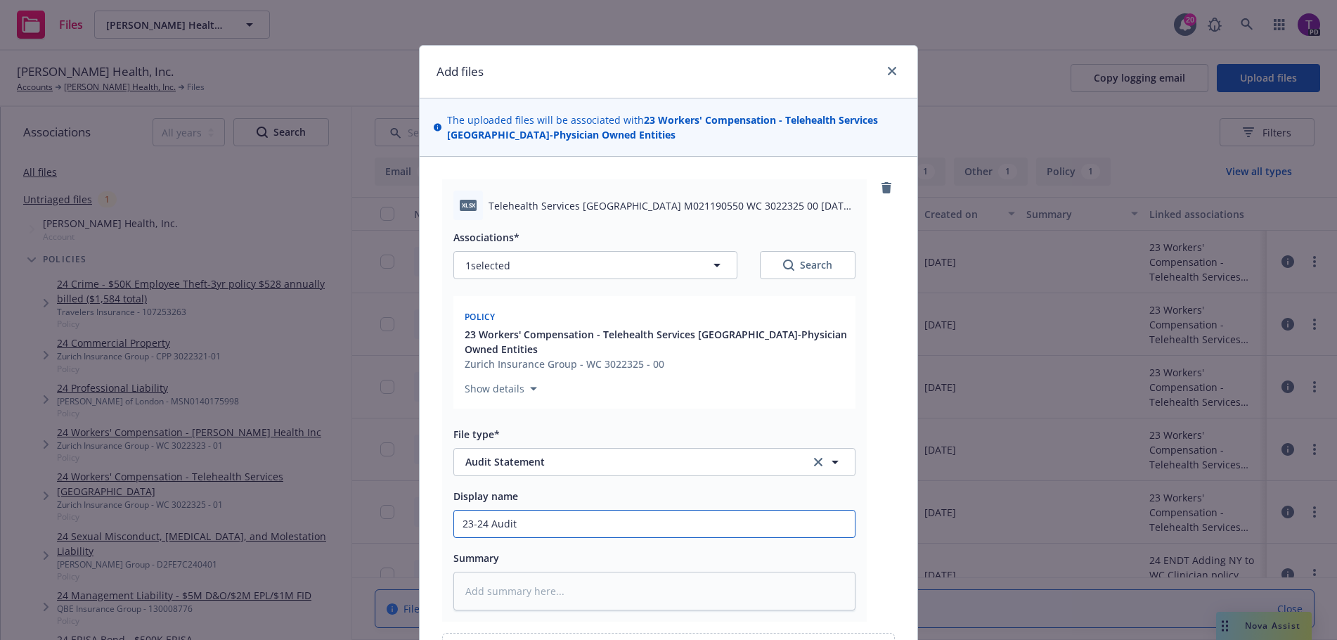
type textarea "x"
type input "23-24 Audit R"
type textarea "x"
type input "23-24 Audit Re"
type textarea "x"
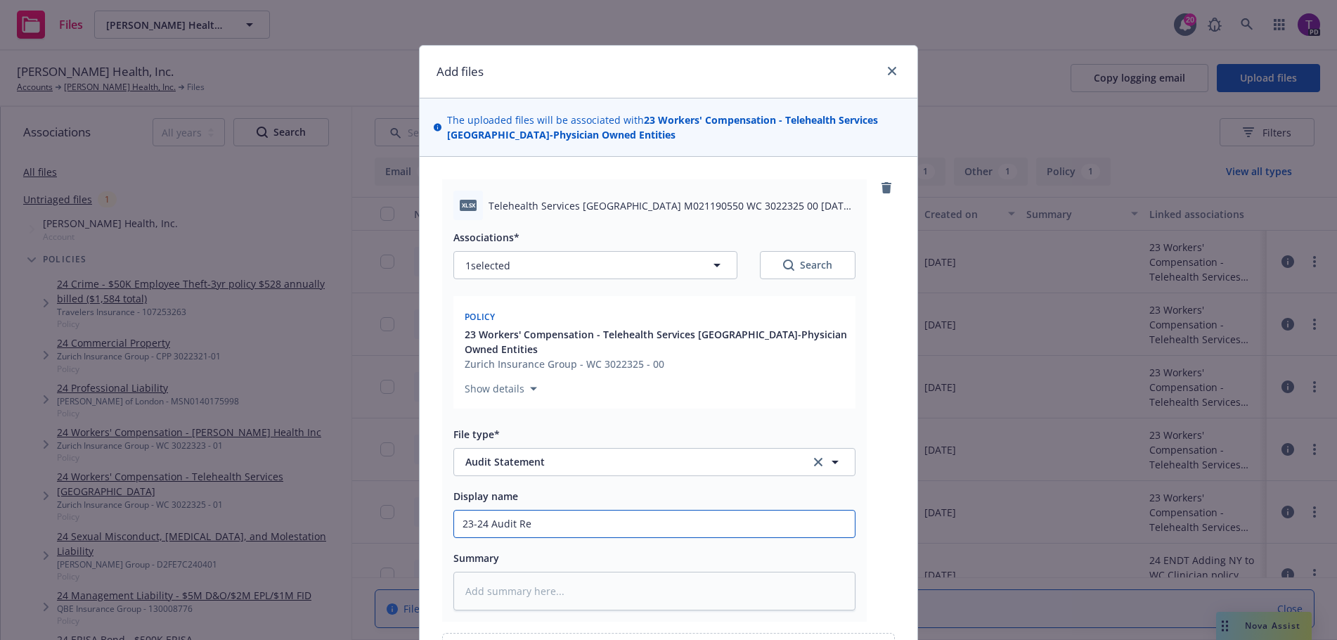
type input "23-24 Audit Rec"
type textarea "x"
type input "23-24 Audit Reco"
type textarea "x"
type input "23-24 Audit Recon"
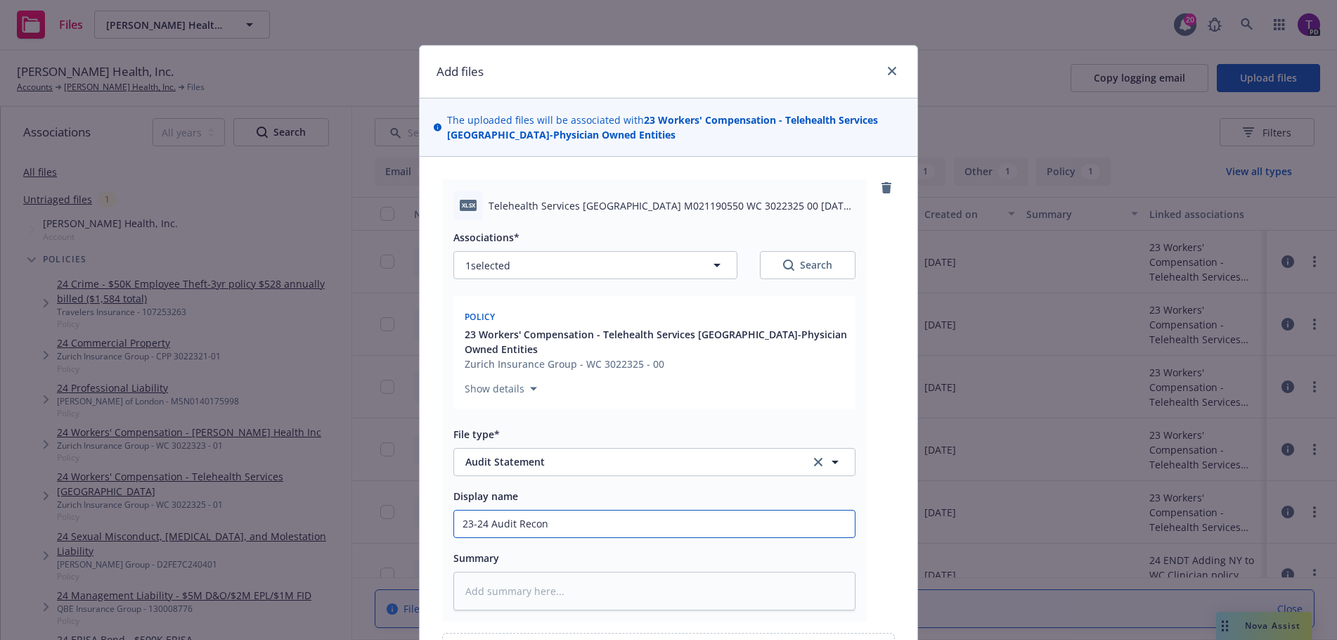
type textarea "x"
type input "23-24 Audit Reconc"
type textarea "x"
type input "23-24 Audit Reconci"
type textarea "x"
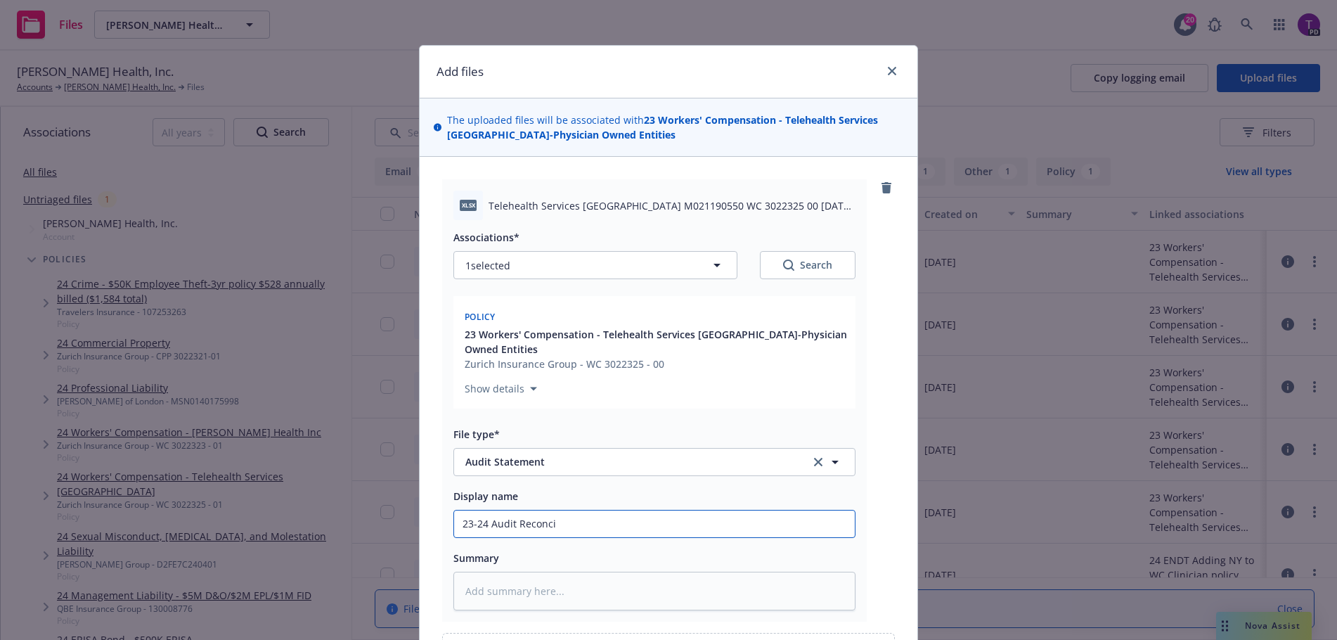
type input "23-24 Audit Reconcil"
type textarea "x"
type input "23-24 Audit Reconcili"
type textarea "x"
type input "23-24 Audit Reconcilia"
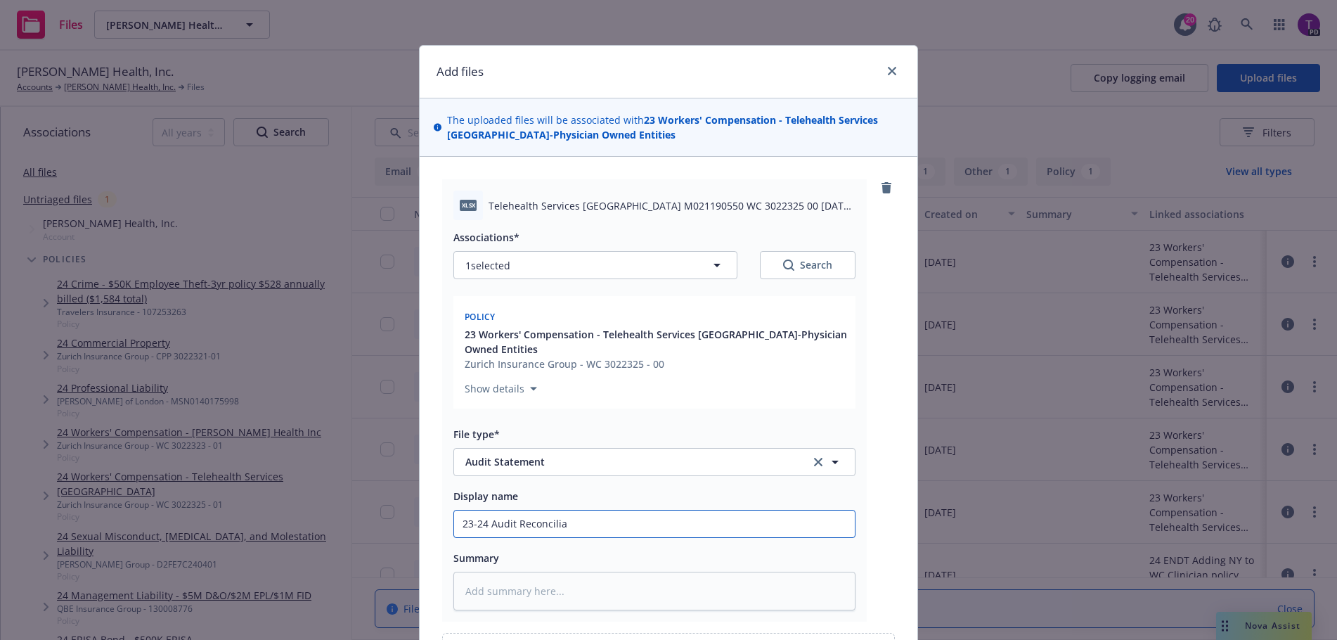
type textarea "x"
type input "23-24 Audit Reconciliat"
type textarea "x"
type input "23-24 Audit Reconciliati"
type textarea "x"
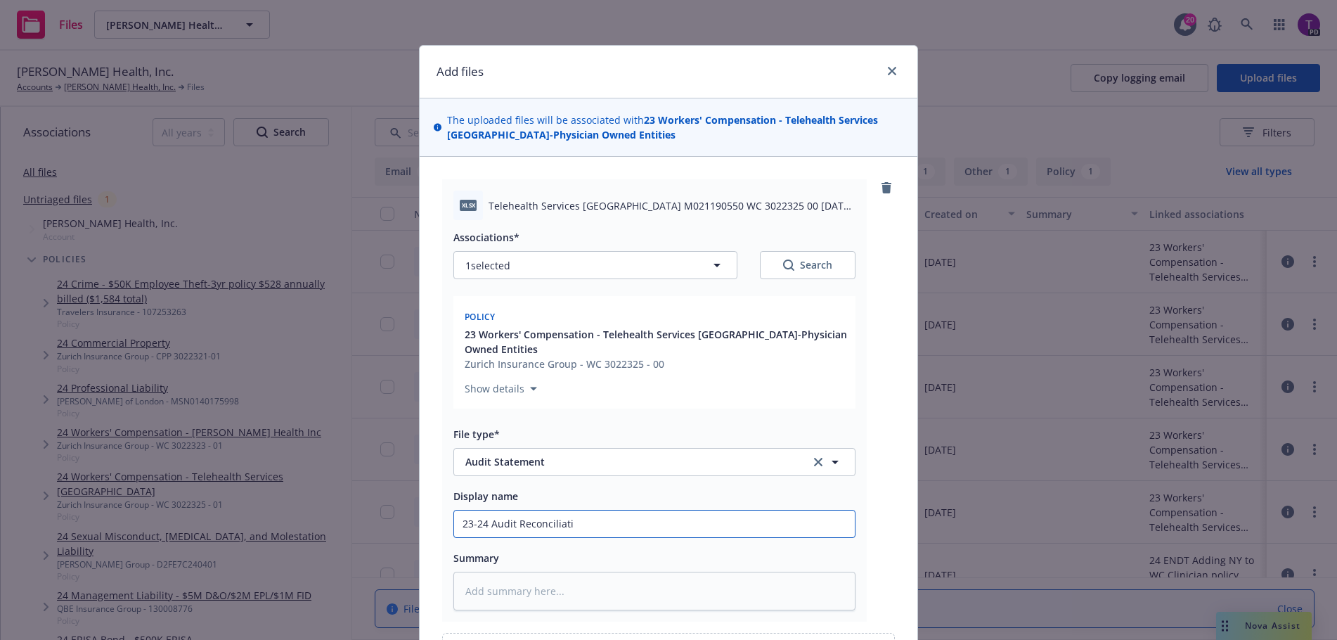
type input "23-24 Audit Reconciliatio"
type textarea "x"
type input "23-24 Audit Reconciliation"
type textarea "x"
type input "23-24 Audit Reconciliation"
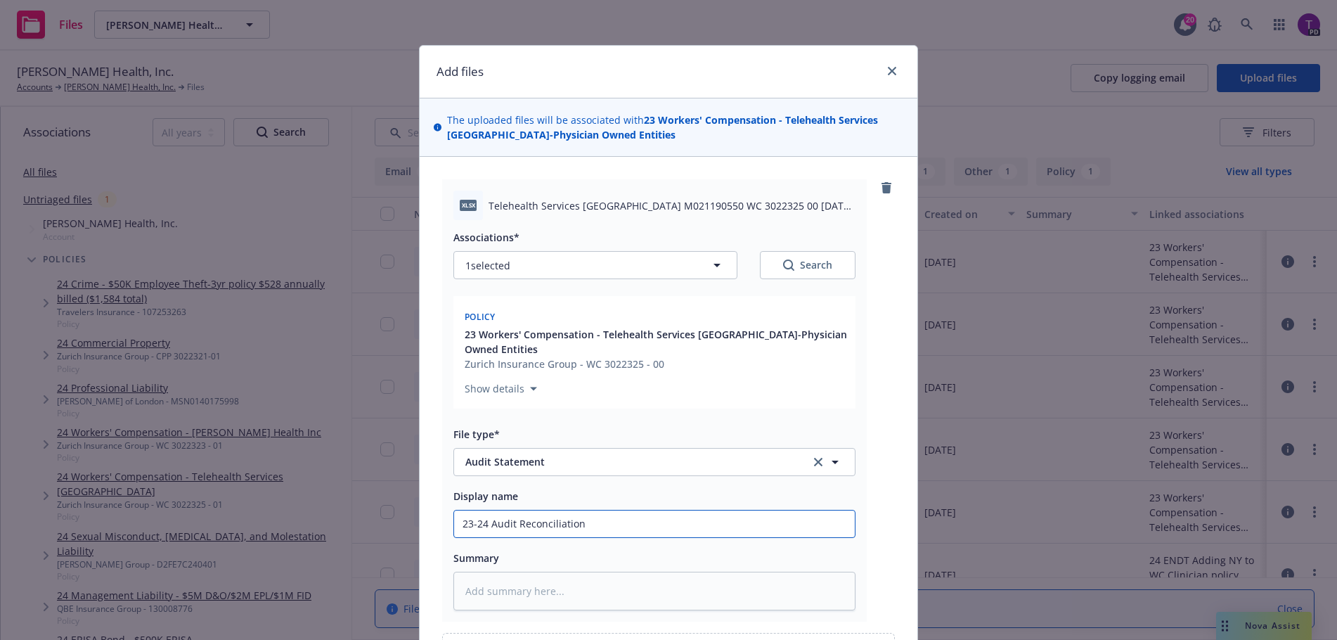
type textarea "x"
type input "23-24 Audit Reconciliation"
type textarea "x"
type input "23-24 Audit Reconciliatio"
type textarea "x"
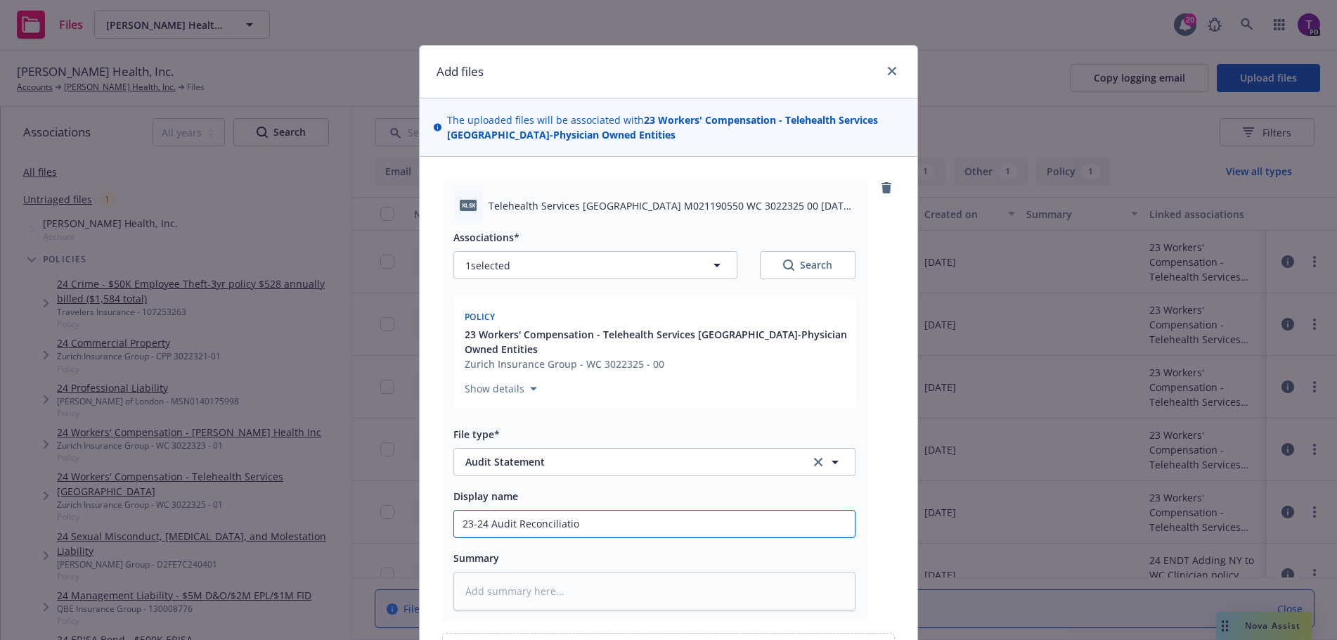
type input "23-24 Audit Reconciliati"
type textarea "x"
type input "23-24 Audit Reconciliat"
type textarea "x"
type input "23-24 Audit Reconcilia"
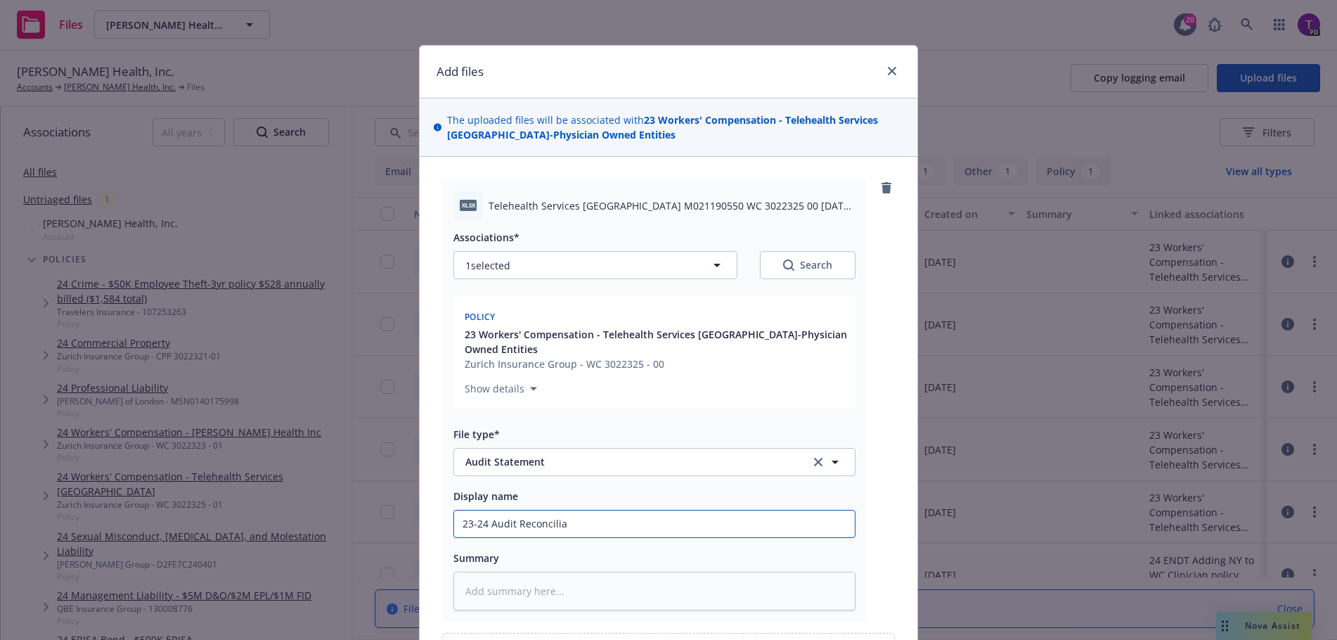
type textarea "x"
type input "23-24 Audit Reconcili"
type textarea "x"
type input "23-24 Audit Reconcil"
type textarea "x"
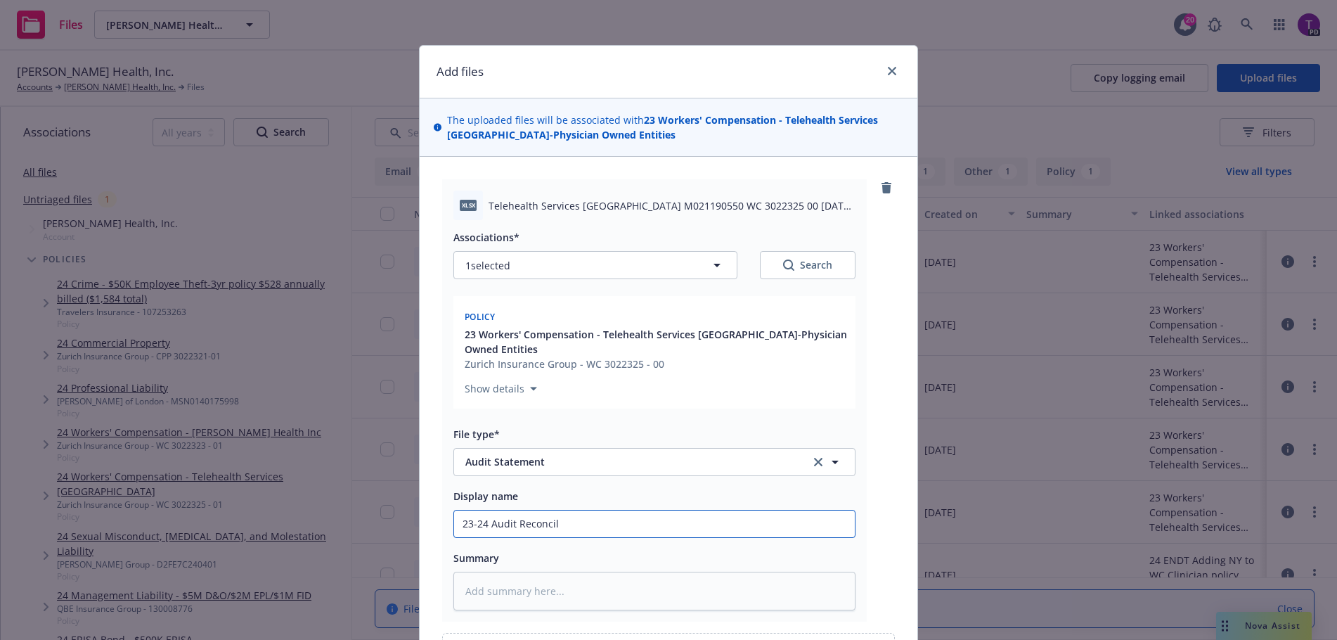
type input "23-24 Audit Reconci"
type textarea "x"
type input "23-24 Audit Reconc"
type textarea "x"
type input "23-24 Audit Recon"
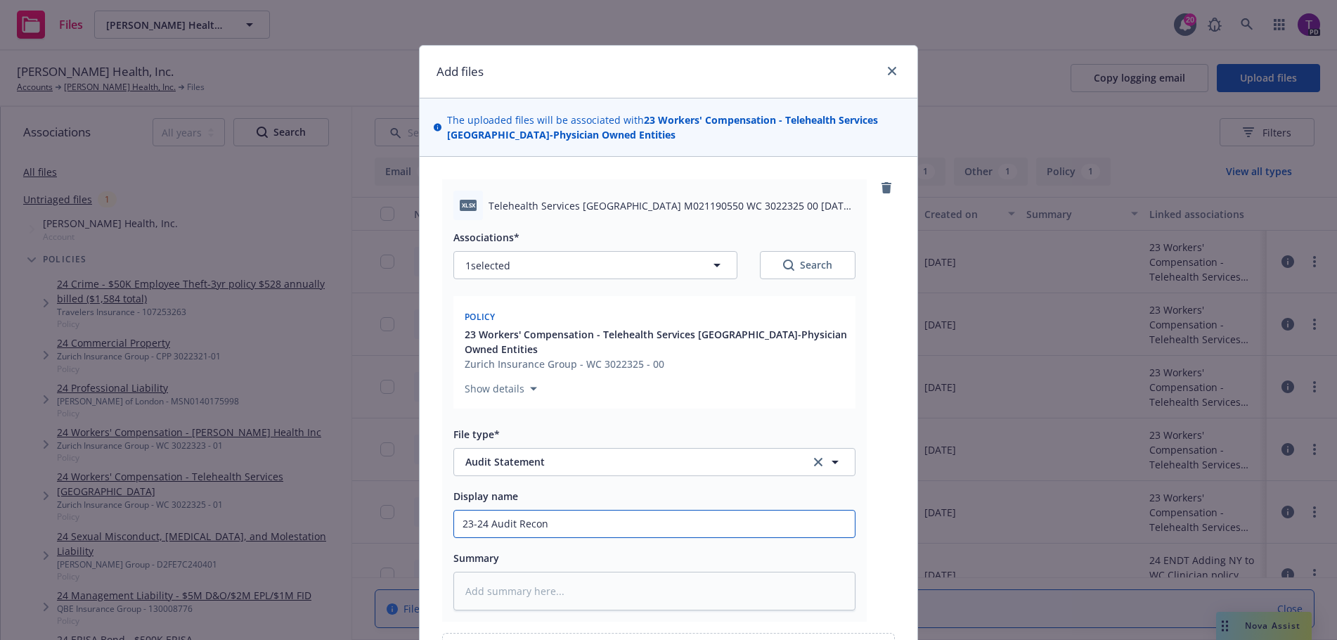
type textarea "x"
type input "23-24 Audit Reco"
type textarea "x"
type input "23-24 Audit Rec"
type textarea "x"
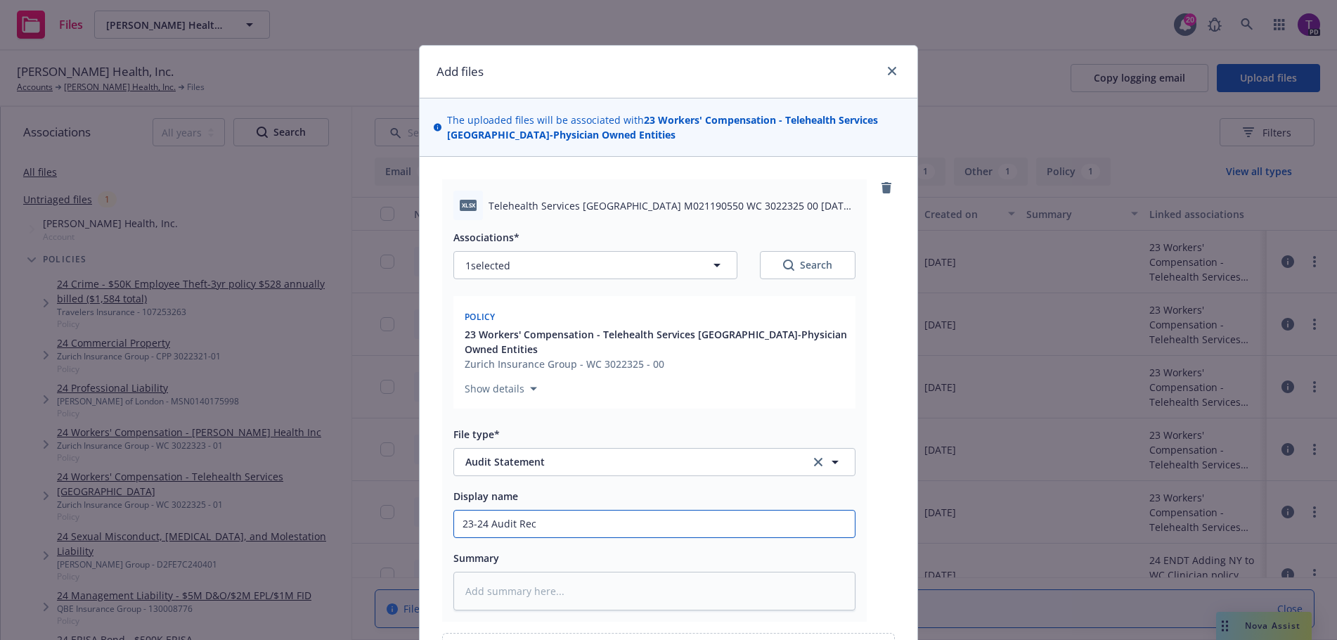
type input "23-24 Audit Re"
type textarea "x"
type input "23-24 Audit R"
type textarea "x"
type input "23-24 Audit"
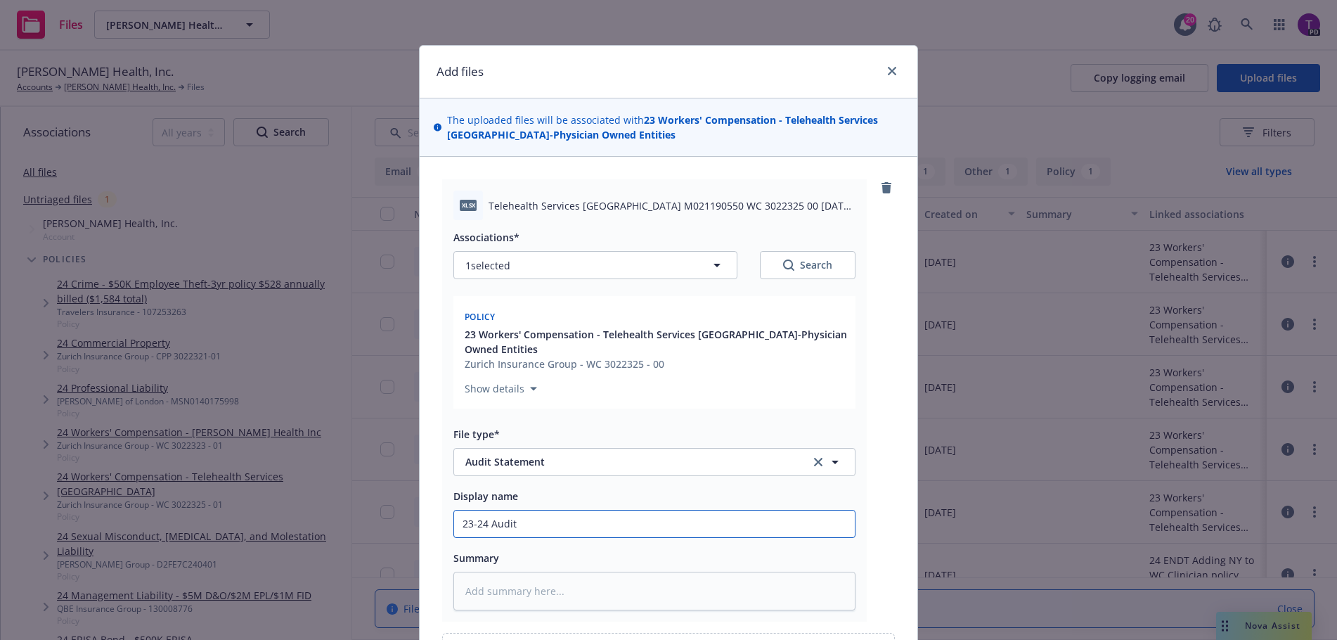
type textarea "x"
type input "23-24 Audit"
type textarea "x"
type input "23-24 Audi"
type textarea "x"
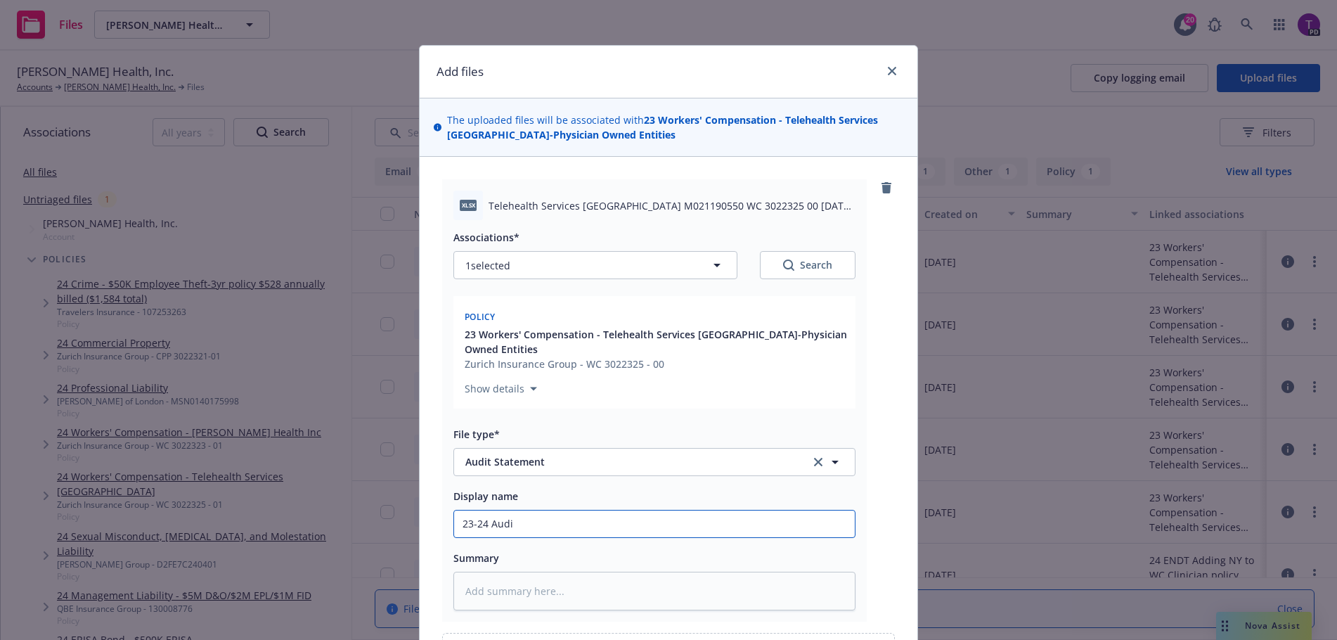
type input "23-24 Aud"
type textarea "x"
type input "23-24 Au"
type textarea "x"
type input "23-24 A"
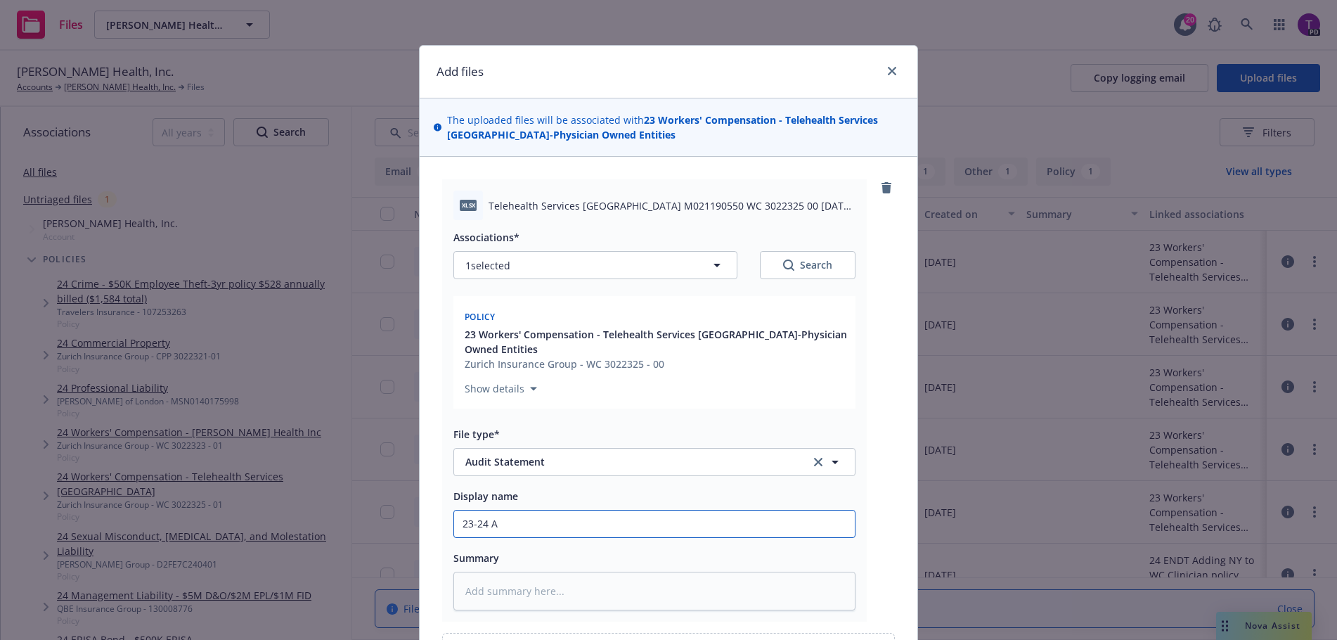
type textarea "x"
type input "23-24"
type textarea "x"
type input "23-24 Z"
type textarea "x"
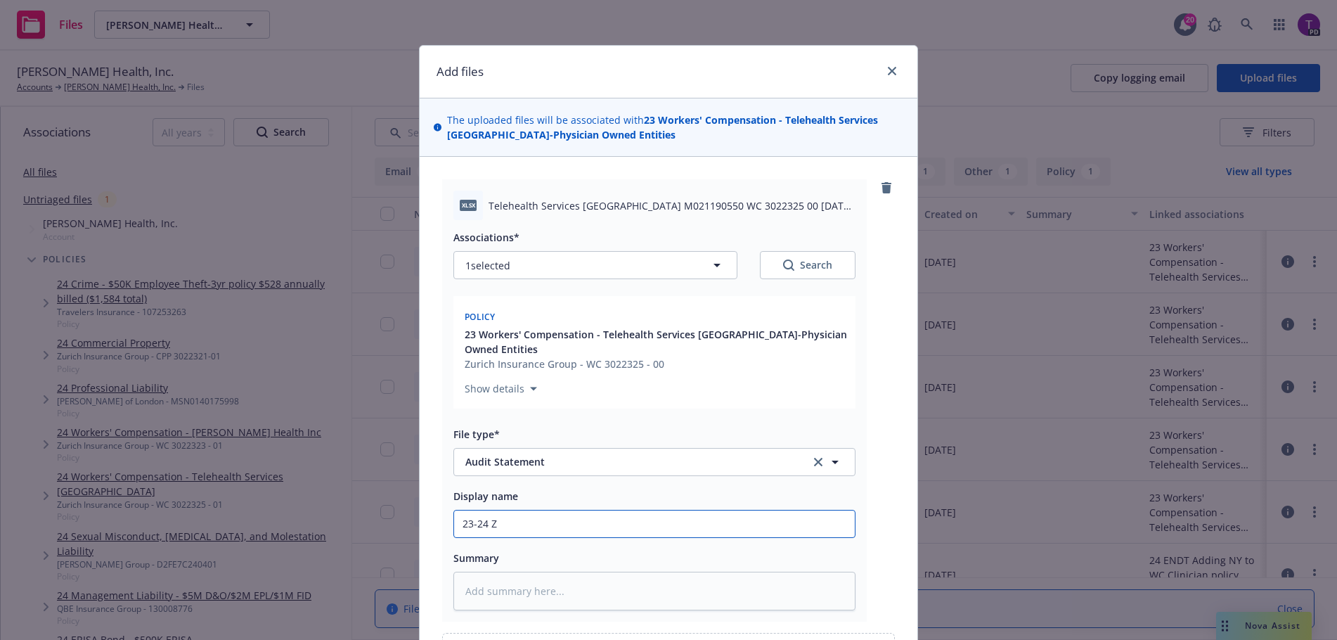
type input "23-24 Zu"
type textarea "x"
type input "23-24 Zur"
type textarea "x"
type input "23-24 Zuri"
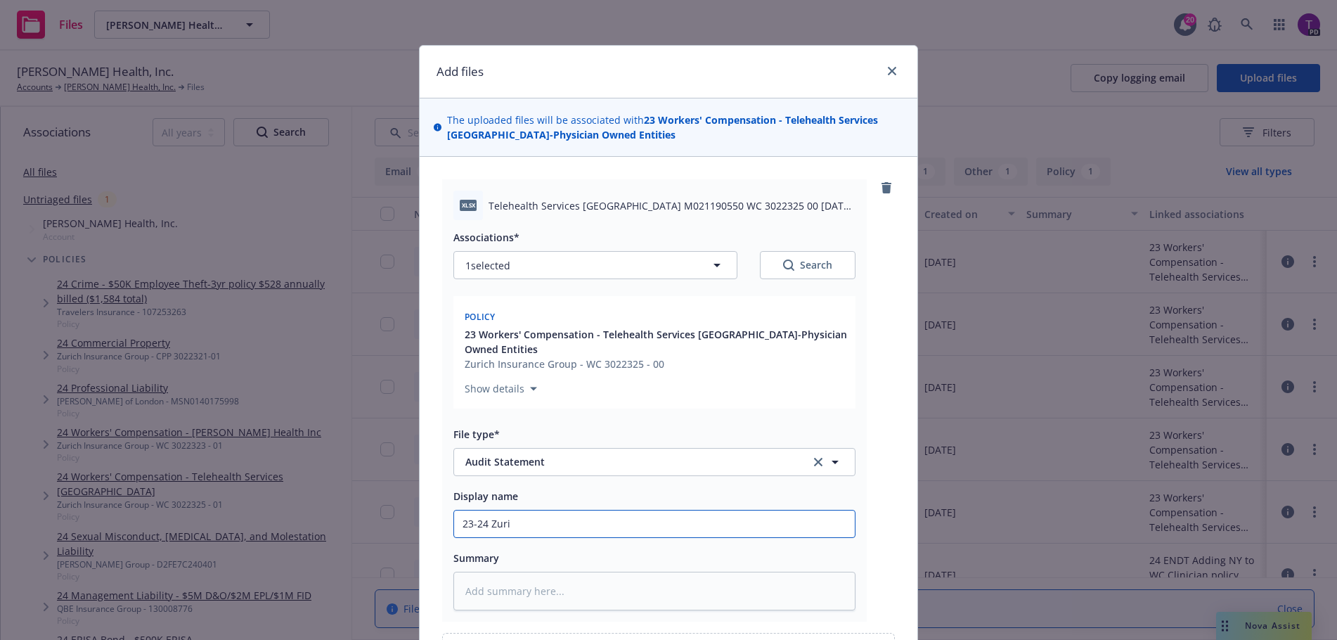
type textarea "x"
type input "23-24 Zuric"
type textarea "x"
type input "23-24 Zurich"
type textarea "x"
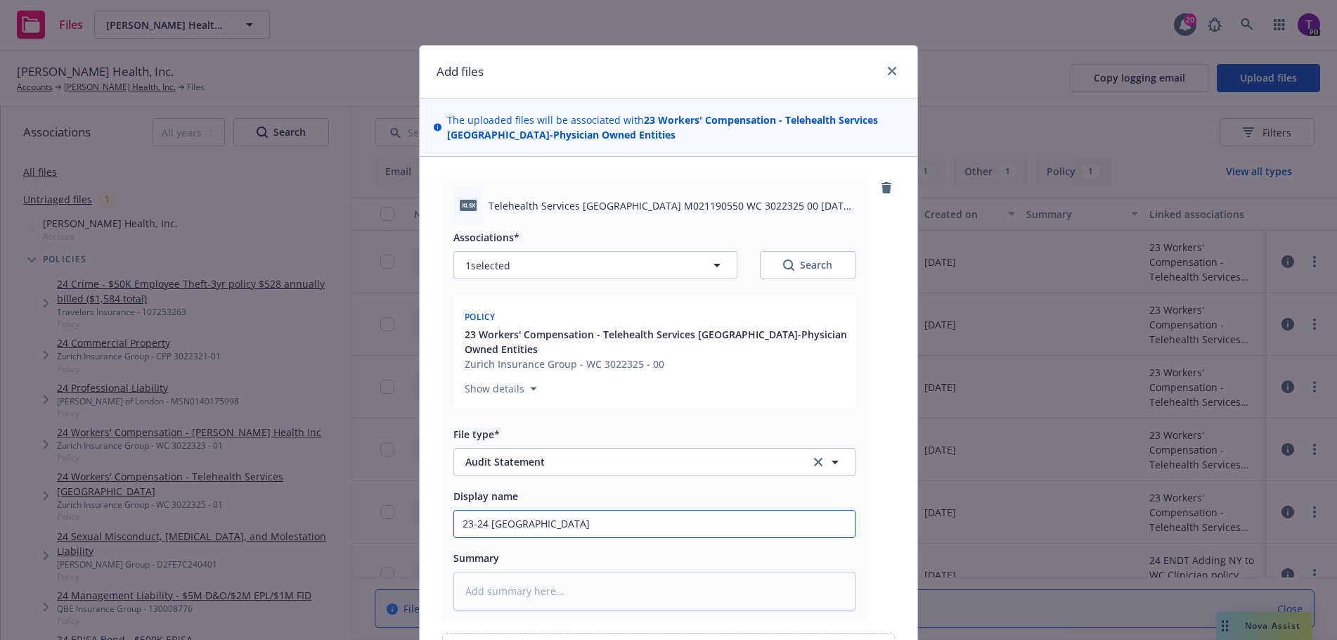
type input "23-24 Zurich R"
type textarea "x"
type input "23-24 Zurich Re"
type textarea "x"
type input "23-24 Zurich Rec"
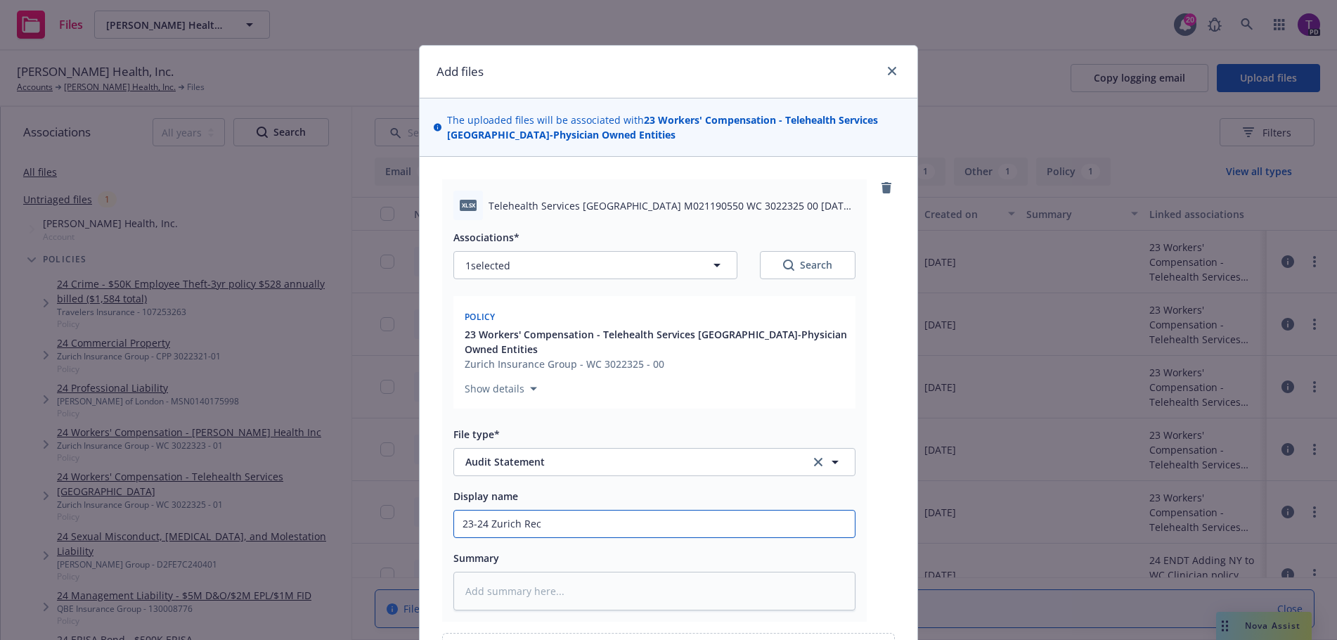
type textarea "x"
type input "23-24 Zurich Recn"
type textarea "x"
type input "23-24 Zurich Rec"
type textarea "x"
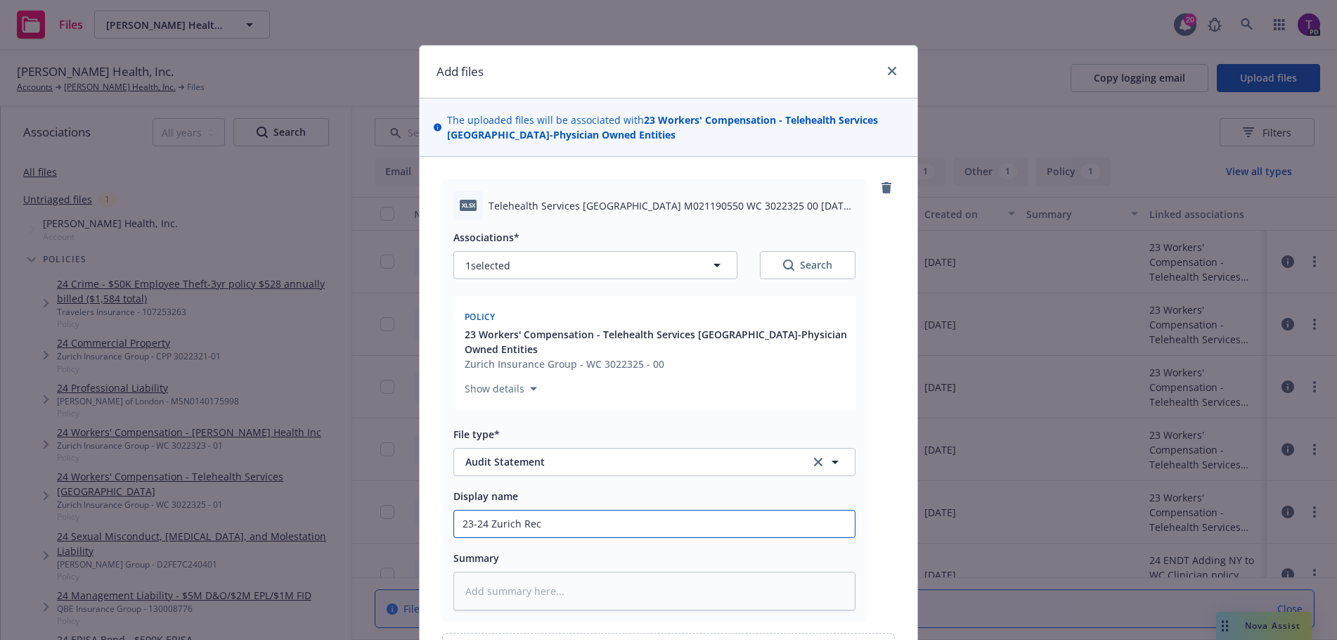
type input "23-24 Zurich Reco"
type textarea "x"
type input "23-24 Zurich Recon"
type textarea "x"
type input "23-24 Zurich Reconc"
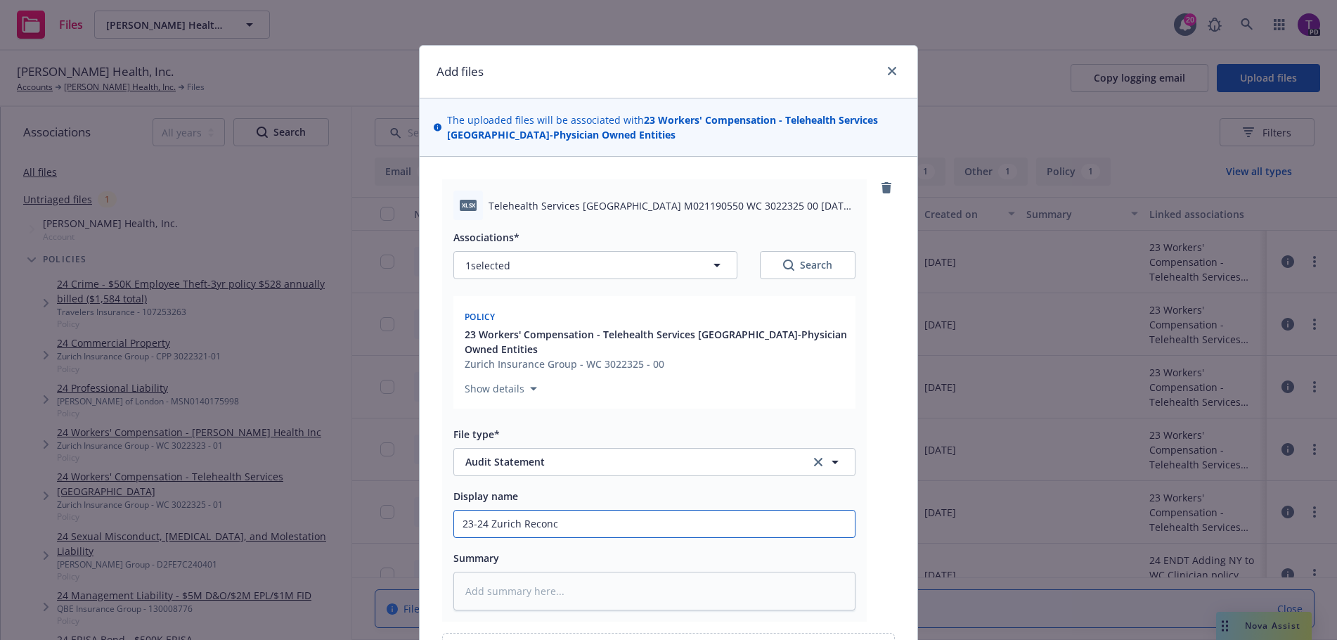
type textarea "x"
type input "23-24 Zurich Reconci"
type textarea "x"
type input "23-24 Zurich Reconcil"
type textarea "x"
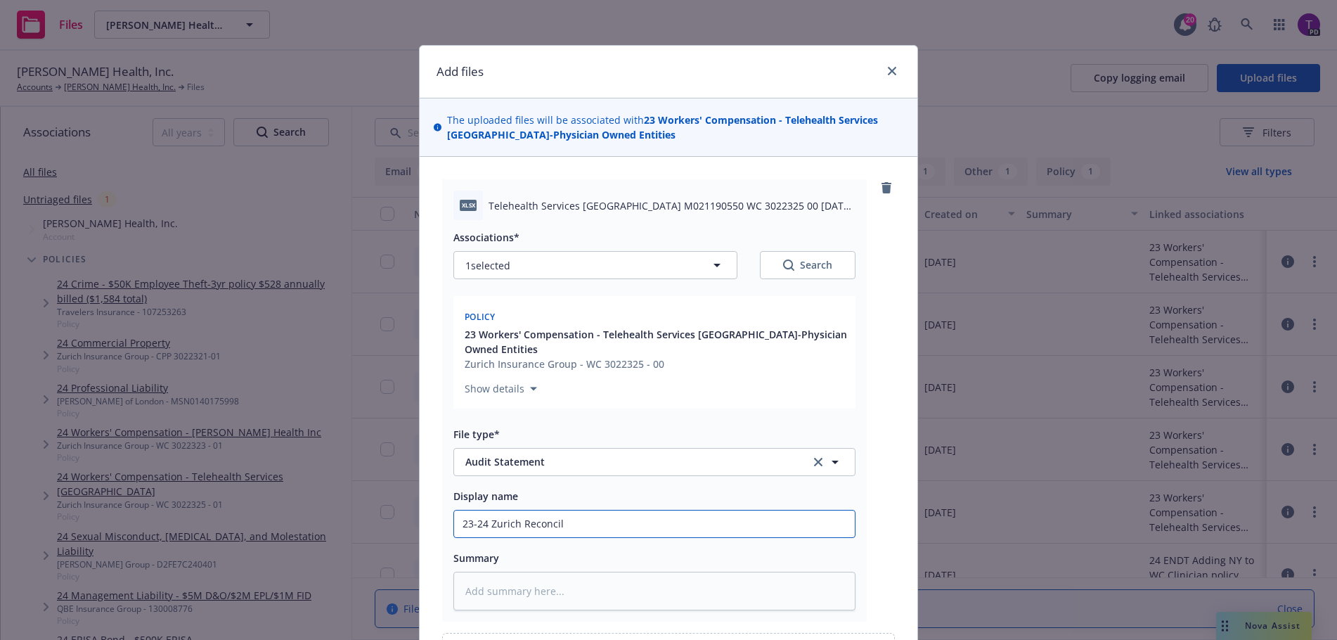
type input "23-24 Zurich Reconcili"
type textarea "x"
type input "23-24 Zurich Reconcilia"
type textarea "x"
type input "23-24 Zurich Reconciliat"
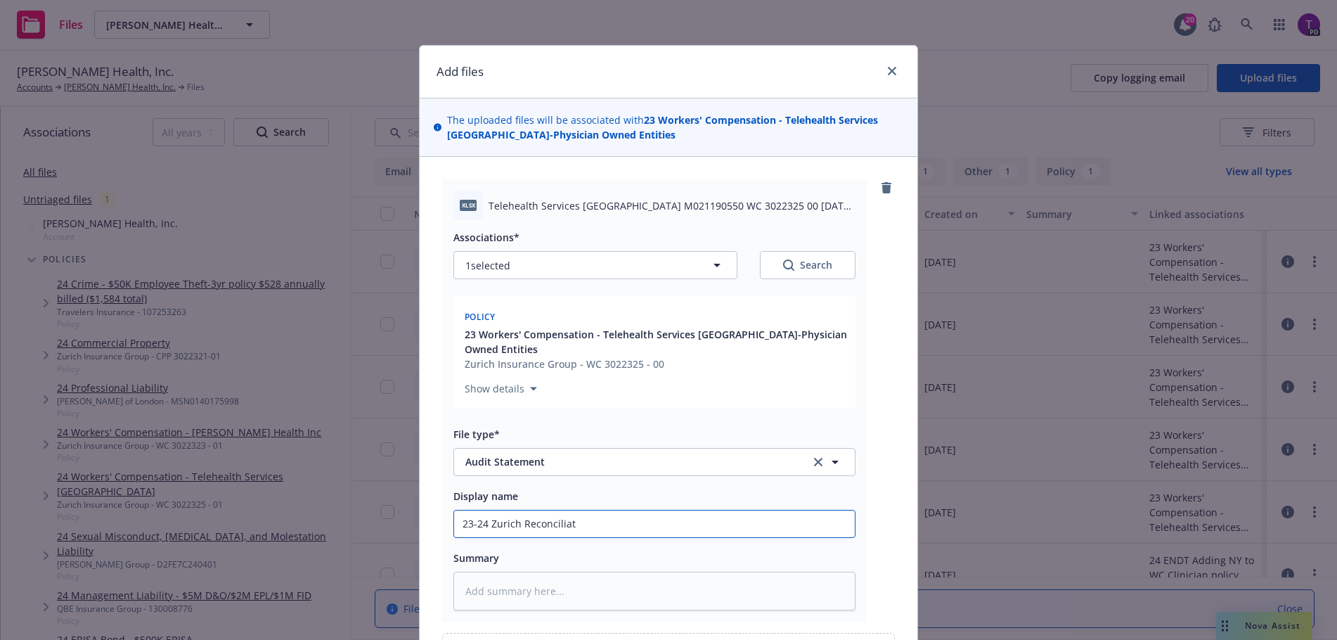
type textarea "x"
type input "23-24 Zurich Reconciliati"
type textarea "x"
type input "23-24 Zurich Reconciliatio"
type textarea "x"
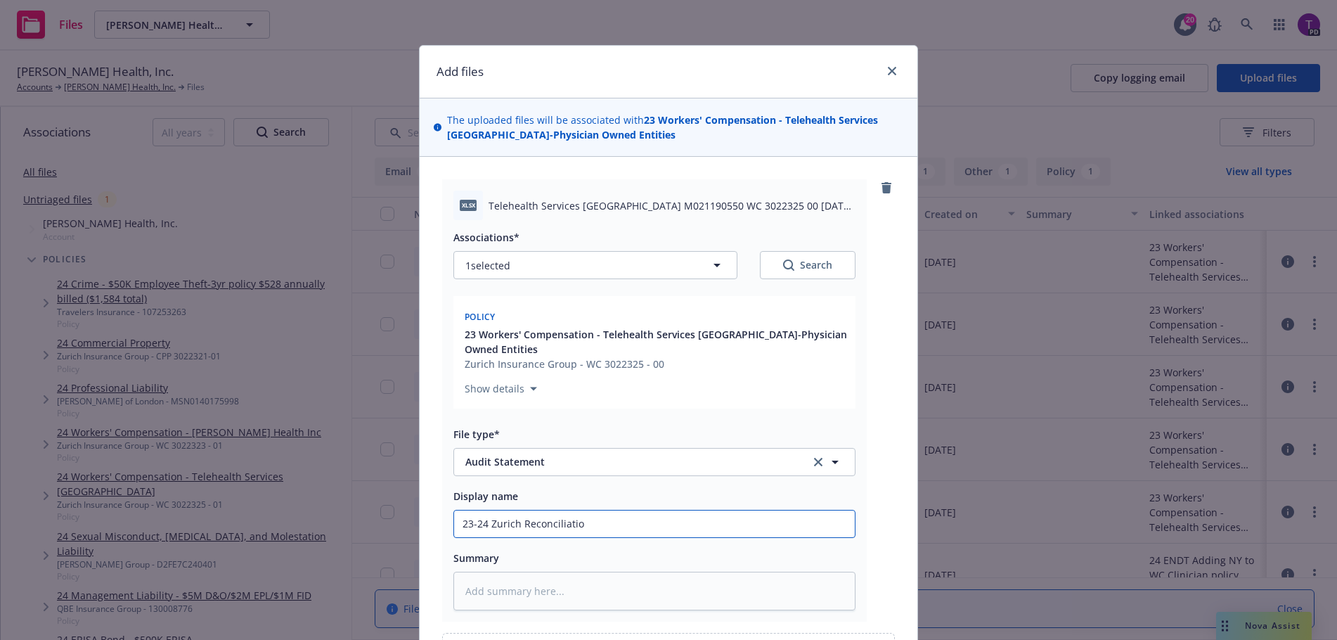
type input "23-24 Zurich Reconciliation"
type textarea "x"
type input "23-24 Zurich Reconciliation"
type textarea "x"
type input "23-24 Zurich Reconciliation S"
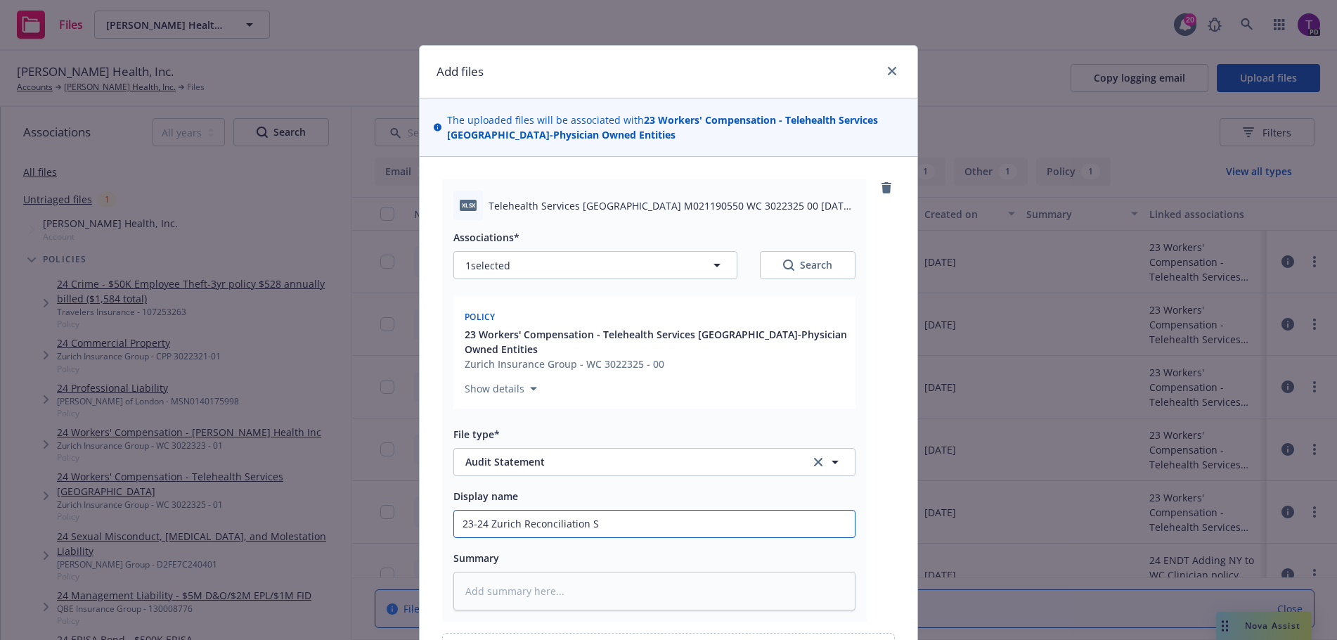
type textarea "x"
type input "23-24 Zurich Reconciliation St"
type textarea "x"
type input "23-24 Zurich Reconciliation Sta"
type textarea "x"
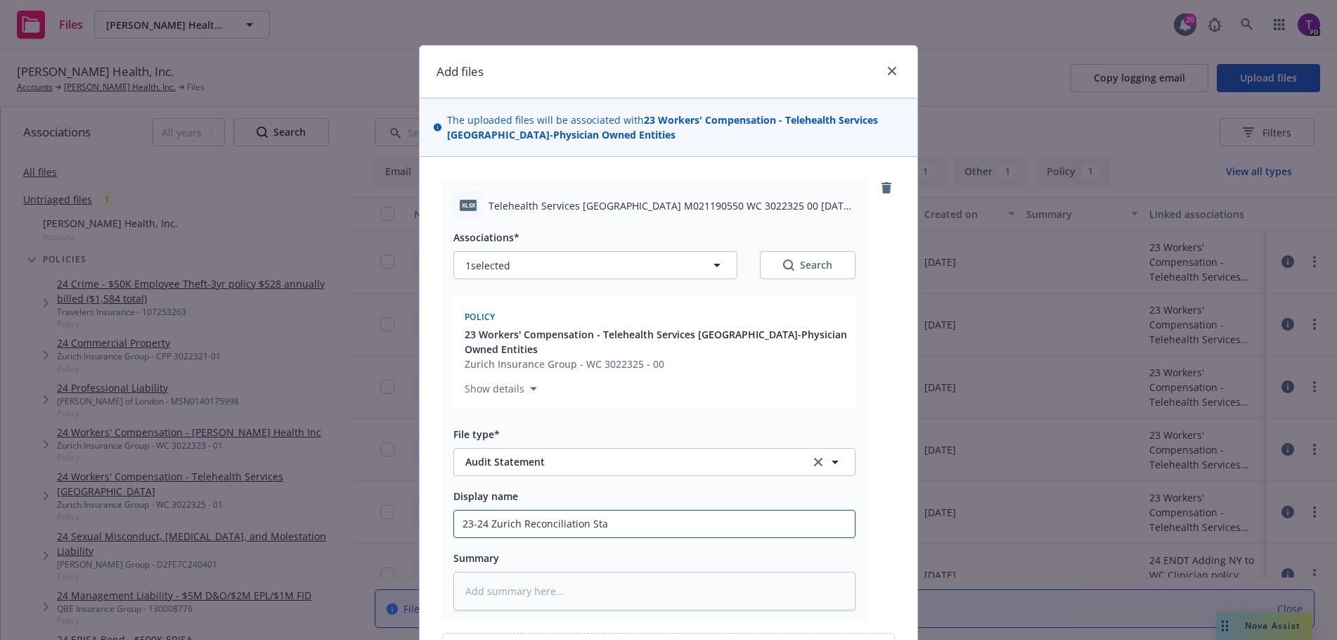
type input "23-24 Zurich Reconciliation Stat"
type textarea "x"
type input "23-24 Zurich Reconciliation State"
type textarea "x"
type input "23-24 Zurich Reconciliation Statem"
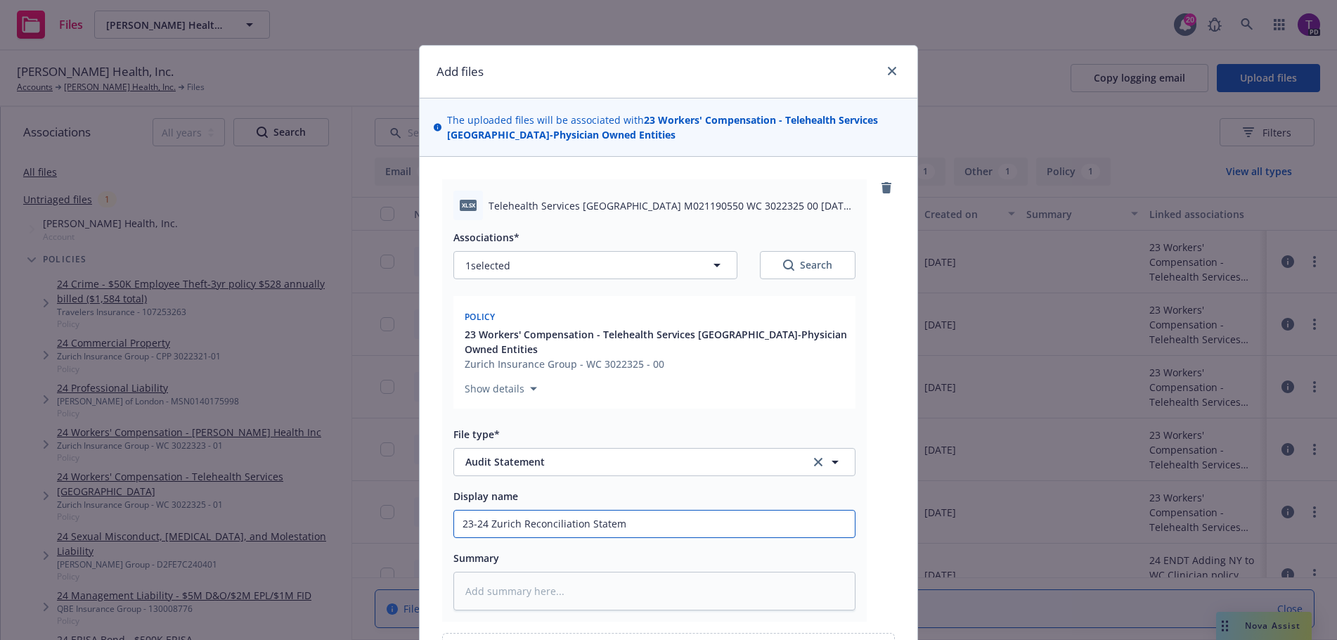
type textarea "x"
type input "23-24 Zurich Reconciliation Statemen"
type textarea "x"
type input "23-24 Zurich Reconciliation Statement"
type textarea "x"
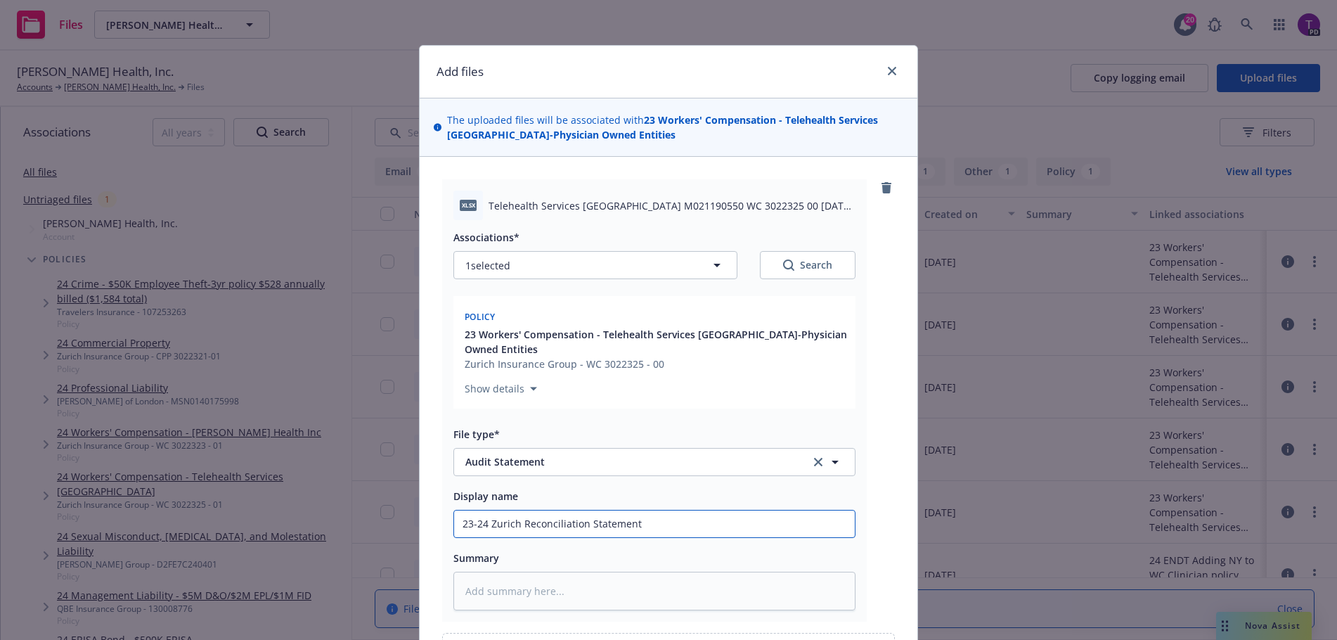
type input "23-24 Zurich Reconciliation Statement"
type textarea "x"
type input "23-24 Zurich Reconciliation Statement o"
type textarea "x"
type input "23-24 Zurich Reconciliation Statement of"
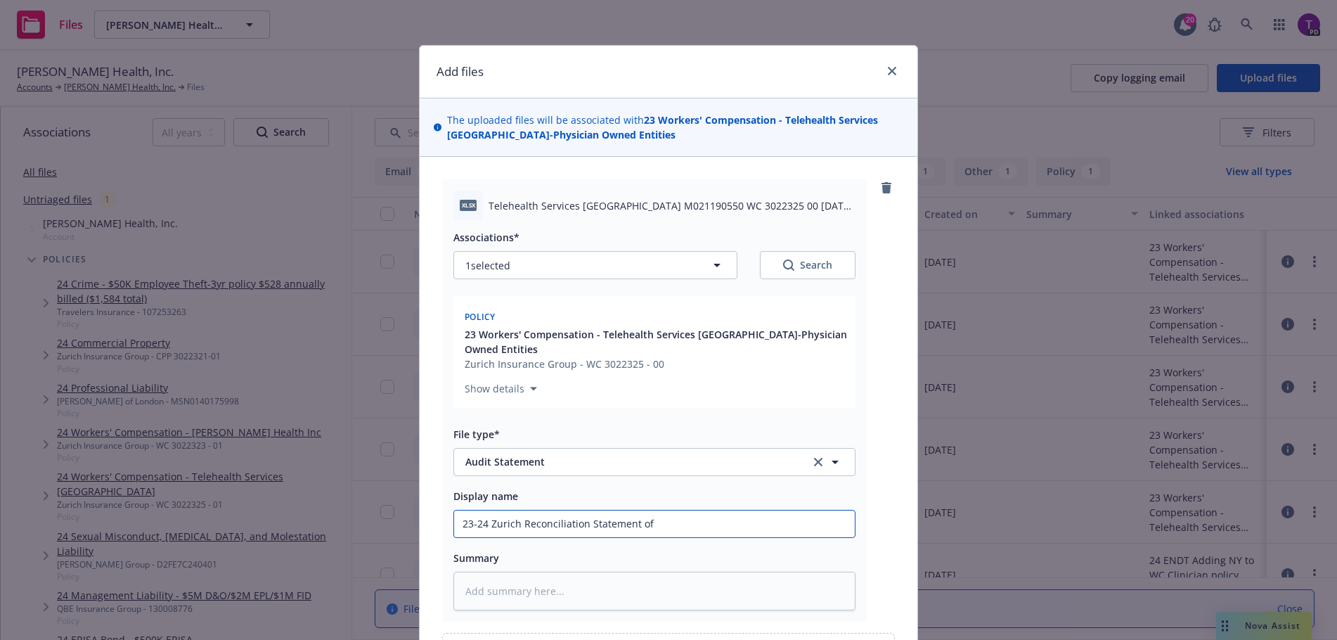
type textarea "x"
type input "23-24 Zurich Reconciliation Statement of"
type textarea "x"
type input "23-24 Zurich Reconciliation Statement of W"
type textarea "x"
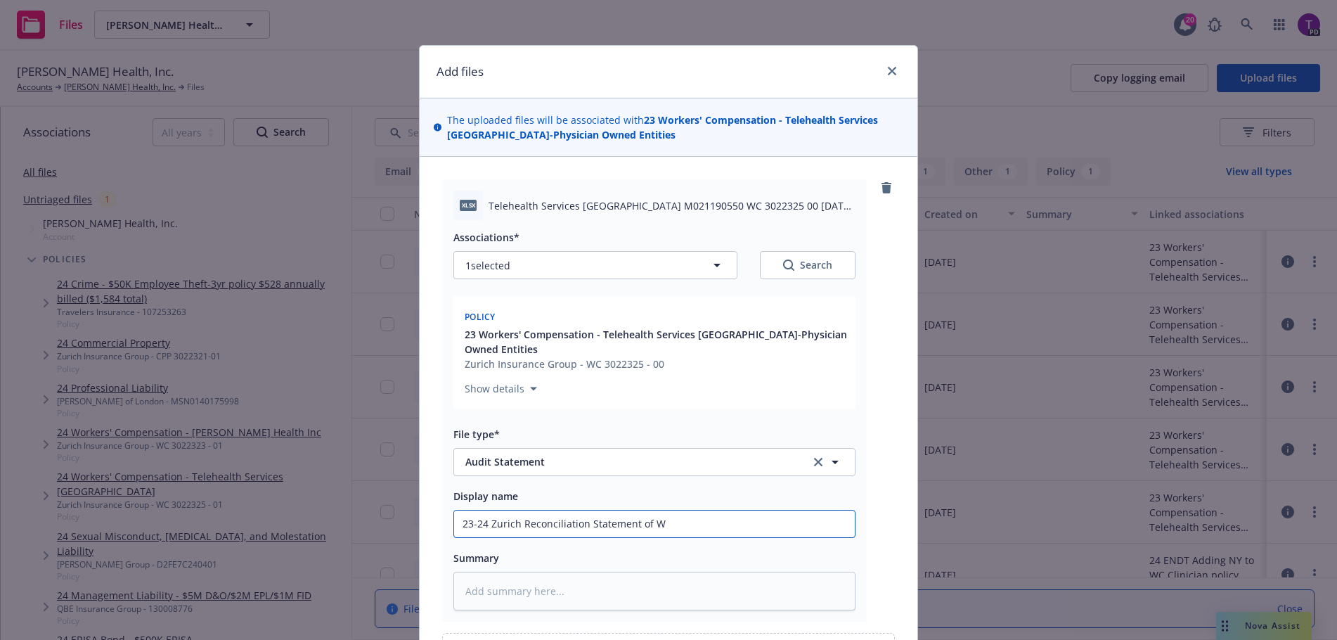
type input "23-24 Zurich Reconciliation Statement of WC"
type textarea "x"
type input "23-24 Zurich Reconciliation Statement of WC"
type textarea "x"
type input "23-24 Zurich Reconciliation Statement of WC A"
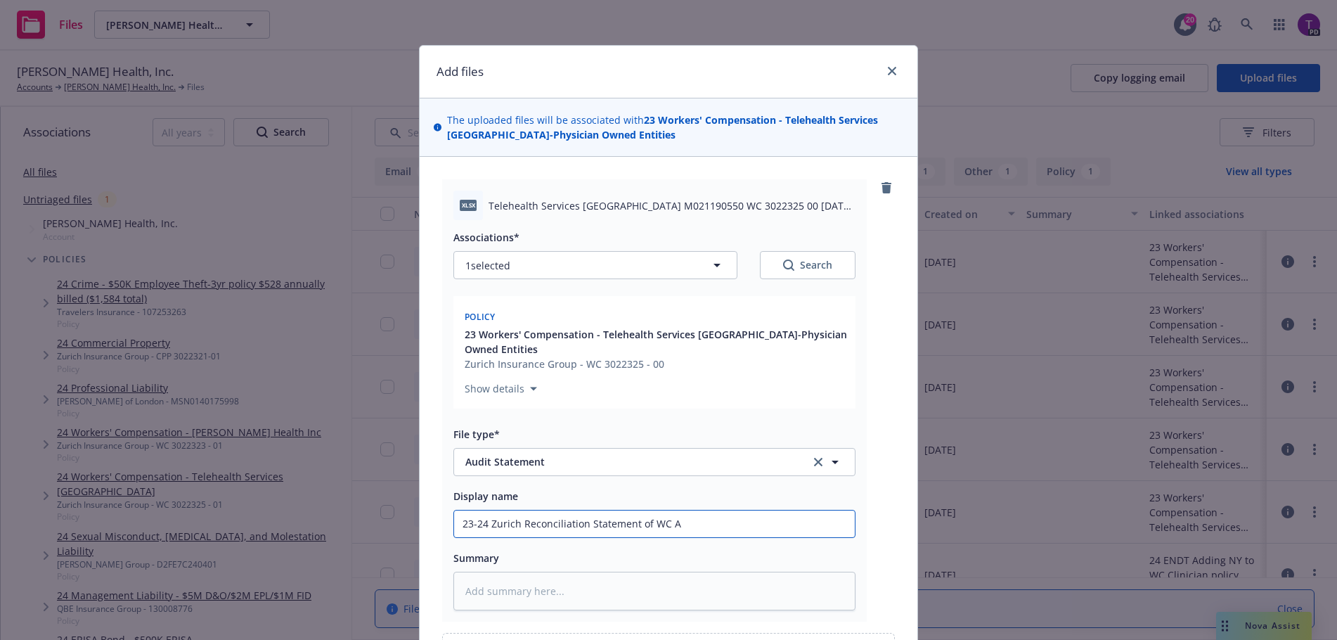
type textarea "x"
type input "23-24 Zurich Reconciliation Statement of WC Aud"
type textarea "x"
type input "23-24 Zurich Reconciliation Statement of WC Audi"
type textarea "x"
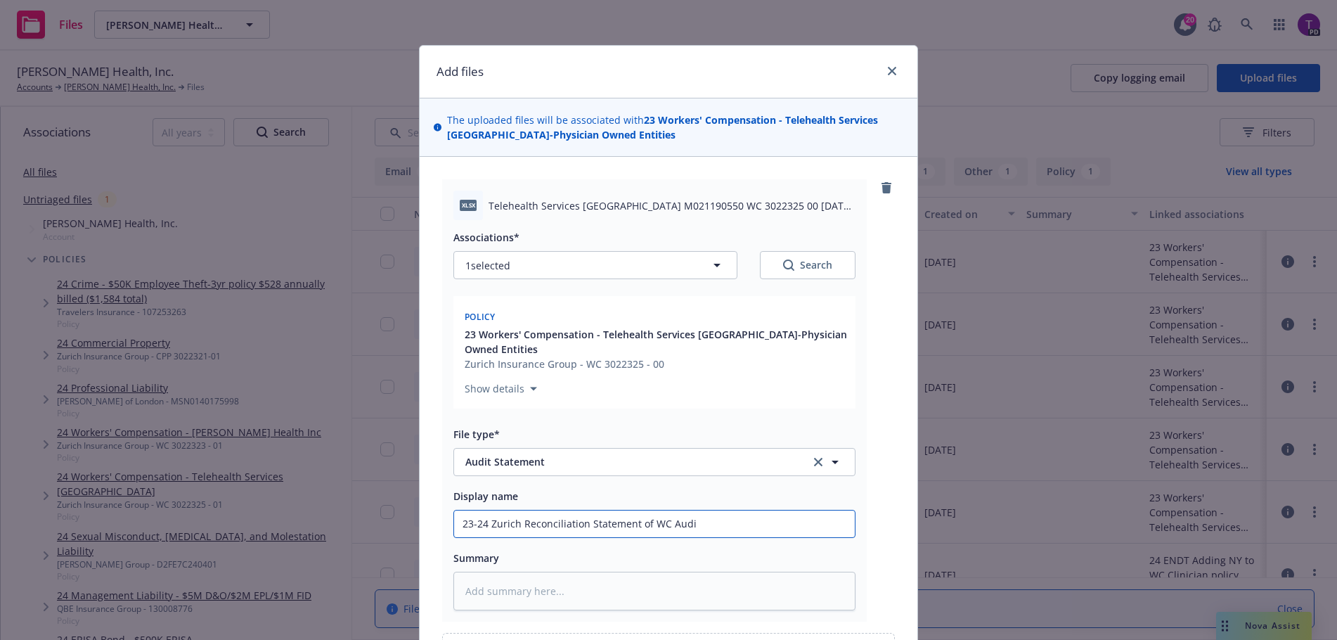
type input "23-24 Zurich Reconciliation Statement of WC Audit"
type textarea "x"
type input "23-24 Zurich Reconciliation Statement of WC Audit"
type textarea "x"
type input "23-24 Zurich Reconciliation Statement of WC Audit f"
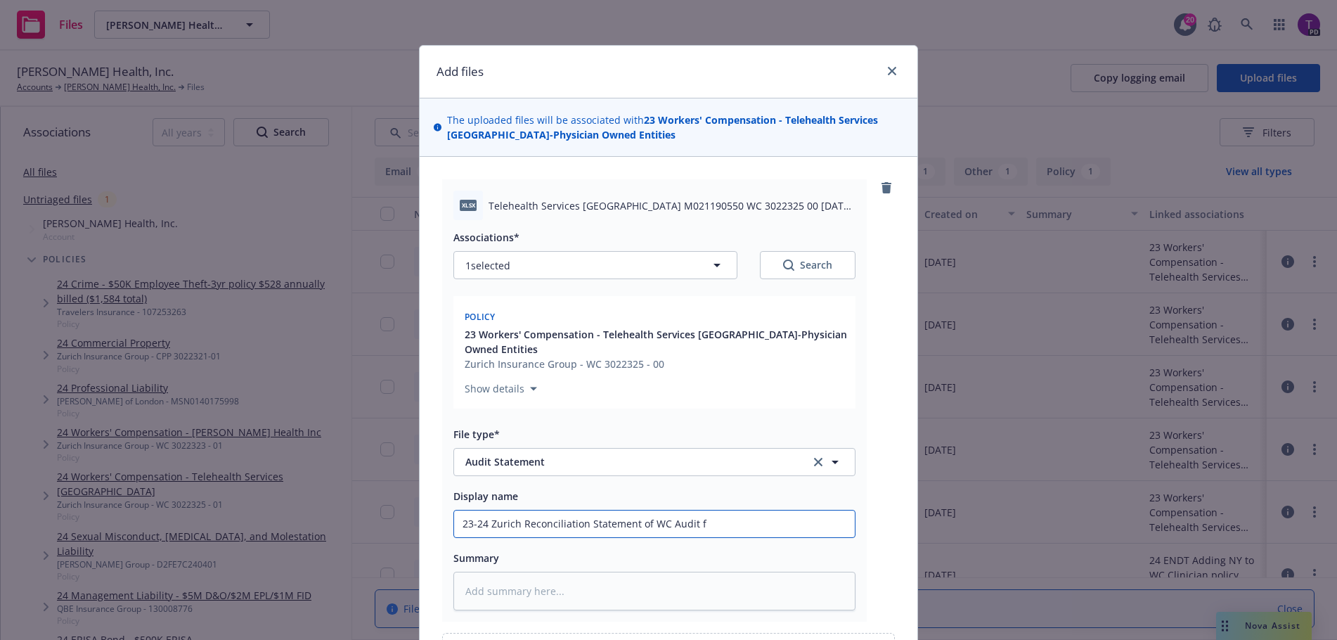
type textarea "x"
type input "23-24 Zurich Reconciliation Statement of WC Audit fo"
type textarea "x"
type input "23-24 Zurich Reconciliation Statement of WC Audit for"
type textarea "x"
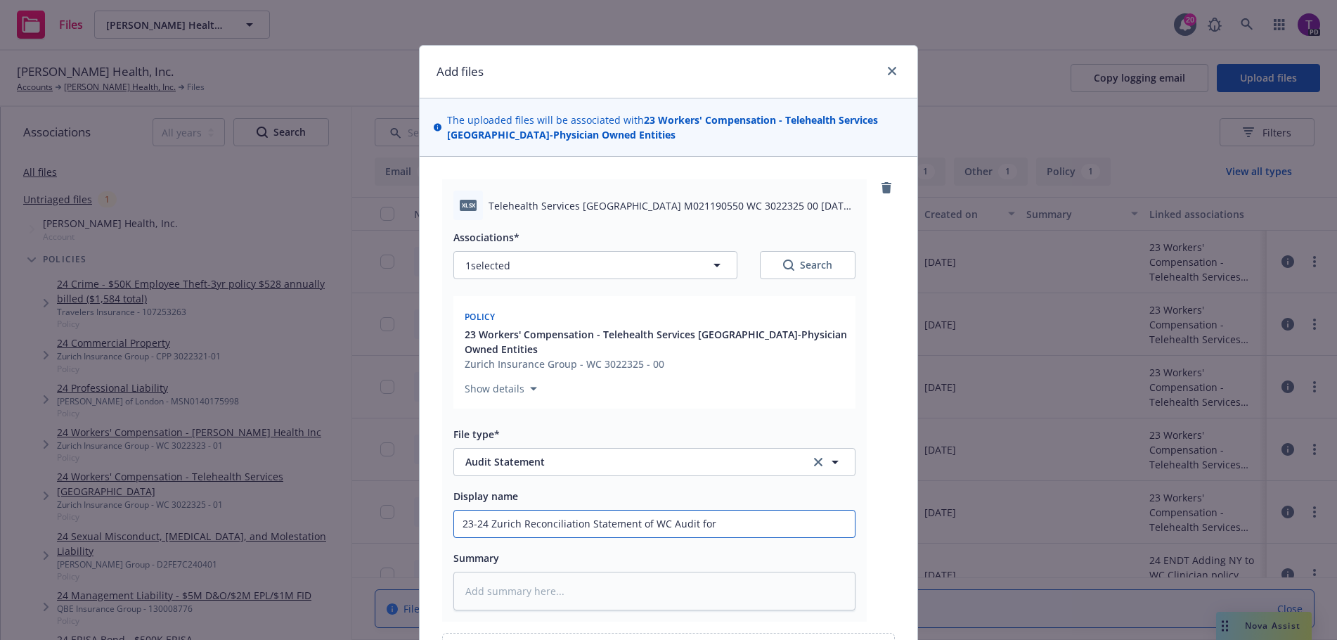
type input "23-24 Zurich Reconciliation Statement of WC Audit for"
type textarea "x"
type input "23-24 Zurich Reconciliation Statement of WC Audit for T"
type textarea "x"
type input "23-24 Zurich Reconciliation Statement of WC Audit for Ts"
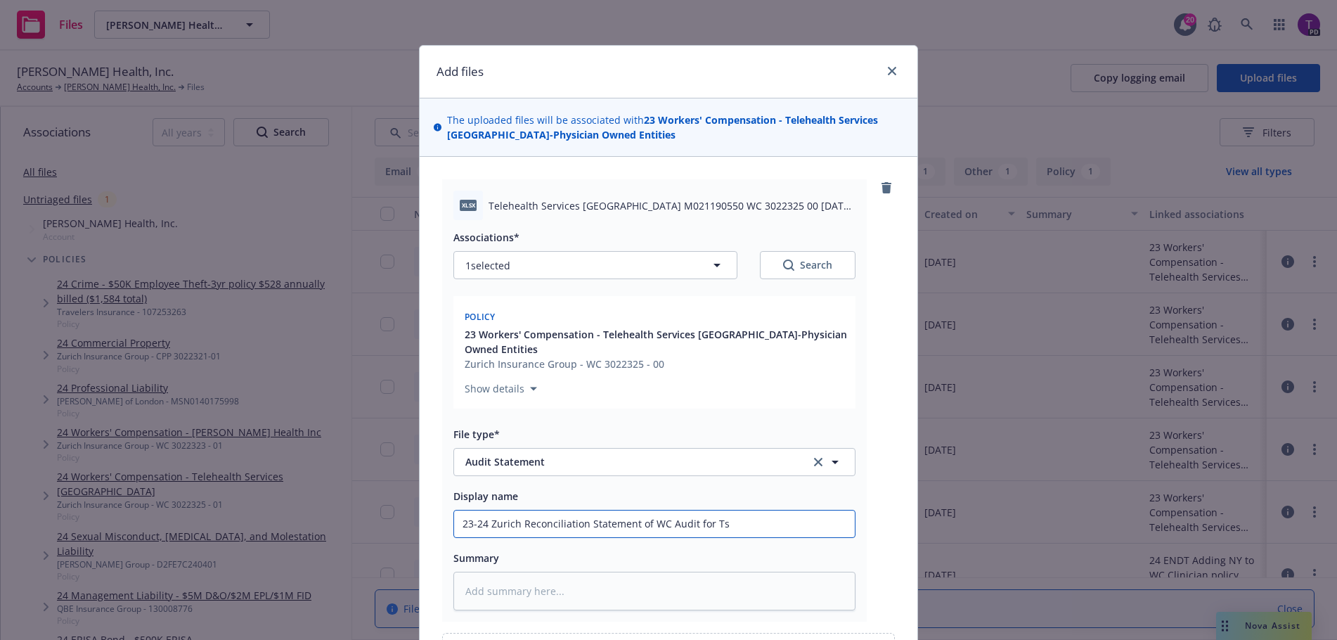
type textarea "x"
type input "23-24 Zurich Reconciliation Statement of WC Audit for TsU"
type textarea "x"
type input "23-24 Zurich Reconciliation Statement of WC Audit for Ts"
type textarea "x"
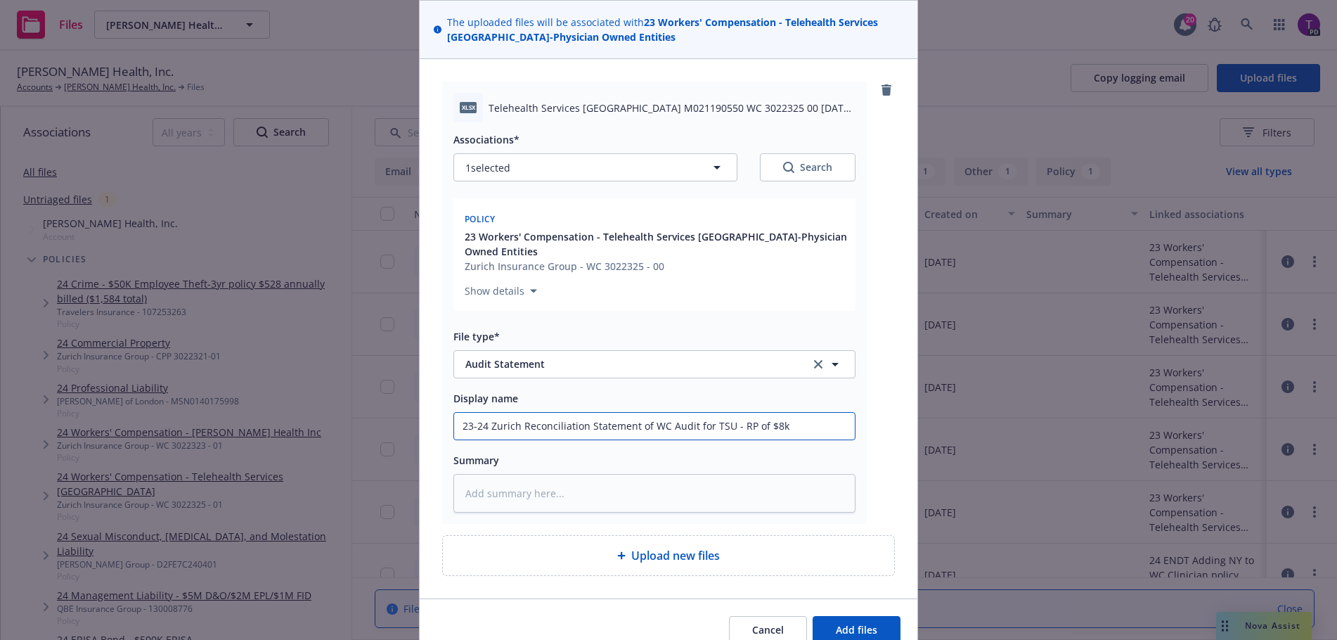
scroll to position [150, 0]
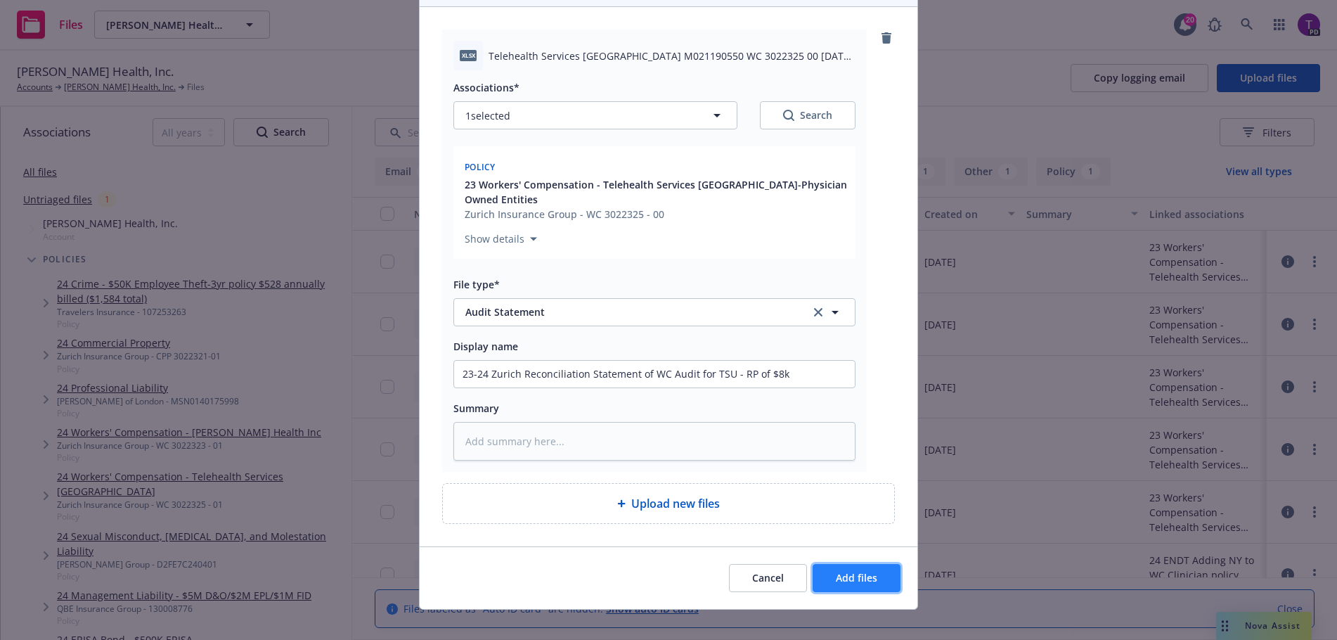
click at [861, 571] on span "Add files" at bounding box center [856, 577] width 41 height 13
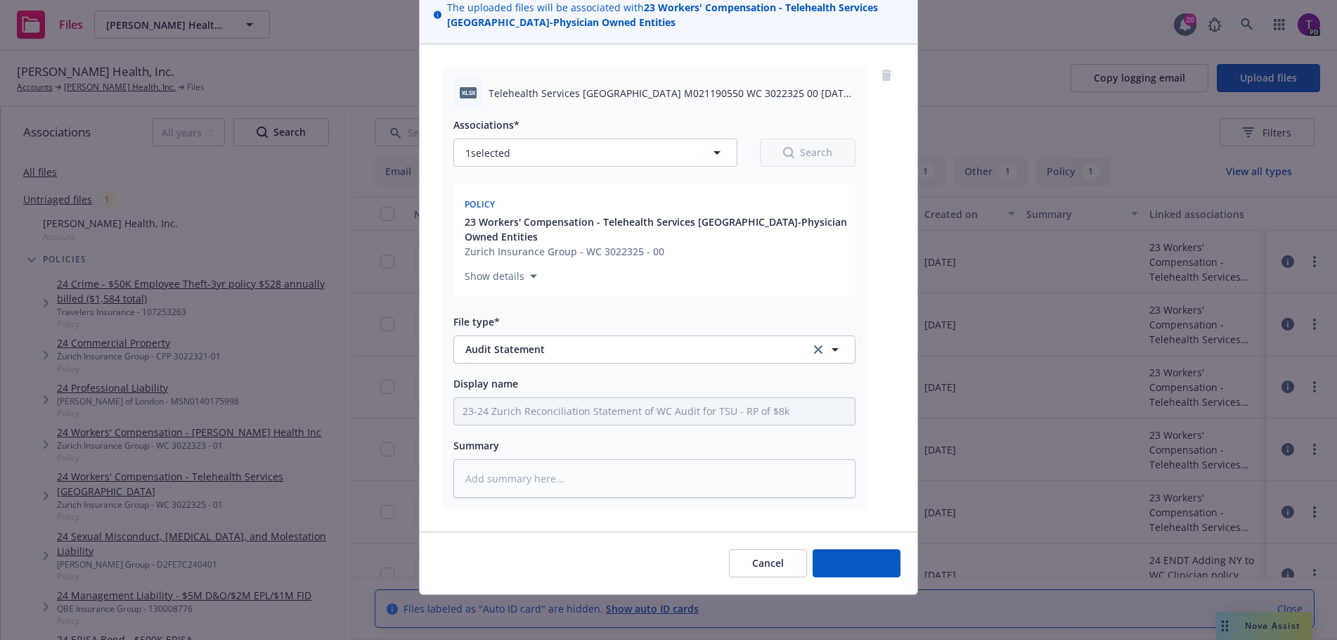
scroll to position [98, 0]
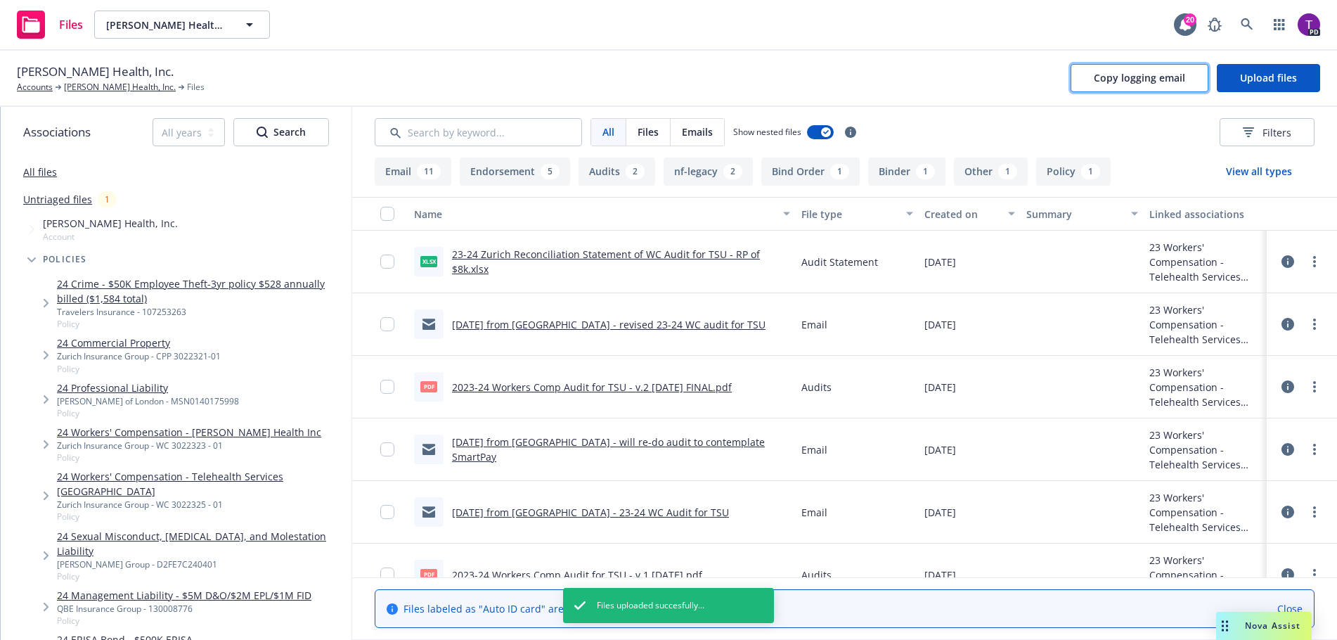
click at [1125, 82] on span "Copy logging email" at bounding box center [1139, 77] width 91 height 13
click at [1148, 75] on span "Copy logging email" at bounding box center [1139, 77] width 91 height 13
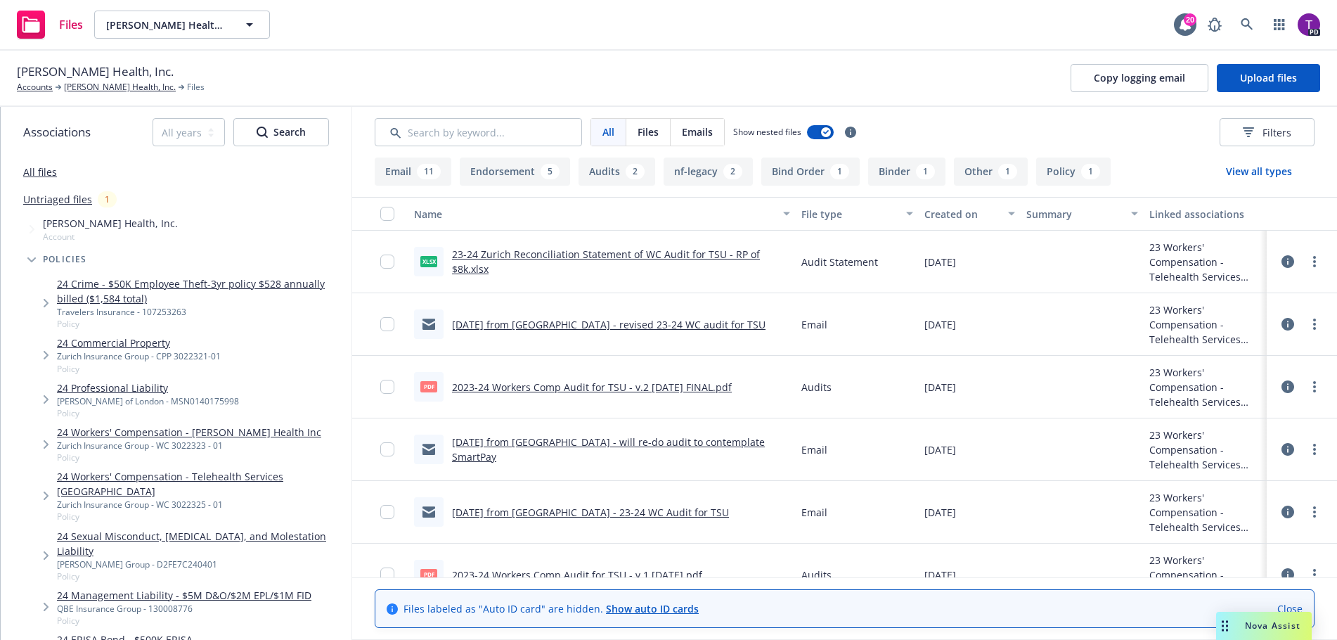
click at [466, 47] on div "Files Hazel Health, Inc. Hazel Health, Inc. 20 PD" at bounding box center [668, 25] width 1337 height 51
click at [34, 88] on link "Accounts" at bounding box center [35, 87] width 36 height 13
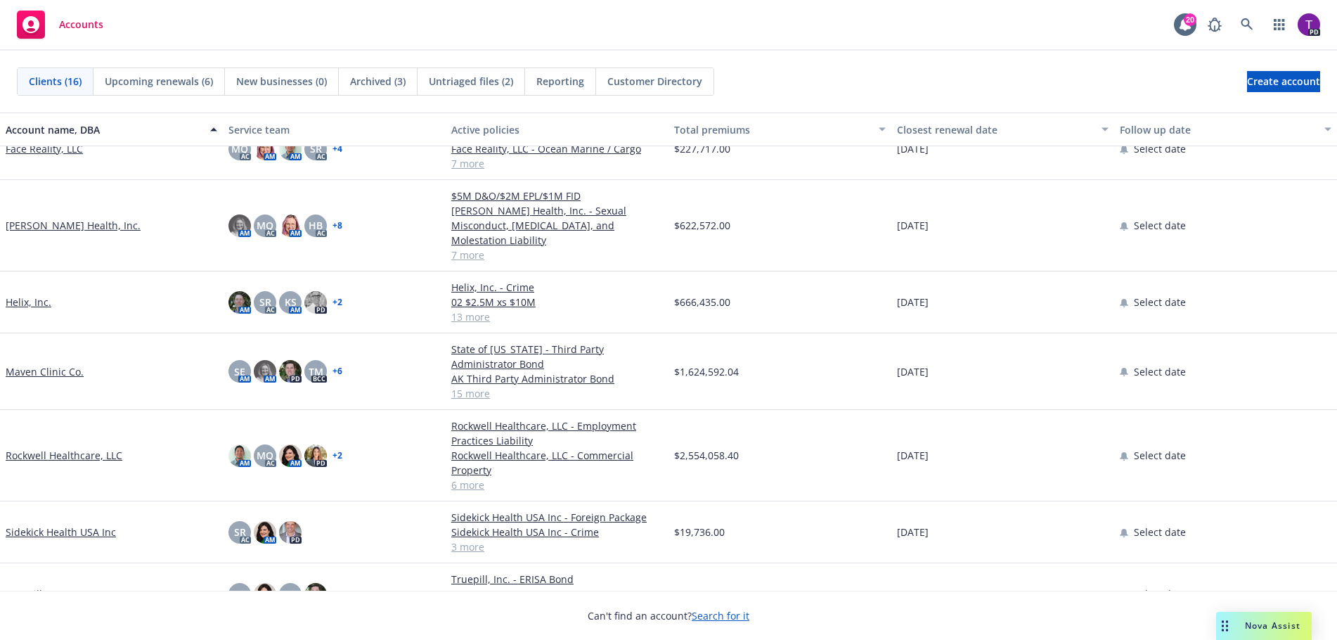
scroll to position [555, 0]
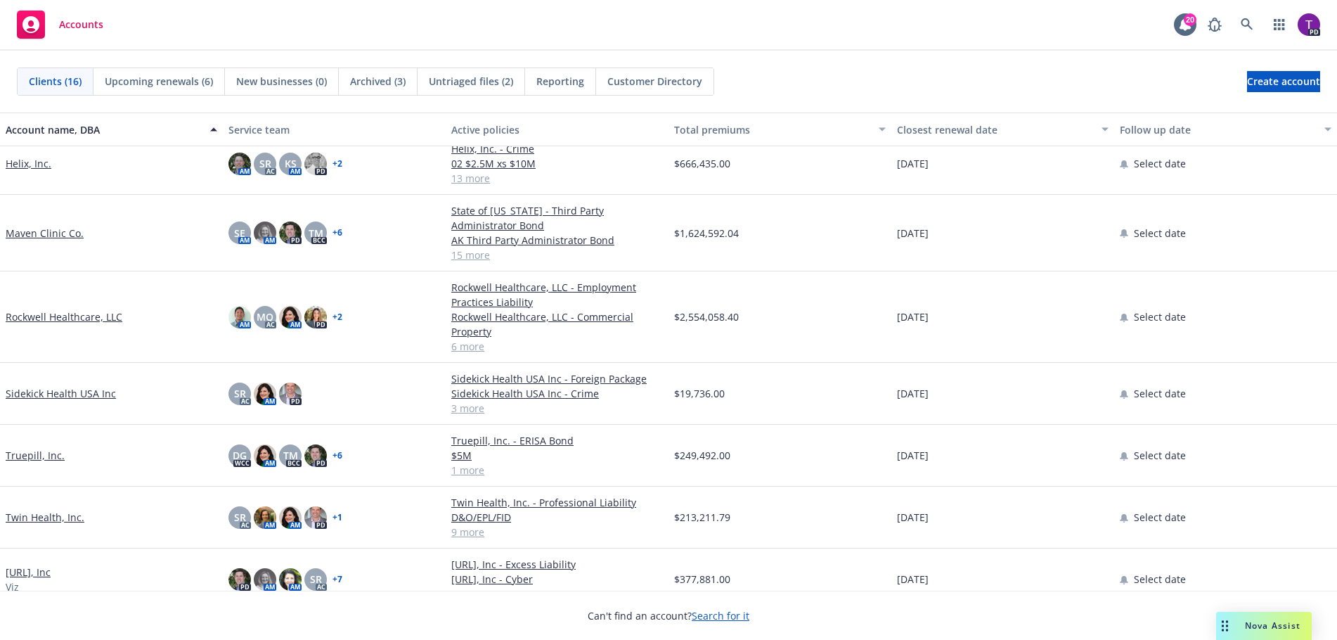
click at [44, 510] on link "Twin Health, Inc." at bounding box center [45, 517] width 79 height 15
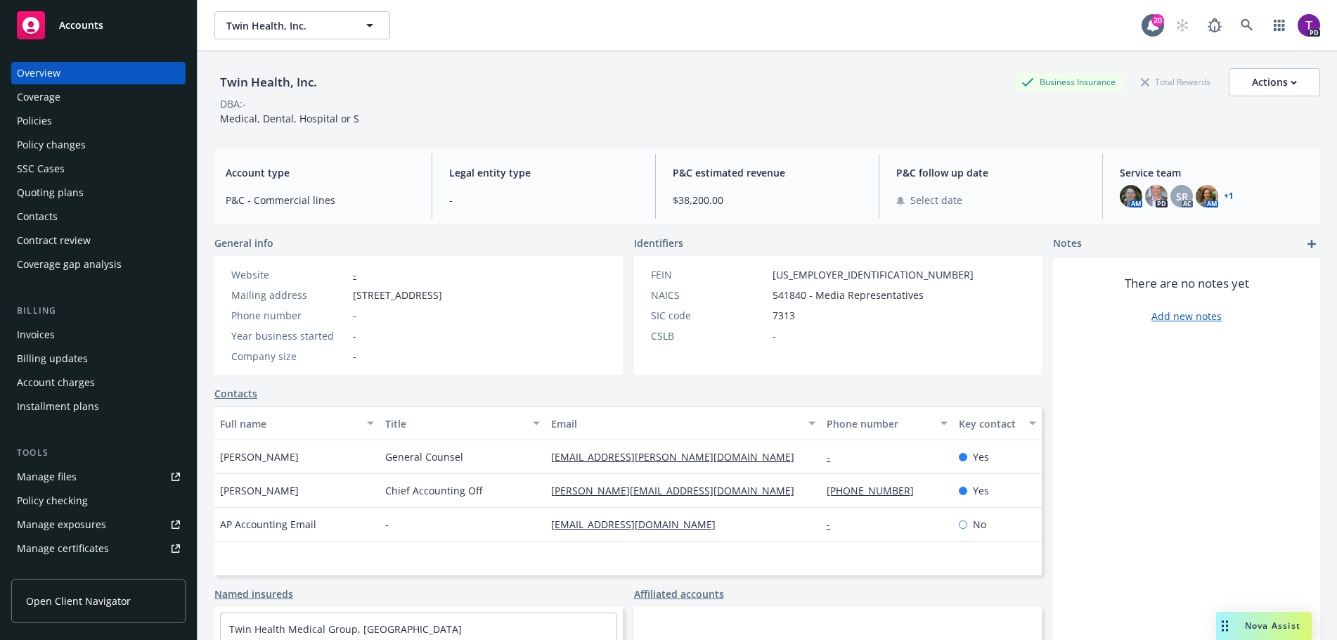
click at [641, 55] on div "Twin Health, Inc. Business Insurance Total Rewards Actions DBA: - Medical, Dent…" at bounding box center [767, 94] width 1106 height 86
click at [119, 123] on div "Policies" at bounding box center [98, 121] width 163 height 23
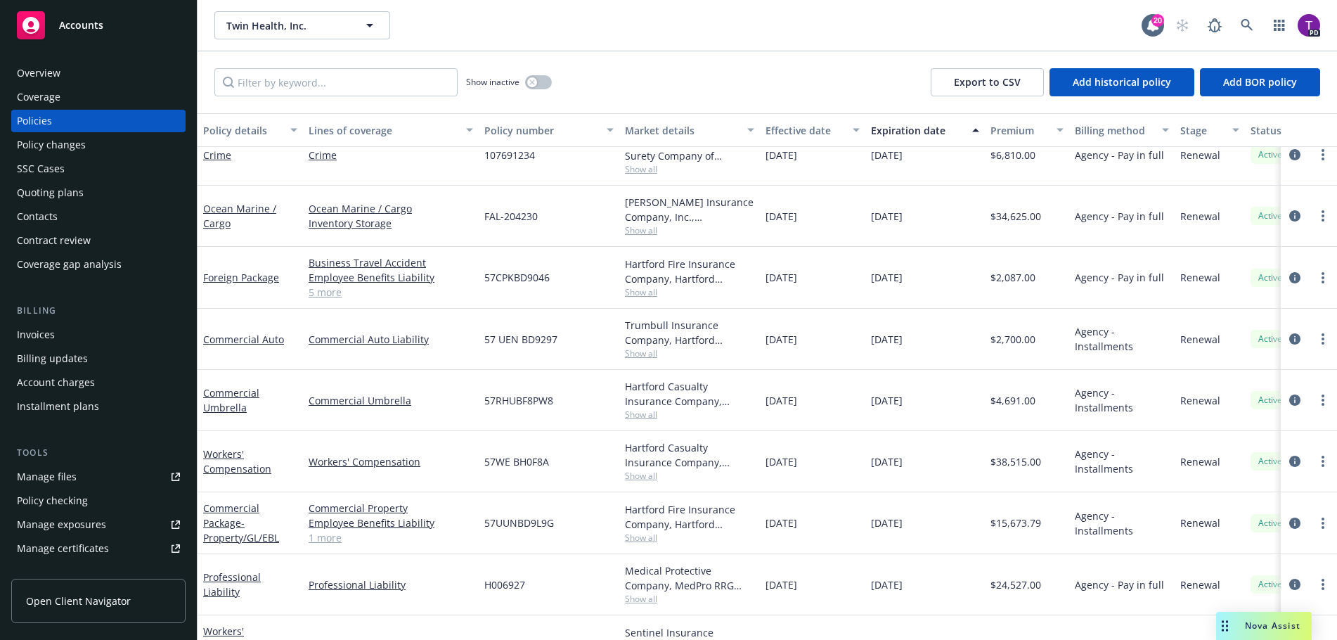
scroll to position [183, 0]
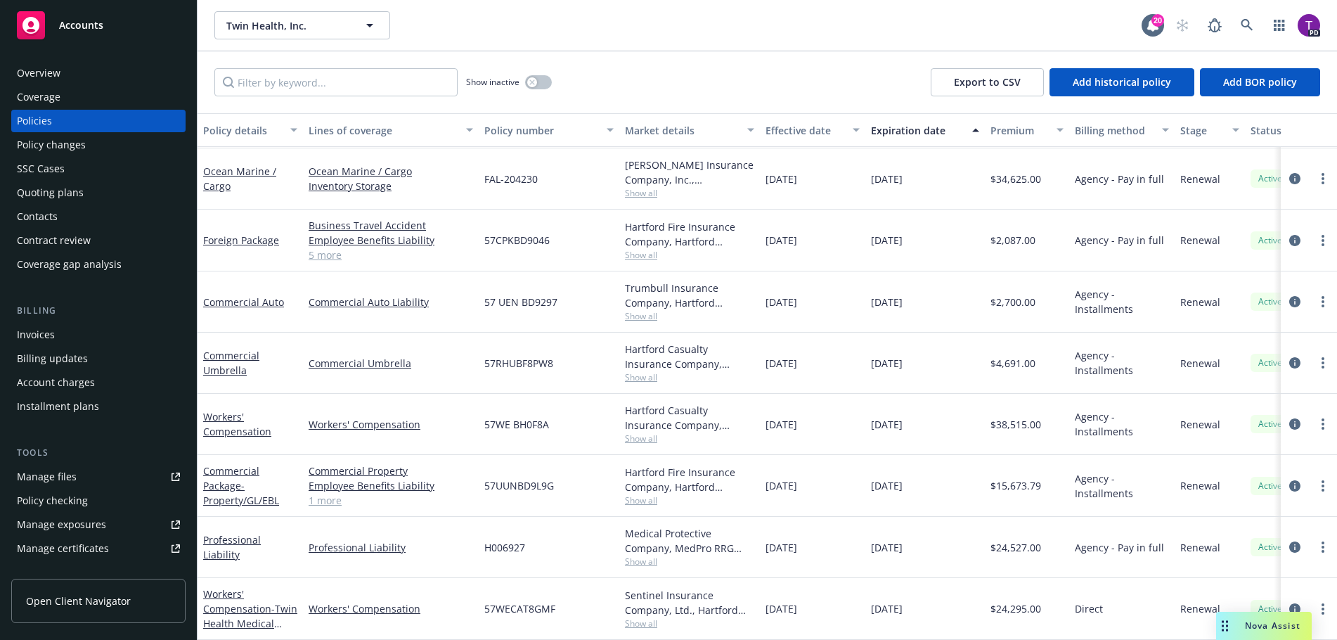
click at [548, 37] on div "Twin Health, Inc. Twin Health, Inc." at bounding box center [678, 25] width 928 height 28
click at [95, 474] on link "Manage files" at bounding box center [98, 477] width 174 height 23
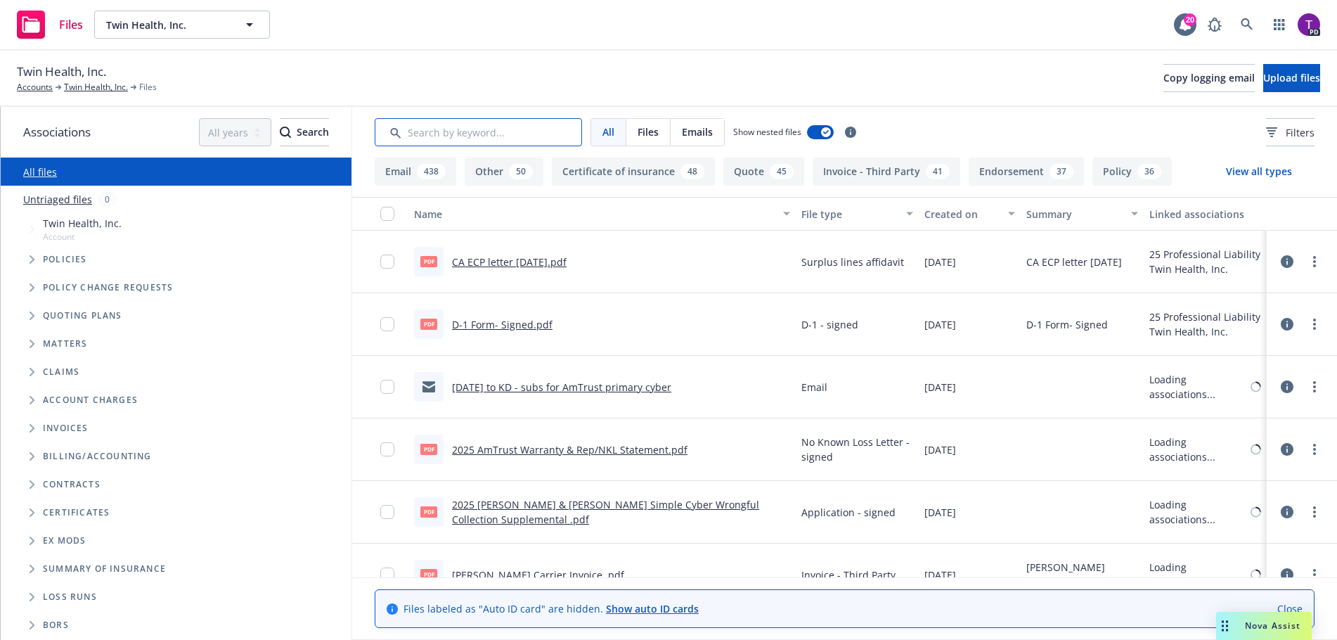
click at [500, 131] on input "Search by keyword..." at bounding box center [478, 132] width 207 height 28
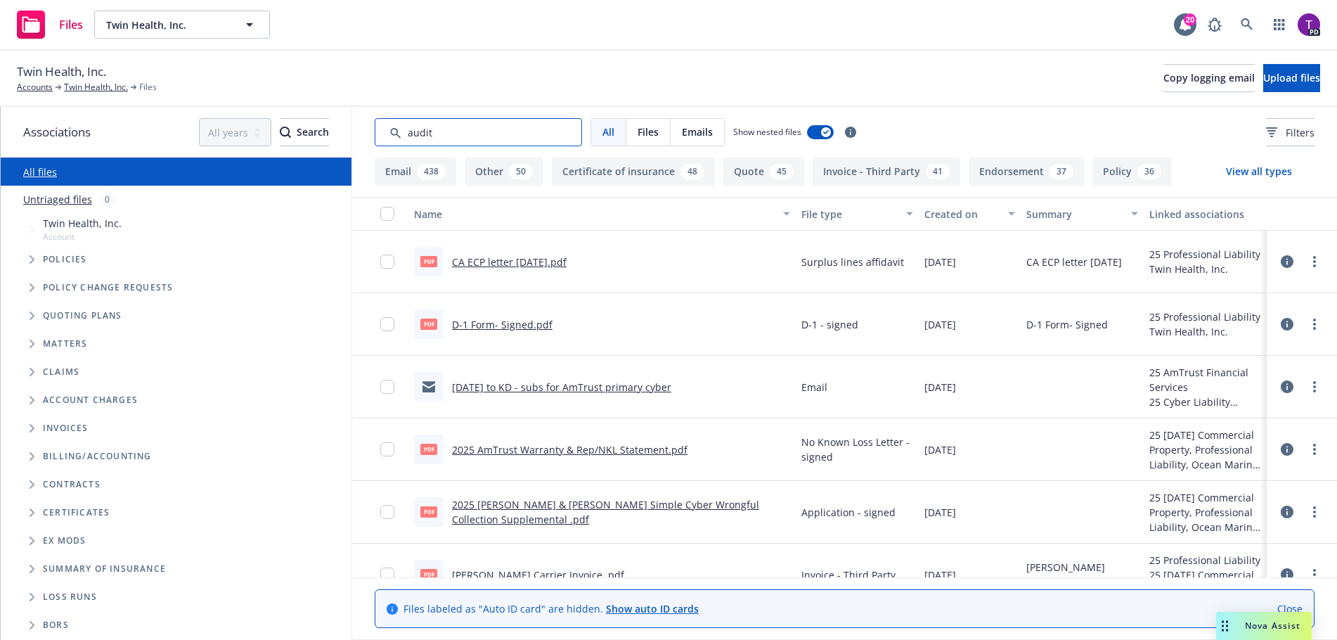
type input "audit"
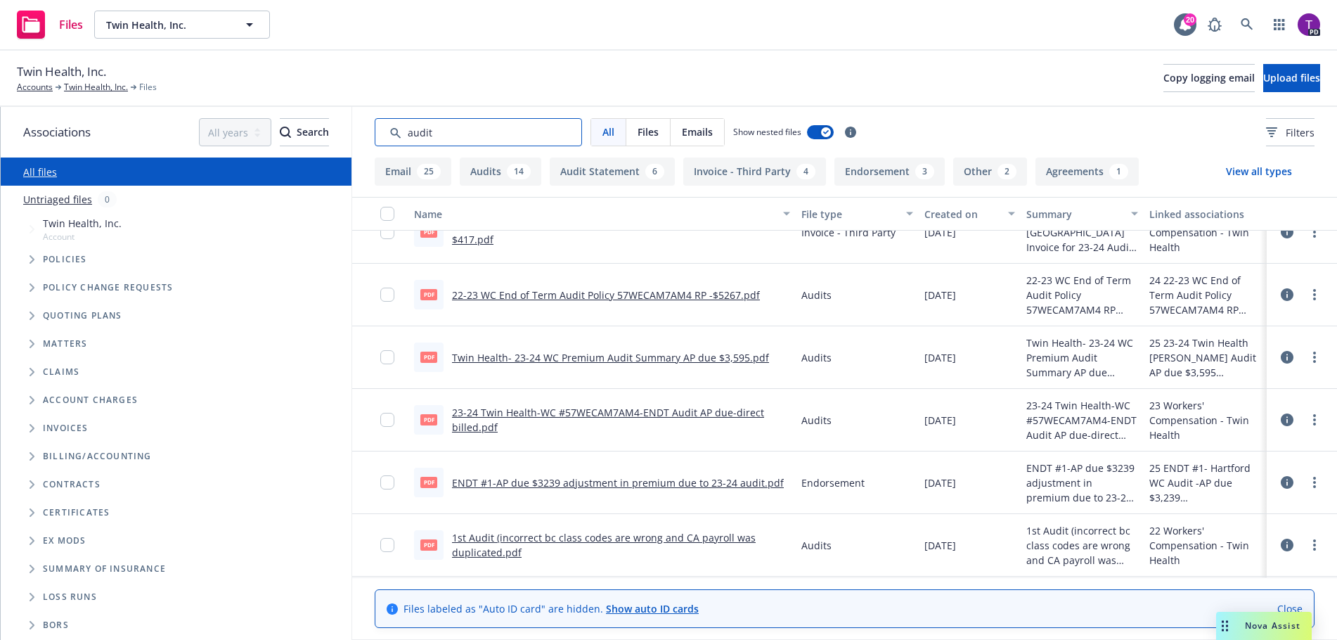
scroll to position [1406, 0]
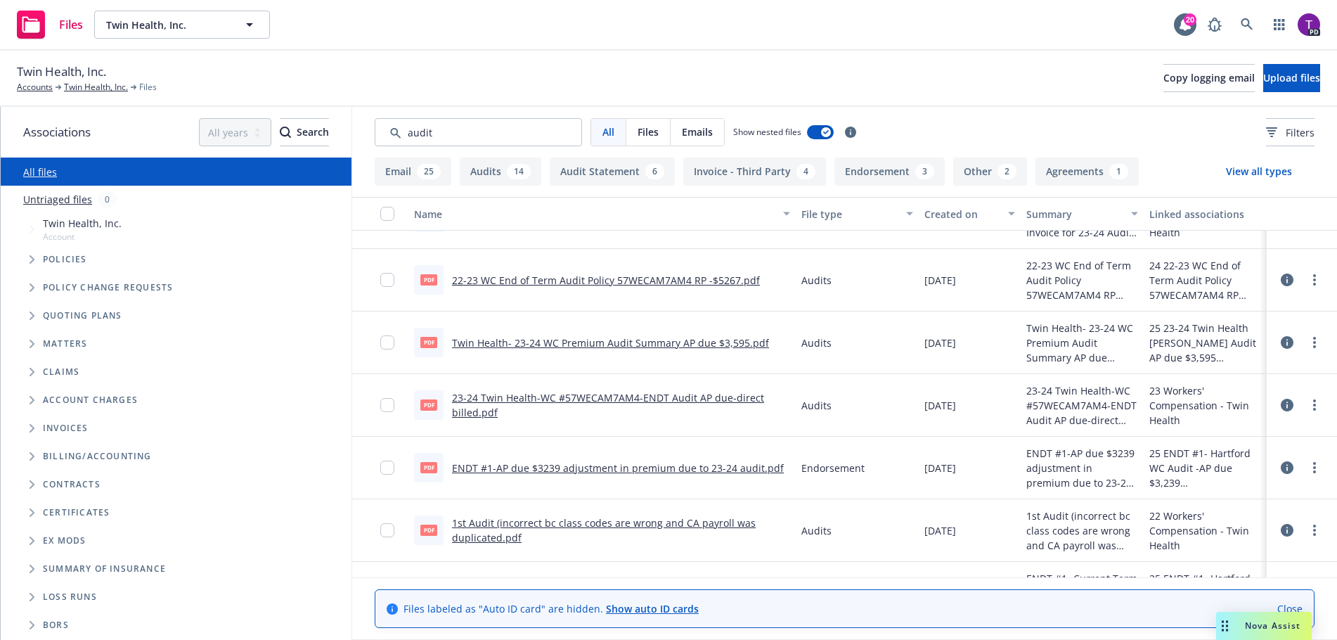
click at [417, 174] on div "25" at bounding box center [429, 171] width 24 height 15
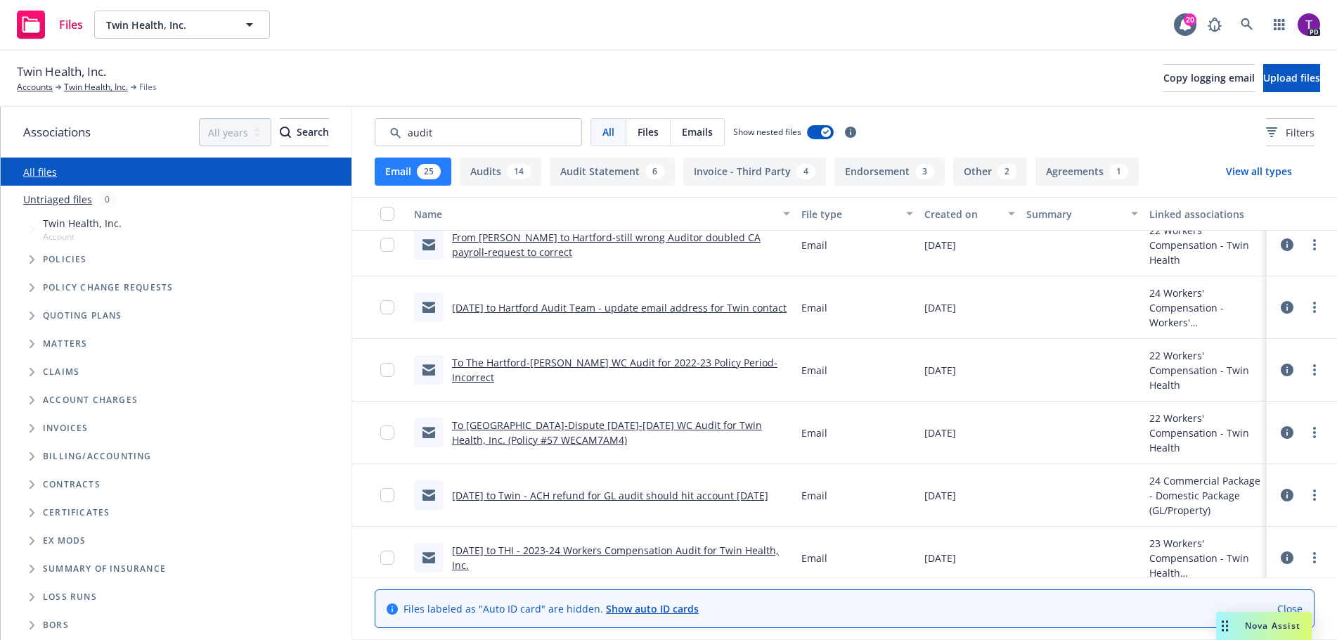
scroll to position [769, 0]
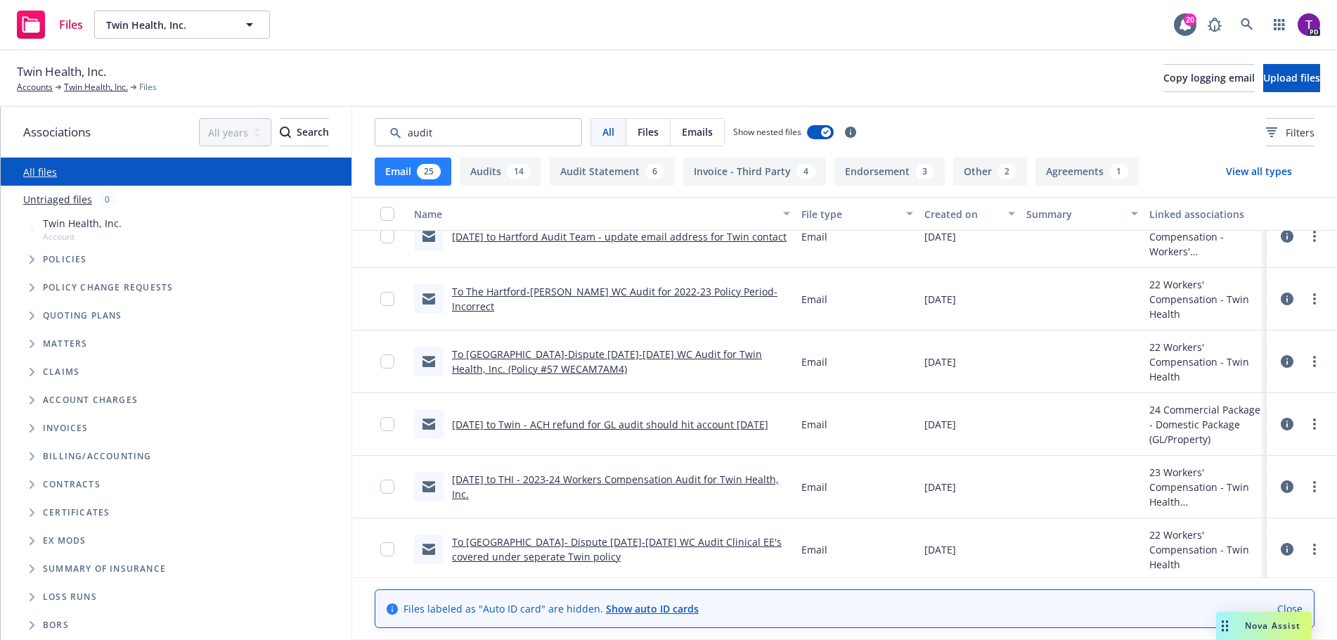
click at [590, 477] on link "[DATE] to THI - 2023-24 Workers Compensation Audit for Twin Health, Inc." at bounding box center [615, 487] width 327 height 28
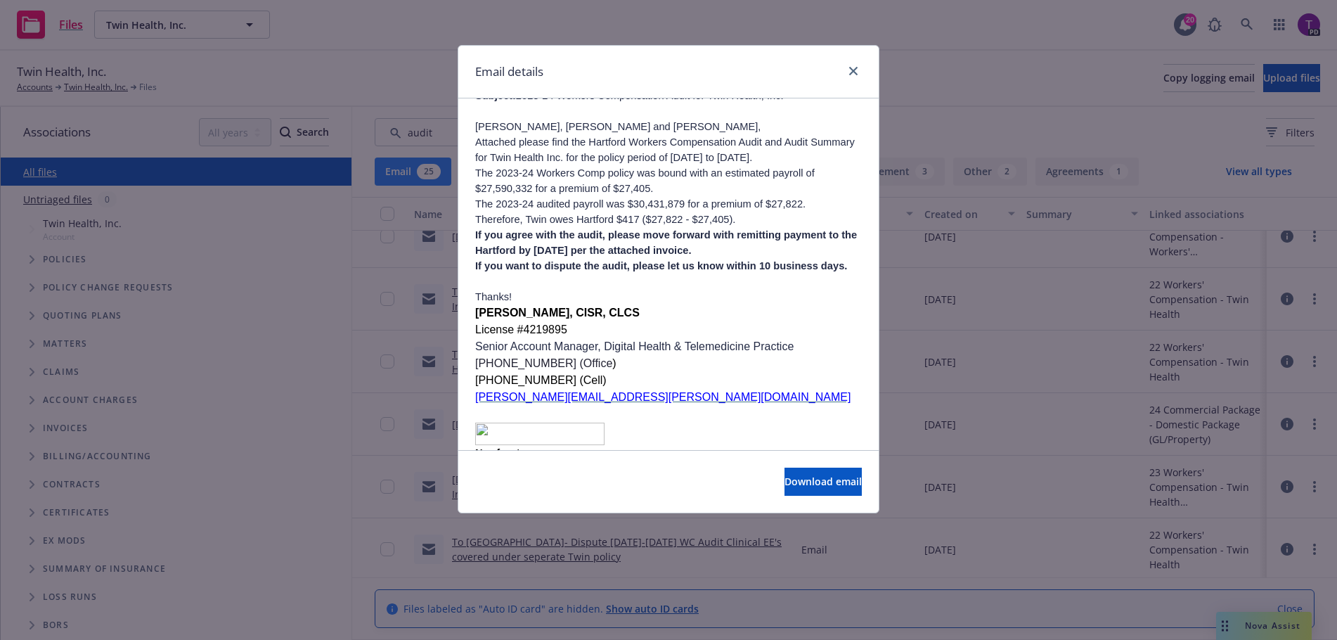
scroll to position [492, 0]
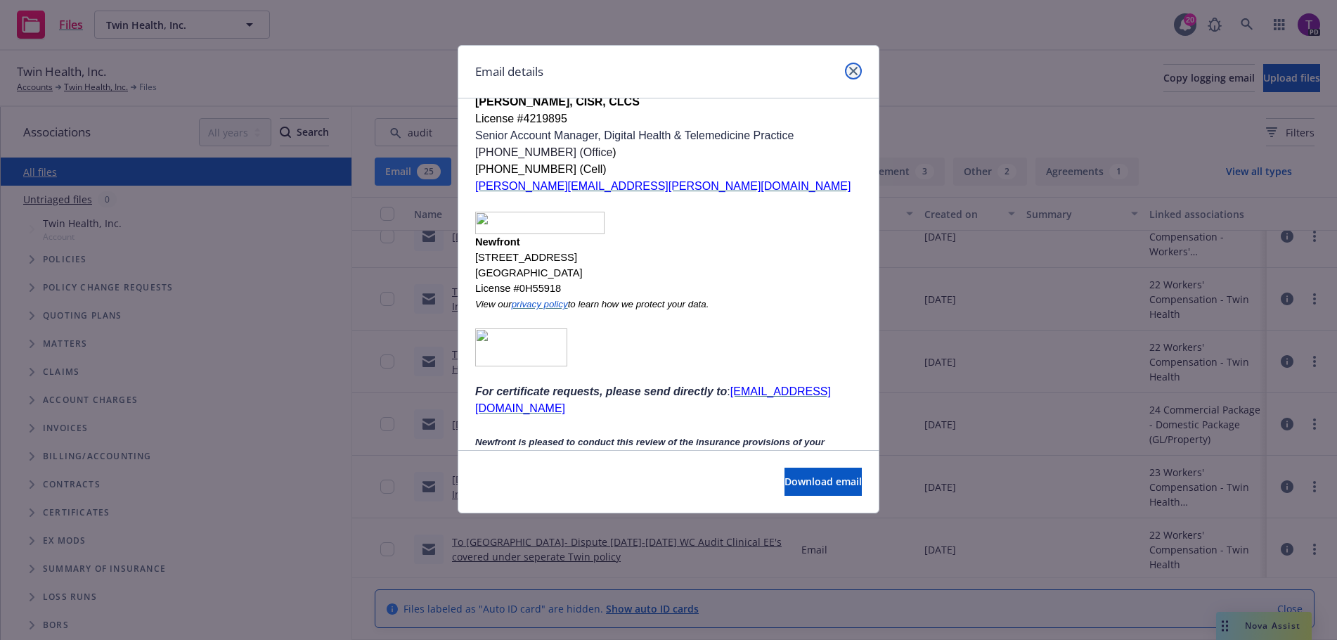
click at [851, 72] on icon "close" at bounding box center [853, 71] width 8 height 8
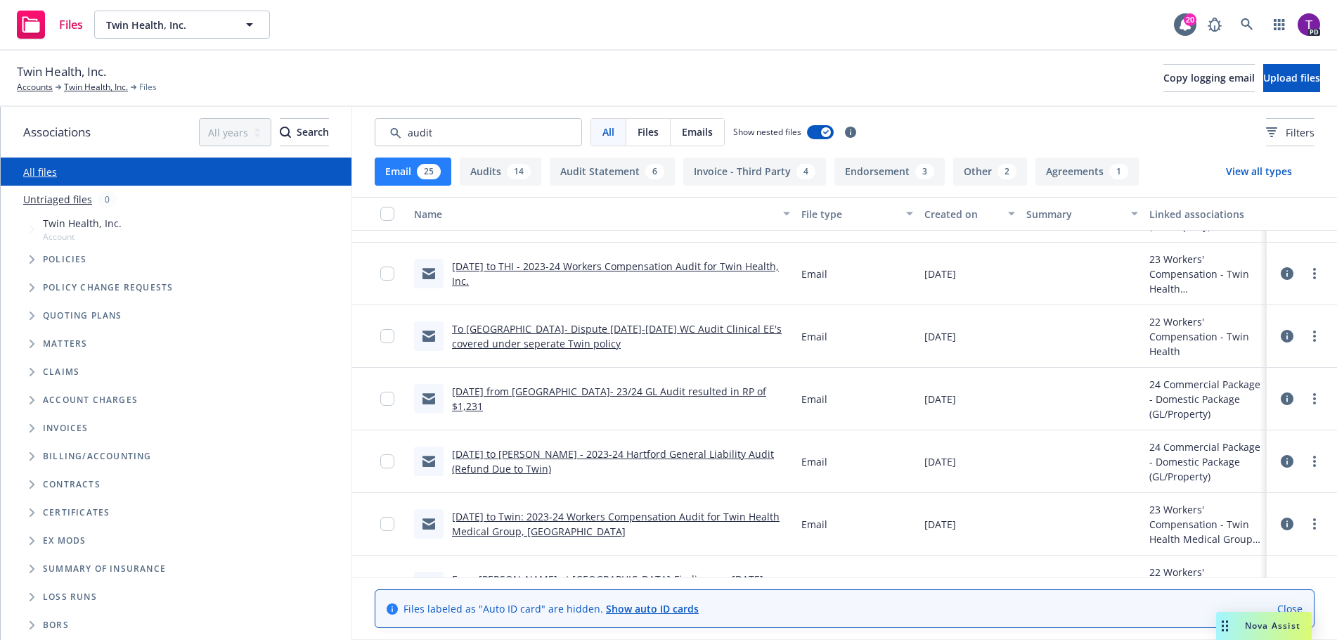
scroll to position [1050, 0]
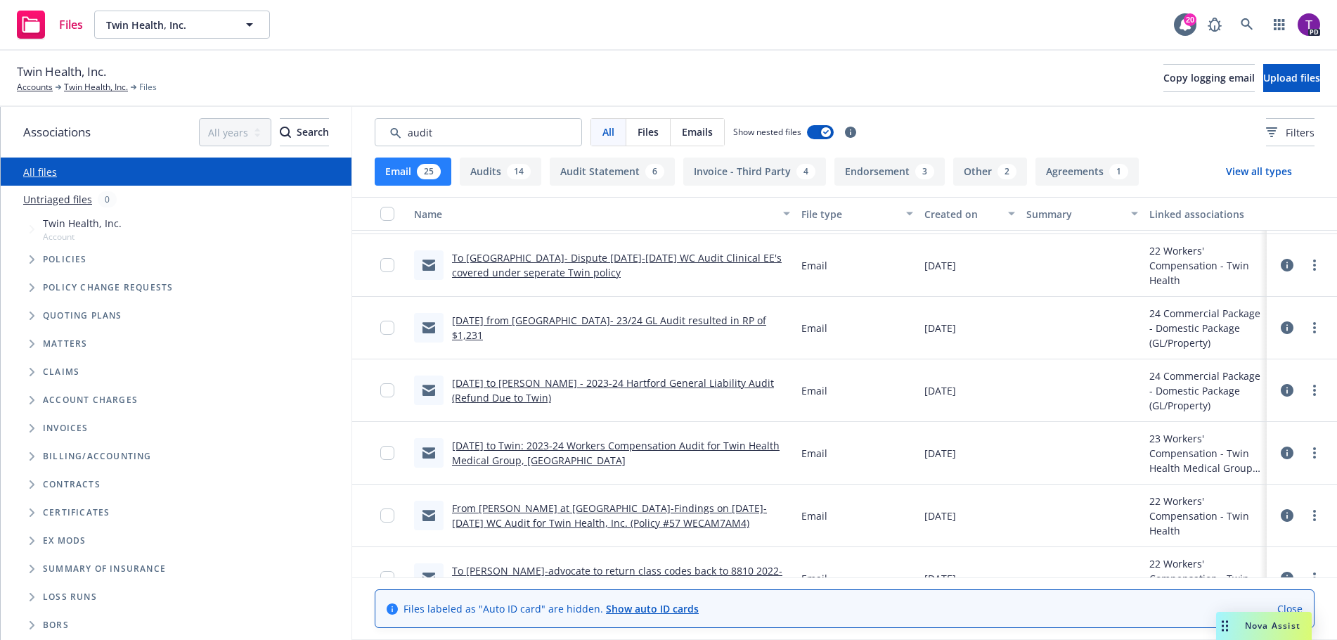
click at [657, 447] on link "[DATE] to Twin: 2023-24 Workers Compensation Audit for Twin Health Medical Grou…" at bounding box center [616, 453] width 328 height 28
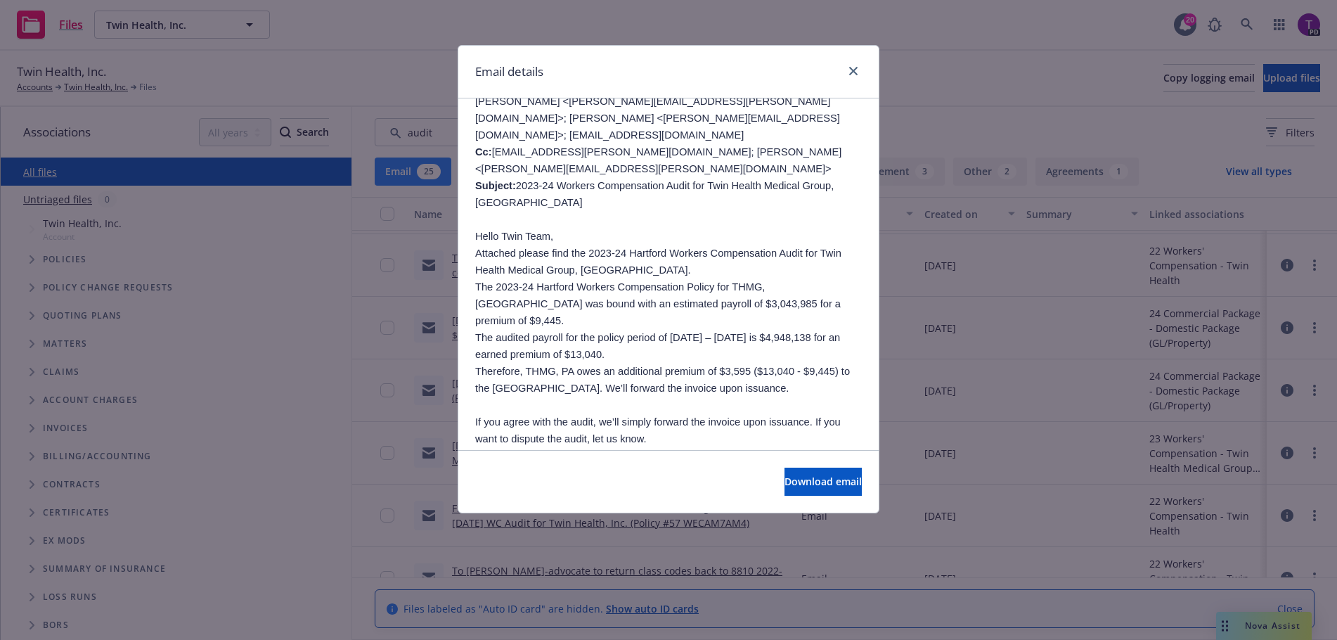
scroll to position [211, 0]
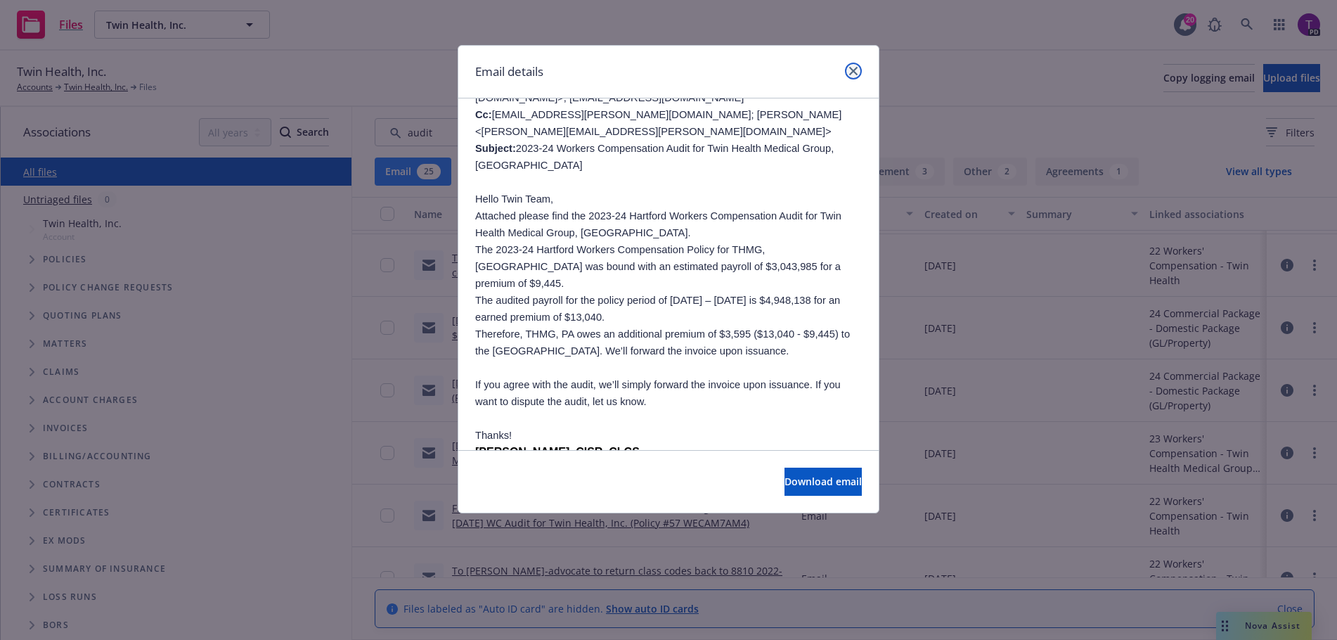
click at [856, 70] on icon "close" at bounding box center [853, 71] width 8 height 8
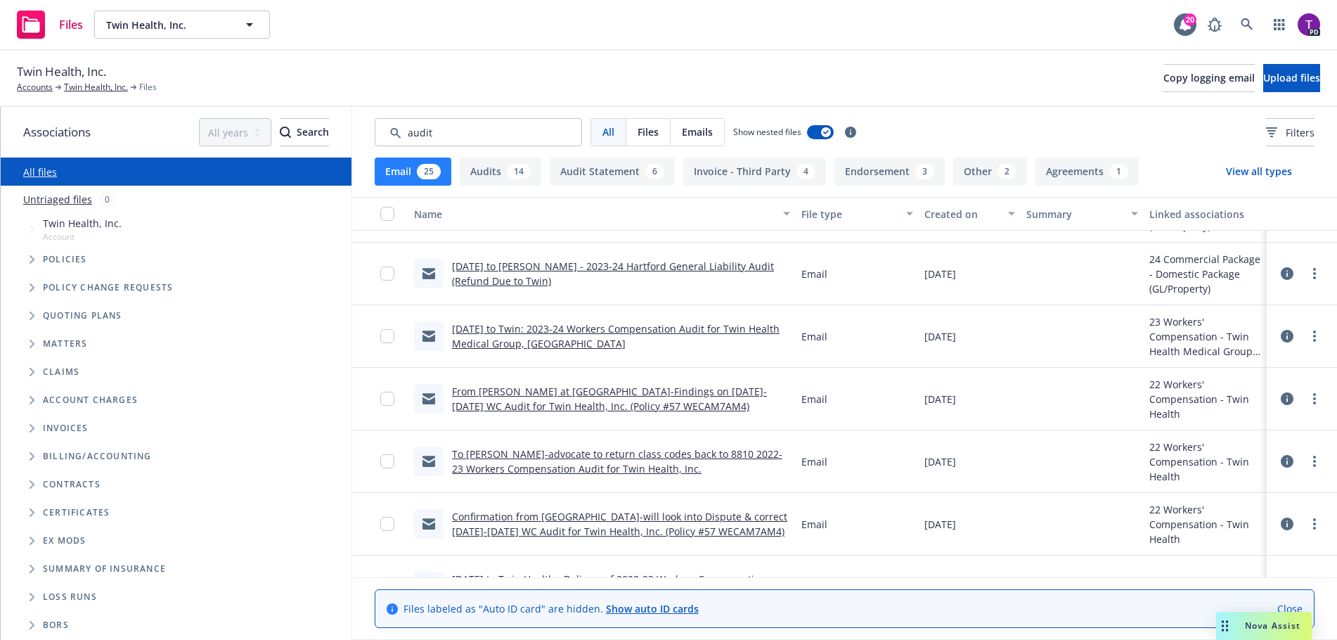
scroll to position [1191, 0]
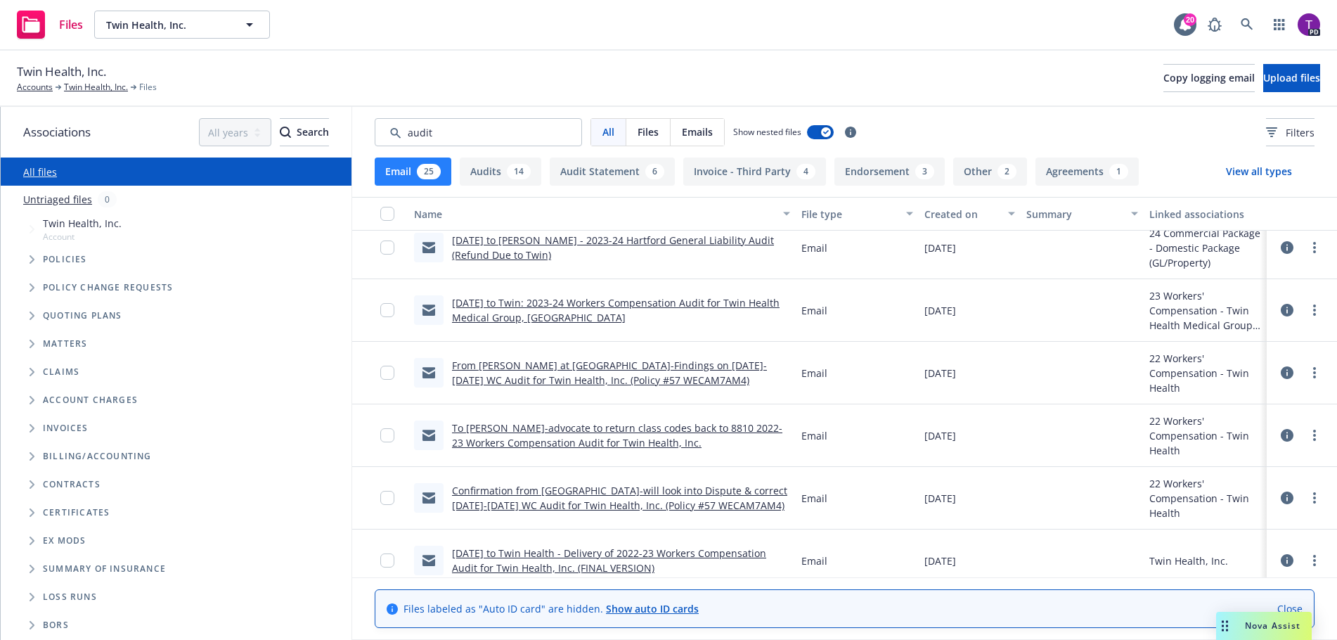
click at [688, 430] on link "To [PERSON_NAME]-advocate to return class codes back to 8810 2022-23 Workers Co…" at bounding box center [617, 435] width 331 height 28
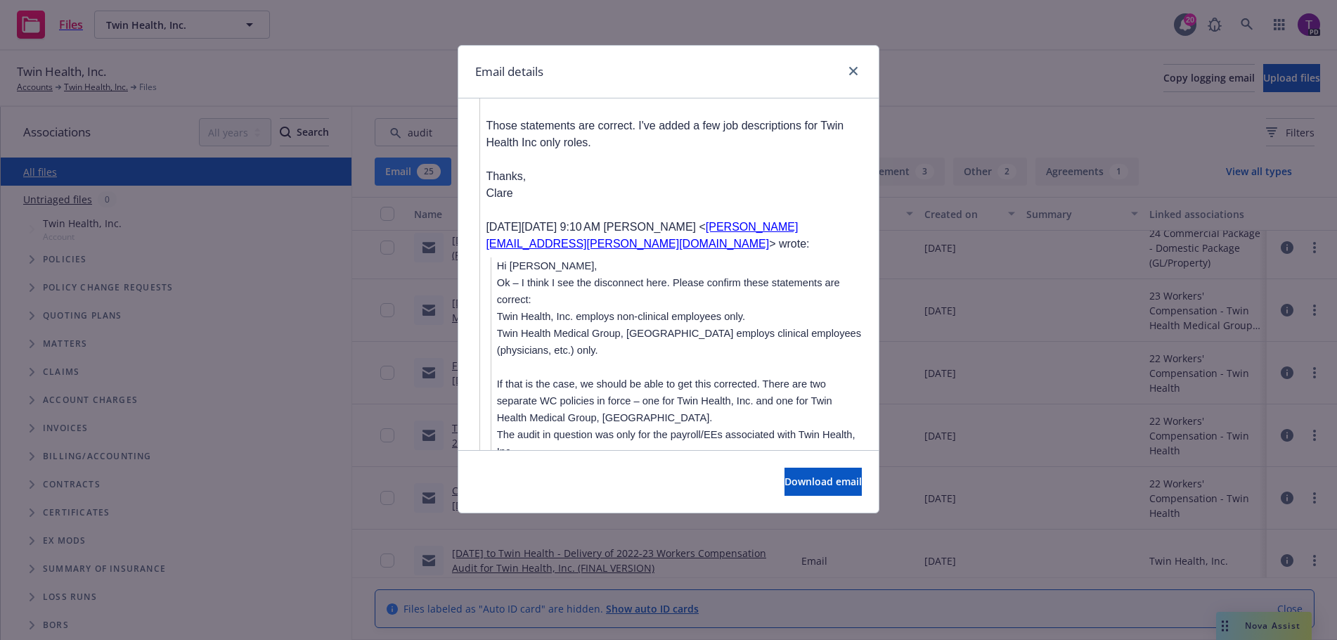
scroll to position [1125, 0]
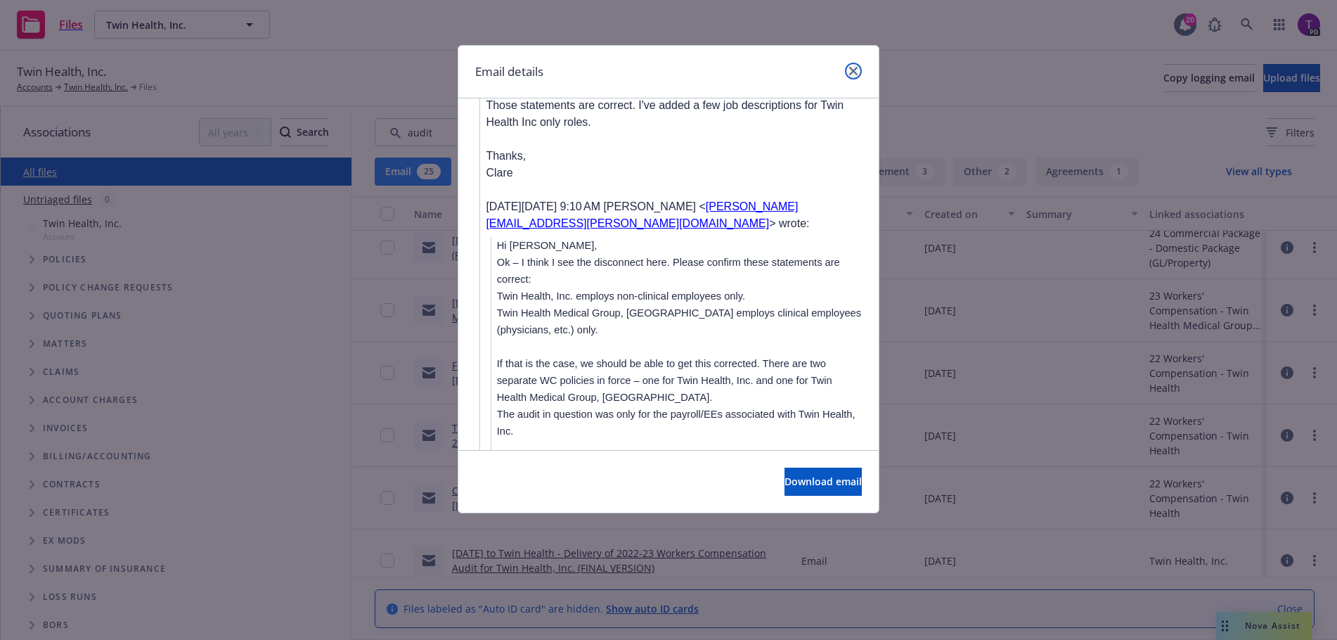
click at [854, 70] on icon "close" at bounding box center [853, 71] width 8 height 8
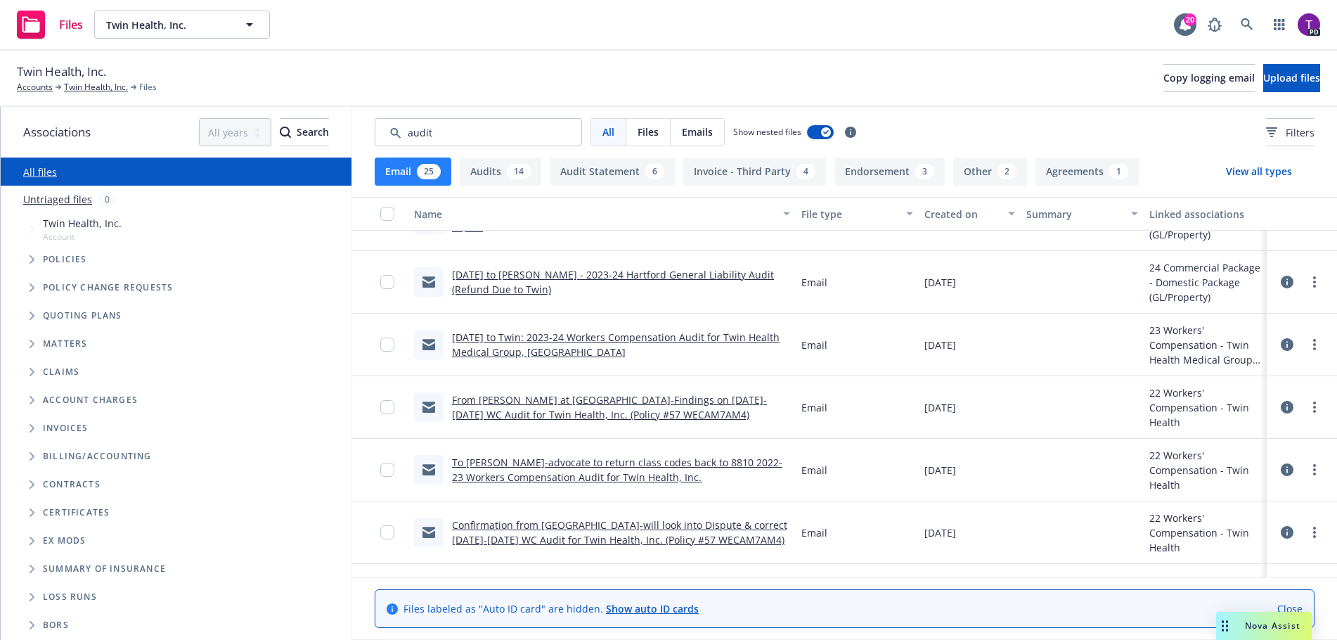
scroll to position [1135, 0]
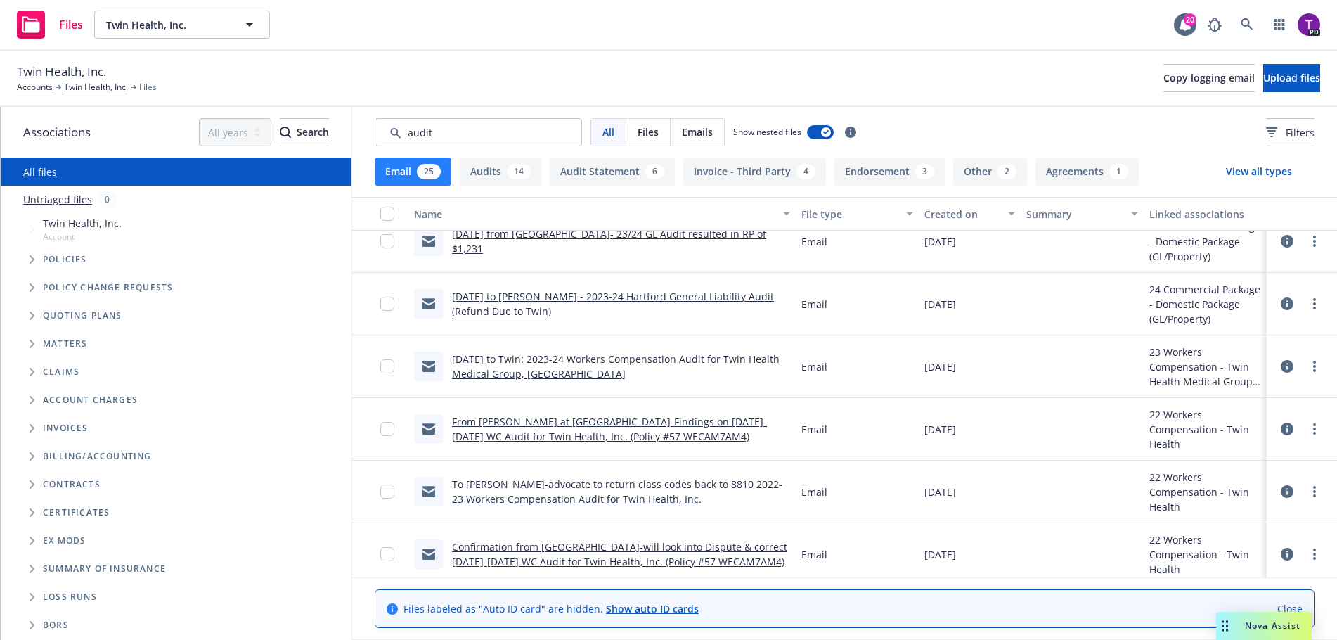
click at [534, 361] on link "[DATE] to Twin: 2023-24 Workers Compensation Audit for Twin Health Medical Grou…" at bounding box center [616, 366] width 328 height 28
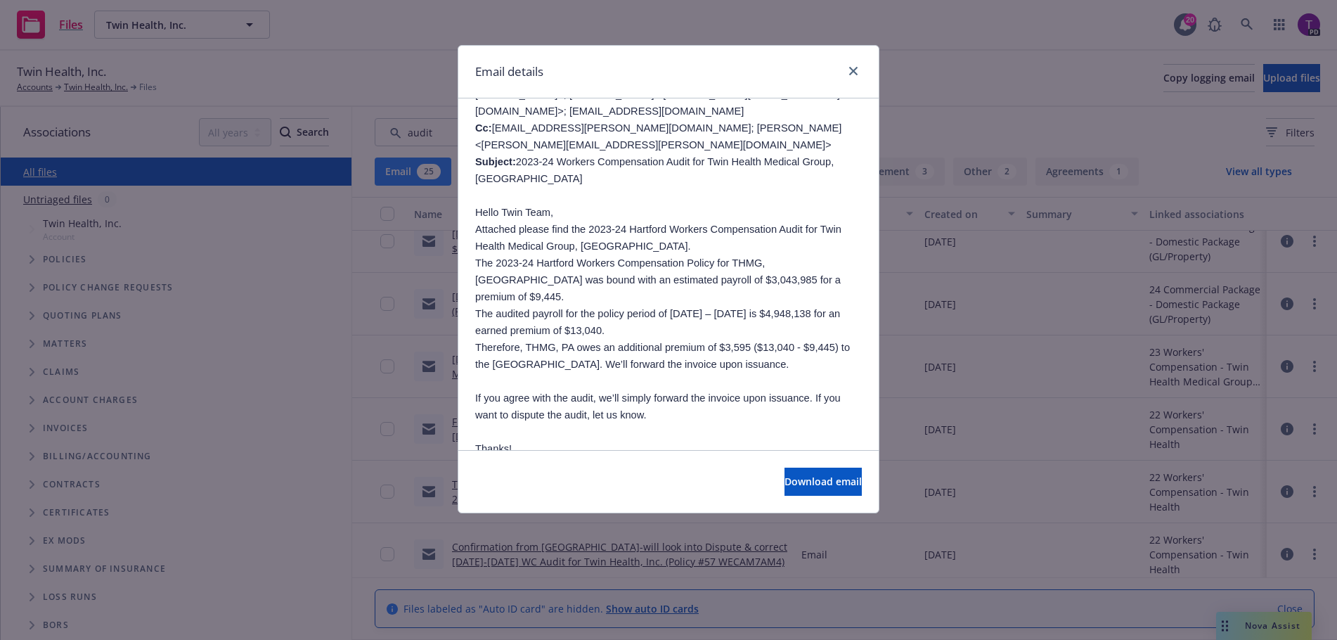
scroll to position [0, 0]
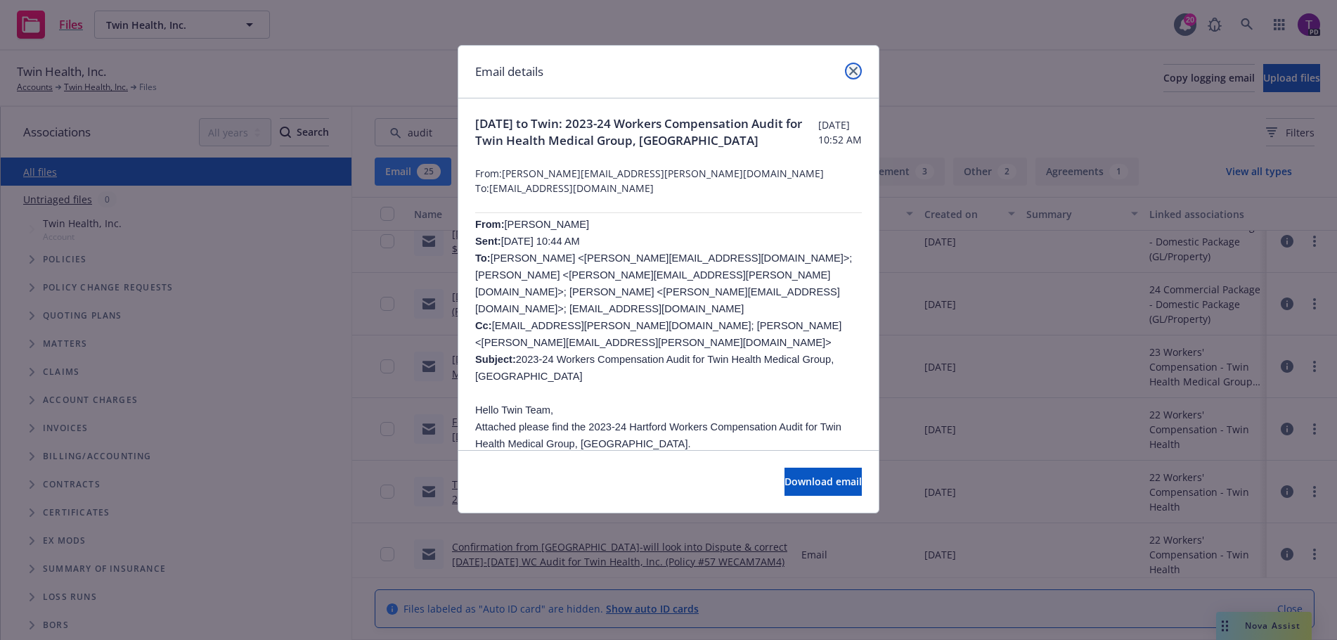
click at [859, 72] on link "close" at bounding box center [853, 71] width 17 height 17
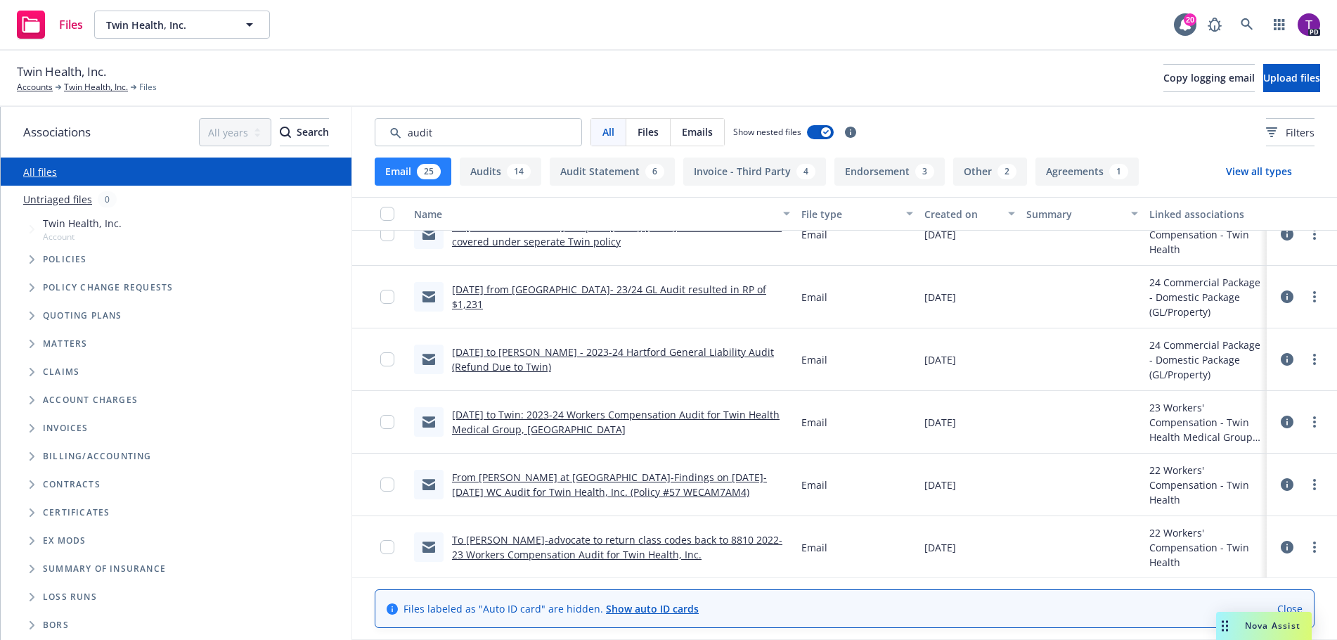
scroll to position [1065, 0]
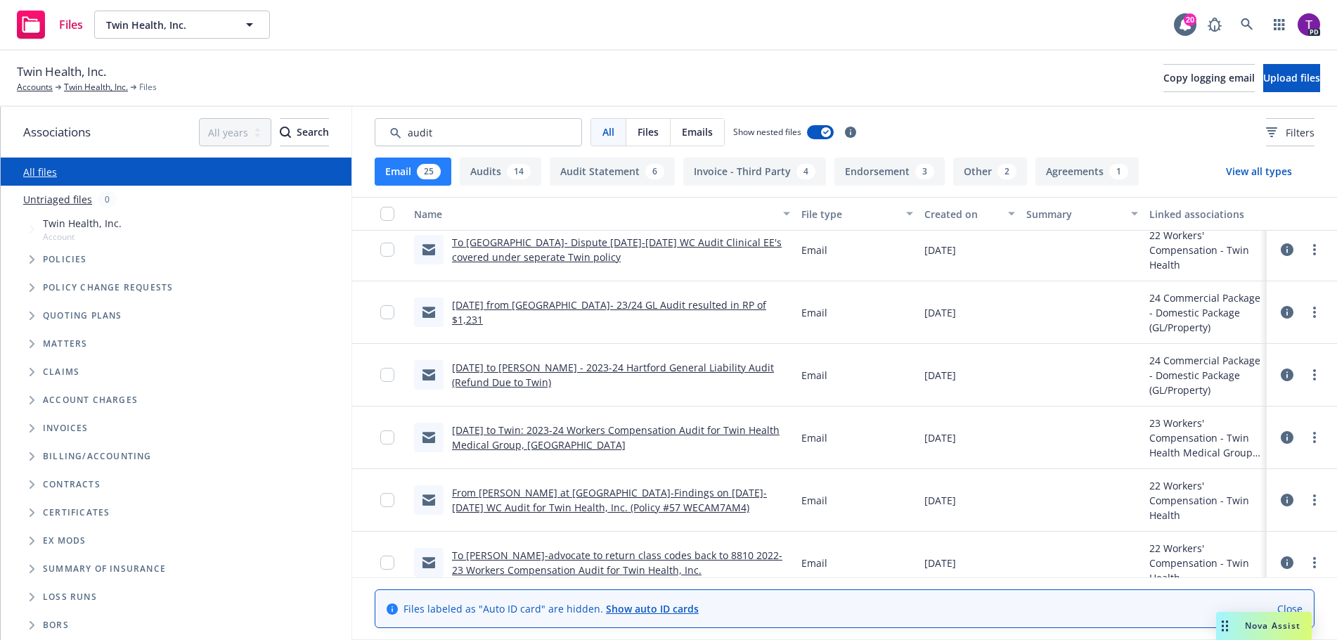
click at [650, 430] on link "[DATE] to Twin: 2023-24 Workers Compensation Audit for Twin Health Medical Grou…" at bounding box center [616, 437] width 328 height 28
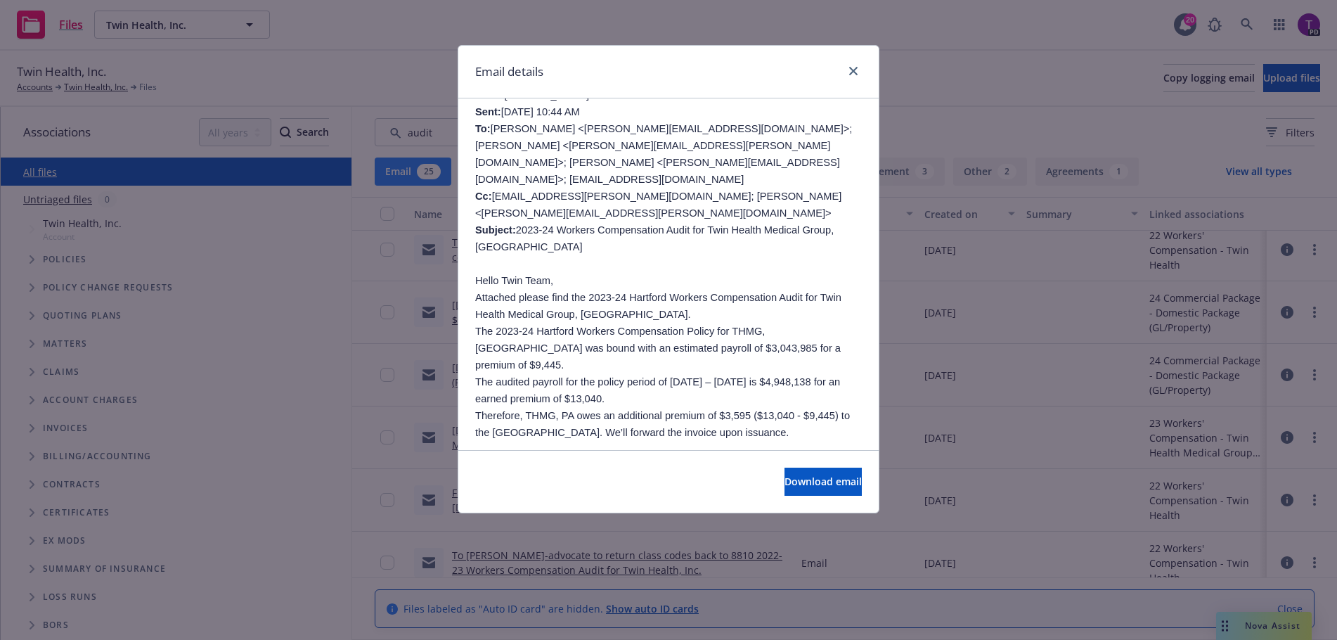
scroll to position [141, 0]
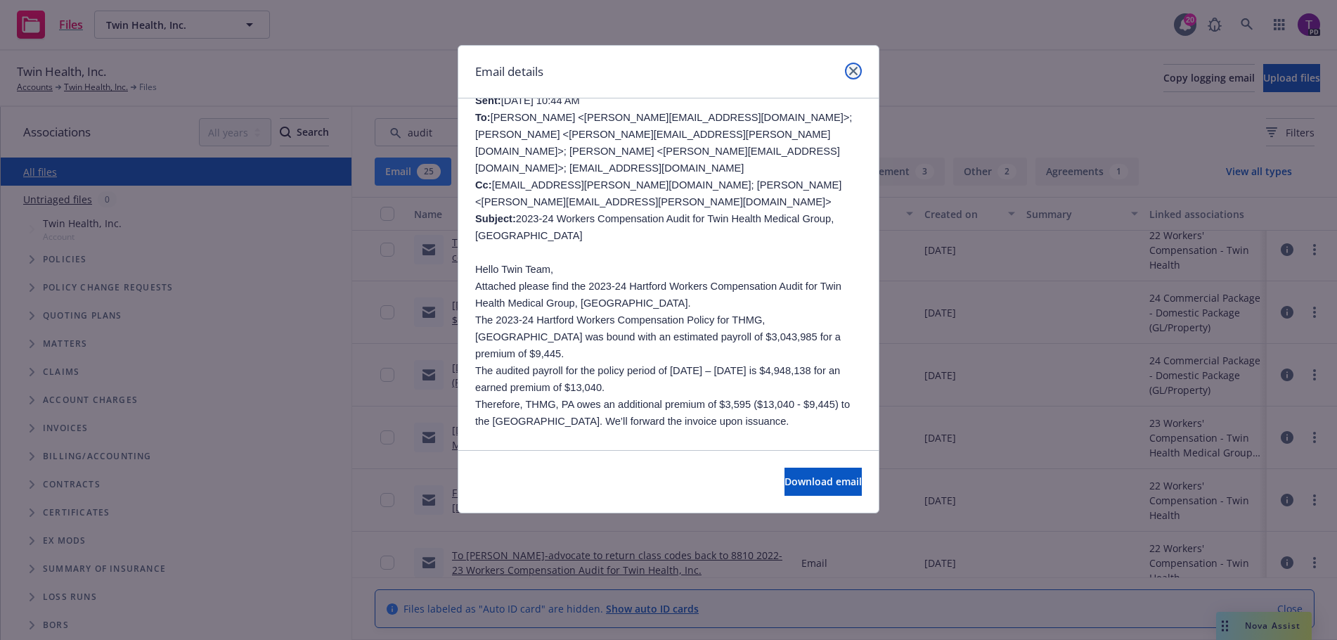
click at [852, 63] on link "close" at bounding box center [853, 71] width 17 height 17
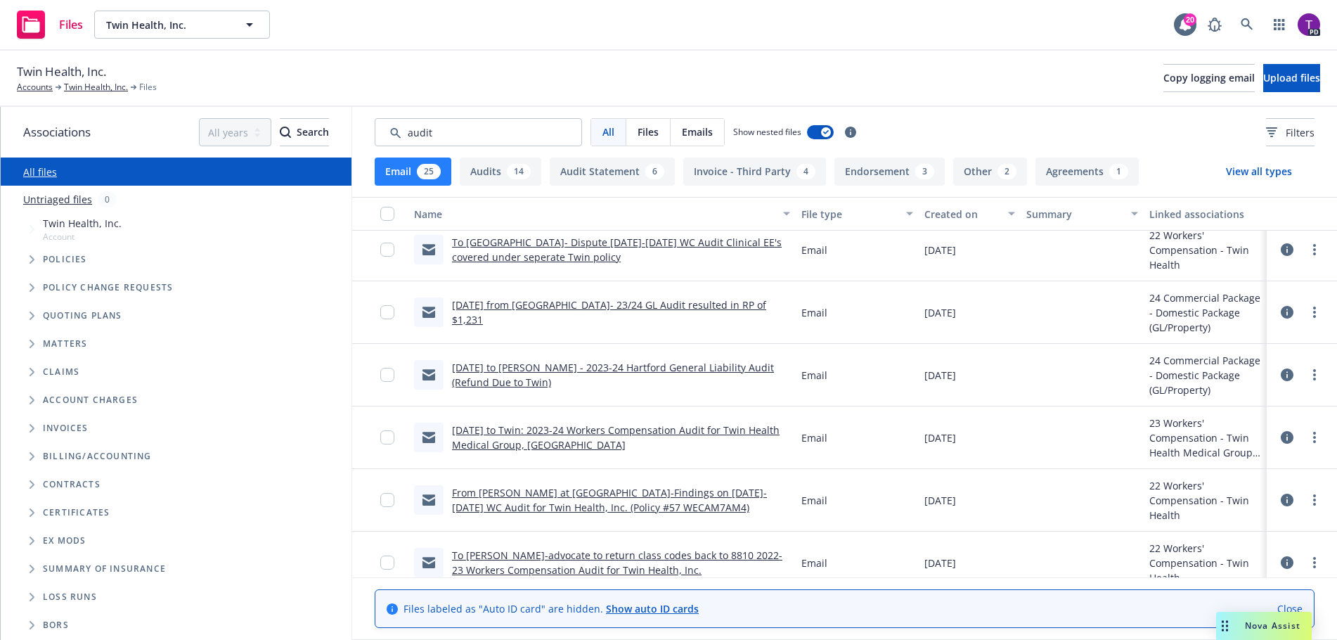
click at [686, 240] on link "To [GEOGRAPHIC_DATA]- Dispute [DATE]-[DATE] WC Audit Clinical EE's covered unde…" at bounding box center [617, 250] width 330 height 28
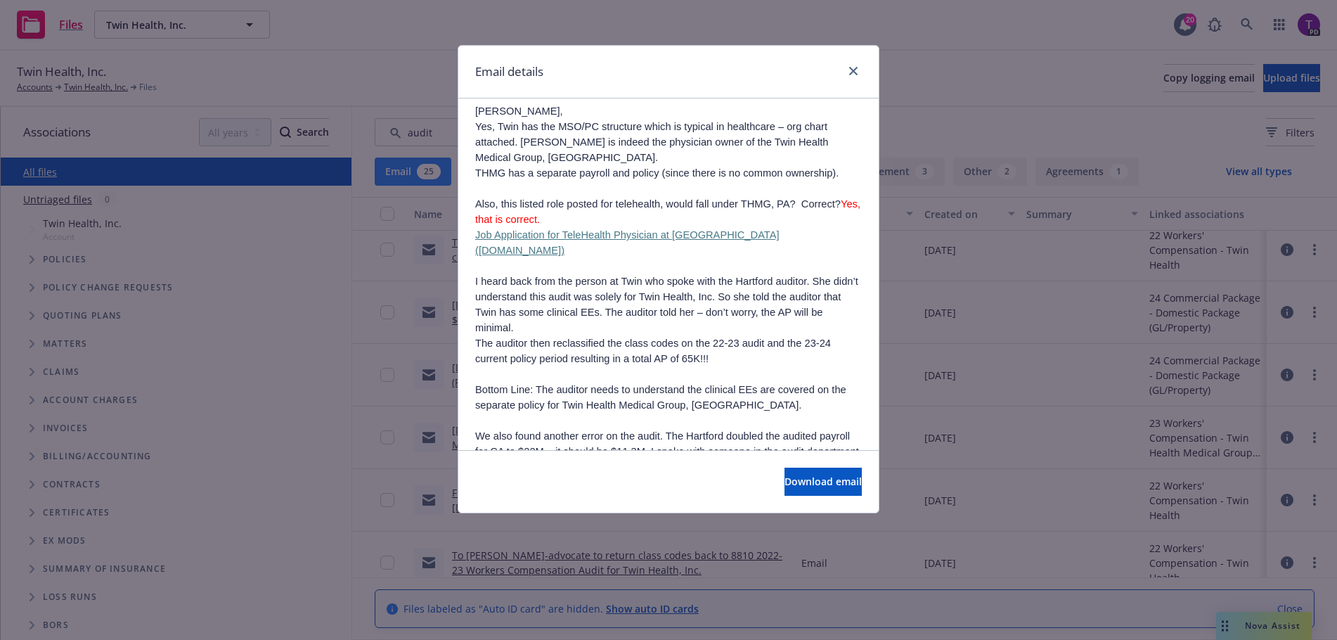
scroll to position [352, 0]
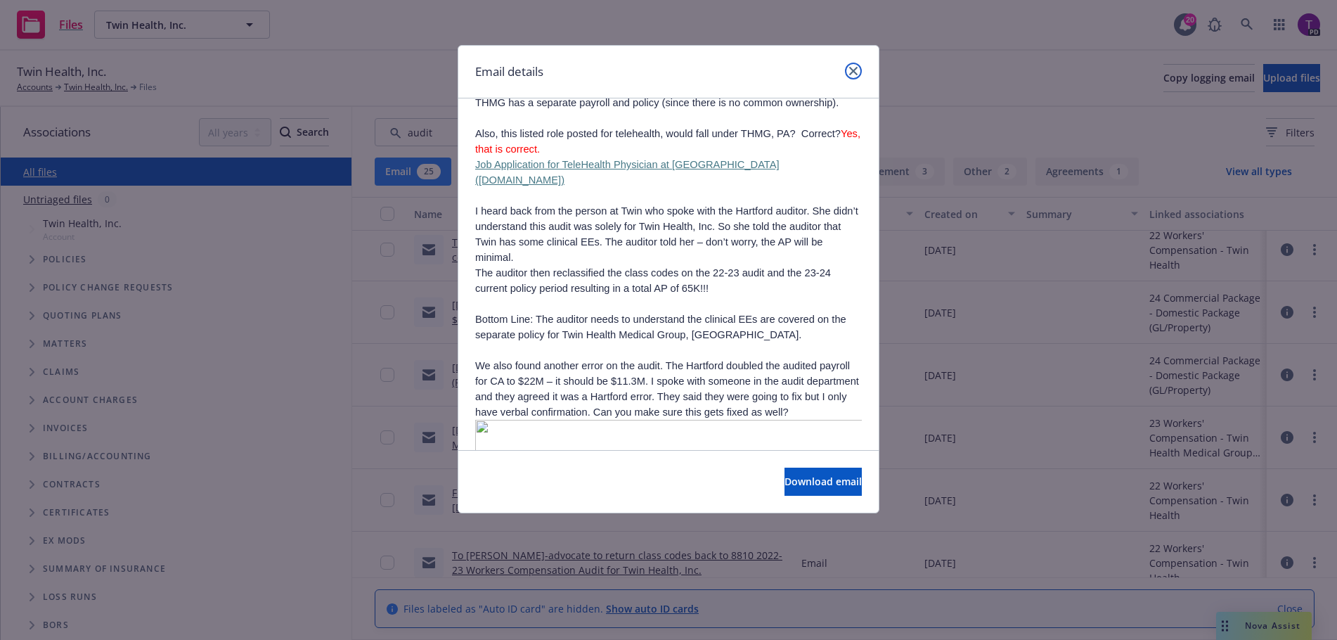
click at [857, 73] on icon "close" at bounding box center [853, 71] width 8 height 8
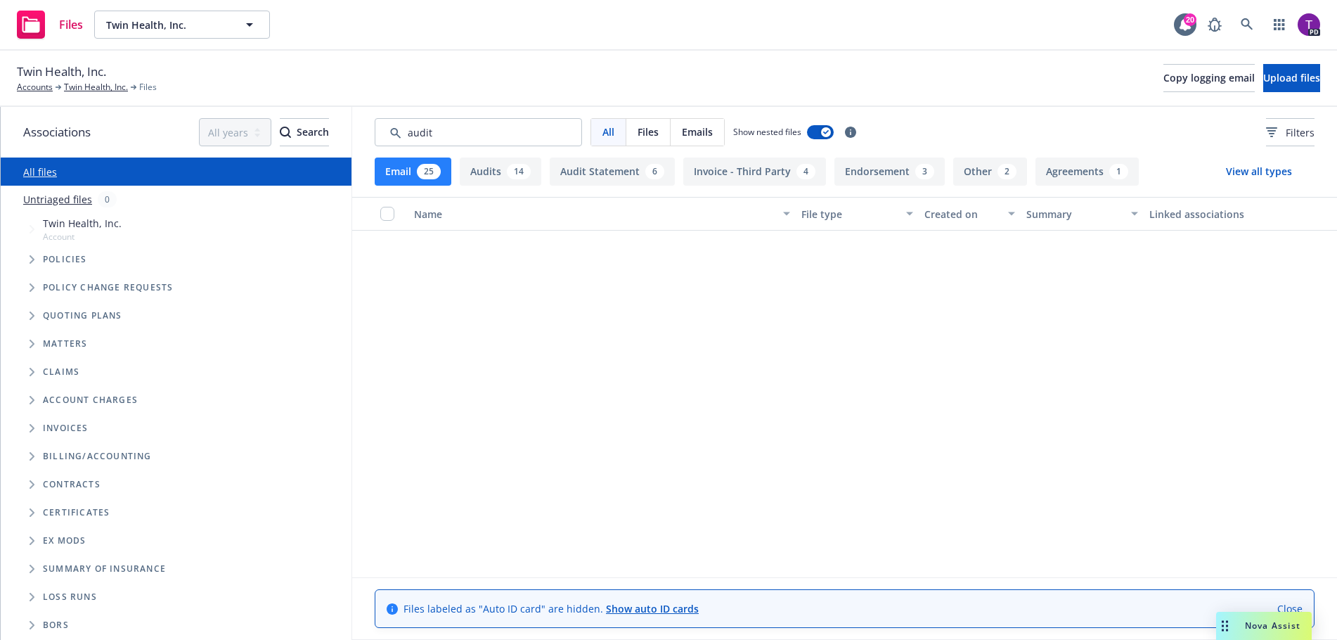
scroll to position [361, 0]
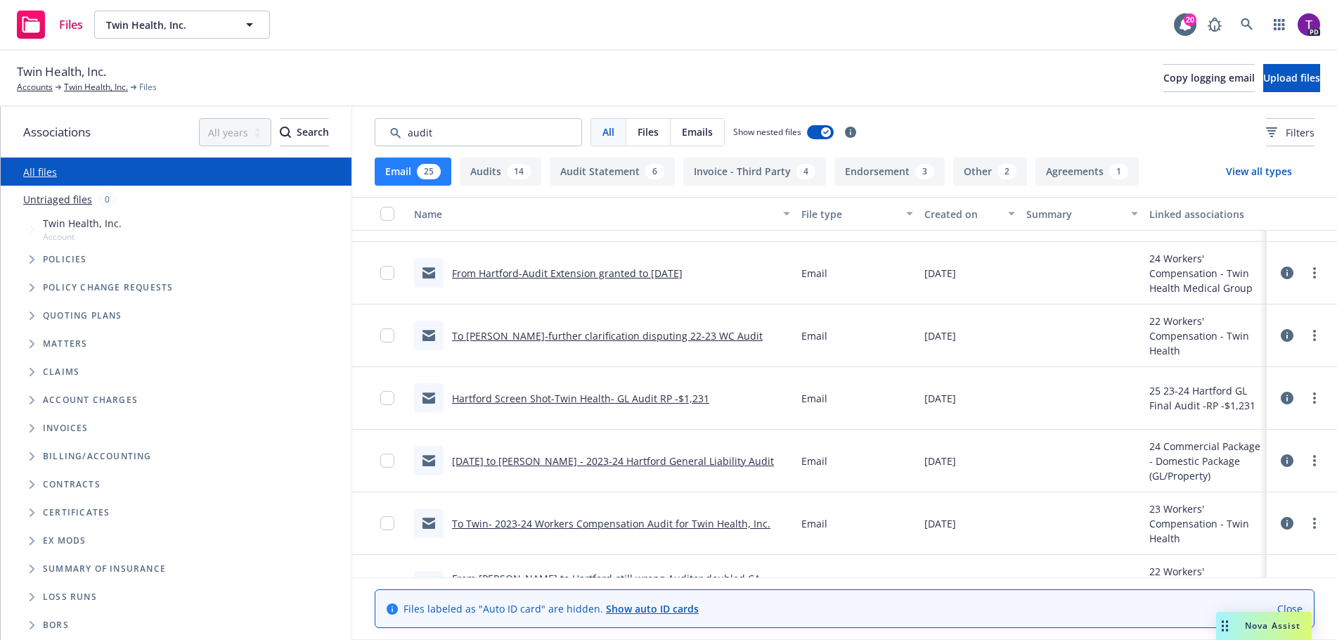
click at [504, 169] on button "Audits 14" at bounding box center [501, 172] width 82 height 28
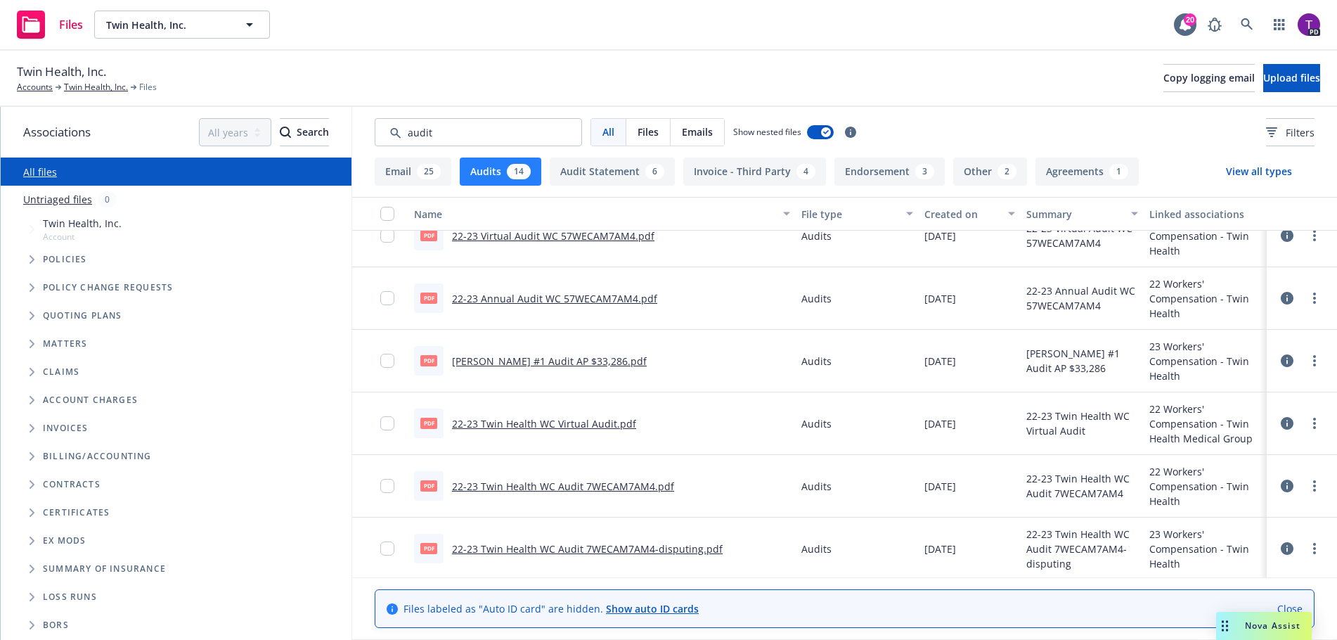
scroll to position [0, 0]
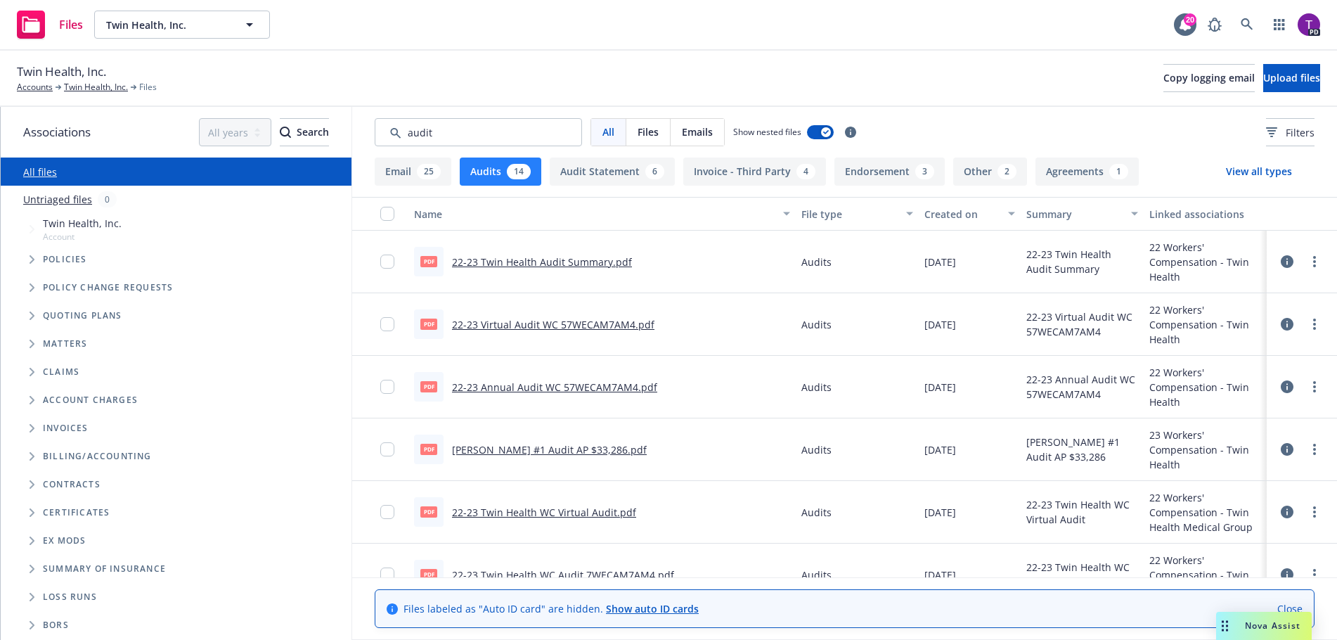
click at [603, 174] on button "Audit Statement 6" at bounding box center [612, 172] width 125 height 28
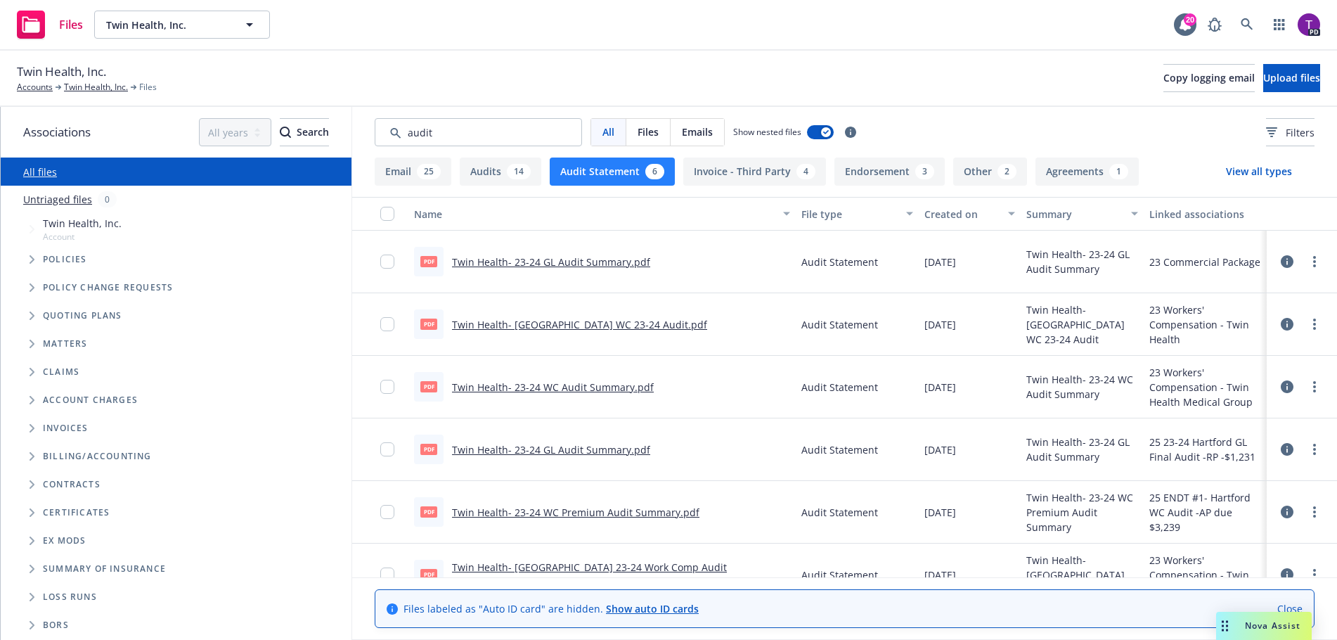
click at [602, 321] on link "Twin Health- [GEOGRAPHIC_DATA] WC 23-24 Audit.pdf" at bounding box center [579, 324] width 255 height 13
